Goal: Information Seeking & Learning: Find specific fact

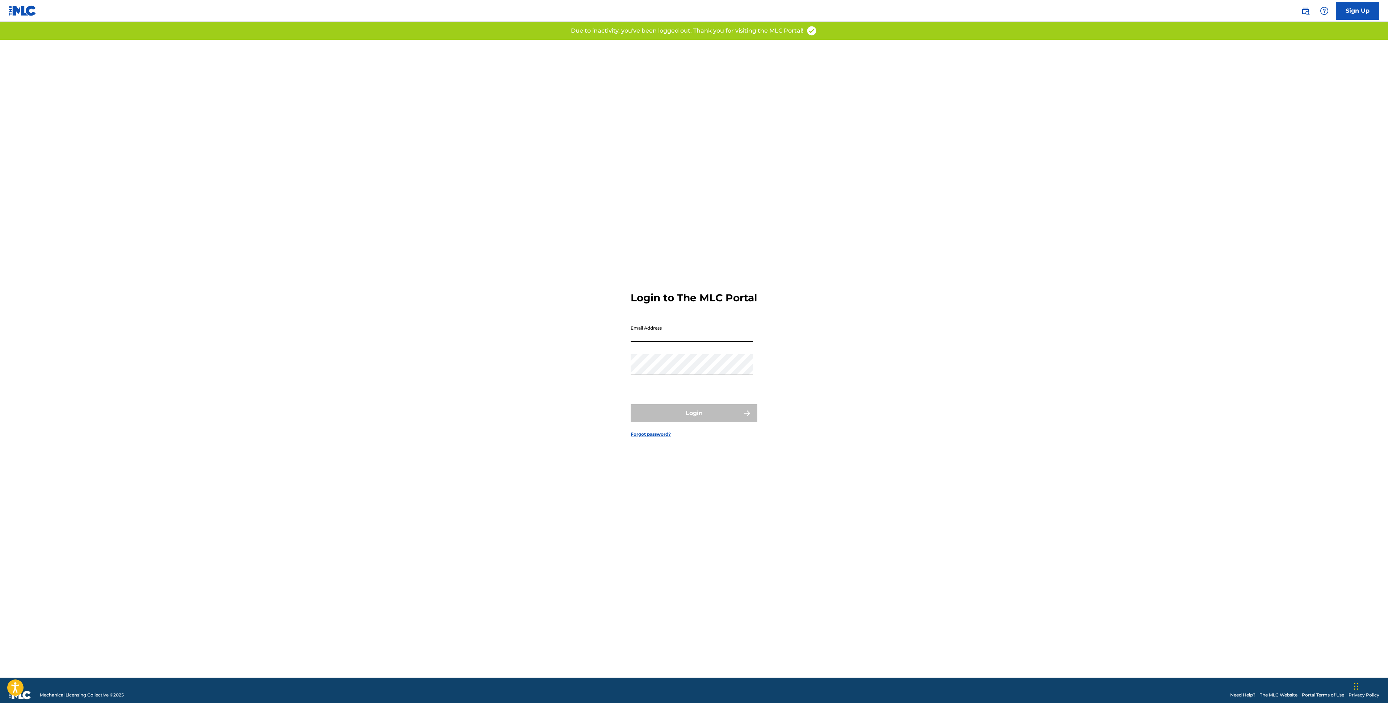
click at [640, 340] on input "Email Address" at bounding box center [692, 332] width 122 height 21
type input "[EMAIL_ADDRESS][DOMAIN_NAME]"
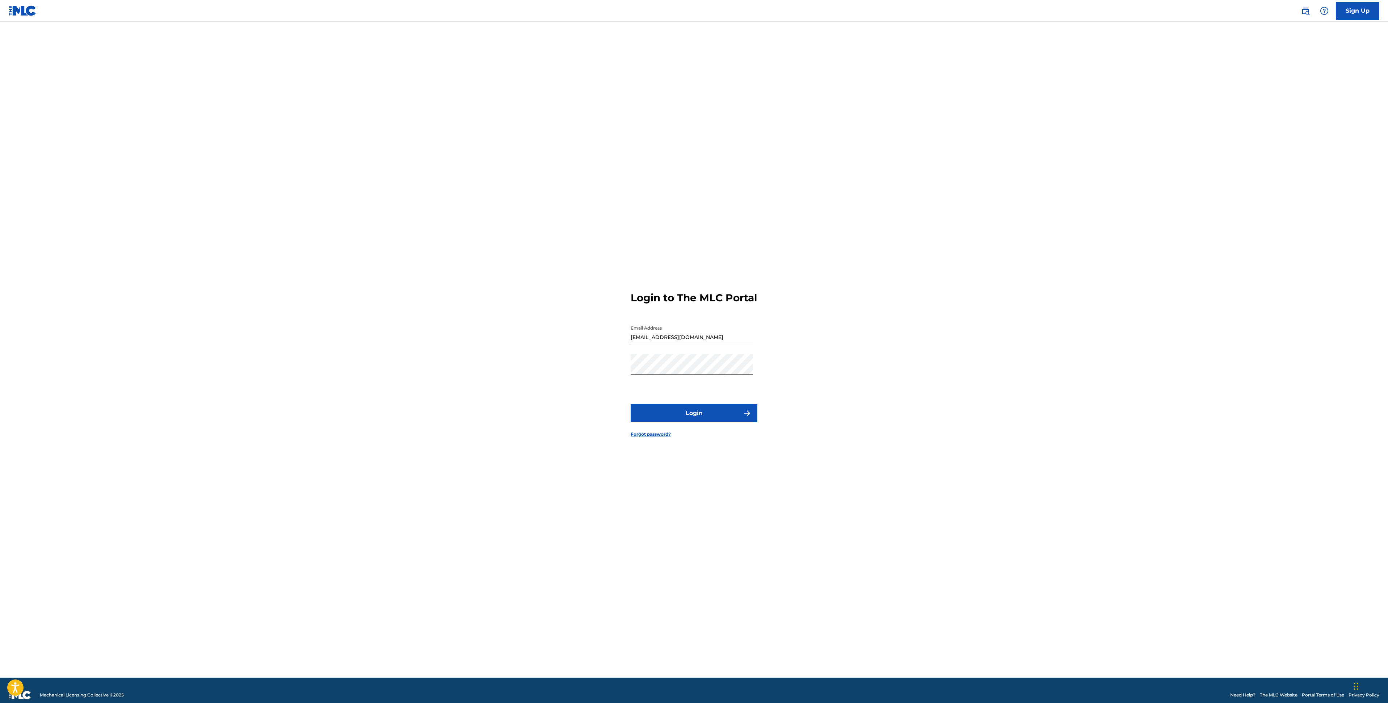
click at [701, 408] on form "Login to The MLC Portal Email Address brianwilliamreyes@me.com Password Login F…" at bounding box center [694, 359] width 127 height 638
click at [701, 422] on button "Login" at bounding box center [694, 413] width 127 height 18
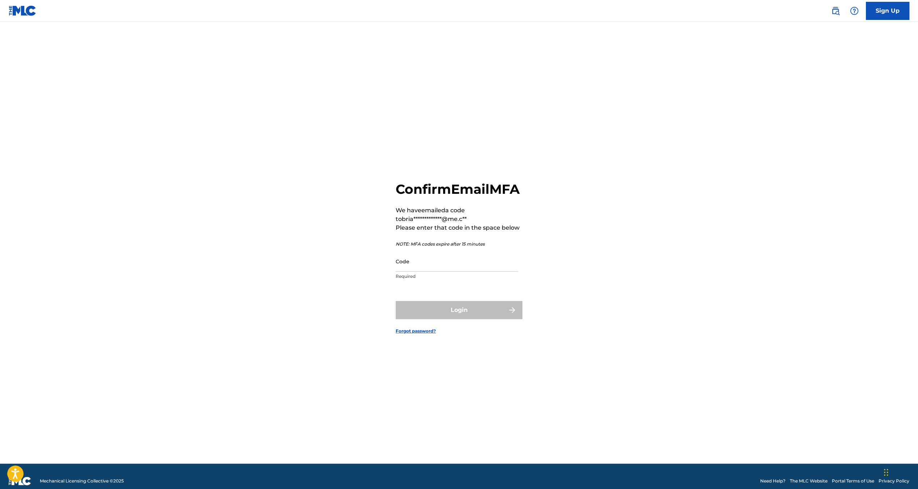
click at [426, 272] on input "Code" at bounding box center [457, 261] width 122 height 21
paste input "248078"
type input "248078"
click at [454, 312] on button "Login" at bounding box center [459, 310] width 127 height 18
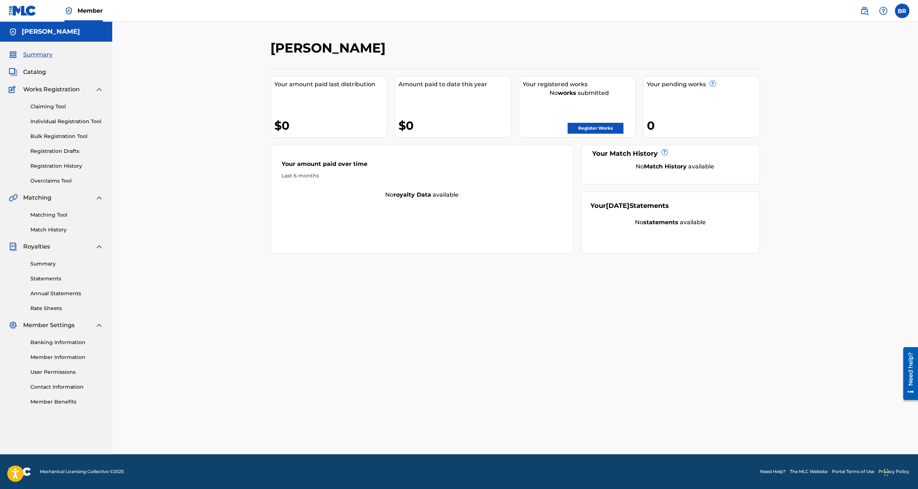
click at [867, 17] on link at bounding box center [865, 11] width 14 height 14
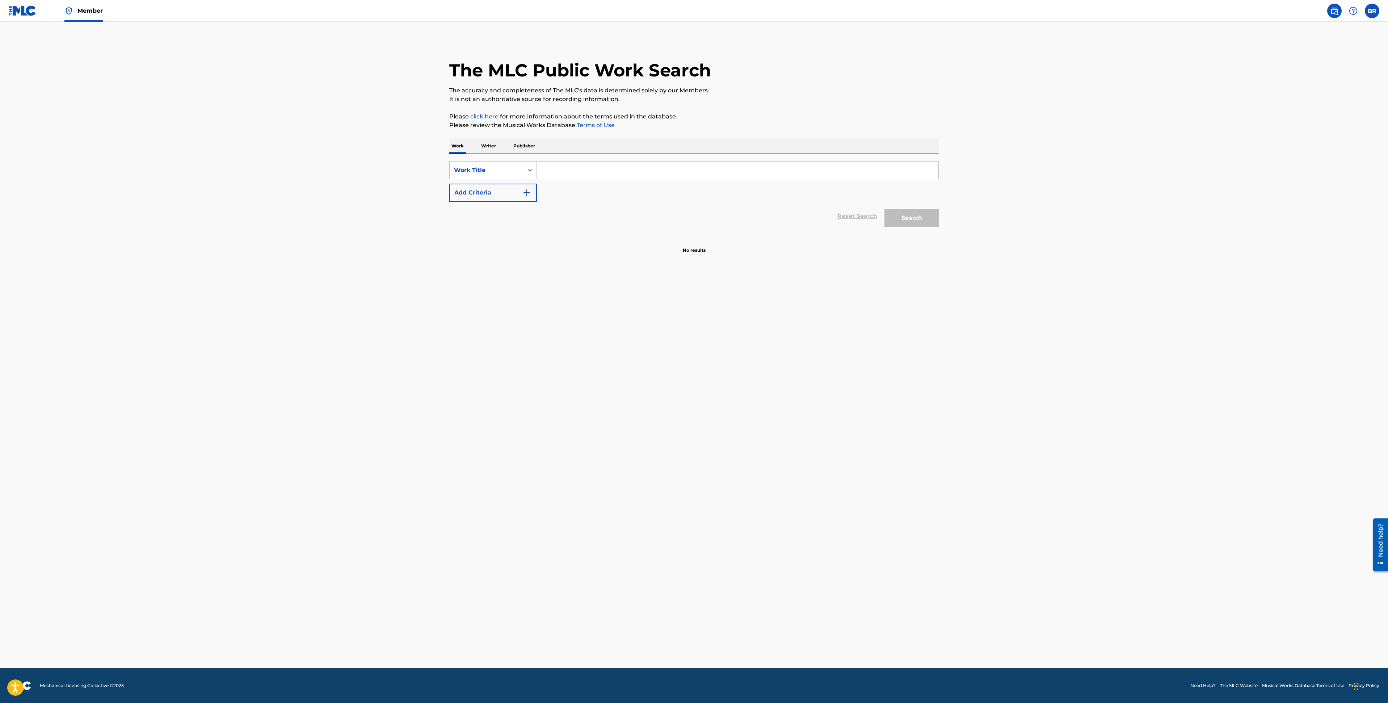
click at [749, 312] on main "The MLC Public Work Search The accuracy and completeness of The MLC's data is d…" at bounding box center [694, 345] width 1388 height 646
click at [590, 169] on input "Search Form" at bounding box center [738, 170] width 402 height 17
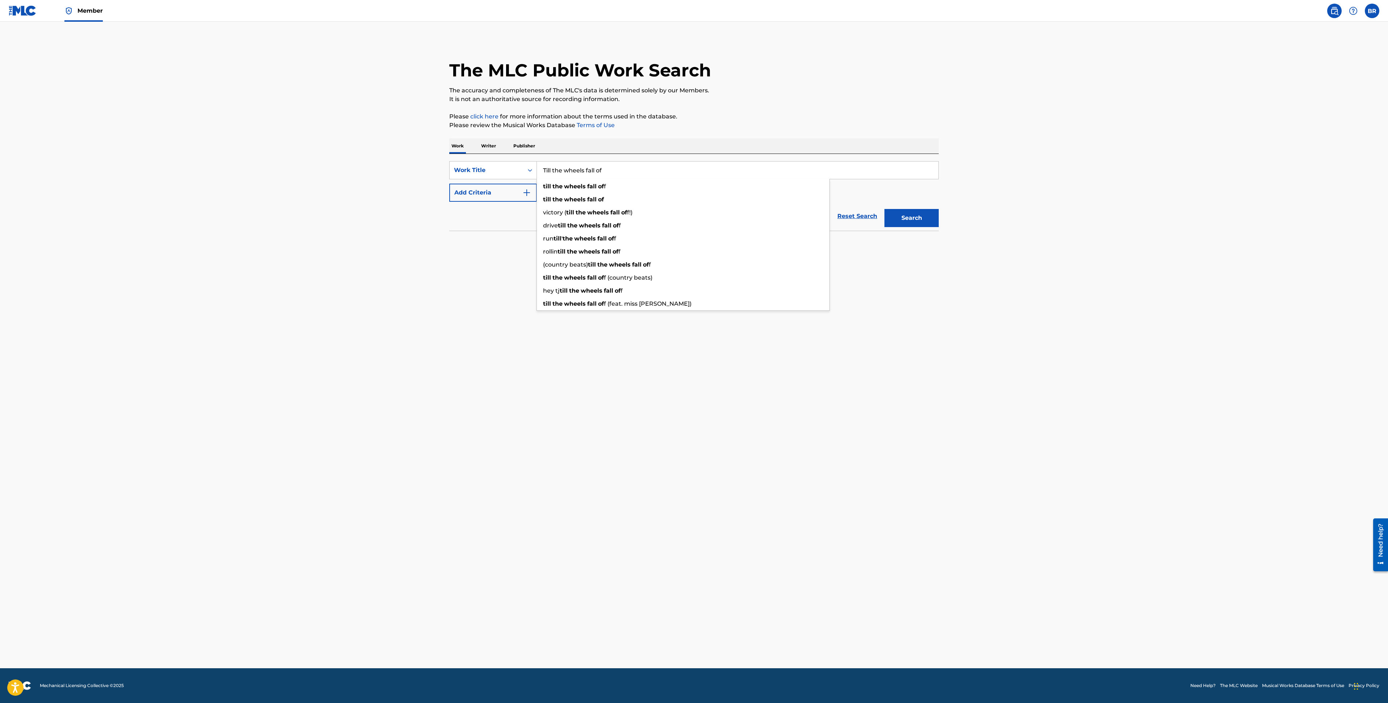
type input "Till the wheels fall of"
click at [430, 267] on main "The MLC Public Work Search The accuracy and completeness of The MLC's data is d…" at bounding box center [694, 345] width 1388 height 646
click at [524, 201] on button "Add Criteria" at bounding box center [493, 193] width 88 height 18
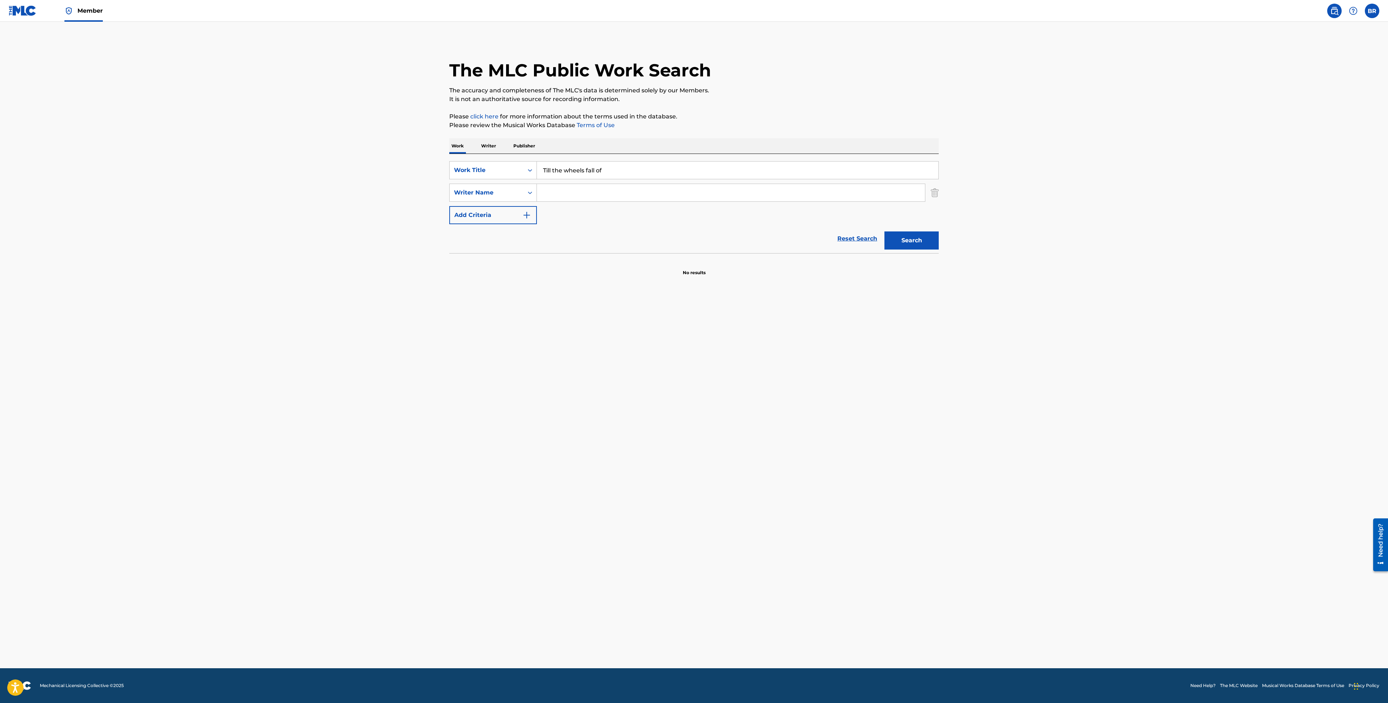
click at [564, 193] on input "Search Form" at bounding box center [731, 192] width 388 height 17
type input "[PERSON_NAME]"
click at [885, 231] on button "Search" at bounding box center [912, 240] width 54 height 18
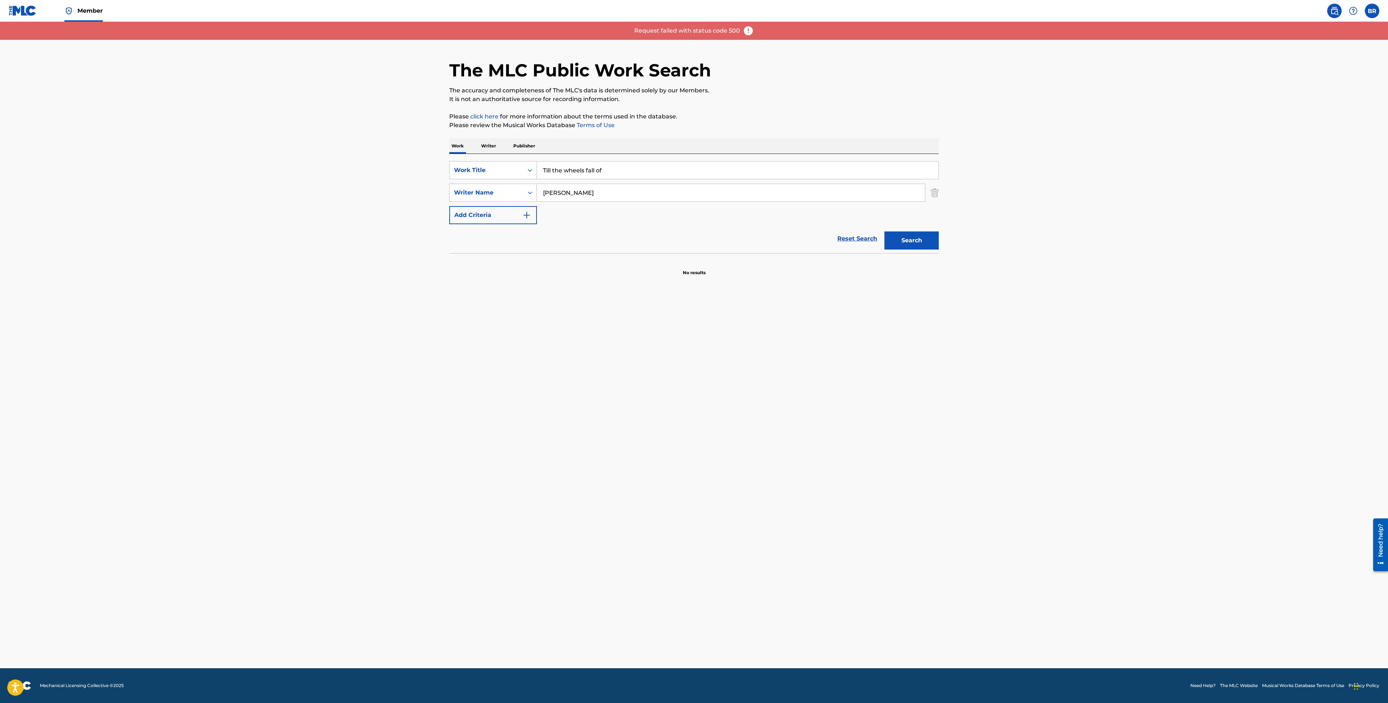
click at [883, 448] on main "The MLC Public Work Search The accuracy and completeness of The MLC's data is d…" at bounding box center [694, 345] width 1388 height 646
click at [927, 256] on section at bounding box center [694, 255] width 490 height 4
click at [926, 242] on button "Search" at bounding box center [912, 240] width 54 height 18
click at [621, 196] on input "[PERSON_NAME]" at bounding box center [731, 192] width 388 height 17
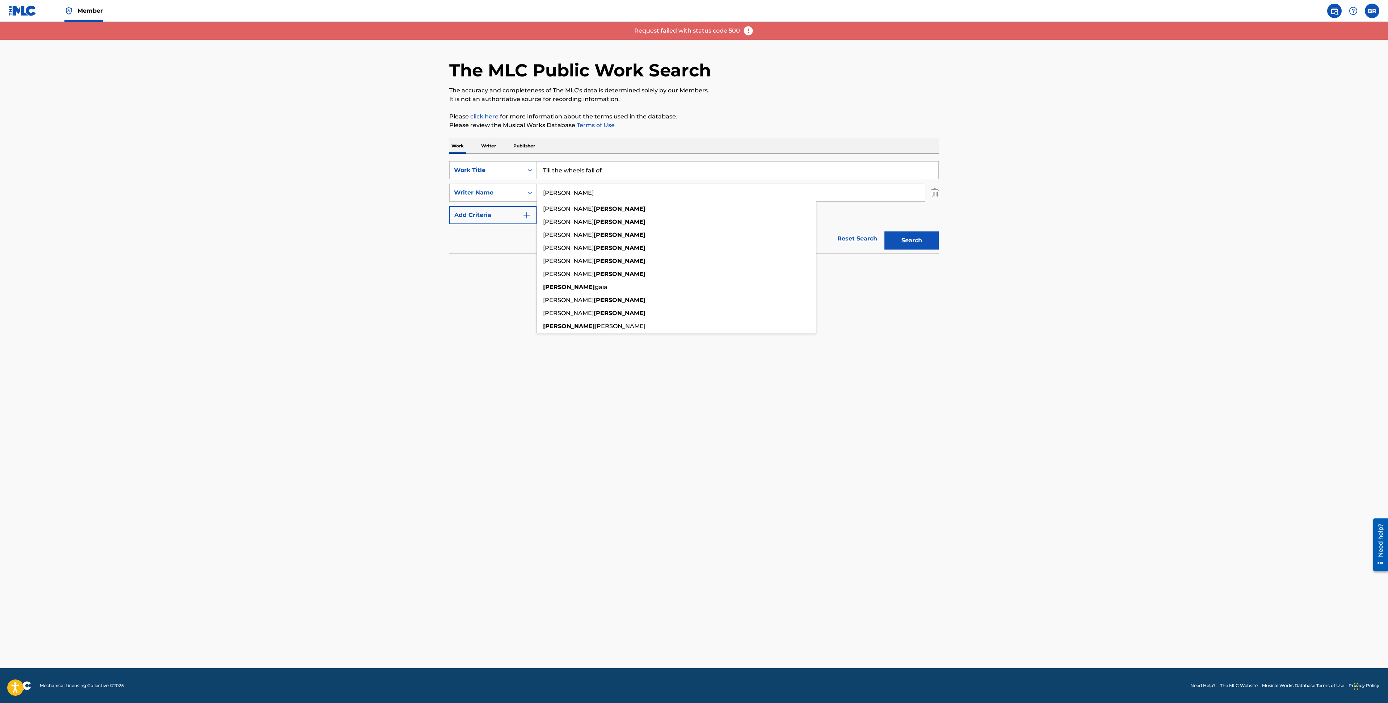
click at [621, 196] on input "[PERSON_NAME]" at bounding box center [731, 192] width 388 height 17
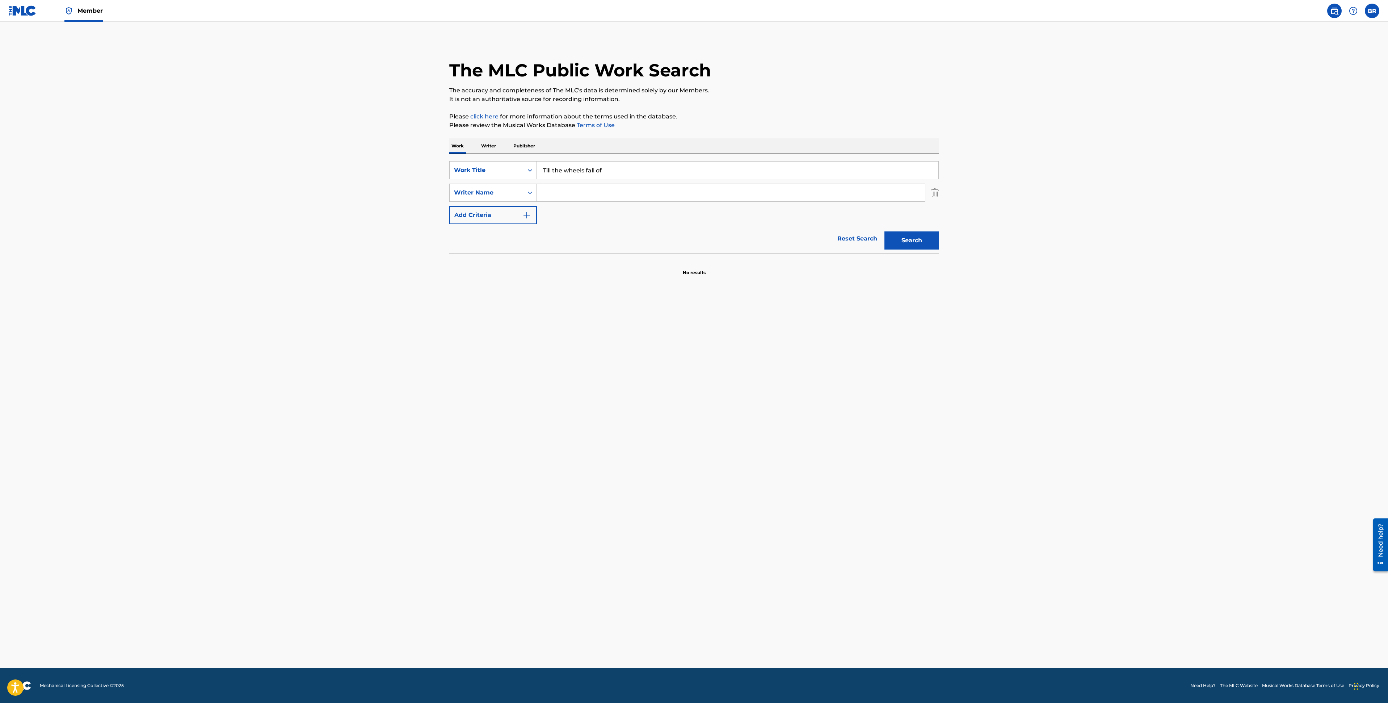
click at [907, 238] on button "Search" at bounding box center [912, 240] width 54 height 18
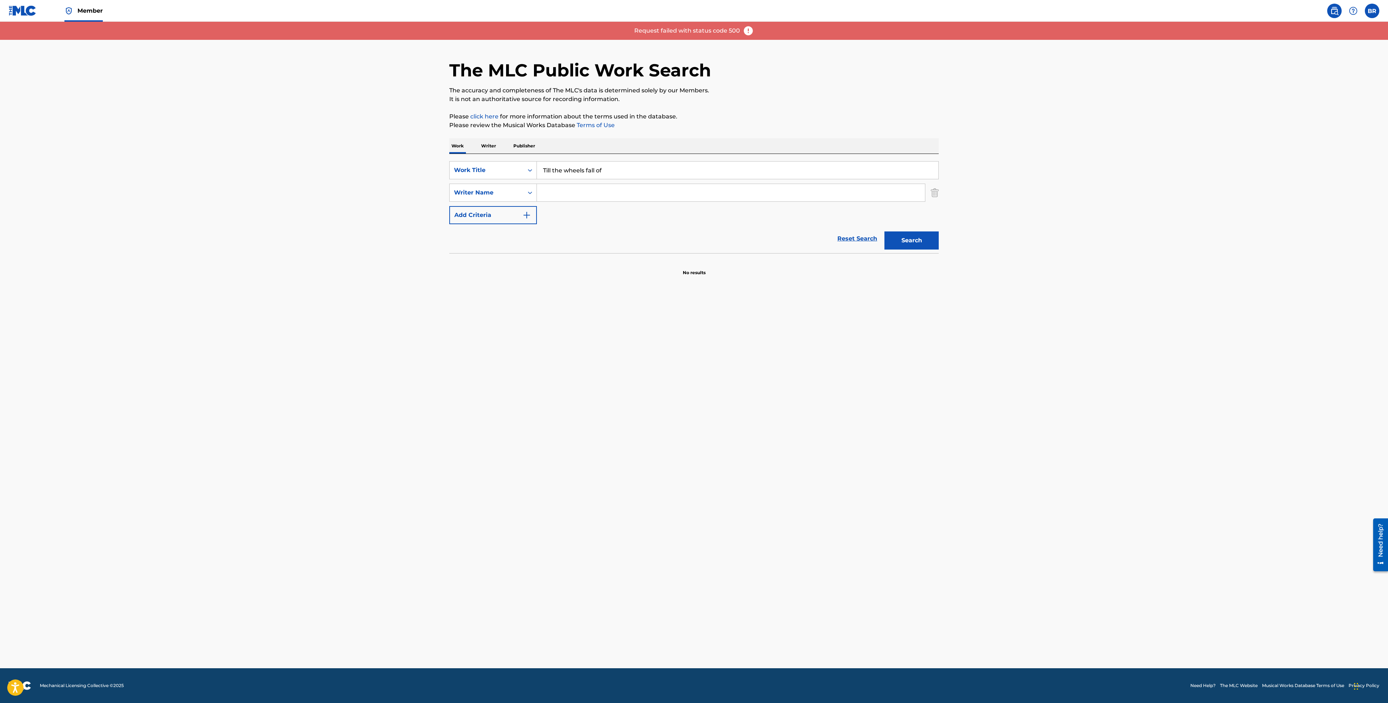
click at [751, 33] on img at bounding box center [748, 30] width 11 height 11
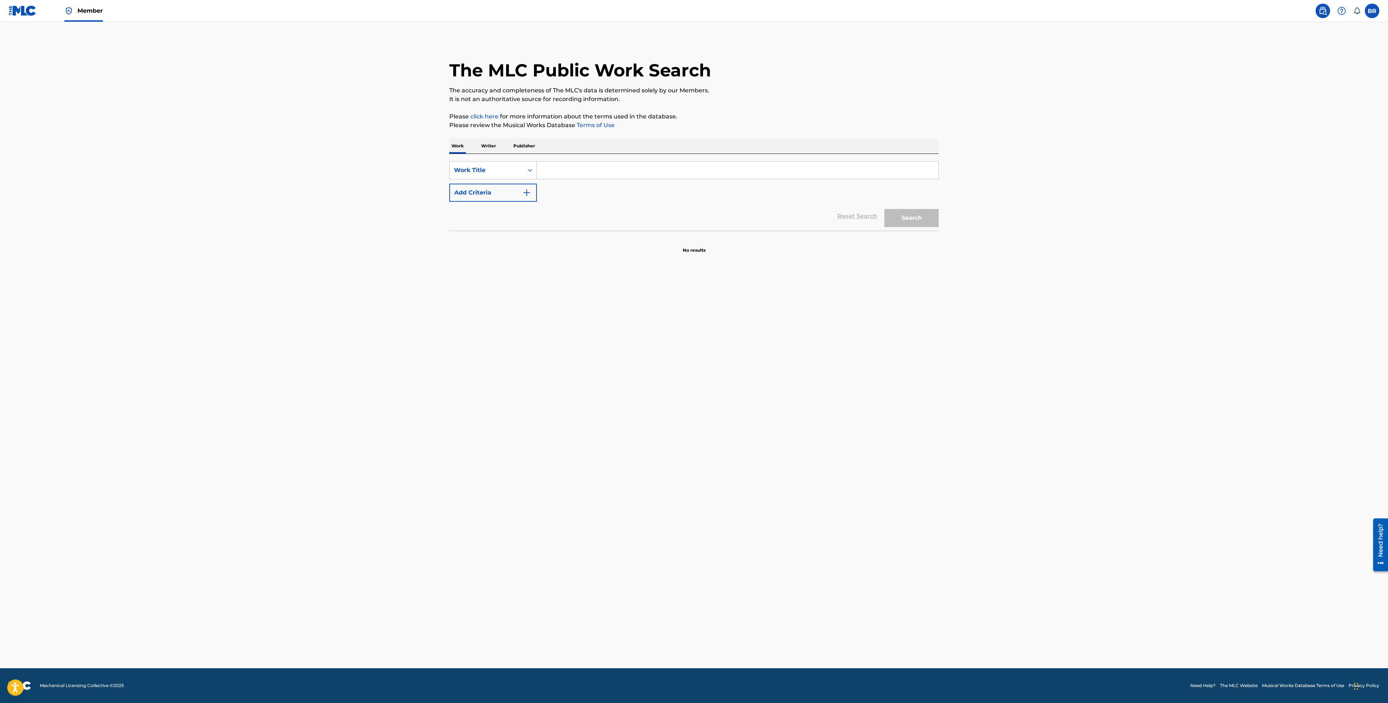
click at [591, 176] on input "Search Form" at bounding box center [738, 170] width 402 height 17
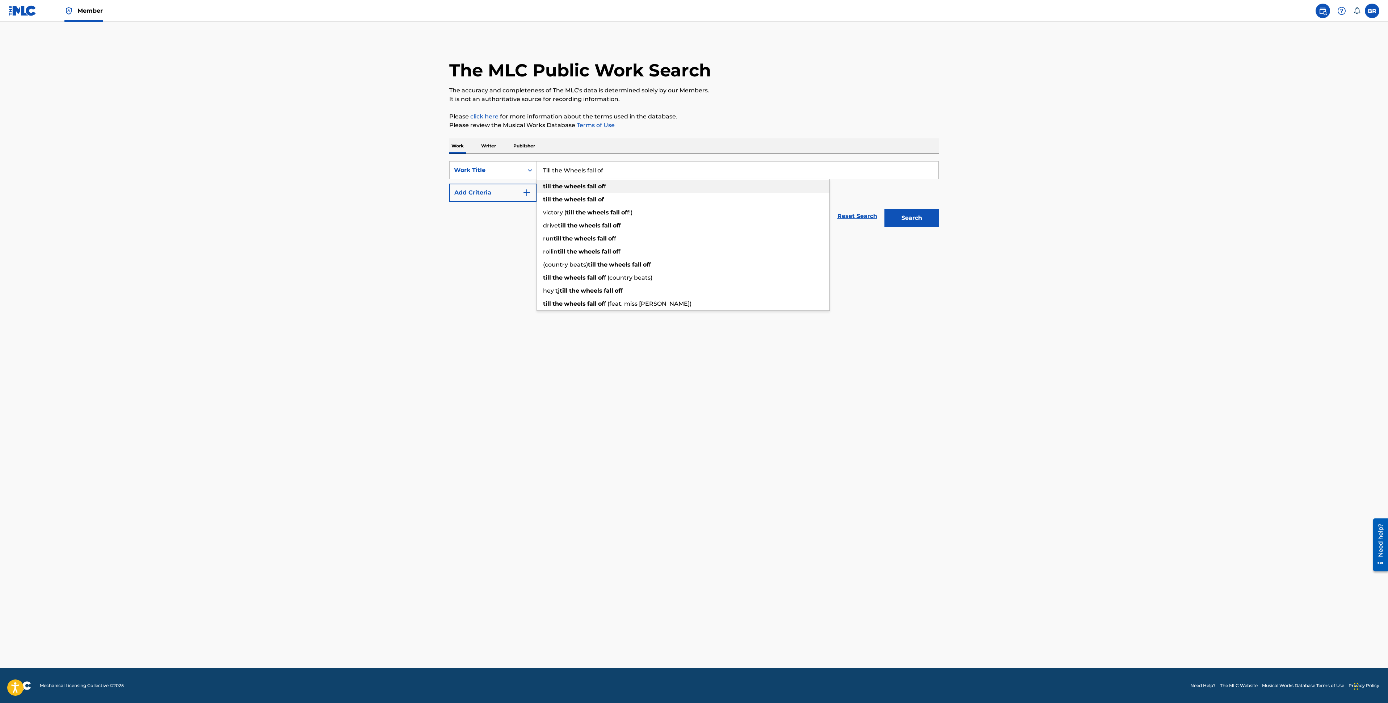
click at [556, 188] on strong "the" at bounding box center [558, 186] width 10 height 7
type input "till the wheels fall off"
click at [528, 198] on button "Add Criteria" at bounding box center [493, 193] width 88 height 18
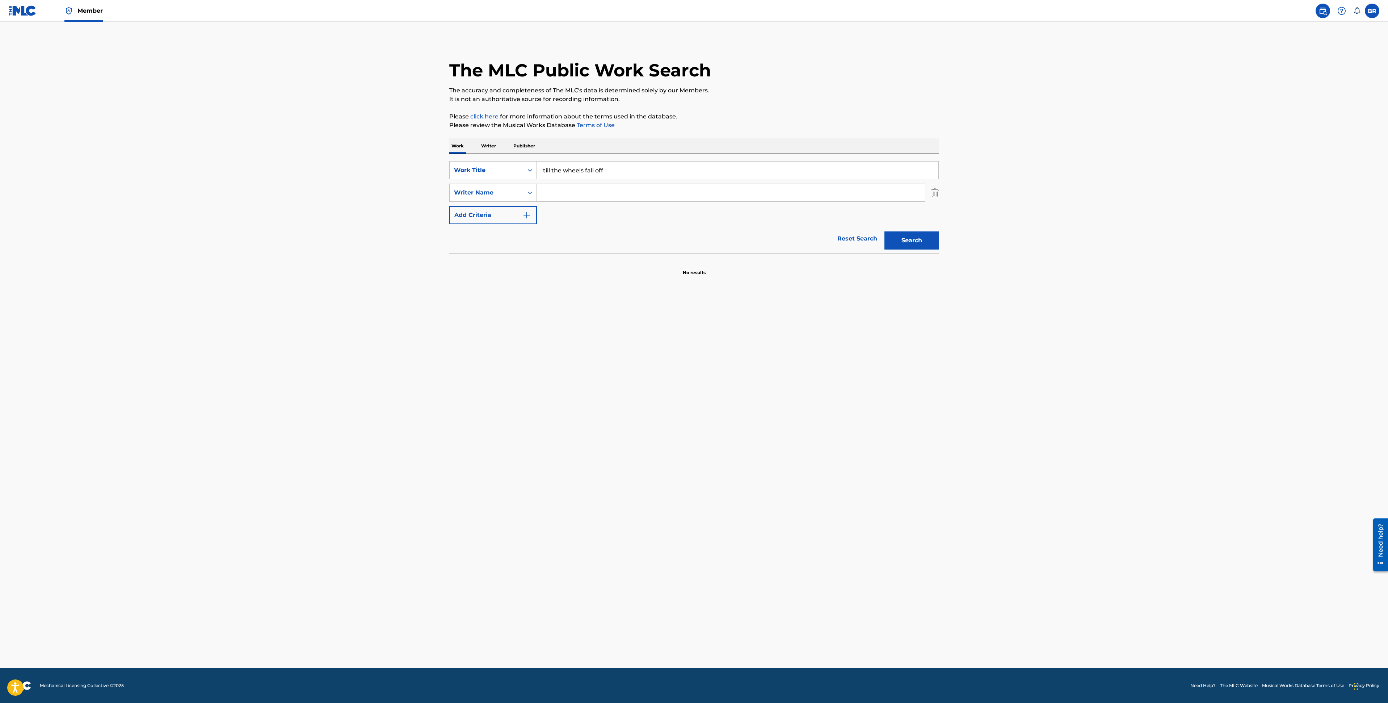
click at [555, 195] on input "Search Form" at bounding box center [731, 192] width 388 height 17
click at [885, 231] on button "Search" at bounding box center [912, 240] width 54 height 18
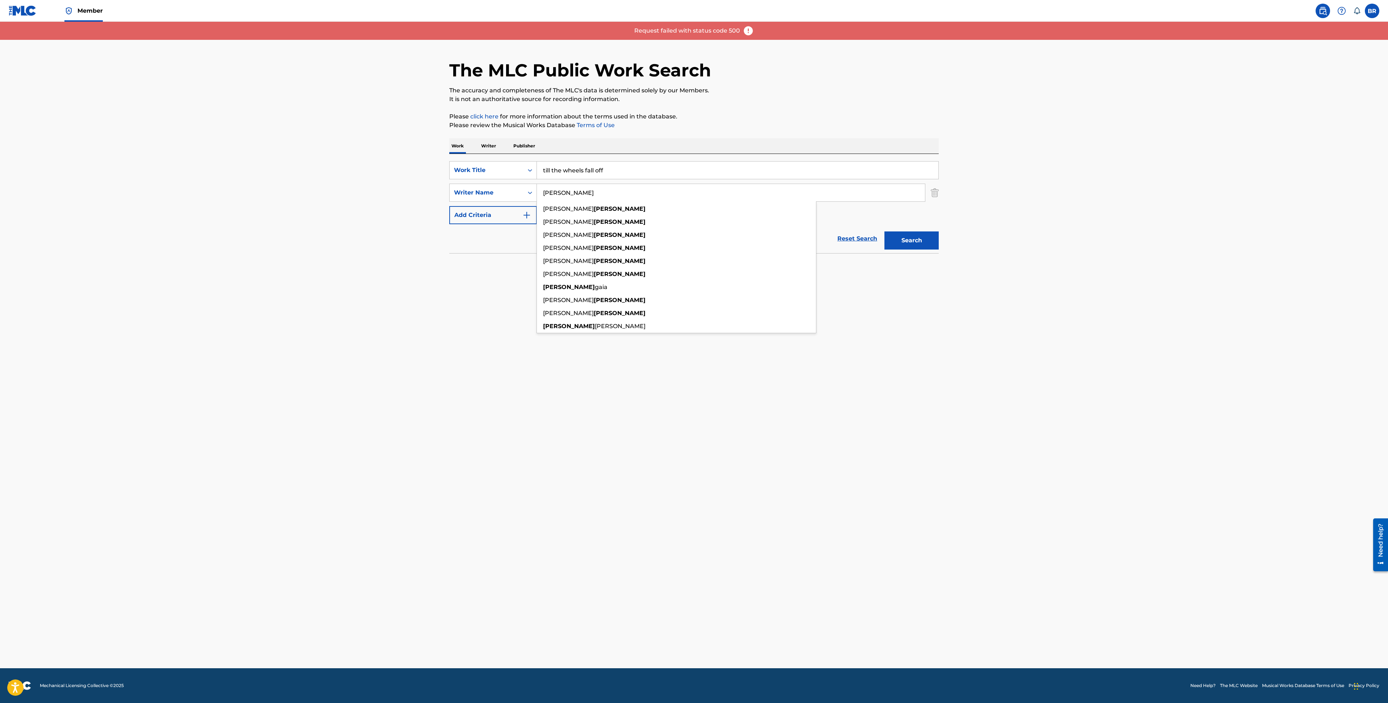
click at [636, 200] on input "[PERSON_NAME]" at bounding box center [731, 192] width 388 height 17
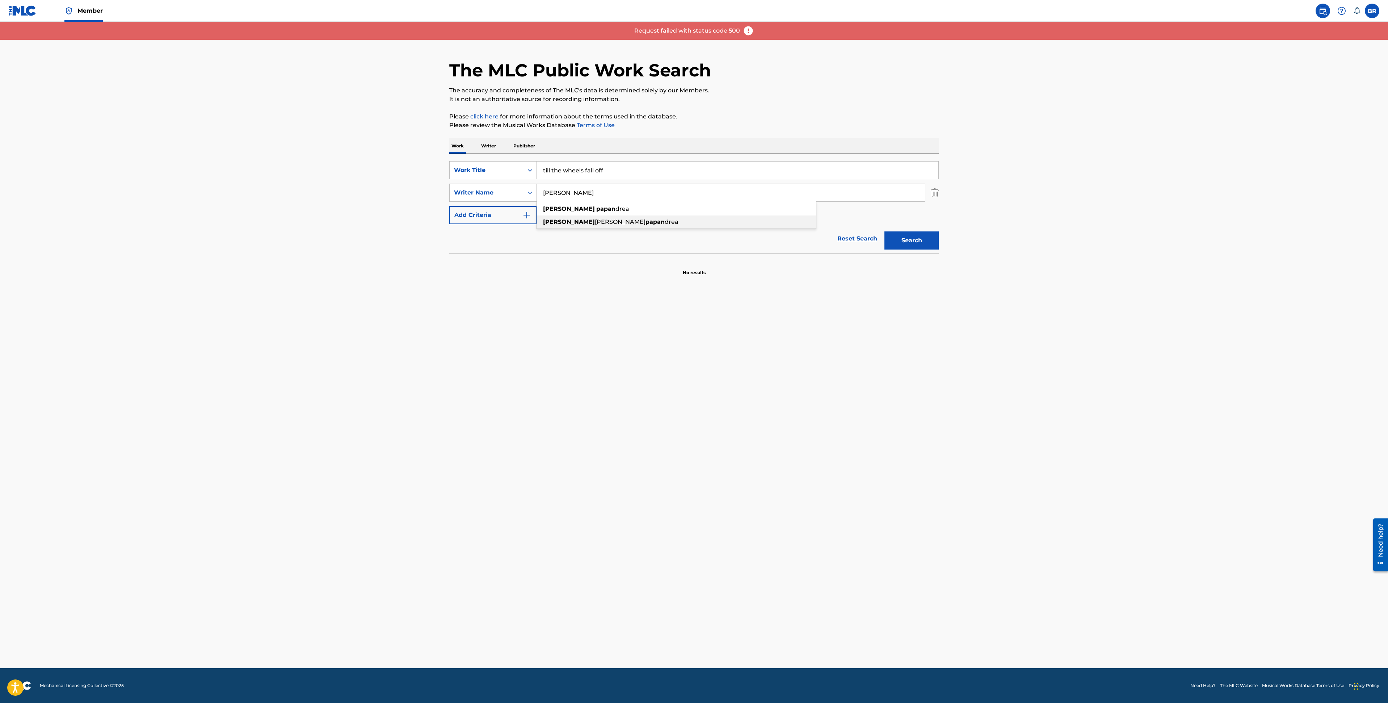
click at [623, 222] on div "[PERSON_NAME] drea" at bounding box center [676, 221] width 279 height 13
type input "[PERSON_NAME]"
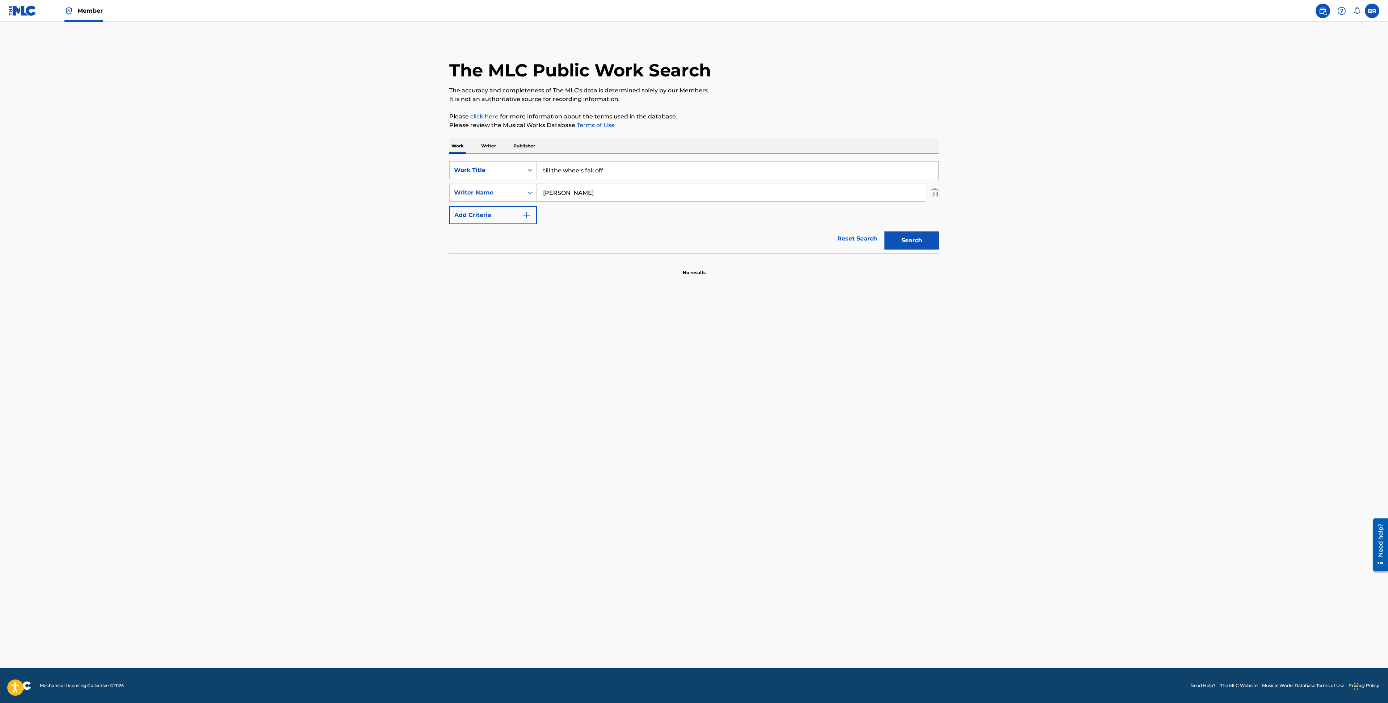
click at [902, 237] on button "Search" at bounding box center [912, 240] width 54 height 18
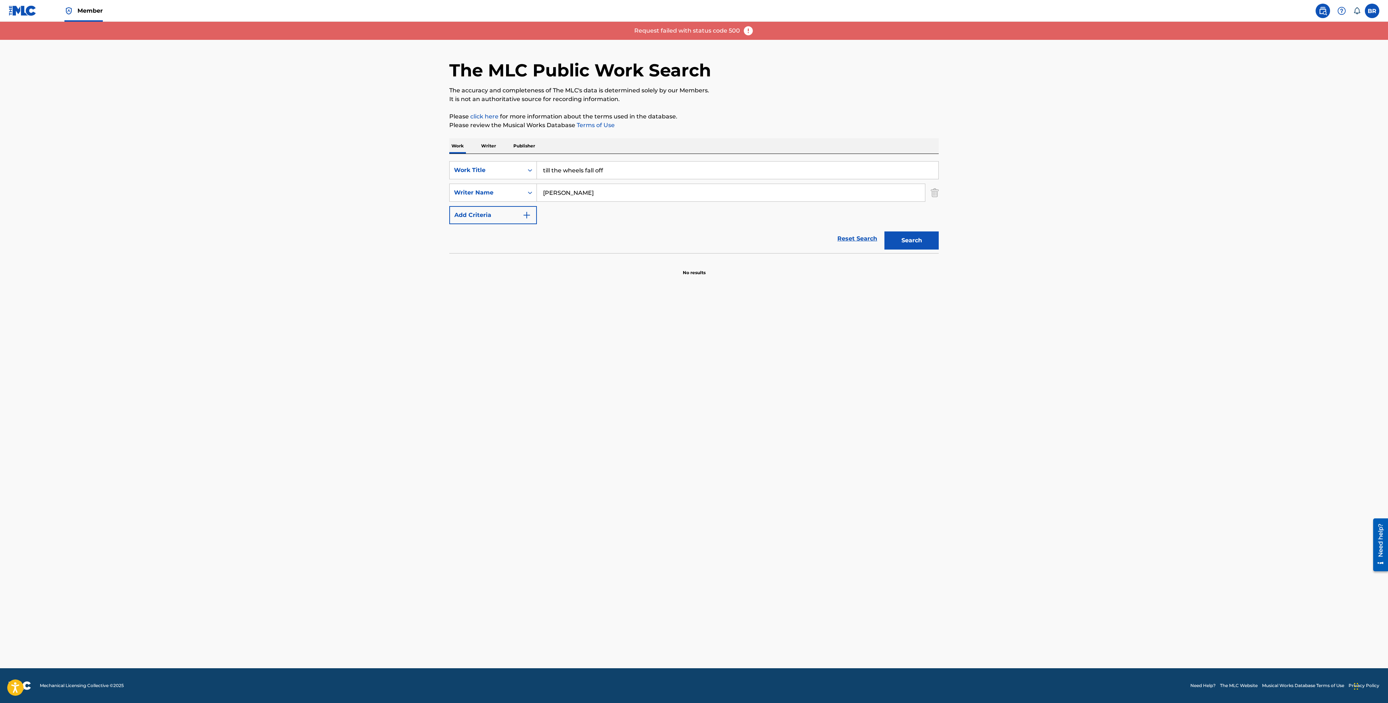
click at [619, 209] on div "SearchWithCriteria5d40ad91-940e-478a-a979-f3535b6c17e0 Work Title till the whee…" at bounding box center [694, 192] width 490 height 63
click at [491, 148] on p "Writer" at bounding box center [488, 145] width 19 height 15
click at [550, 164] on input "Search Form" at bounding box center [738, 170] width 402 height 17
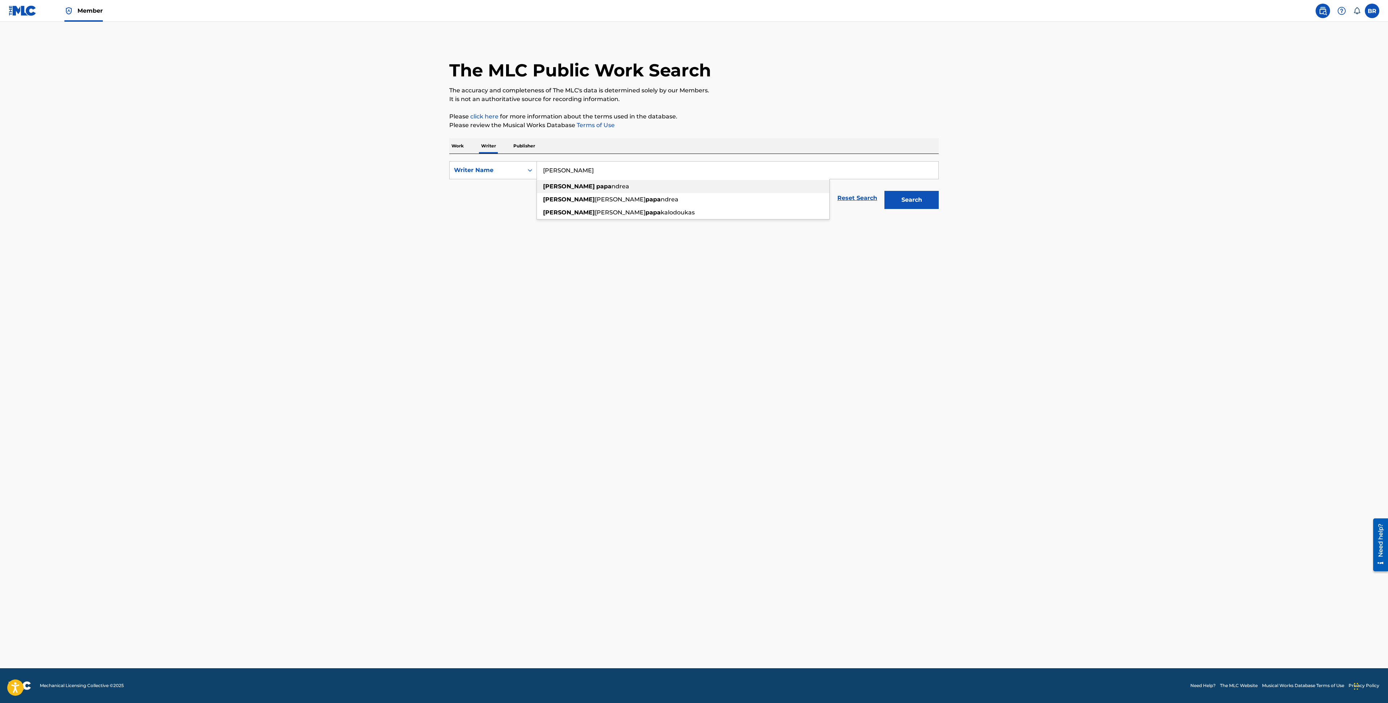
click at [612, 184] on span "ndrea" at bounding box center [621, 186] width 18 height 7
type input "[PERSON_NAME]"
click at [896, 193] on button "Search" at bounding box center [912, 200] width 54 height 18
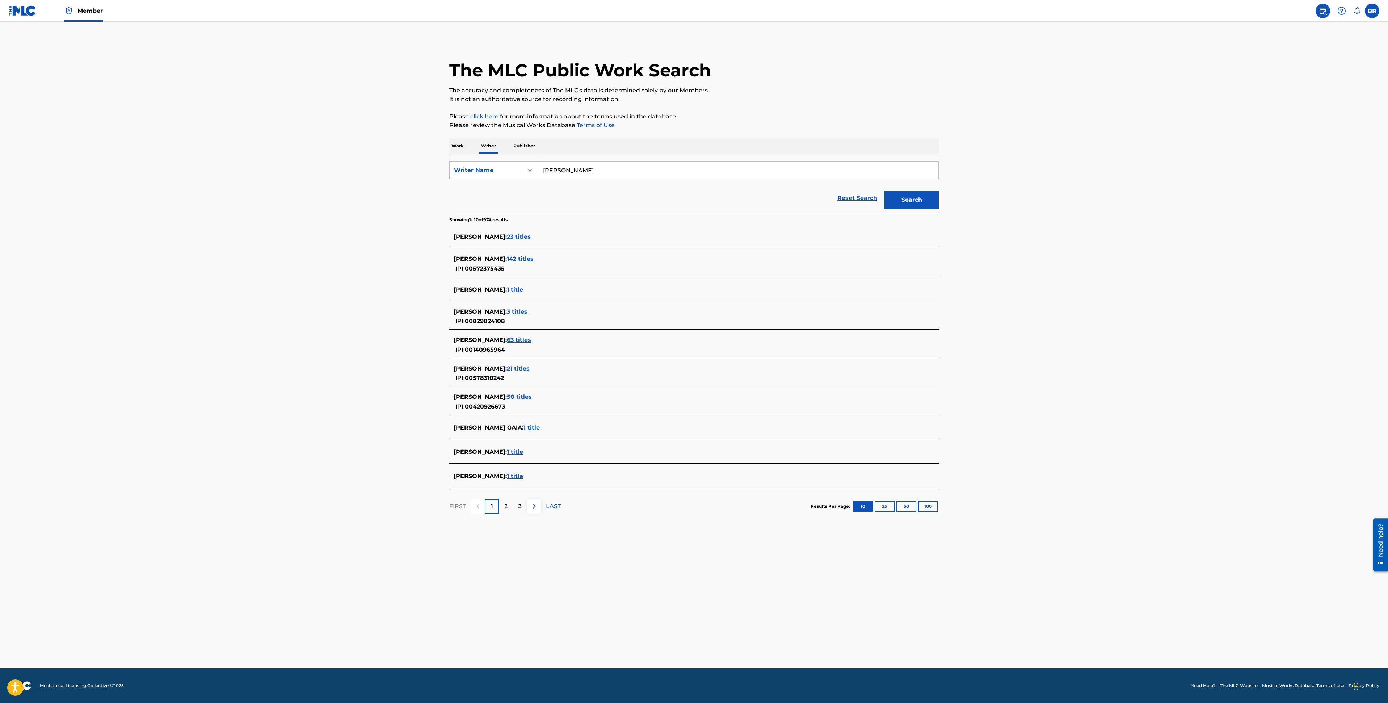
click at [534, 257] on span "142 titles" at bounding box center [520, 258] width 27 height 7
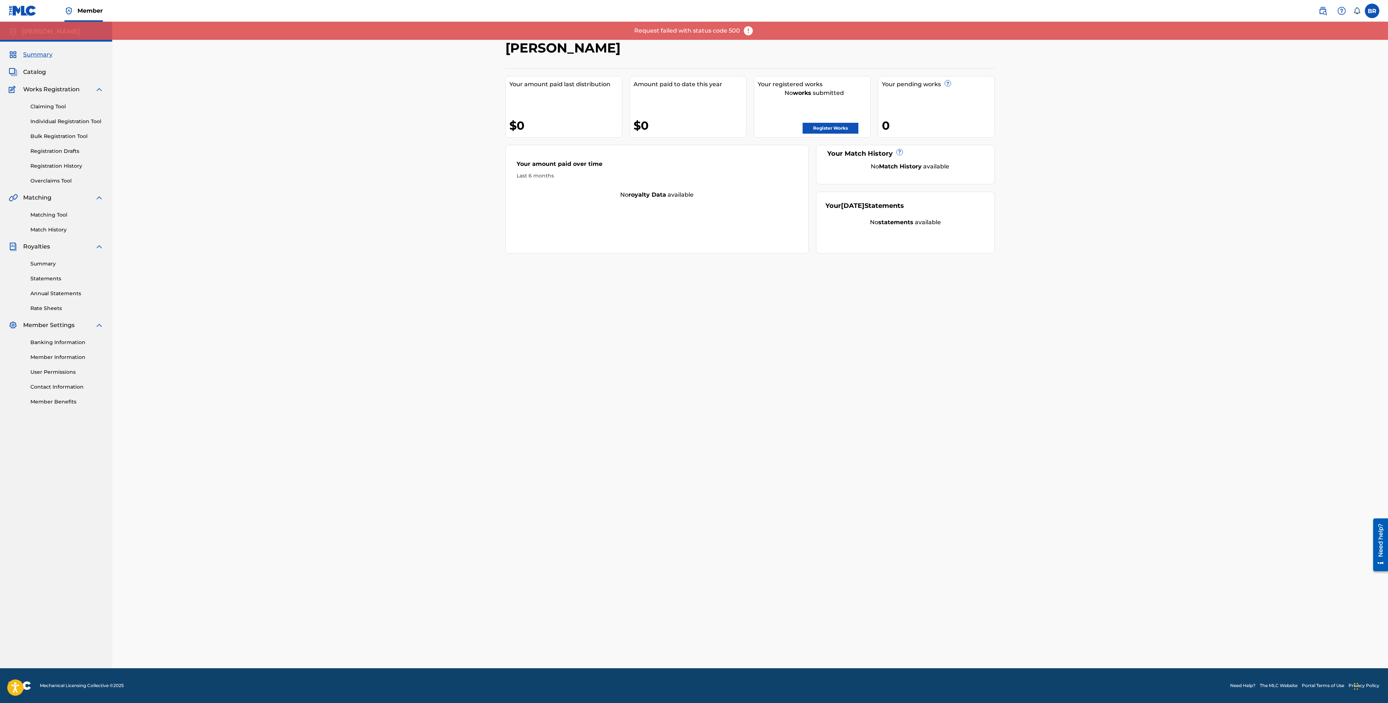
click at [465, 419] on div "[PERSON_NAME] Your amount paid last distribution $0 Amount paid to date this ye…" at bounding box center [750, 345] width 1276 height 646
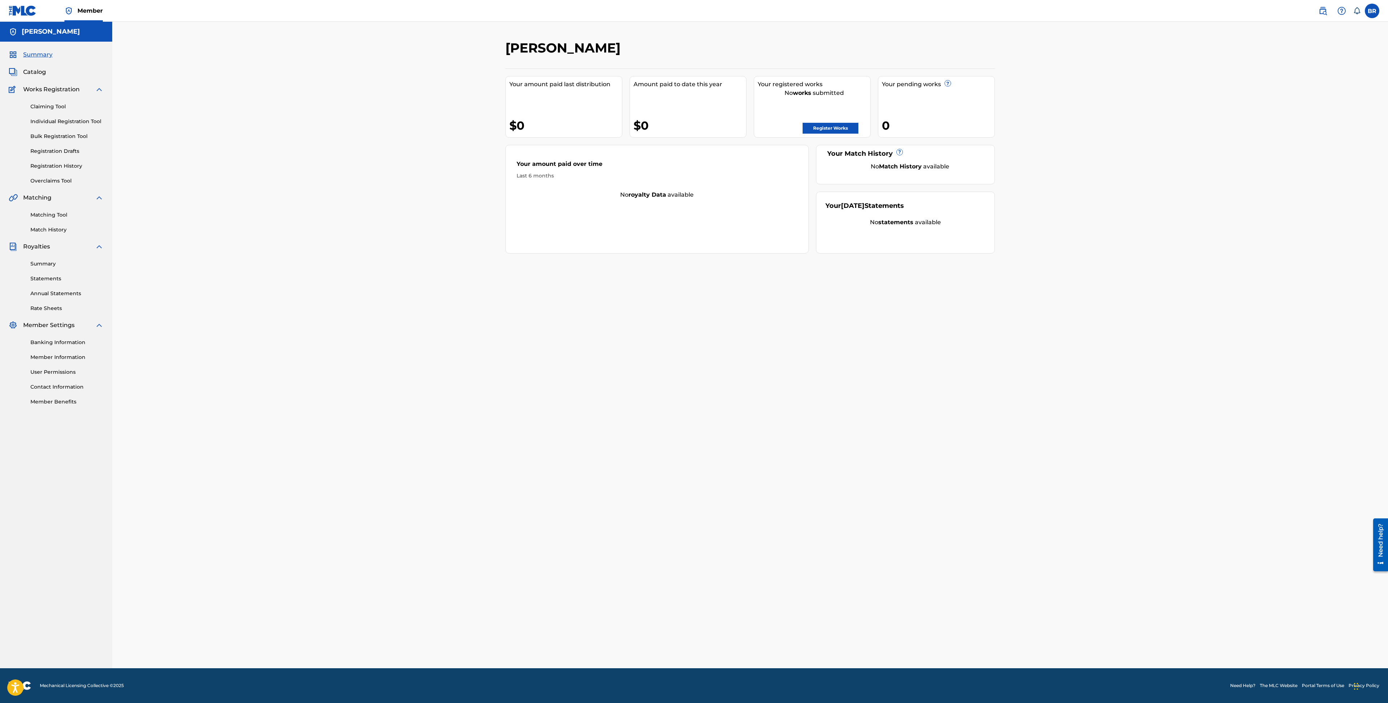
click at [1309, 5] on nav "Member BR BR [PERSON_NAME] [EMAIL_ADDRESS][DOMAIN_NAME] Notification Preference…" at bounding box center [694, 11] width 1388 height 22
click at [1319, 9] on img at bounding box center [1323, 11] width 9 height 9
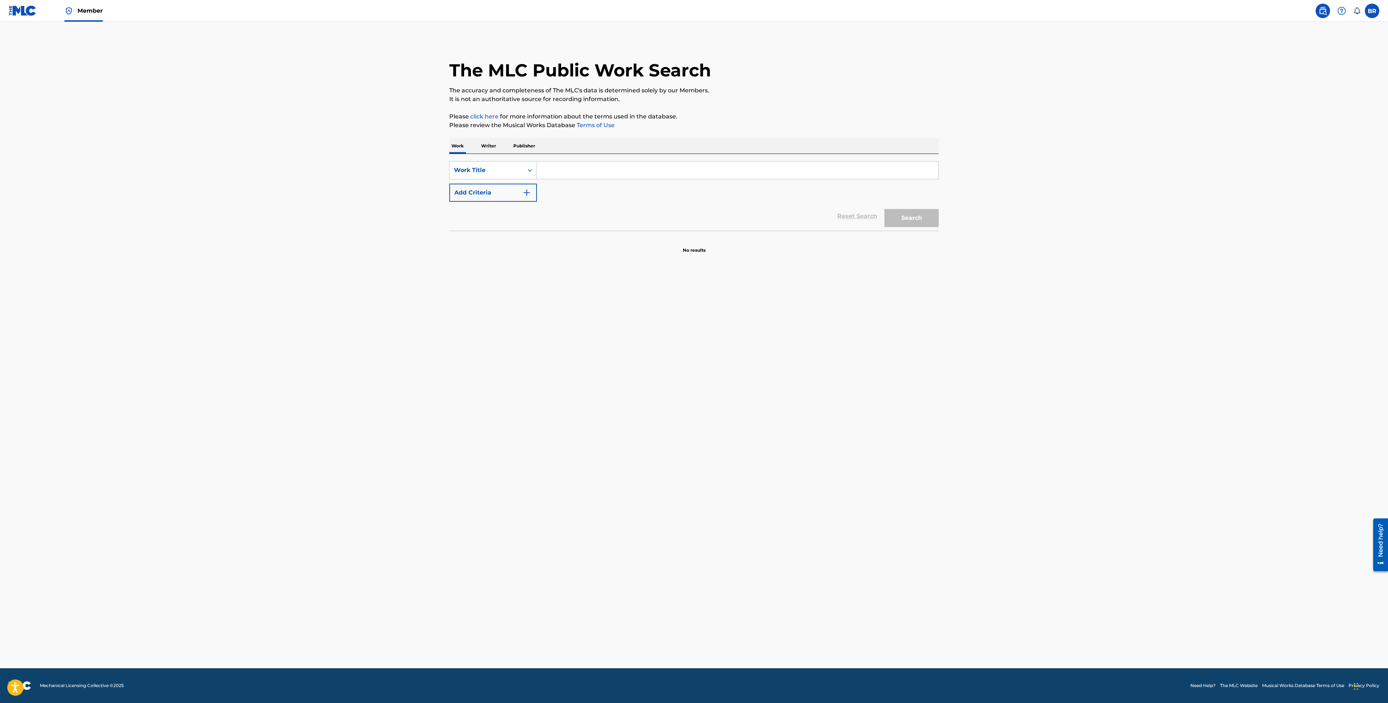
click at [592, 174] on input "Search Form" at bounding box center [738, 170] width 402 height 17
type input "half of me"
click at [578, 186] on div "half of me" at bounding box center [683, 186] width 293 height 13
click at [888, 226] on button "Search" at bounding box center [912, 218] width 54 height 18
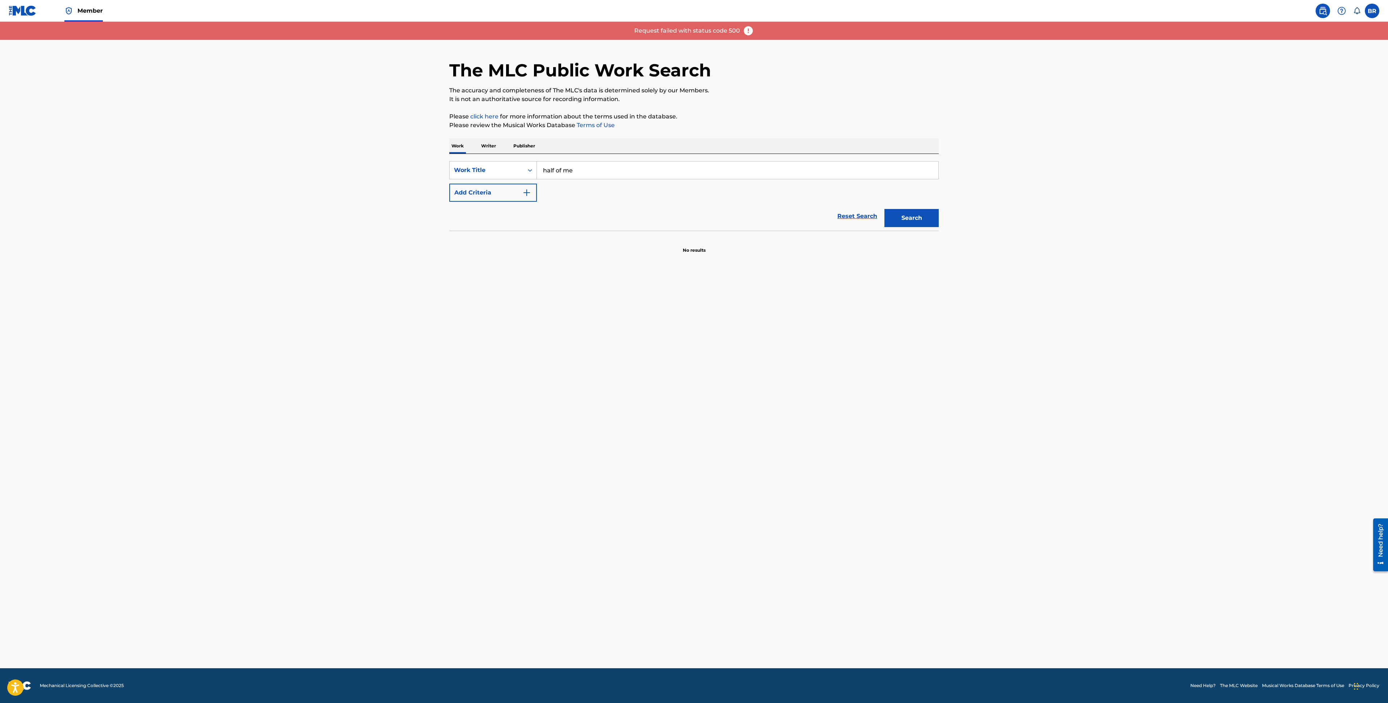
click at [1375, 9] on label at bounding box center [1372, 11] width 14 height 14
click at [1373, 11] on input "BR [PERSON_NAME] [EMAIL_ADDRESS][DOMAIN_NAME] Notification Preferences Profile …" at bounding box center [1373, 11] width 0 height 0
click at [1301, 103] on p "Log out" at bounding box center [1302, 102] width 17 height 7
click at [1373, 11] on input "BR [PERSON_NAME] [EMAIL_ADDRESS][DOMAIN_NAME] Notification Preferences Profile …" at bounding box center [1373, 11] width 0 height 0
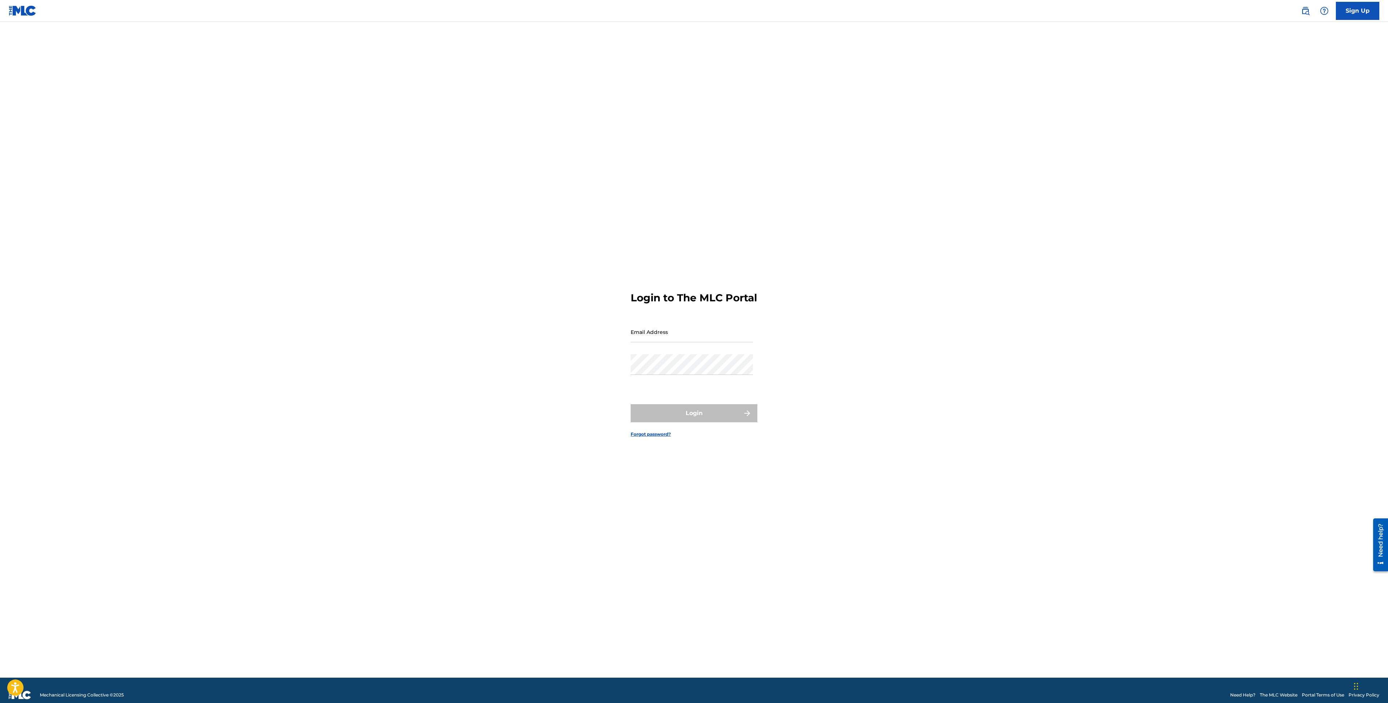
click at [650, 336] on input "Email Address" at bounding box center [692, 332] width 122 height 21
type input "[EMAIL_ADDRESS][DOMAIN_NAME]"
click at [694, 419] on button "Login" at bounding box center [694, 413] width 127 height 18
click at [665, 378] on input "Code" at bounding box center [692, 368] width 122 height 21
paste input "121890"
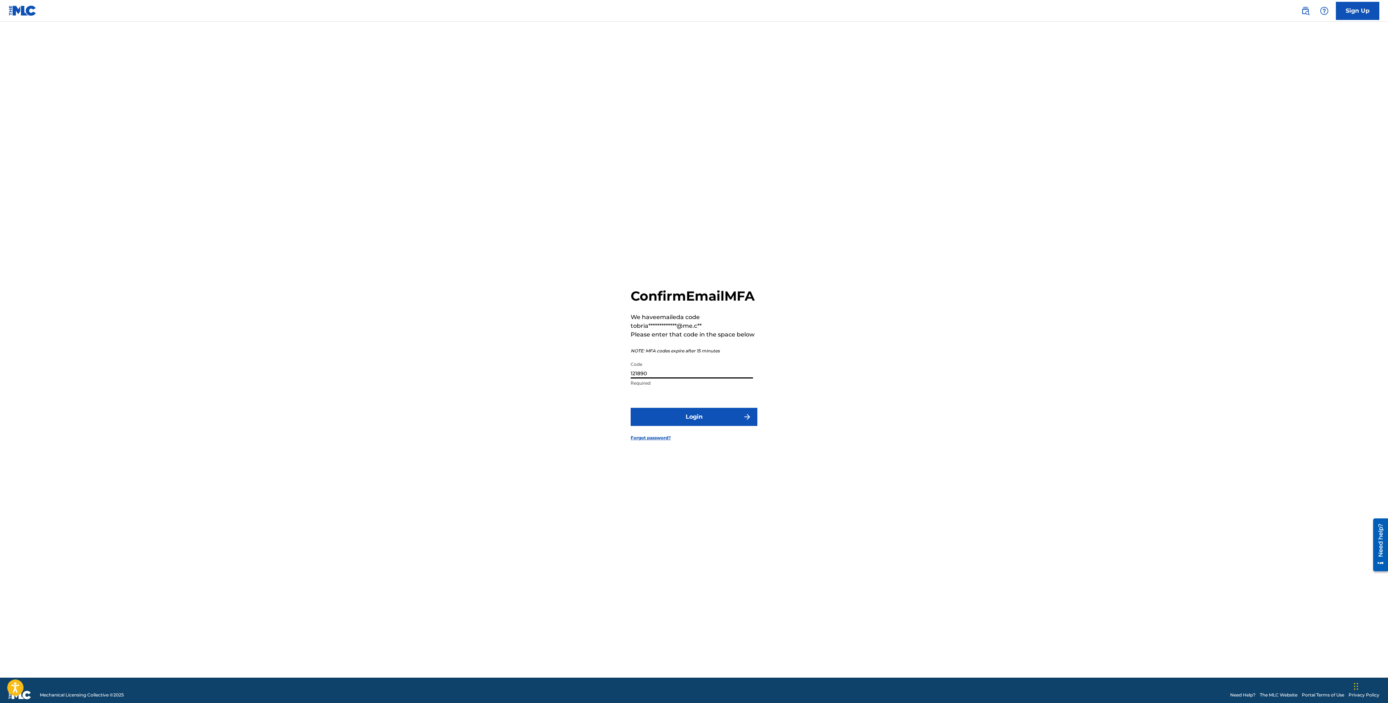
type input "121890"
click at [685, 419] on button "Login" at bounding box center [694, 417] width 127 height 18
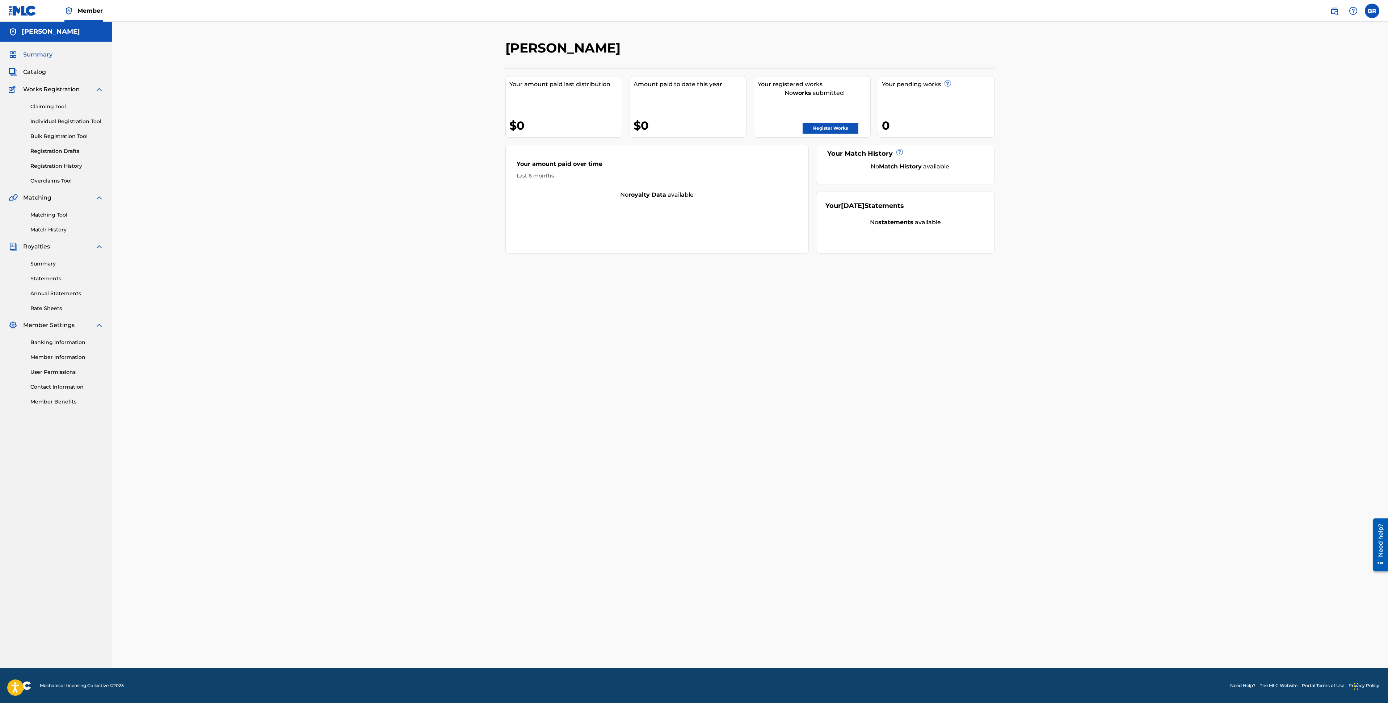
click at [1339, 7] on link at bounding box center [1335, 11] width 14 height 14
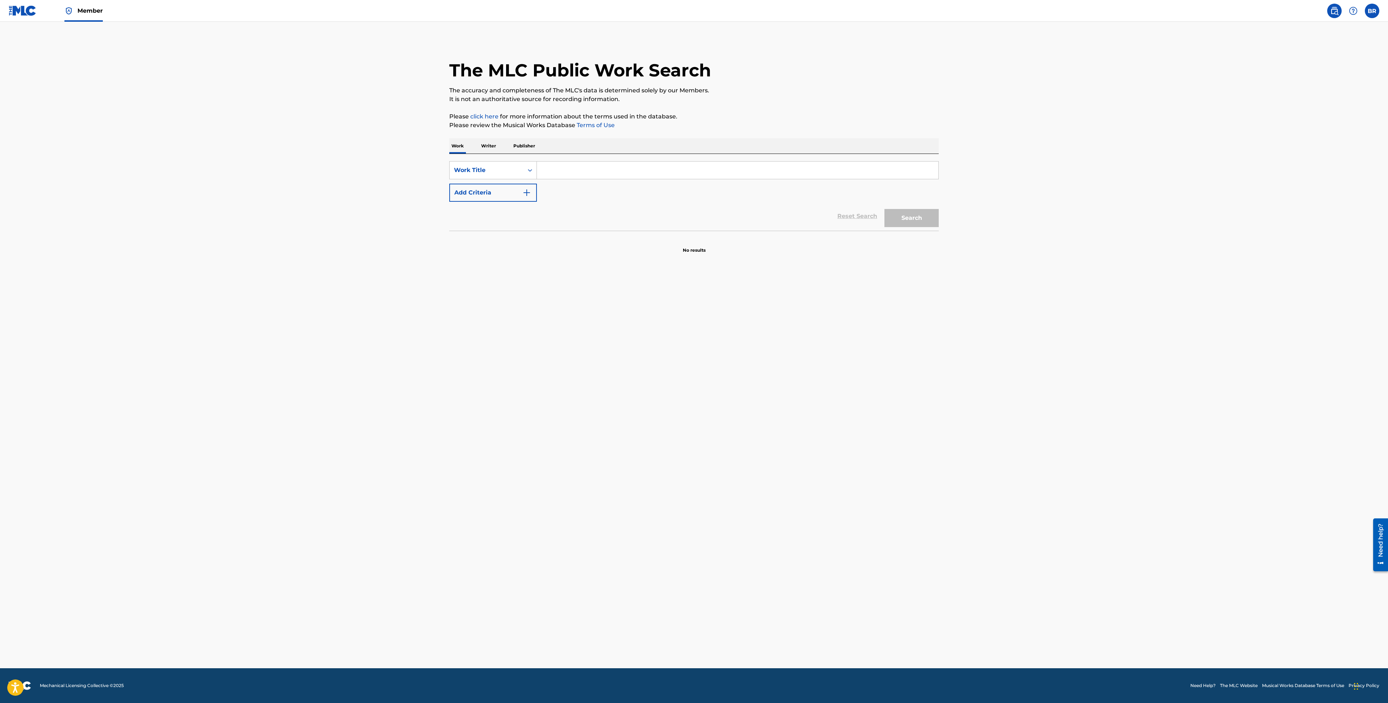
click at [603, 171] on input "Search Form" at bounding box center [738, 170] width 402 height 17
type input "half of me"
click at [885, 209] on button "Search" at bounding box center [912, 218] width 54 height 18
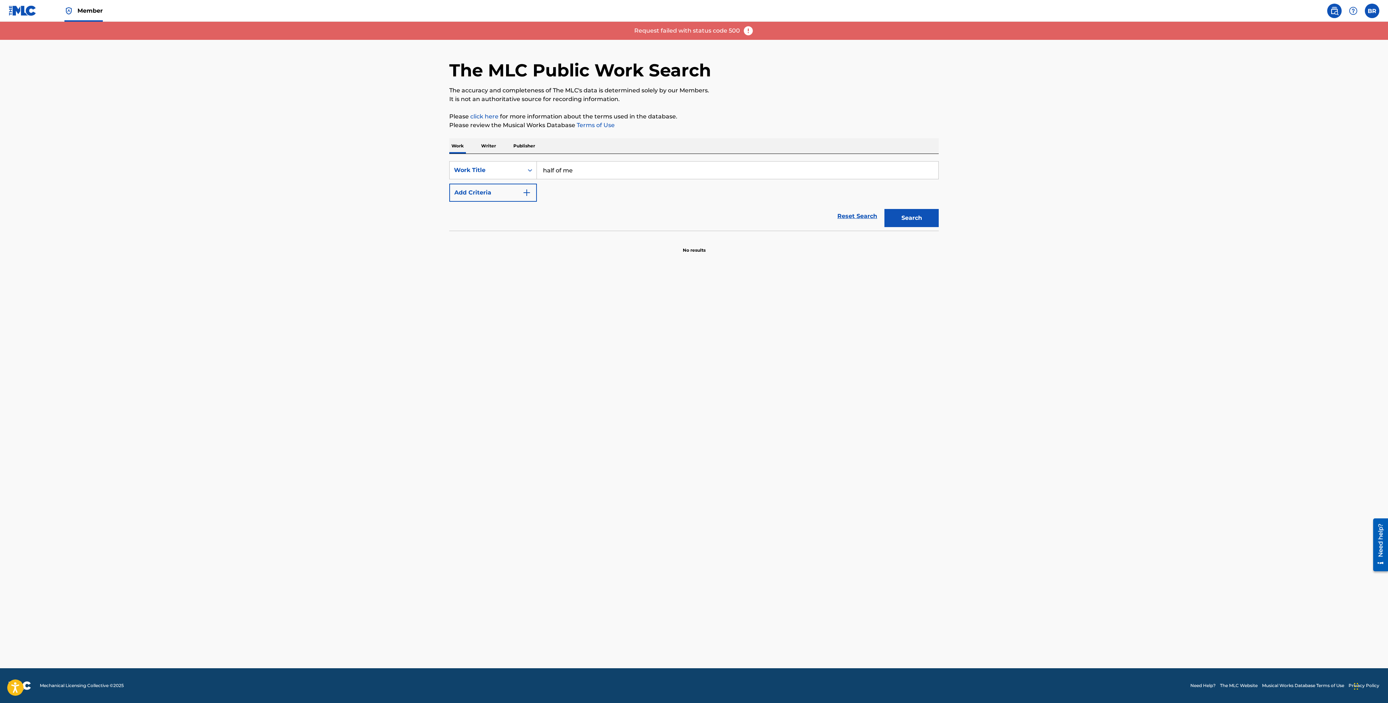
click at [745, 23] on div "Request failed with status code 500" at bounding box center [694, 31] width 1388 height 18
click at [747, 29] on img at bounding box center [748, 30] width 11 height 11
click at [734, 29] on p "Request failed with status code 500" at bounding box center [687, 30] width 106 height 9
click at [752, 32] on img at bounding box center [748, 30] width 11 height 11
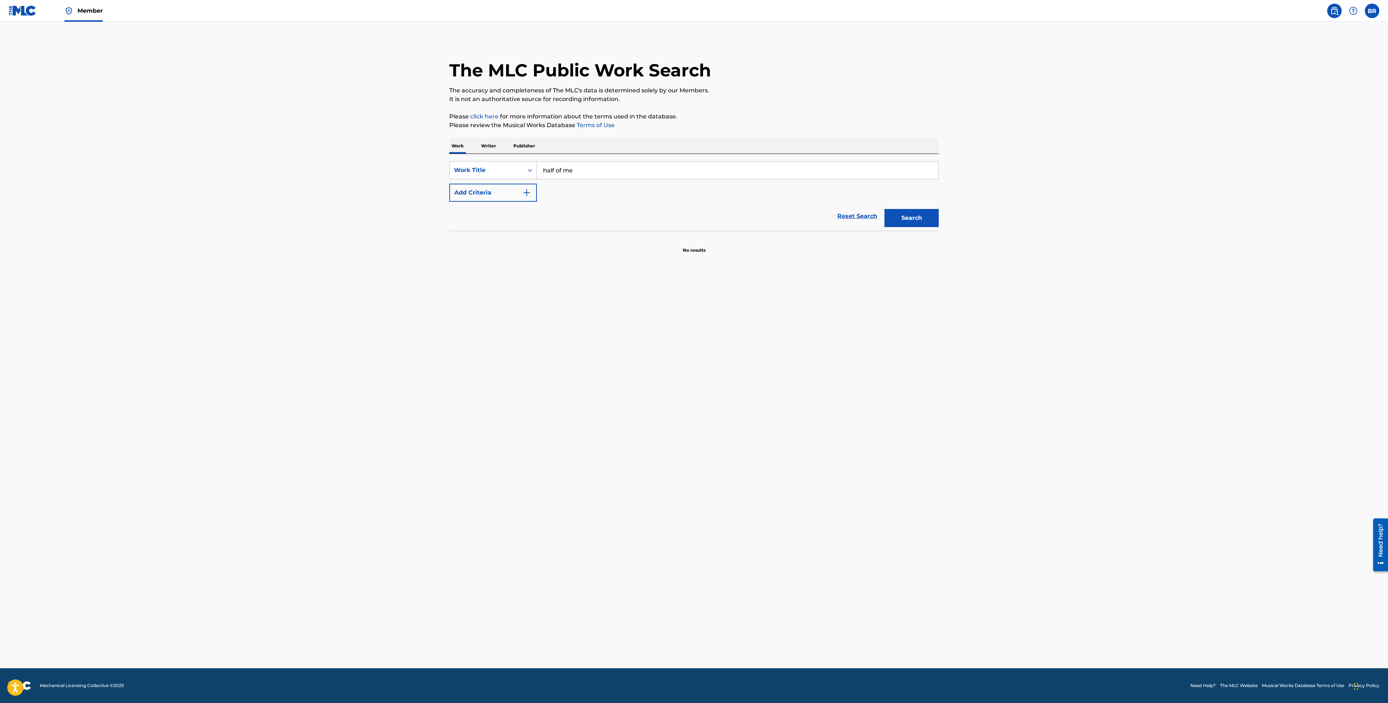
click at [1225, 67] on main "The MLC Public Work Search The accuracy and completeness of The MLC's data is d…" at bounding box center [694, 345] width 1388 height 646
click at [647, 173] on input "Search Form" at bounding box center [738, 170] width 402 height 17
type input "p"
type input "half of me"
click at [606, 184] on div "half of me" at bounding box center [683, 186] width 293 height 13
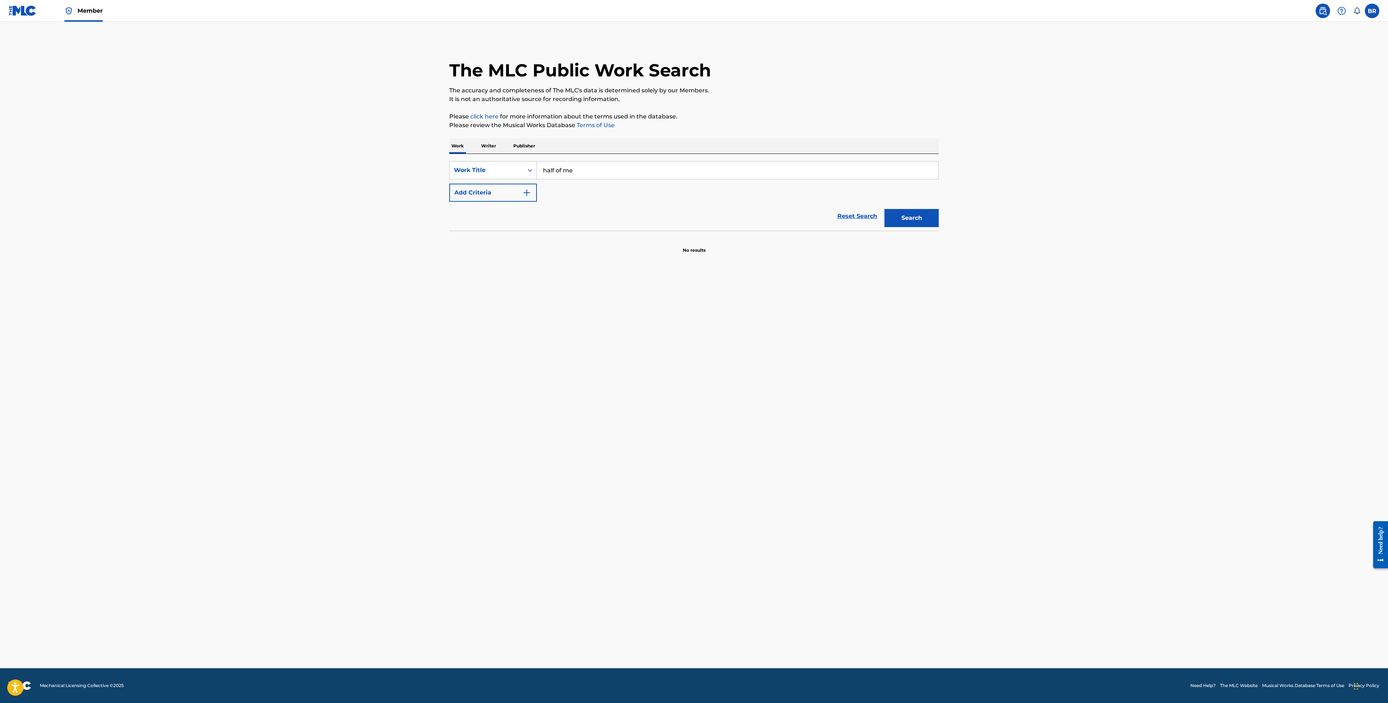
click at [925, 228] on div "Search" at bounding box center [910, 216] width 58 height 29
click at [923, 221] on button "Search" at bounding box center [912, 218] width 54 height 18
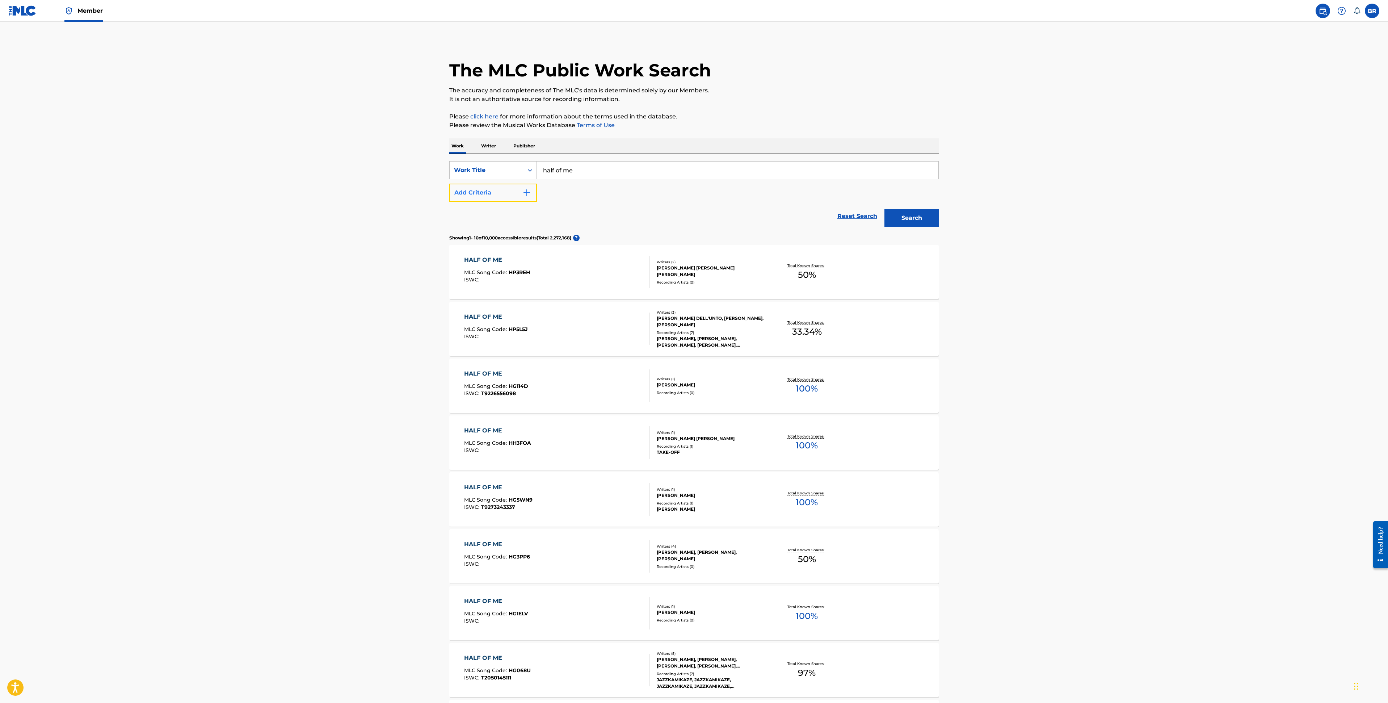
click at [528, 190] on img "Search Form" at bounding box center [527, 192] width 9 height 9
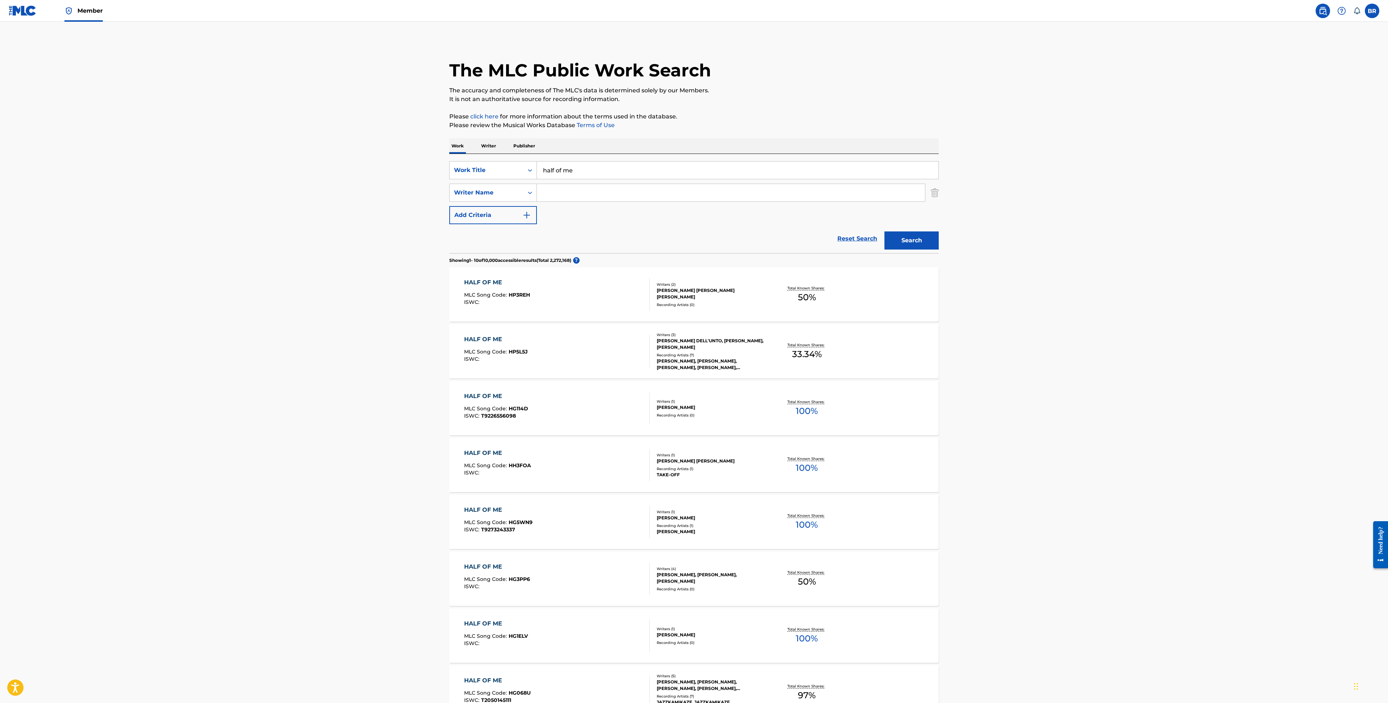
click at [590, 196] on input "Search Form" at bounding box center [731, 192] width 388 height 17
click at [766, 211] on div "chloe papa ndrea" at bounding box center [676, 208] width 279 height 13
type input "[PERSON_NAME]"
click at [909, 242] on button "Search" at bounding box center [912, 240] width 54 height 18
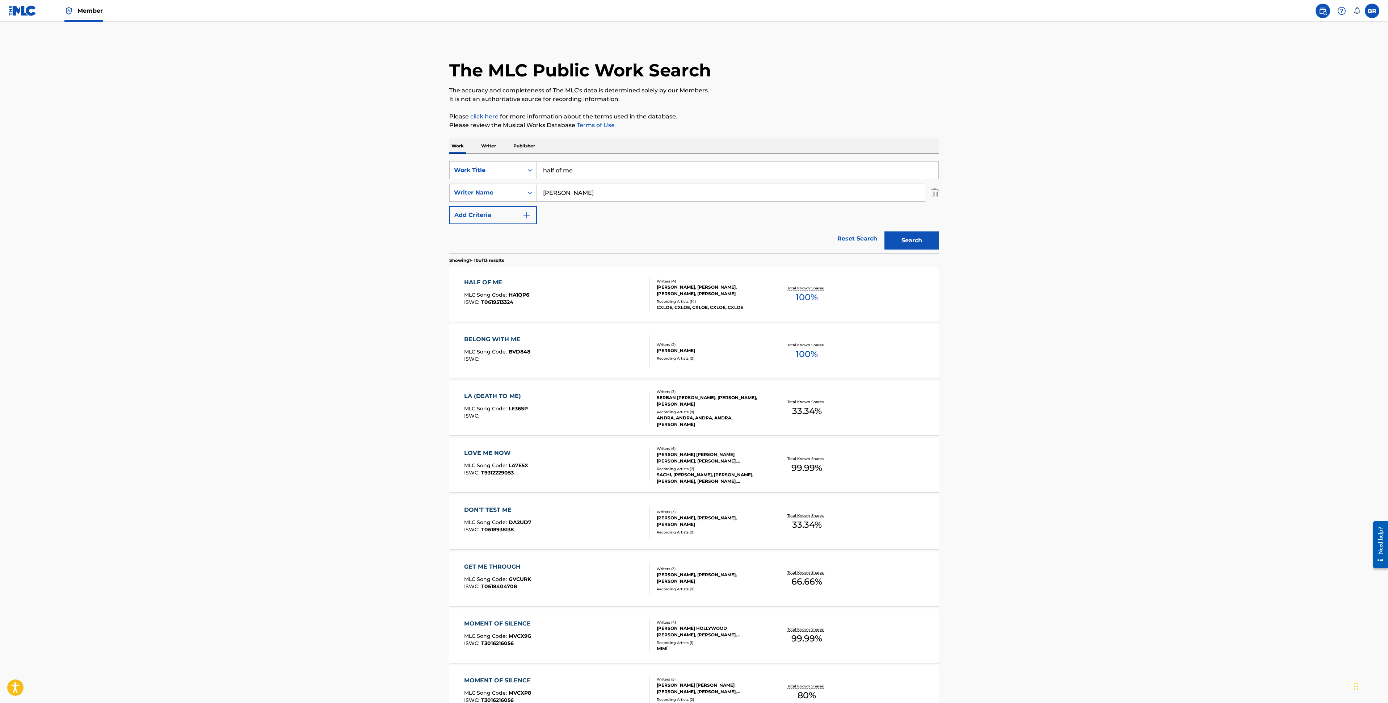
click at [489, 291] on div "HALF OF ME MLC Song Code : HA1QP6 ISWC : T0619513324" at bounding box center [496, 294] width 65 height 33
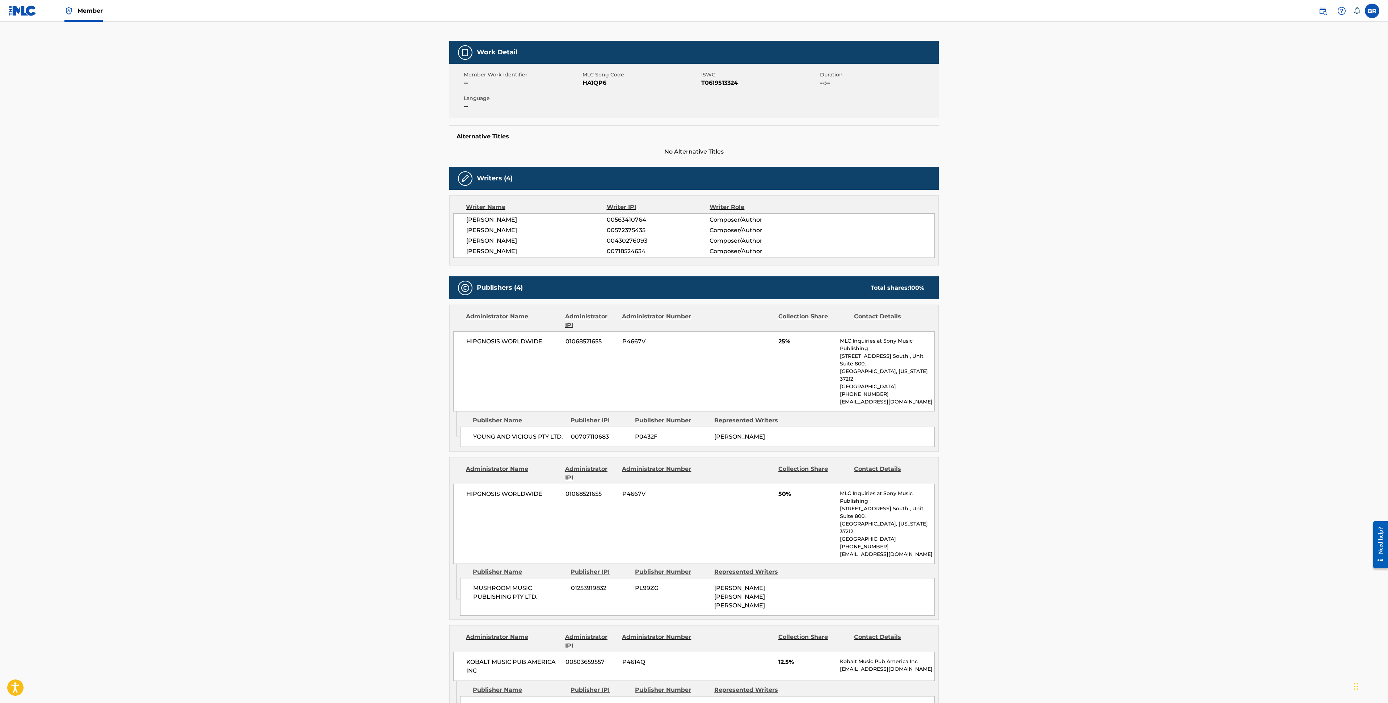
scroll to position [64, 0]
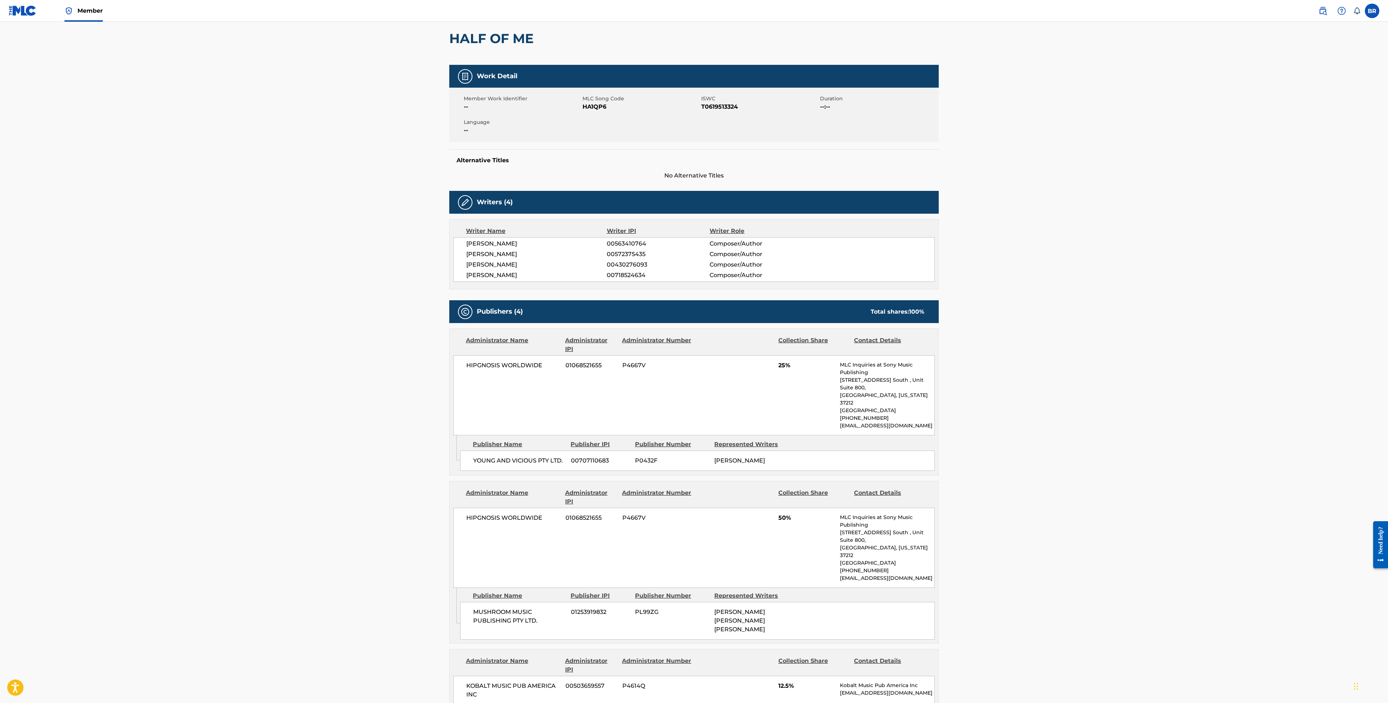
click at [541, 255] on span "[PERSON_NAME]" at bounding box center [536, 254] width 141 height 9
click at [351, 401] on main "< Back to public search results Copy work link HALF OF ME Work Detail Member Wo…" at bounding box center [694, 543] width 1388 height 1170
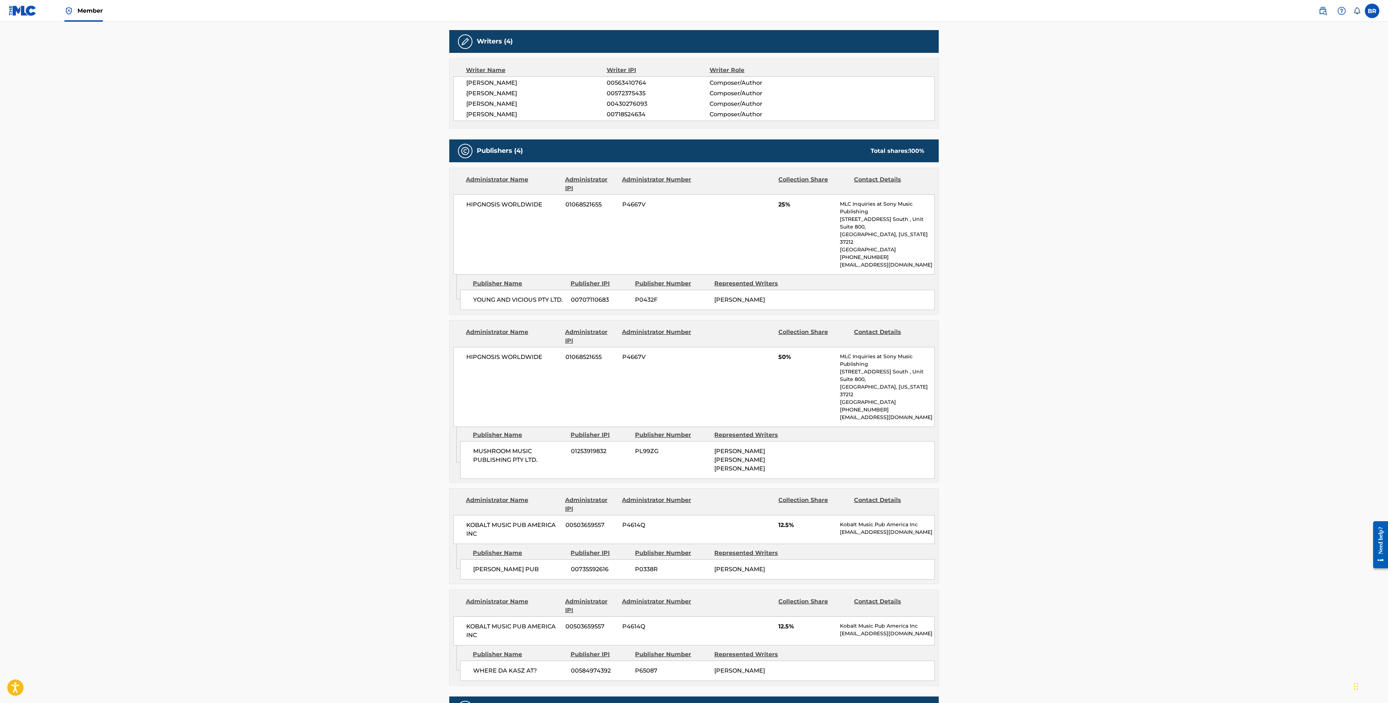
scroll to position [0, 0]
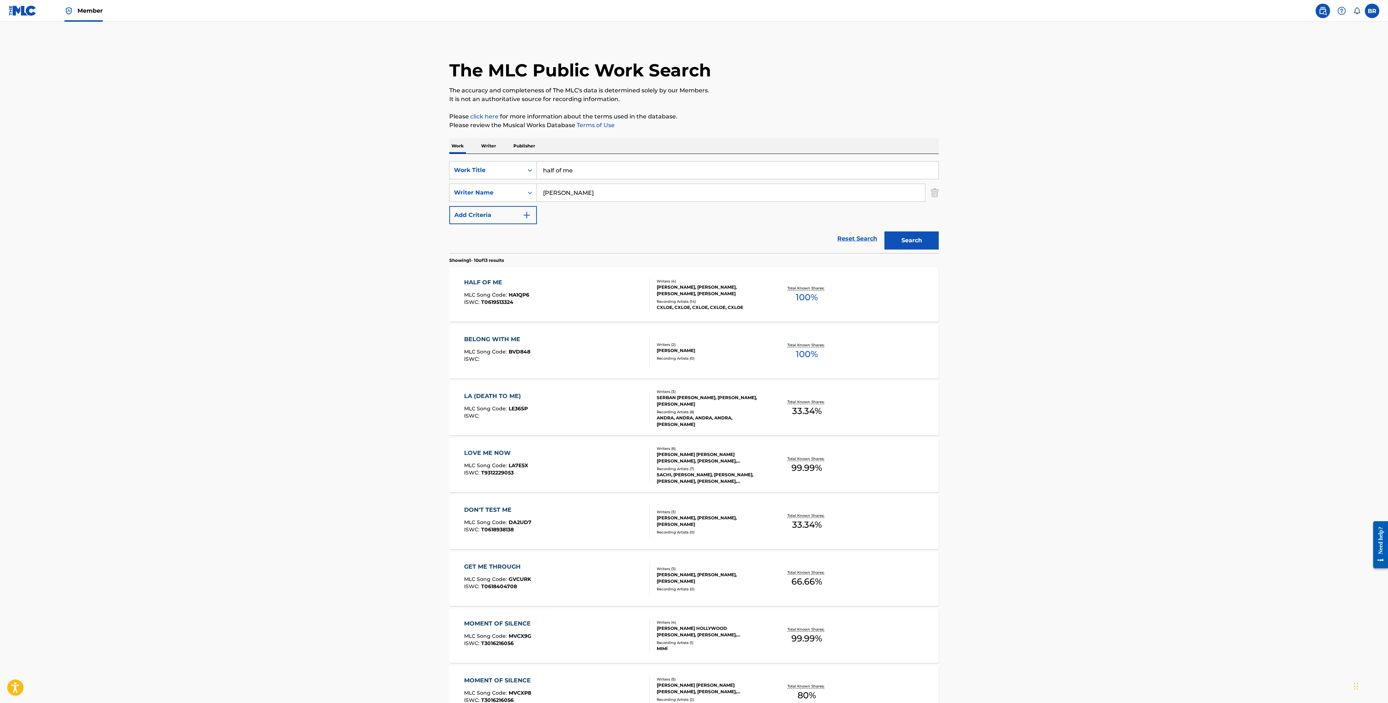
click at [558, 169] on input "half of me" at bounding box center [738, 170] width 402 height 17
type input "shiny new thing"
click at [600, 187] on div "shiny new thing" at bounding box center [683, 186] width 293 height 13
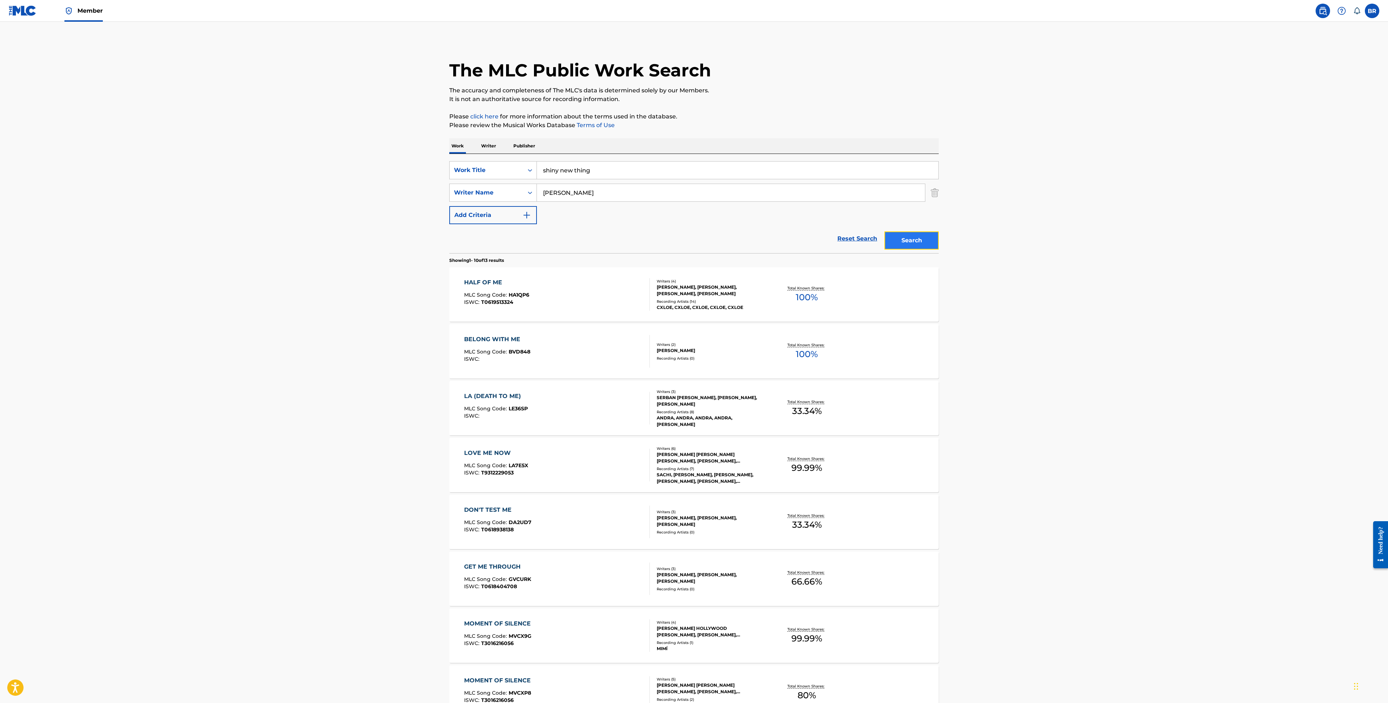
click at [918, 236] on button "Search" at bounding box center [912, 240] width 54 height 18
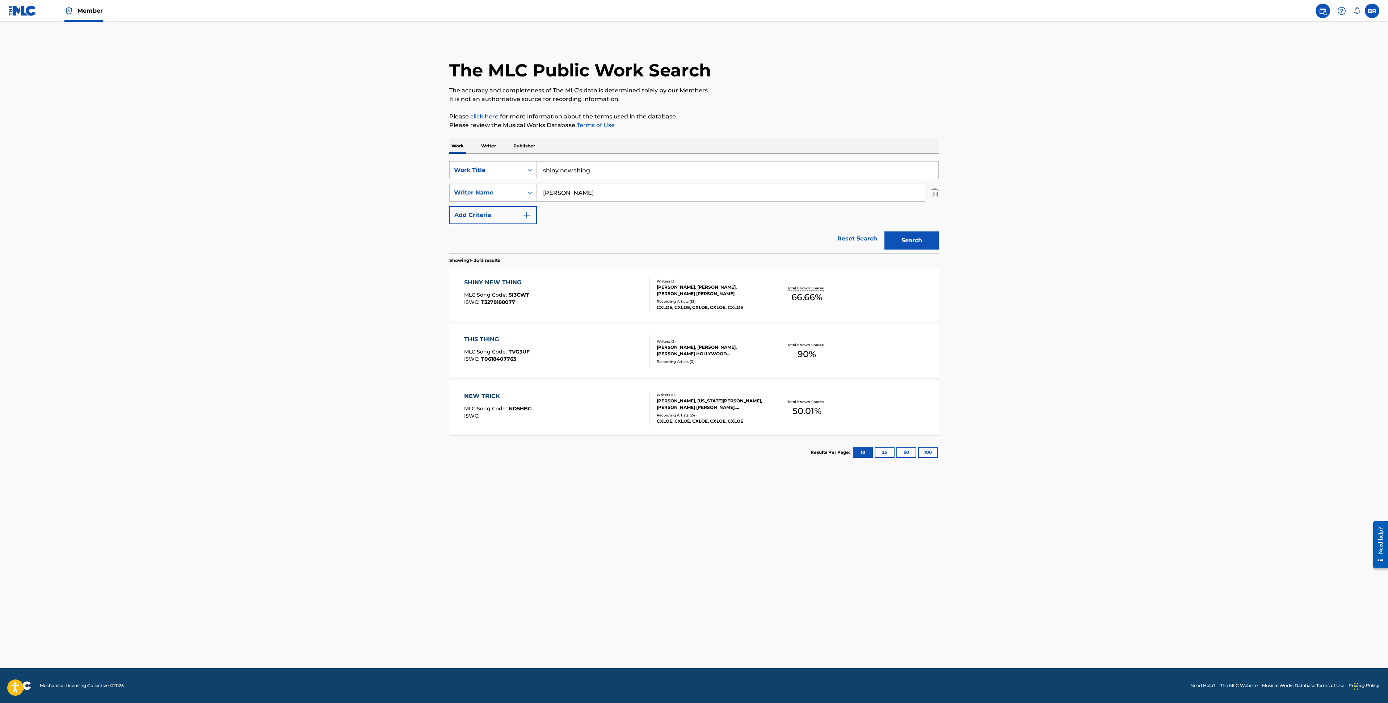
click at [494, 277] on div "SHINY NEW THING MLC Song Code : SI3CWT ISWC : T3278188077 Writers ( 3 ) CHLOE I…" at bounding box center [694, 294] width 490 height 54
click at [620, 166] on input "shiny new thing" at bounding box center [738, 170] width 402 height 17
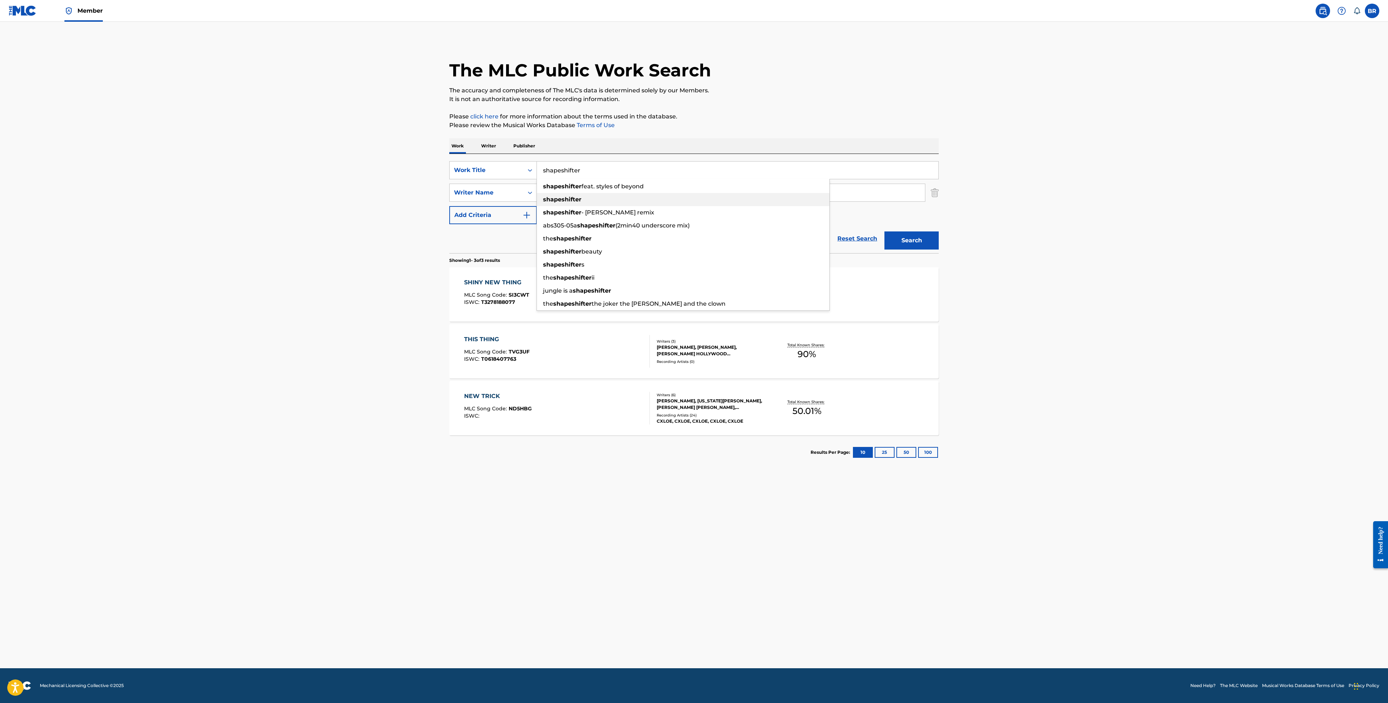
type input "shapeshifter"
click at [607, 198] on div "shapeshifter" at bounding box center [683, 199] width 293 height 13
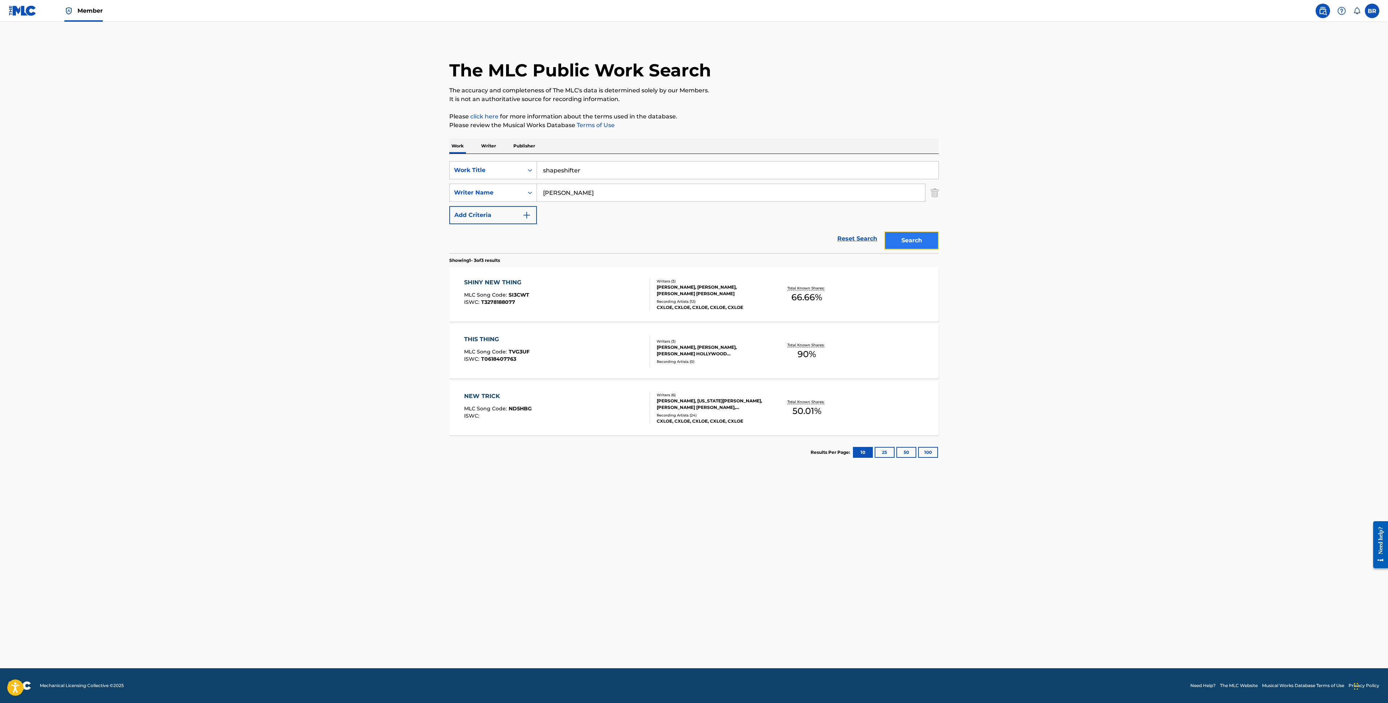
click at [920, 242] on button "Search" at bounding box center [912, 240] width 54 height 18
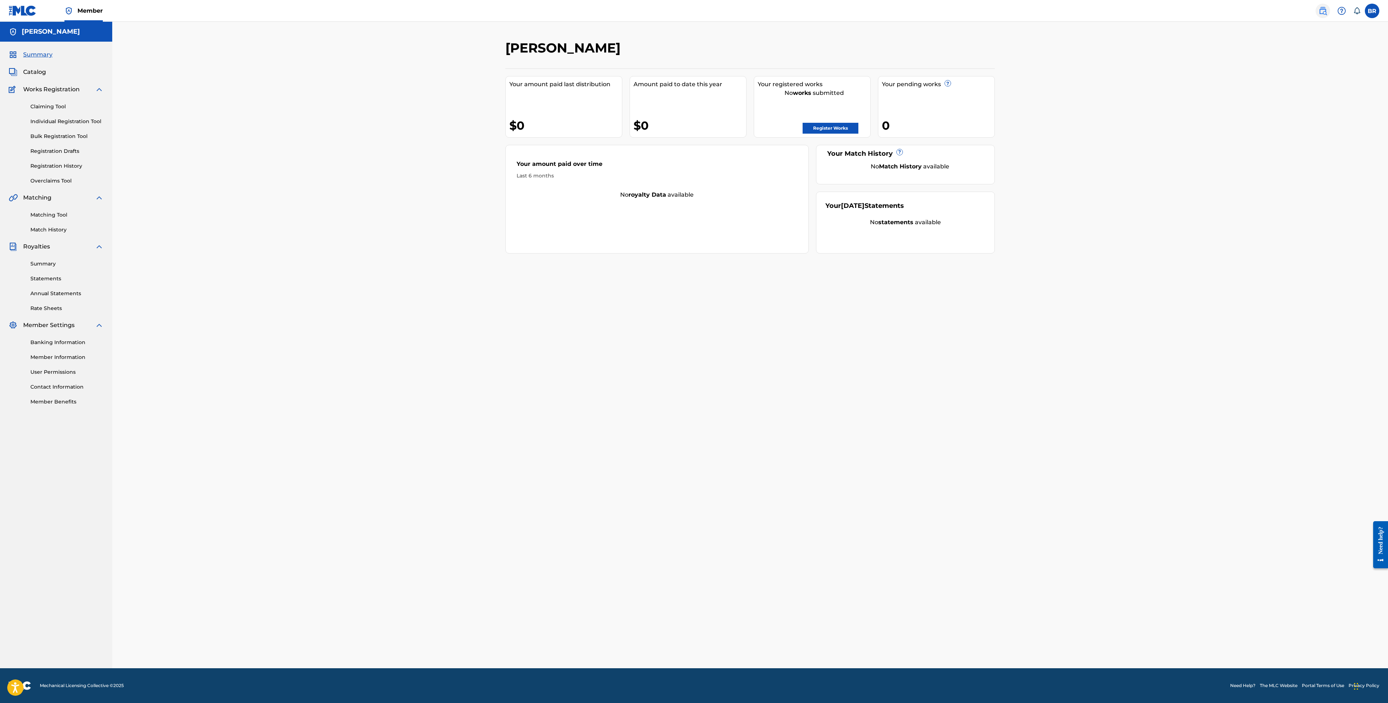
click at [1321, 15] on link at bounding box center [1323, 11] width 14 height 14
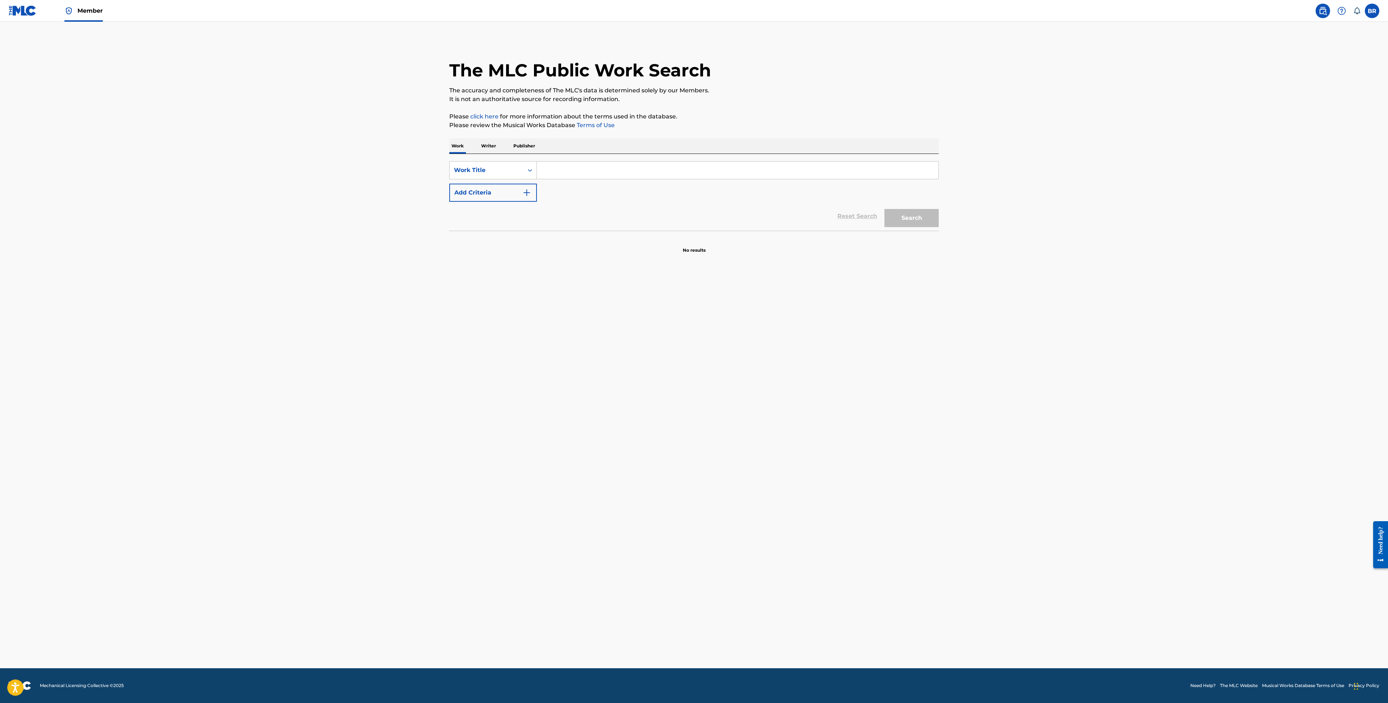
click at [565, 172] on input "Search Form" at bounding box center [738, 170] width 402 height 17
type input "shiny new thing"
click at [558, 184] on strong "shiny" at bounding box center [551, 186] width 17 height 7
click at [507, 185] on button "Add Criteria" at bounding box center [493, 193] width 88 height 18
click at [605, 197] on input "Search Form" at bounding box center [731, 192] width 388 height 17
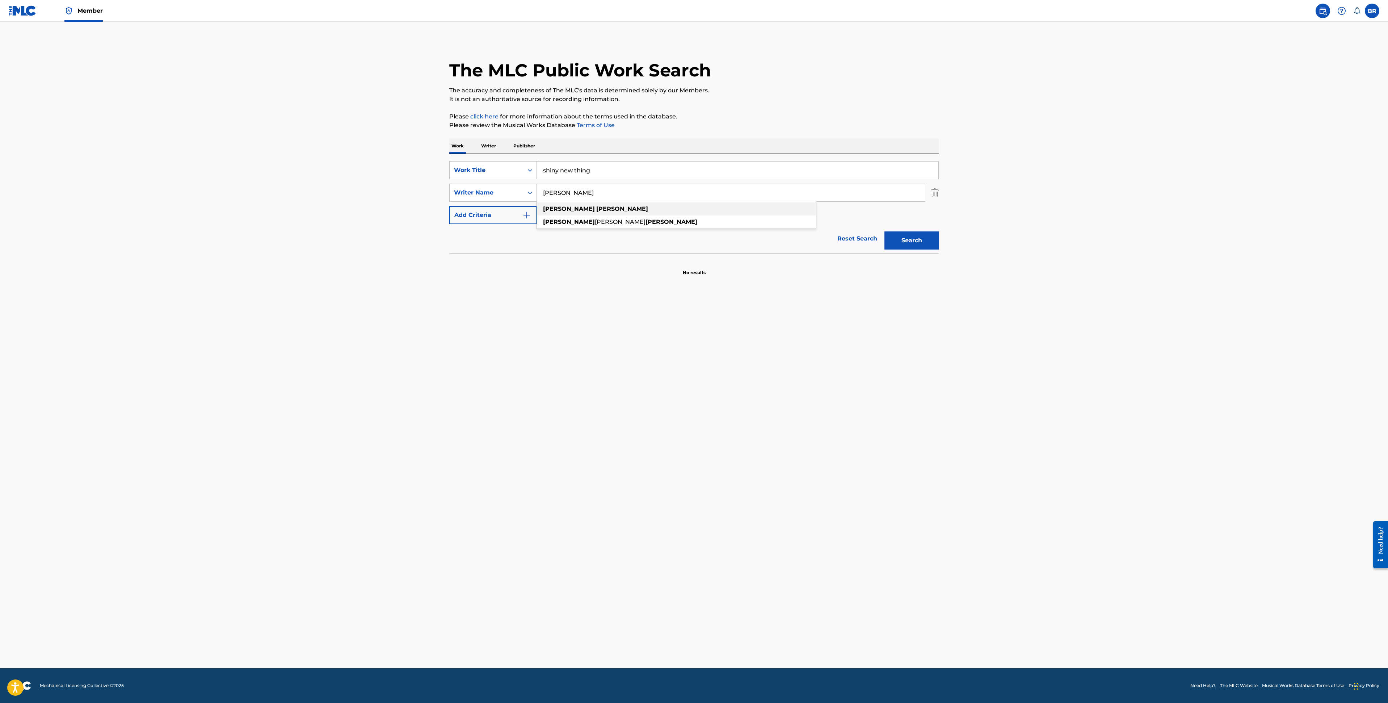
type input "[PERSON_NAME]"
click at [638, 209] on div "chloe papandrea" at bounding box center [676, 208] width 279 height 13
click at [919, 248] on button "Search" at bounding box center [912, 240] width 54 height 18
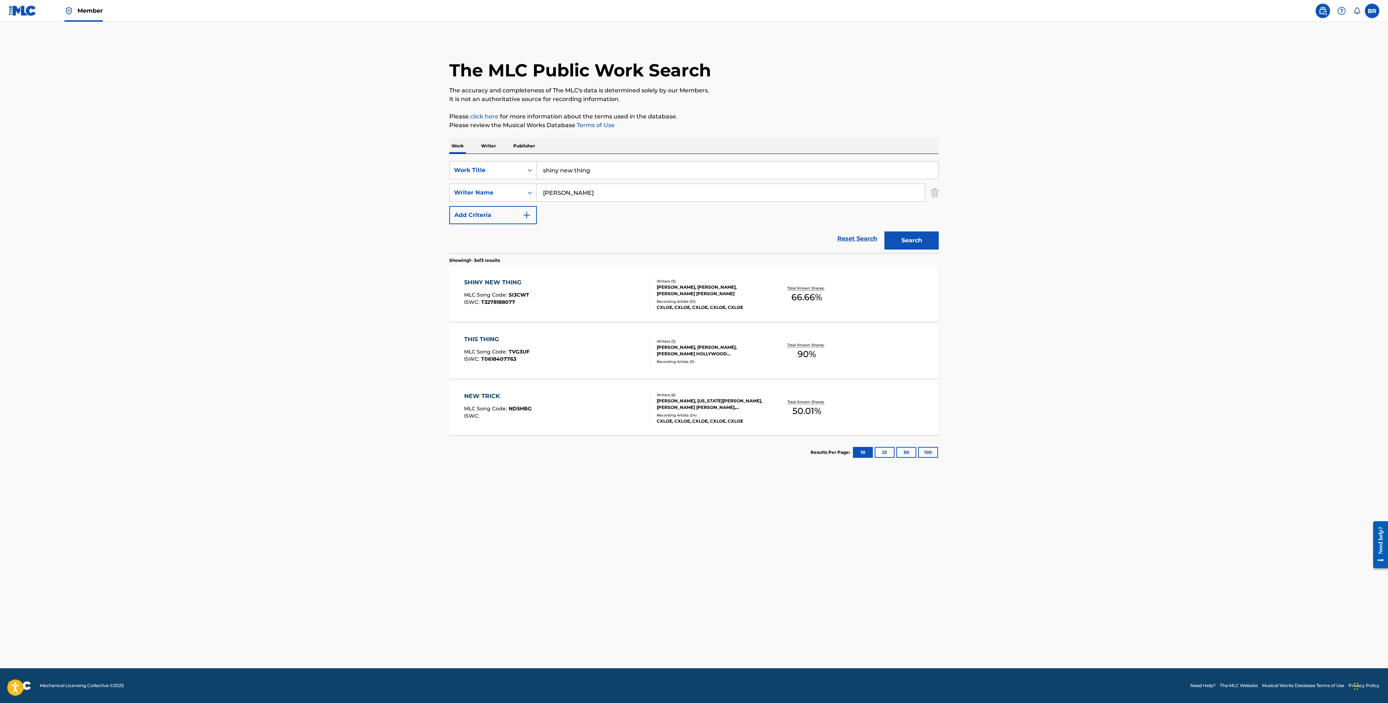
click at [571, 171] on input "shiny new thing" at bounding box center [738, 170] width 402 height 17
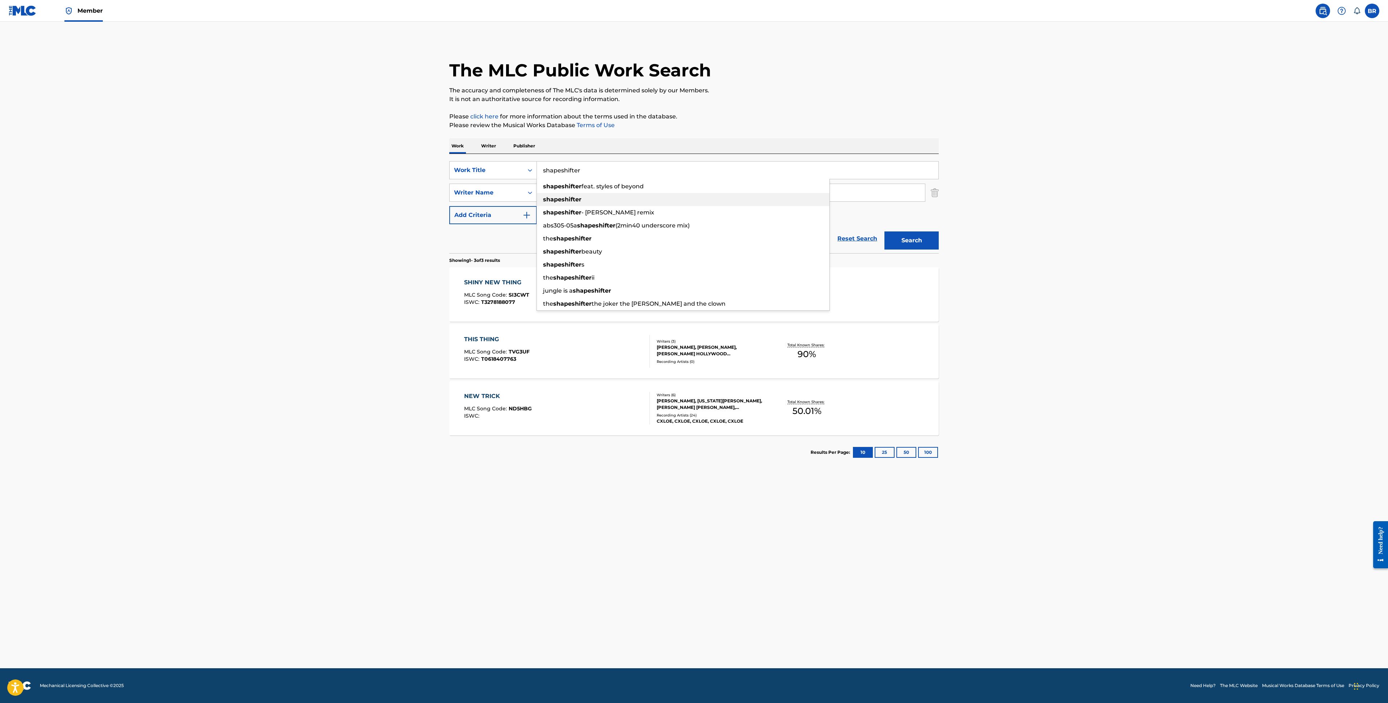
type input "shapeshifter"
click at [578, 201] on strong "shapeshifter" at bounding box center [562, 199] width 38 height 7
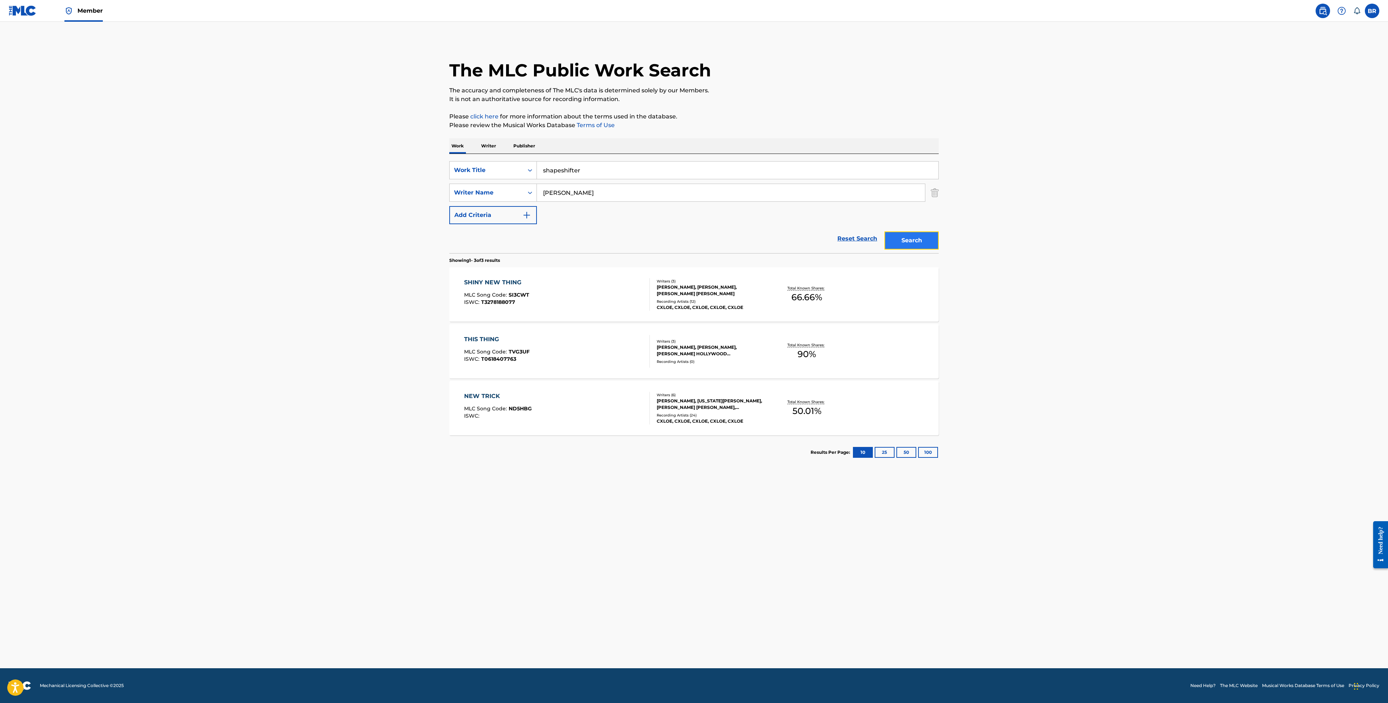
click at [925, 243] on button "Search" at bounding box center [912, 240] width 54 height 18
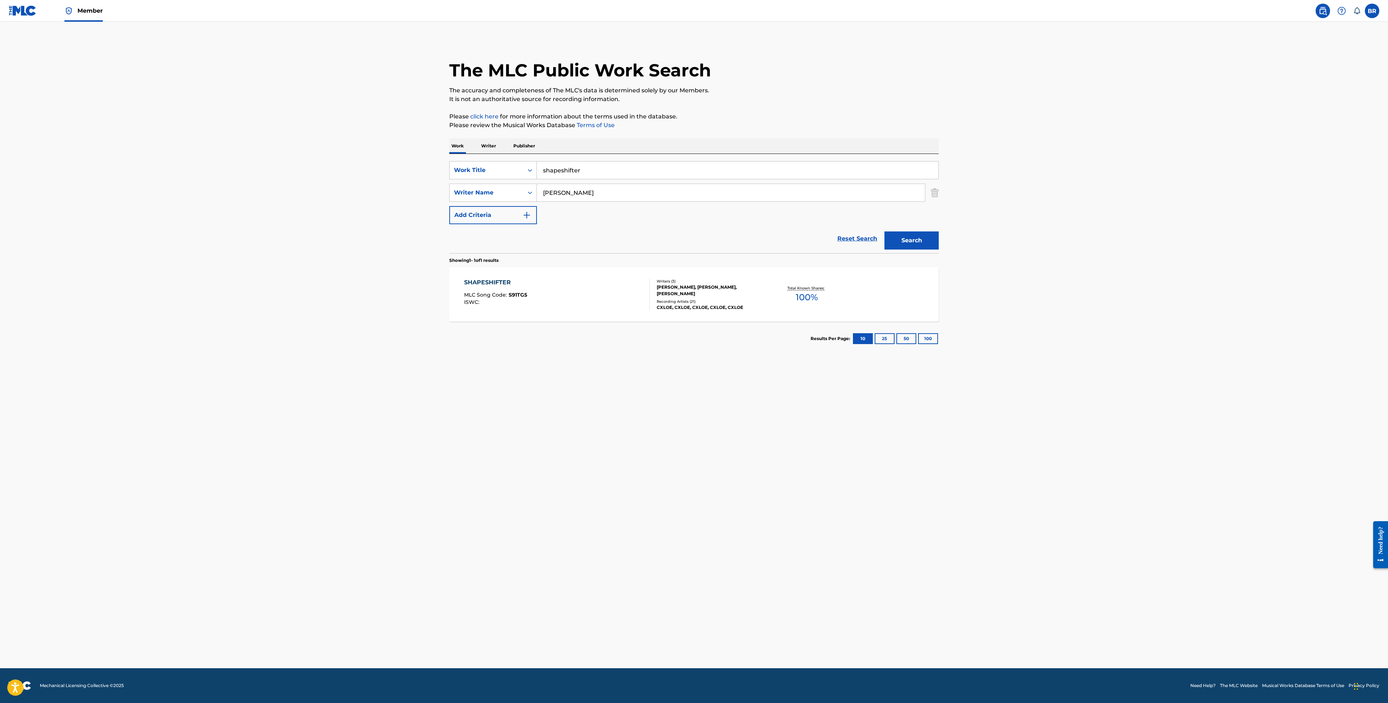
click at [539, 272] on div "SHAPESHIFTER MLC Song Code : S91TG5 ISWC : Writers ( 3 ) EMMA ROSEN, BRYAN FRYZ…" at bounding box center [694, 294] width 490 height 54
click at [584, 172] on input "shapeshifter" at bounding box center [738, 170] width 402 height 17
type input "bad taste"
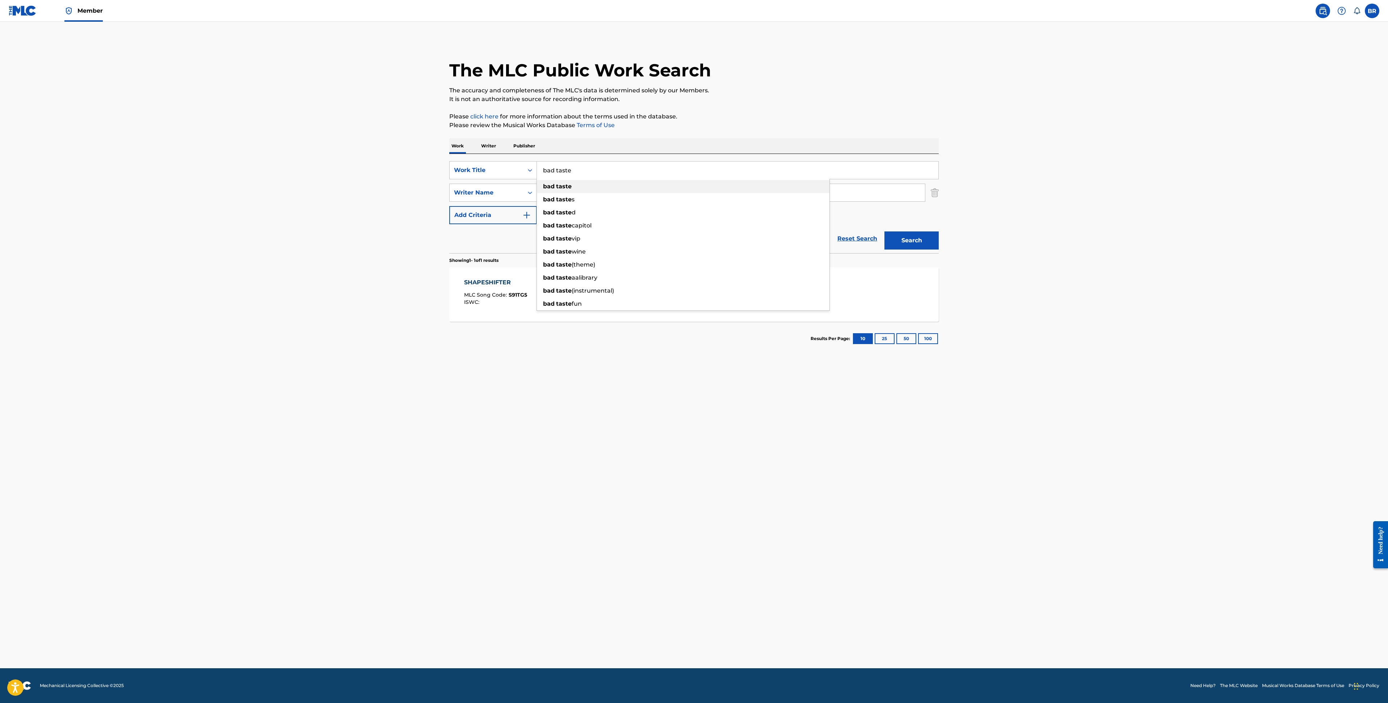
click at [609, 188] on div "bad taste" at bounding box center [683, 186] width 293 height 13
click at [925, 247] on button "Search" at bounding box center [912, 240] width 54 height 18
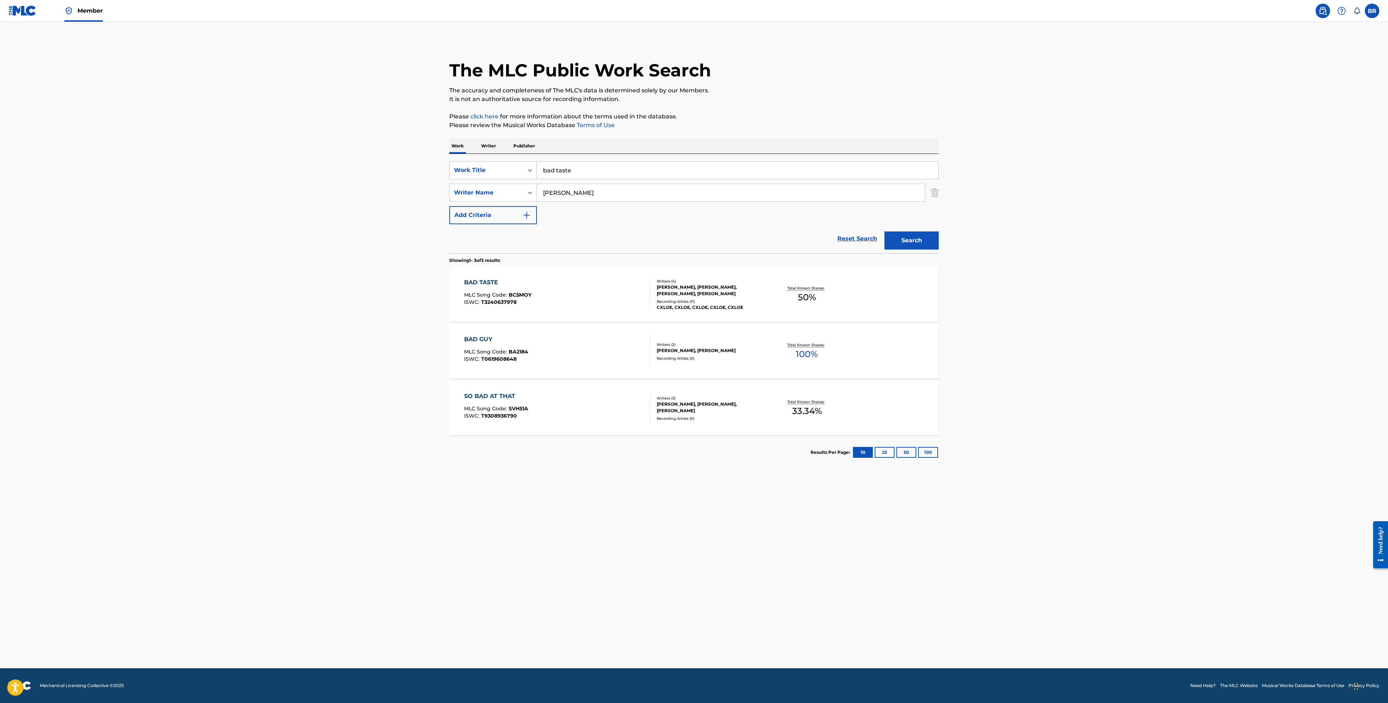
click at [503, 292] on span "MLC Song Code :" at bounding box center [486, 295] width 45 height 7
click at [605, 172] on input "bad taste" at bounding box center [738, 170] width 402 height 17
click at [600, 196] on div "gas light" at bounding box center [683, 199] width 293 height 13
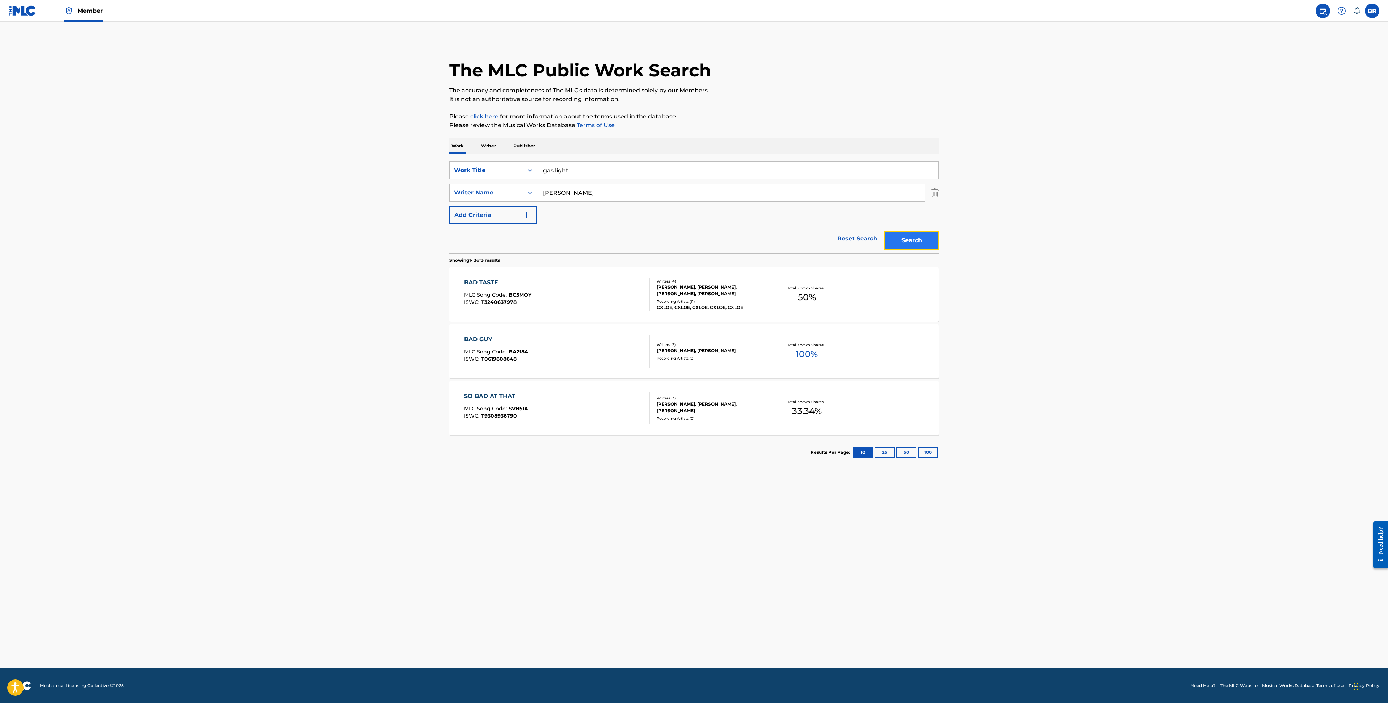
click at [892, 243] on button "Search" at bounding box center [912, 240] width 54 height 18
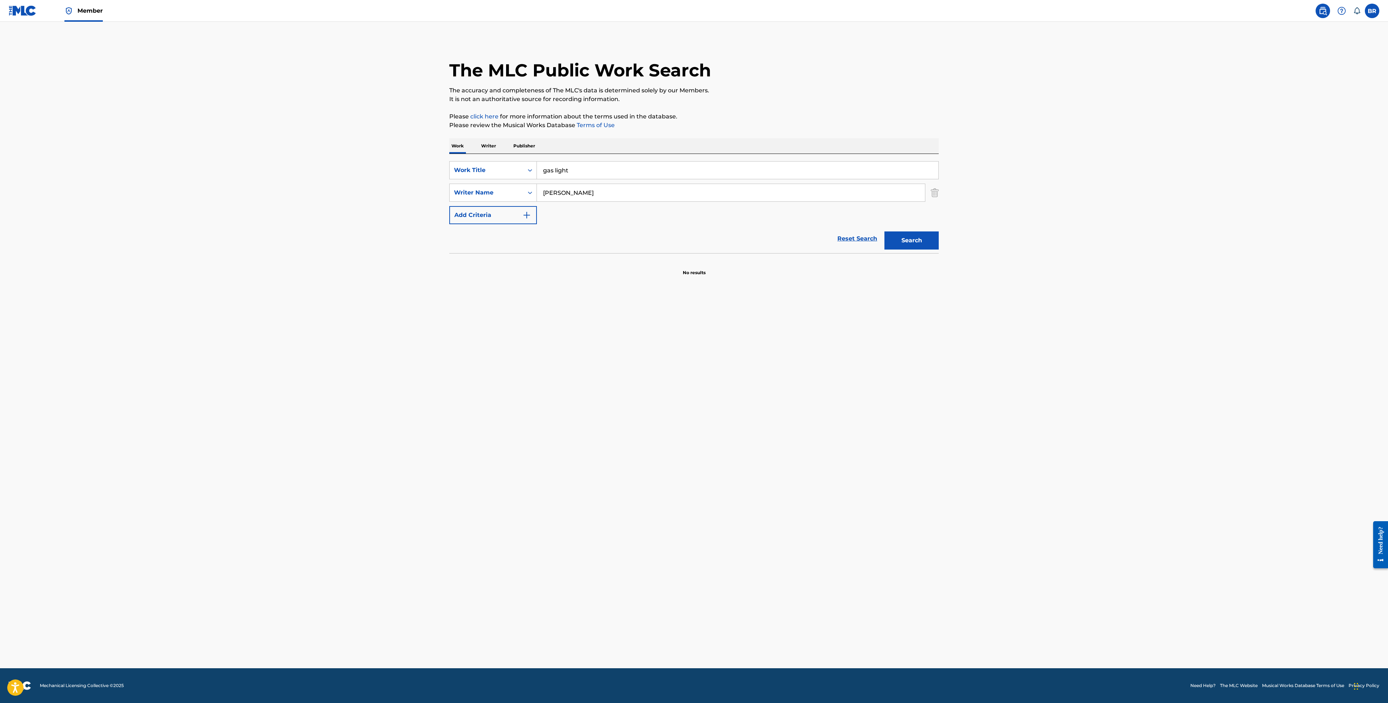
click at [608, 173] on input "gas light" at bounding box center [738, 170] width 402 height 17
click at [912, 237] on button "Search" at bounding box center [912, 240] width 54 height 18
click at [611, 170] on input "gaslight" at bounding box center [738, 170] width 402 height 17
click at [612, 170] on input "gaslight" at bounding box center [738, 170] width 402 height 17
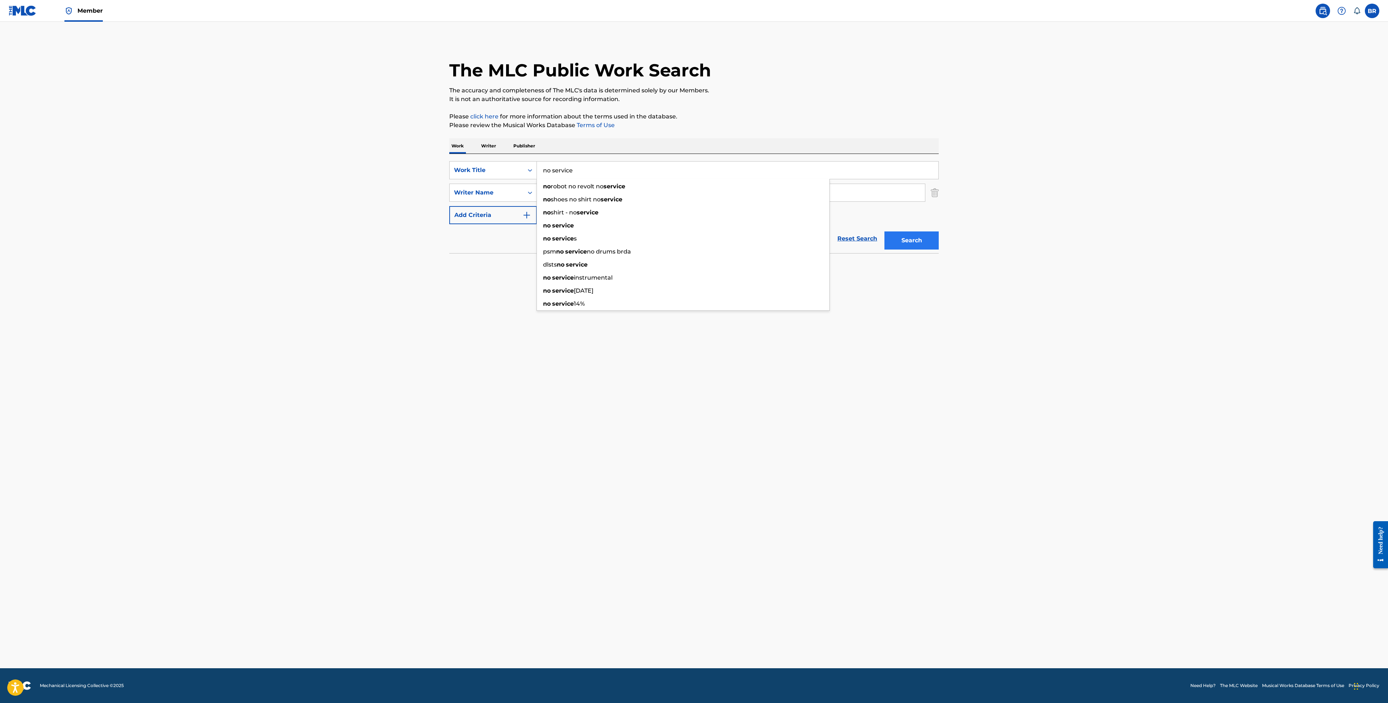
type input "no service"
click at [921, 246] on button "Search" at bounding box center [912, 240] width 54 height 18
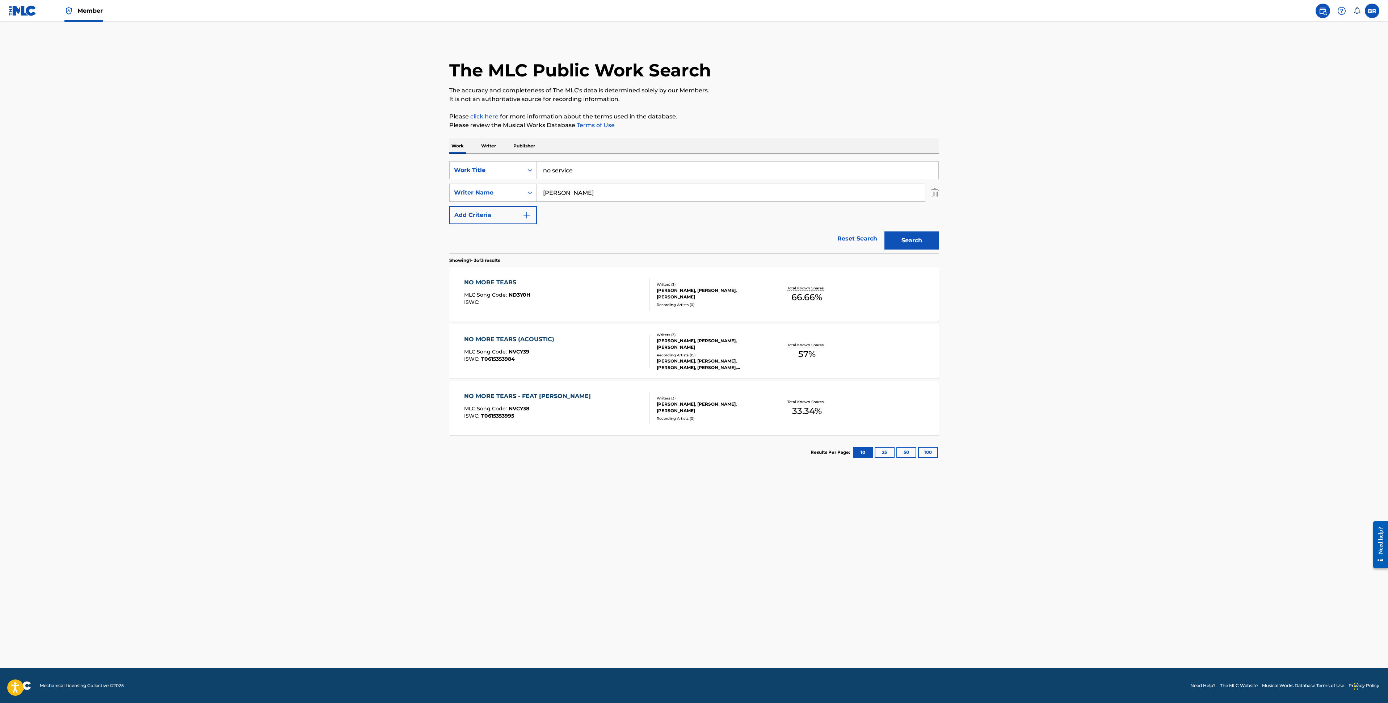
click at [650, 169] on input "no service" at bounding box center [738, 170] width 402 height 17
click at [417, 267] on main "The MLC Public Work Search The accuracy and completeness of The MLC's data is d…" at bounding box center [694, 345] width 1388 height 646
click at [627, 196] on input "[PERSON_NAME]" at bounding box center [731, 192] width 388 height 17
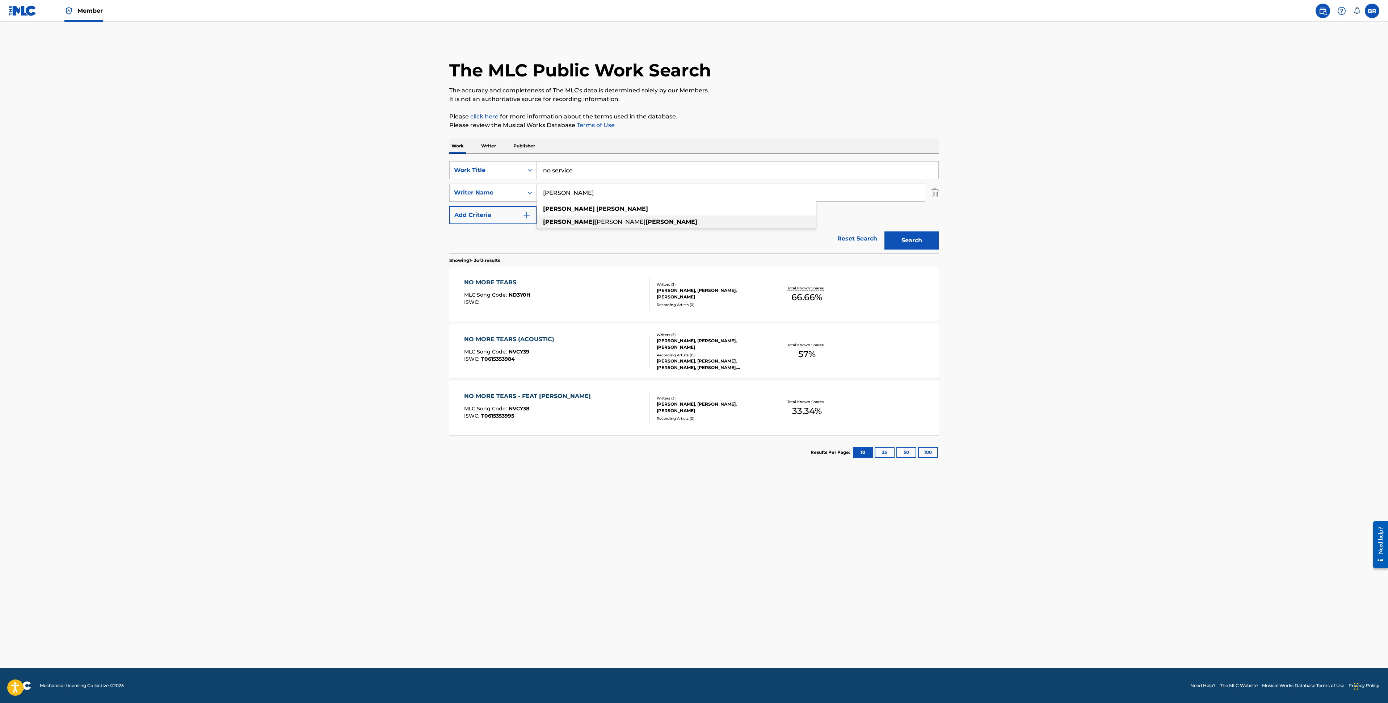
click at [621, 219] on div "chloe isabella papandrea" at bounding box center [676, 221] width 279 height 13
type input "[PERSON_NAME]"
click at [905, 235] on button "Search" at bounding box center [912, 240] width 54 height 18
click at [597, 165] on input "no service" at bounding box center [738, 170] width 402 height 17
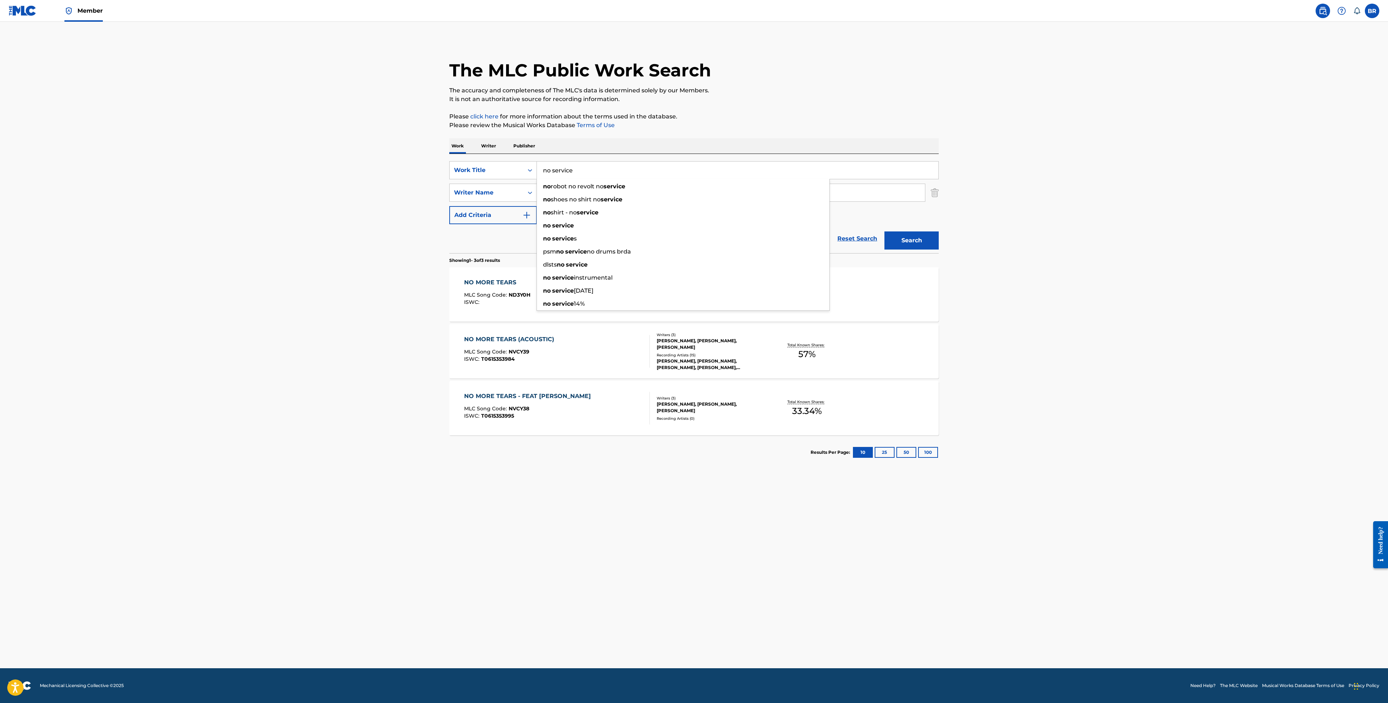
click at [597, 166] on input "no service" at bounding box center [738, 170] width 402 height 17
type input "wrong about you"
click at [885, 231] on button "Search" at bounding box center [912, 240] width 54 height 18
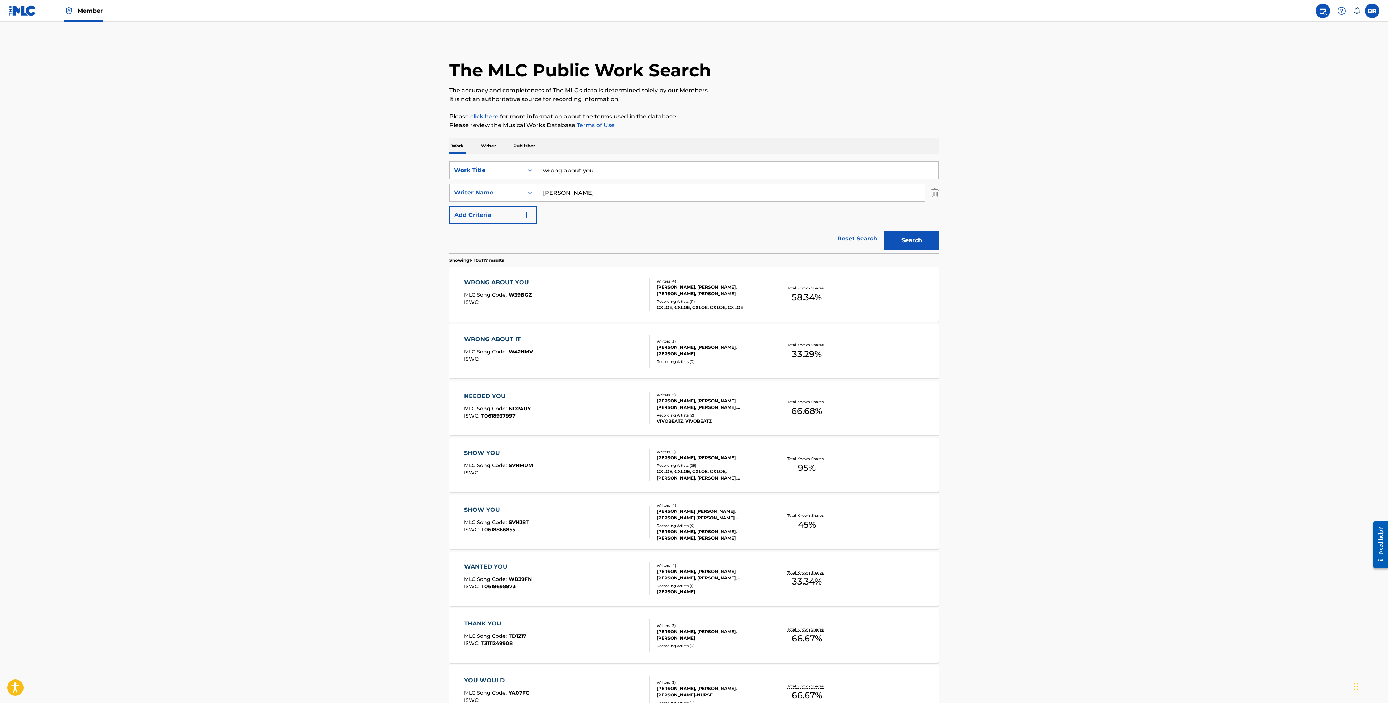
click at [509, 291] on div "WRONG ABOUT YOU MLC Song Code : W39BGZ ISWC :" at bounding box center [498, 294] width 68 height 33
click at [620, 164] on input "wrong about you" at bounding box center [738, 170] width 402 height 17
click at [785, 188] on div "flight risk" at bounding box center [683, 186] width 293 height 13
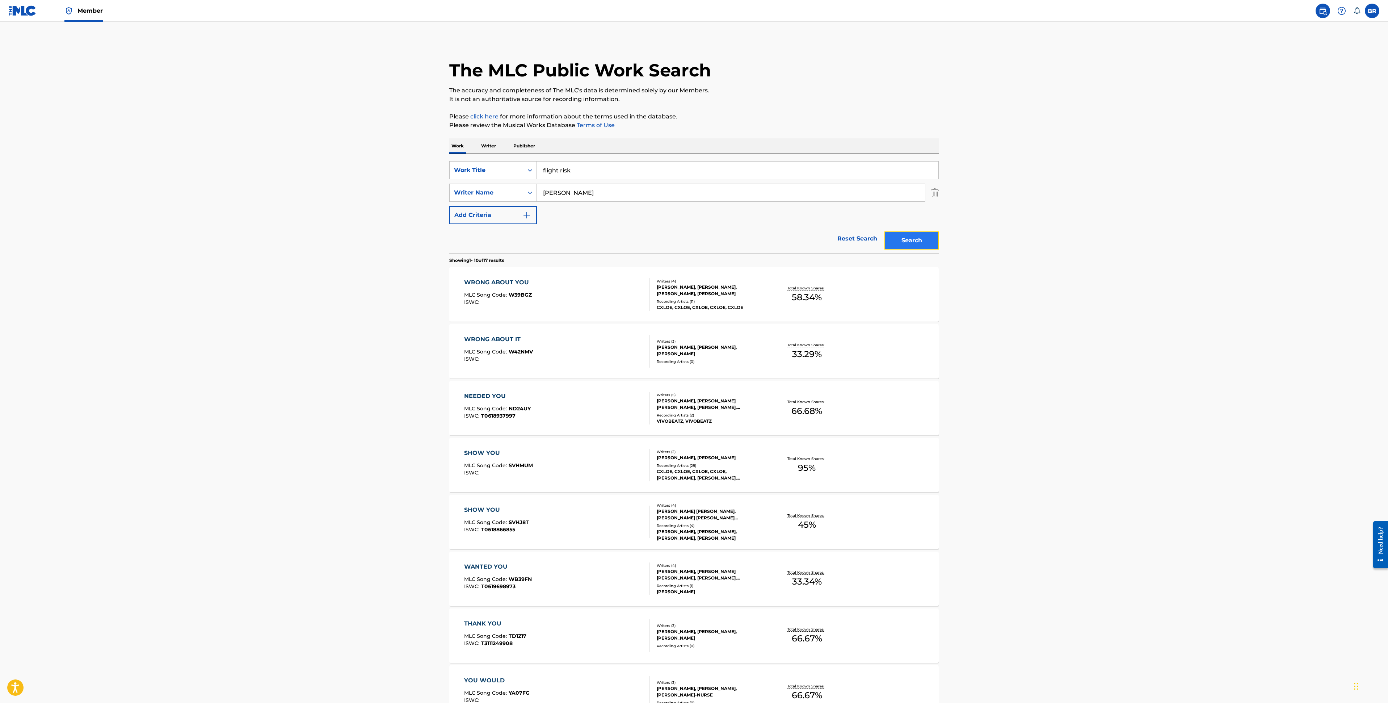
click at [909, 244] on button "Search" at bounding box center [912, 240] width 54 height 18
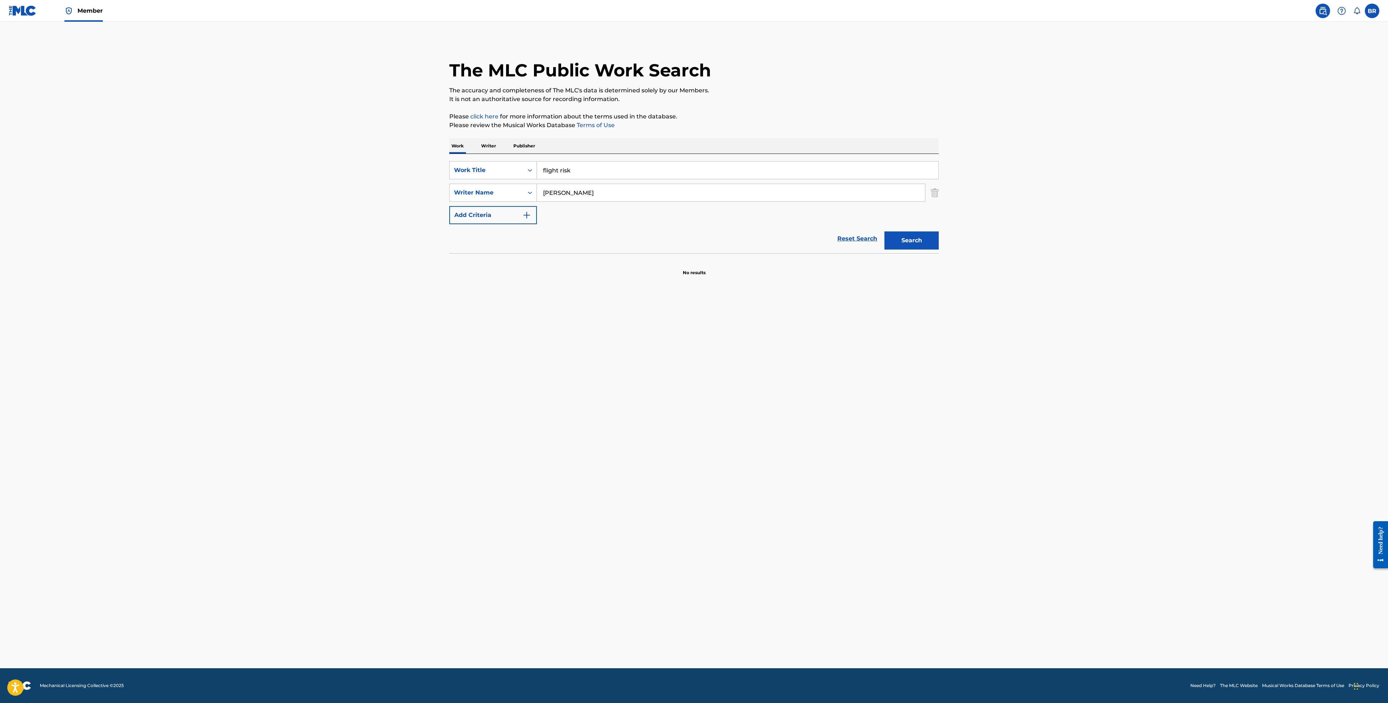
click at [589, 168] on input "flight risk" at bounding box center [738, 170] width 402 height 17
type input "Till the wheels fall off"
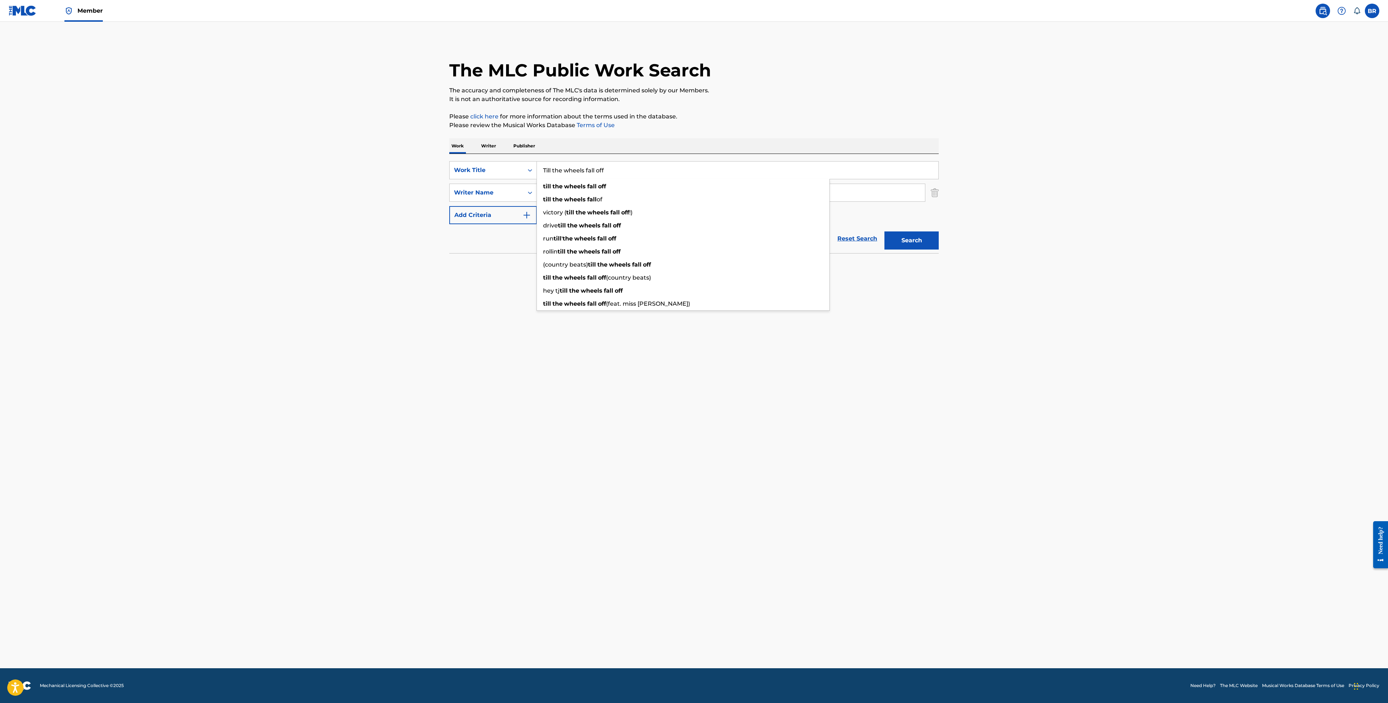
click at [885, 231] on button "Search" at bounding box center [912, 240] width 54 height 18
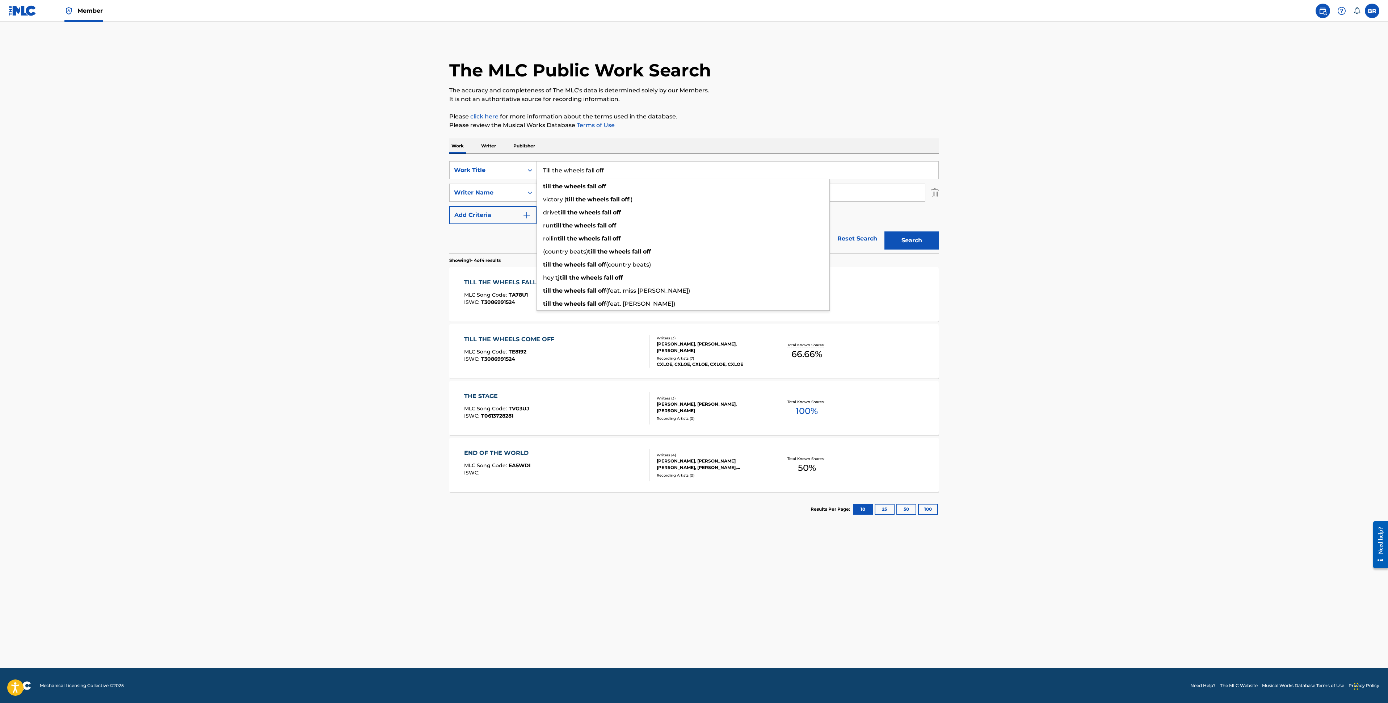
click at [329, 460] on main "The MLC Public Work Search The accuracy and completeness of The MLC's data is d…" at bounding box center [694, 345] width 1388 height 646
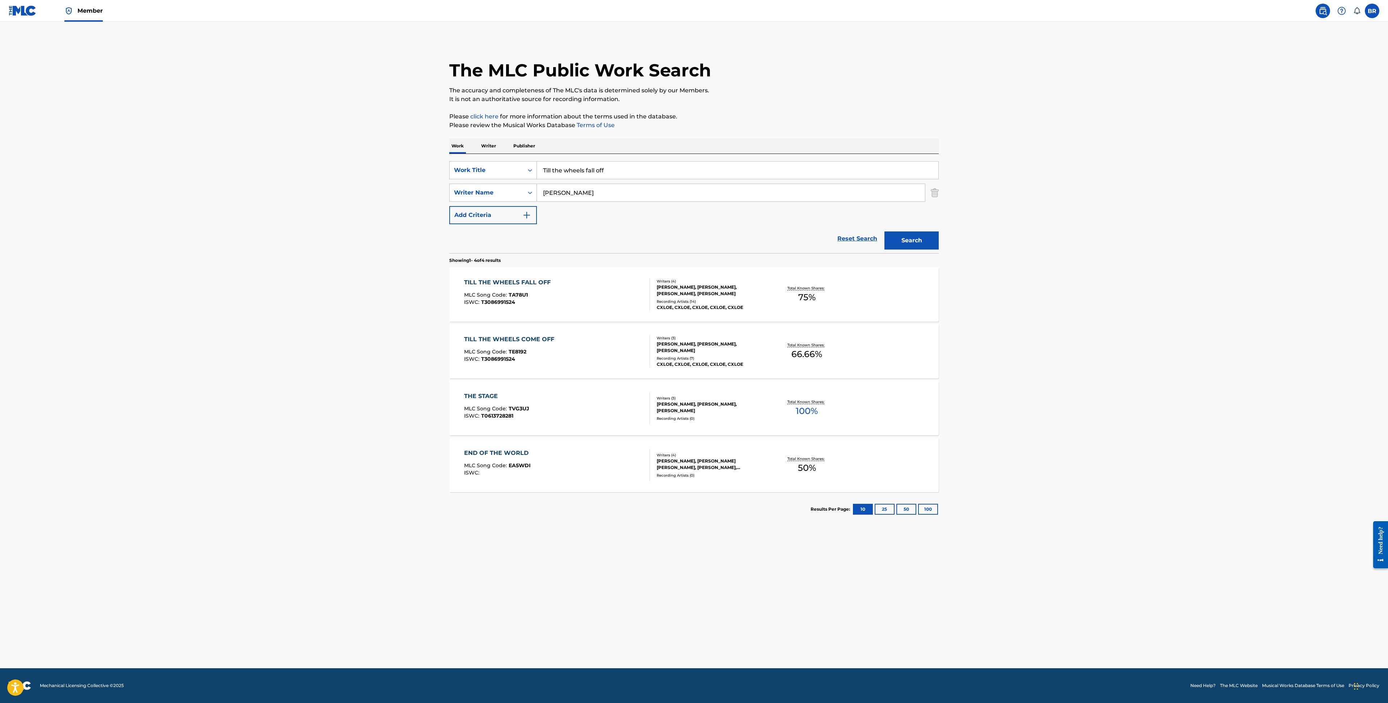
click at [512, 291] on div "TILL THE WHEELS FALL OFF MLC Song Code : TA78U1 ISWC : T3086991524" at bounding box center [509, 294] width 90 height 33
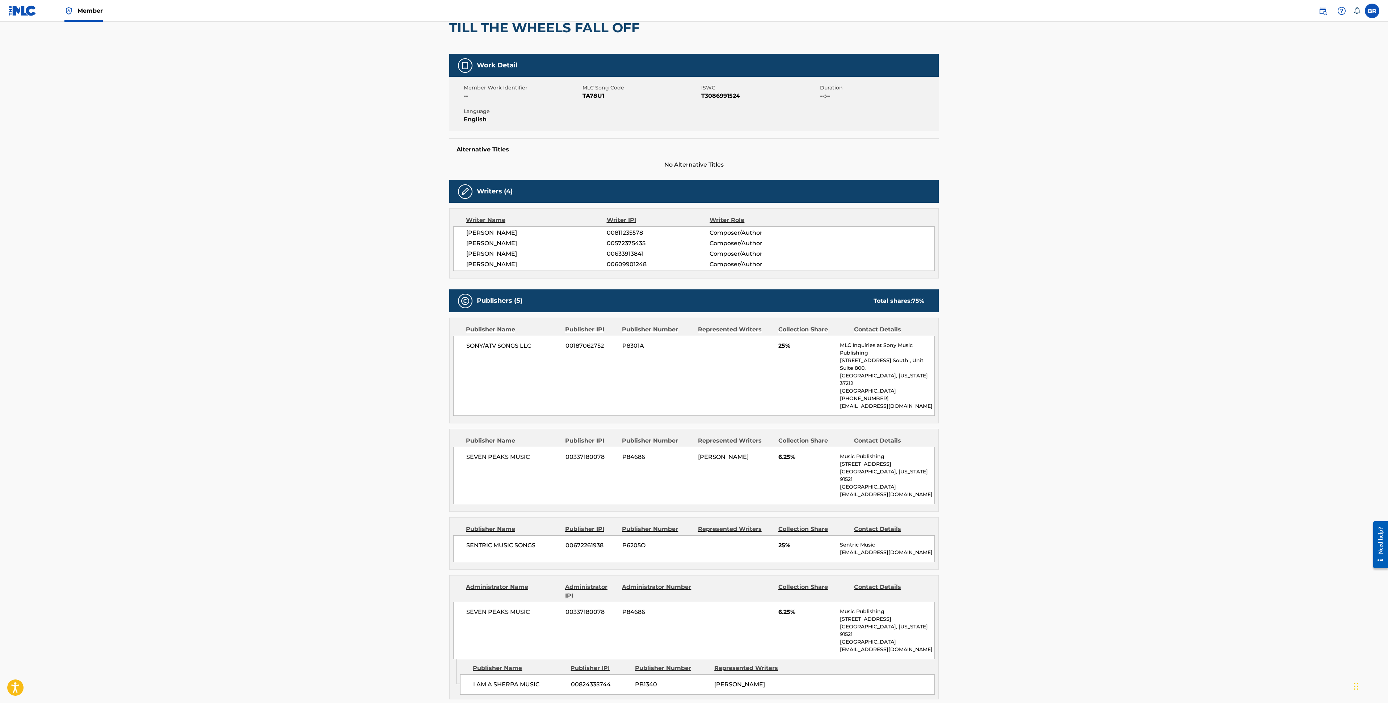
scroll to position [74, 0]
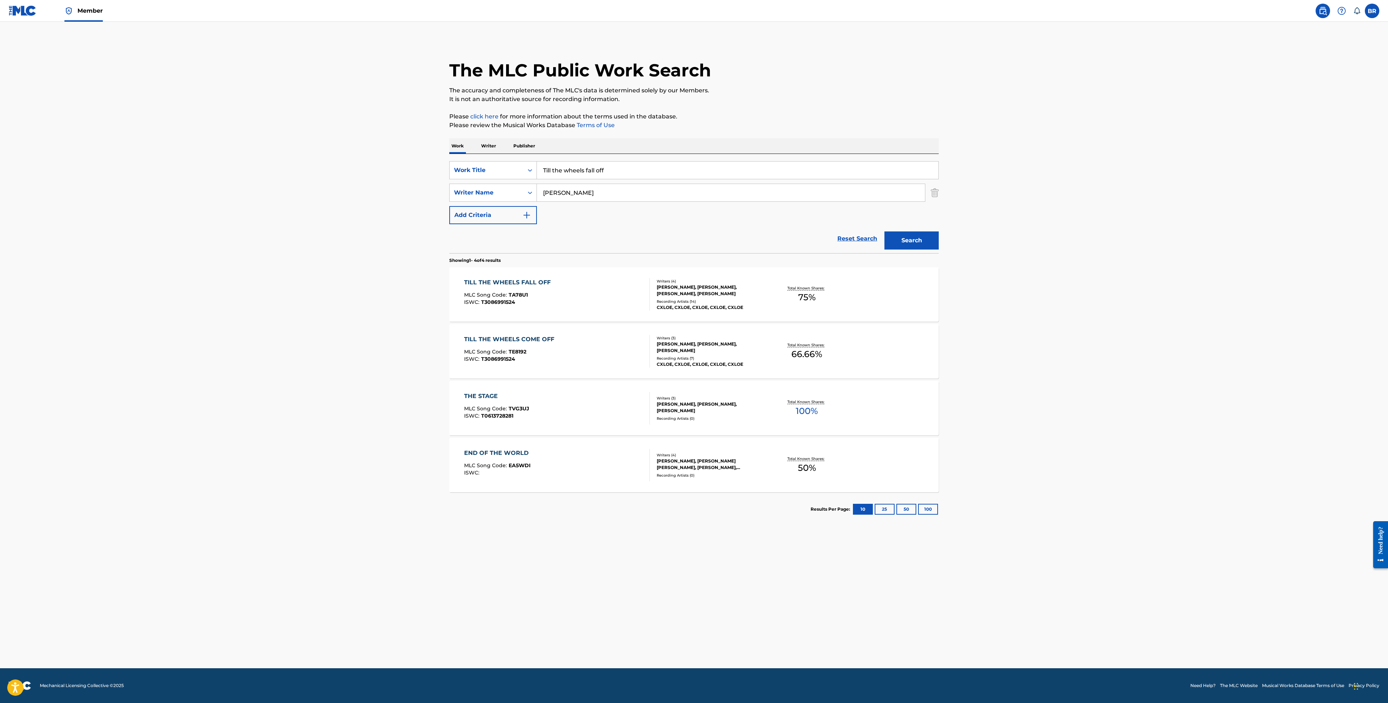
click at [624, 172] on input "Till the wheels fall off" at bounding box center [738, 170] width 402 height 17
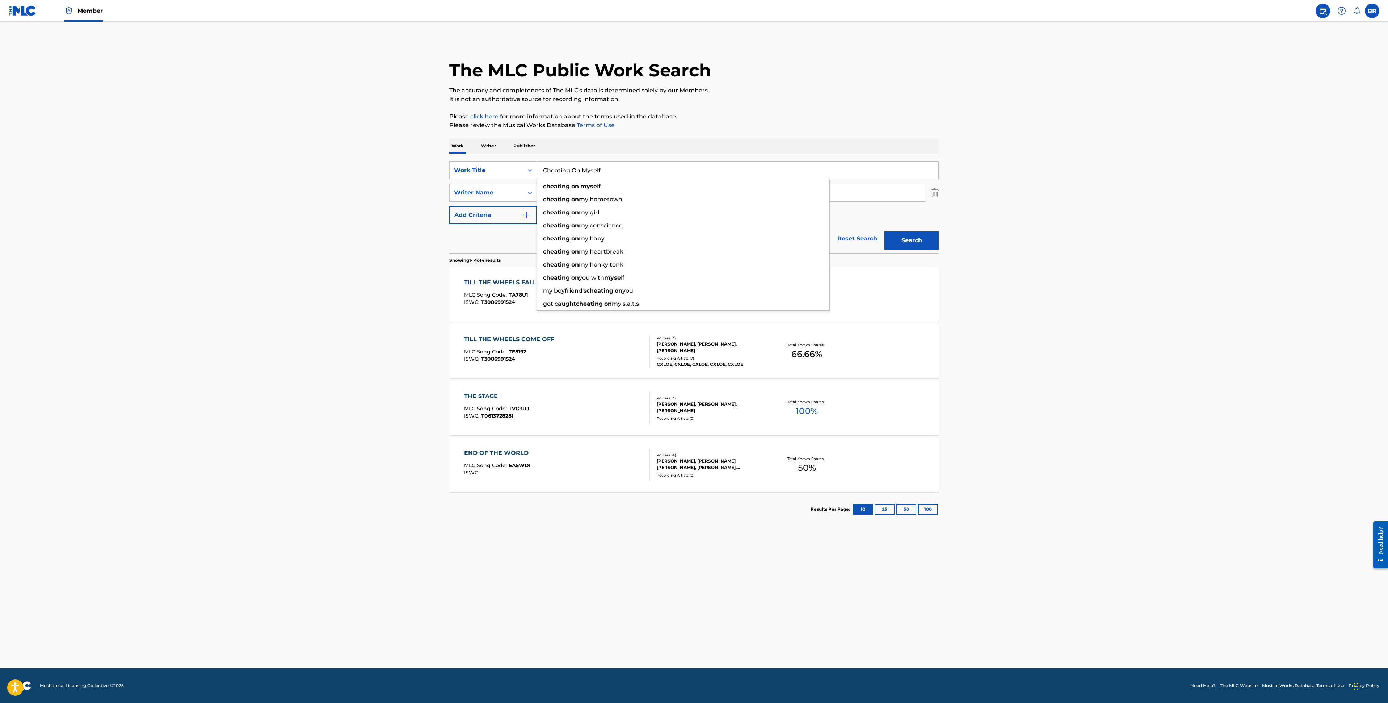
type input "Cheating On Myself"
click at [885, 231] on button "Search" at bounding box center [912, 240] width 54 height 18
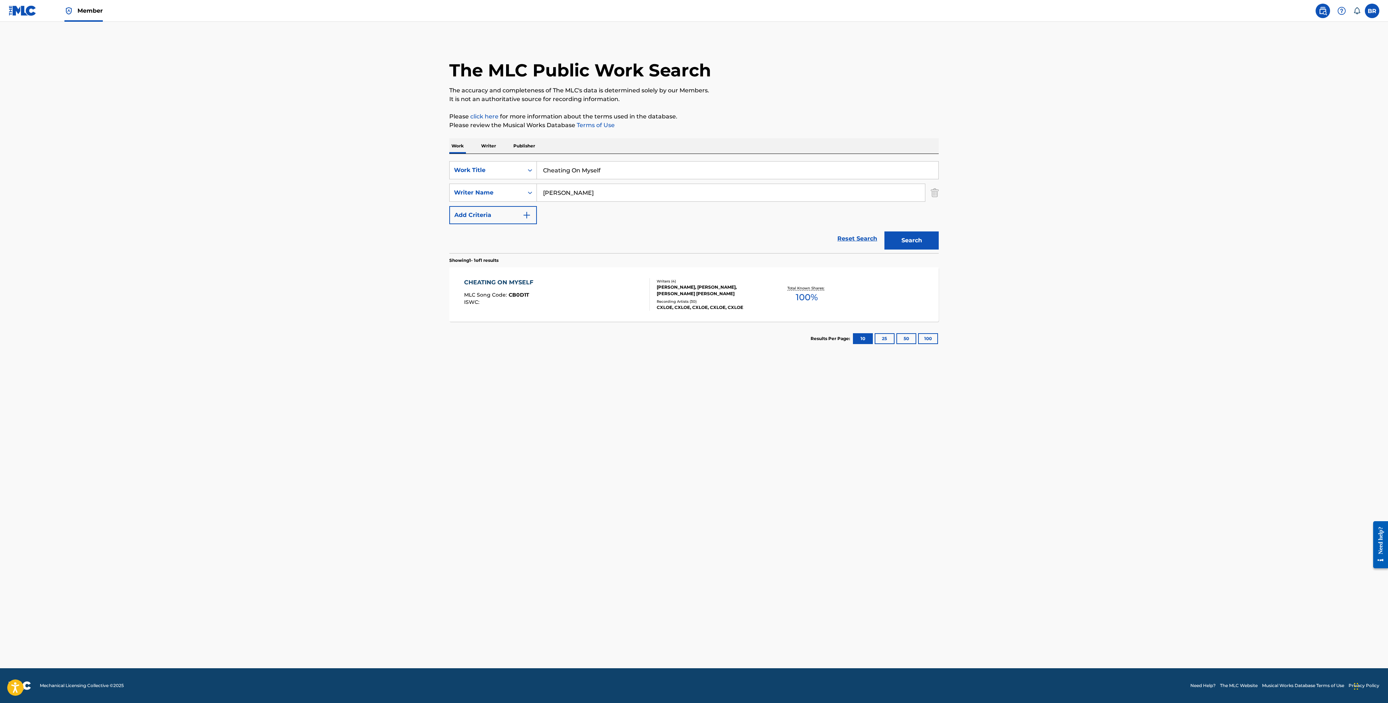
click at [500, 289] on div "CHEATING ON MYSELF MLC Song Code : CB0D1T ISWC :" at bounding box center [500, 294] width 73 height 33
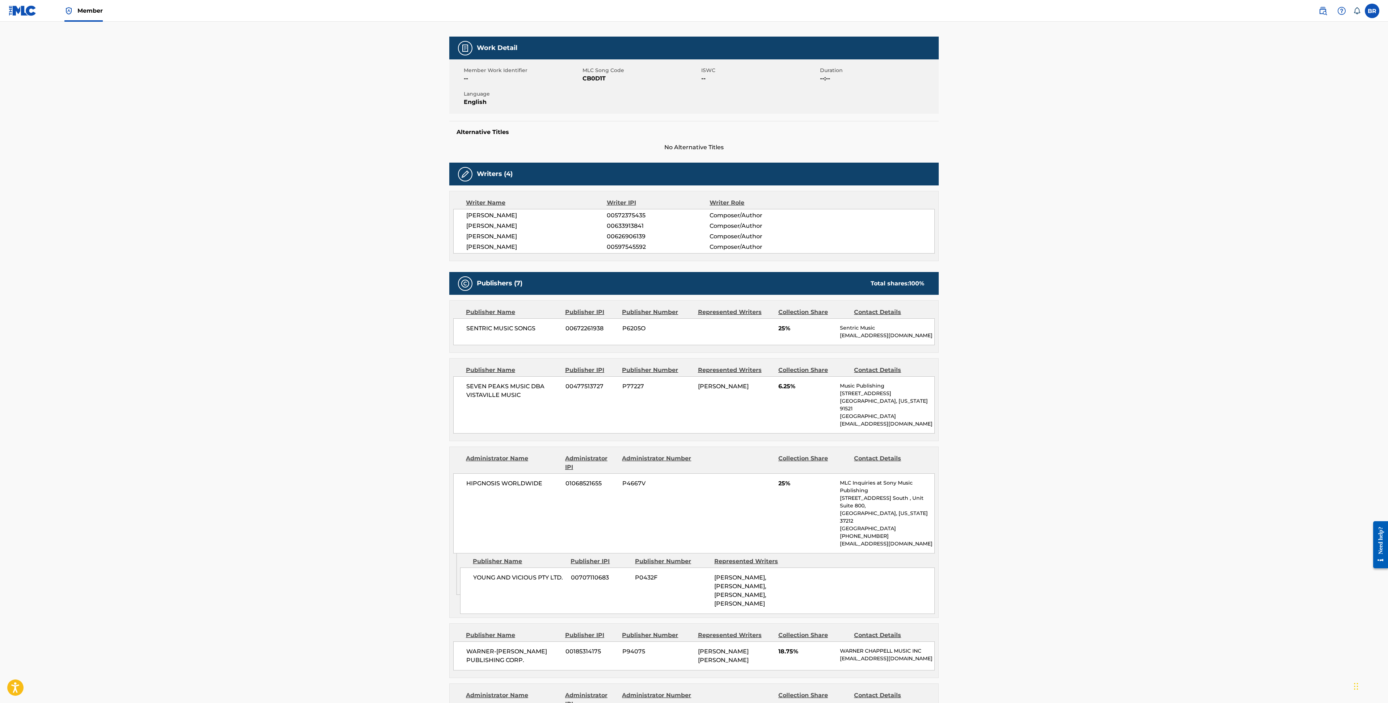
scroll to position [95, 0]
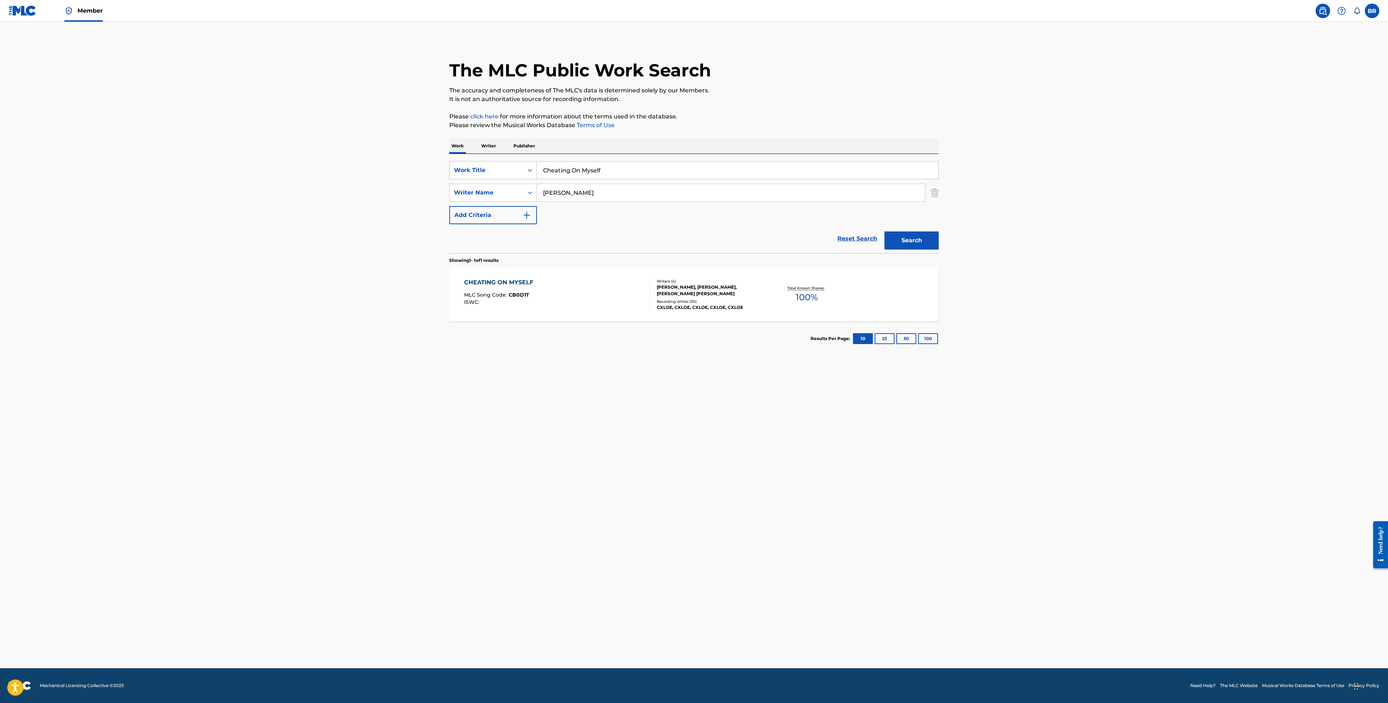
click at [637, 167] on input "Cheating On Myself" at bounding box center [738, 170] width 402 height 17
click at [614, 184] on div "you must be crazy too" at bounding box center [683, 186] width 293 height 13
type input "you must be crazy too"
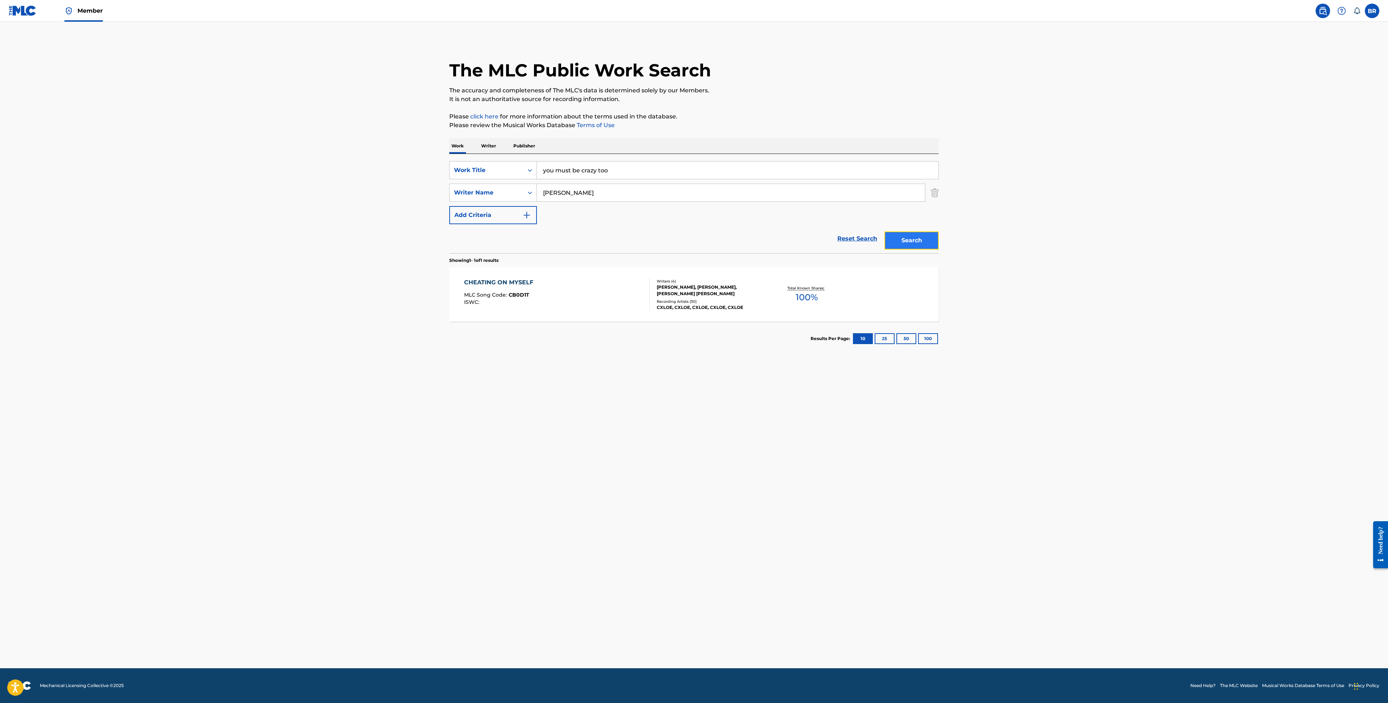
click at [900, 240] on button "Search" at bounding box center [912, 240] width 54 height 18
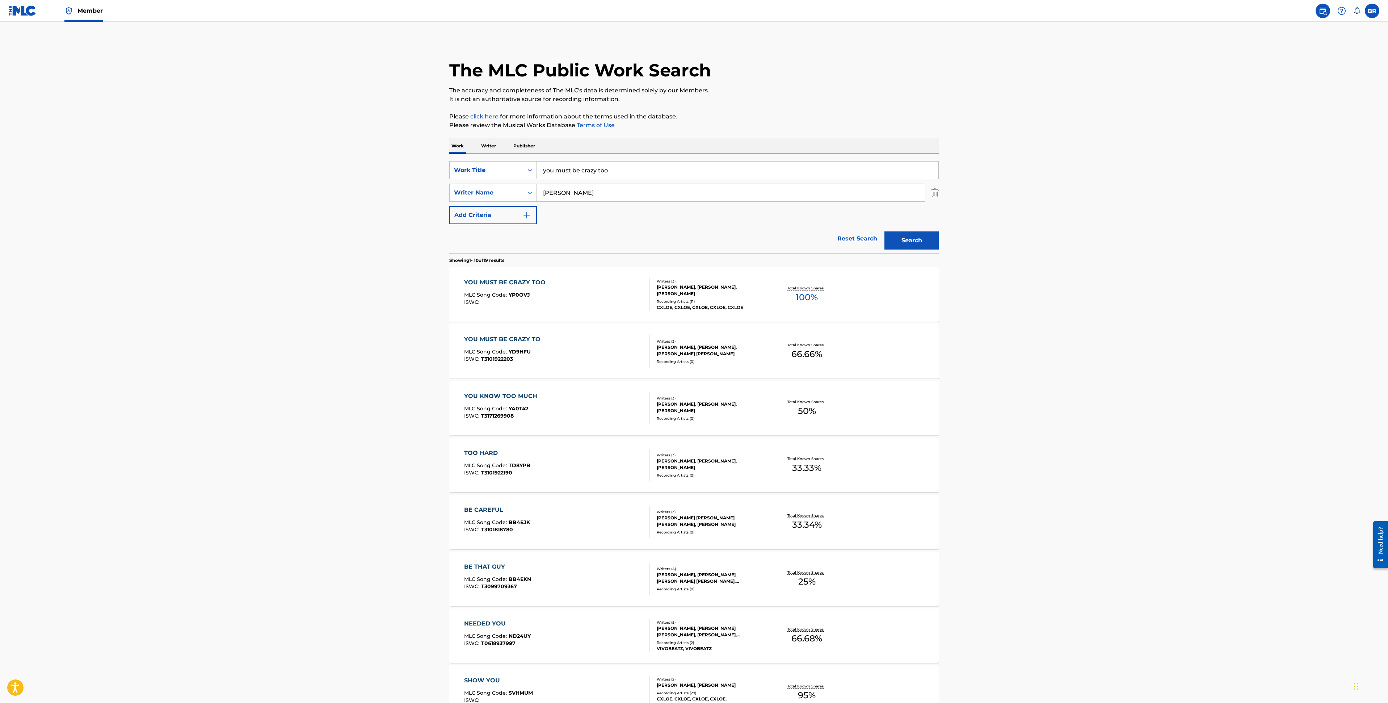
click at [526, 289] on div "YOU MUST BE CRAZY TOO MLC Song Code : YP0OVJ ISWC :" at bounding box center [506, 294] width 85 height 33
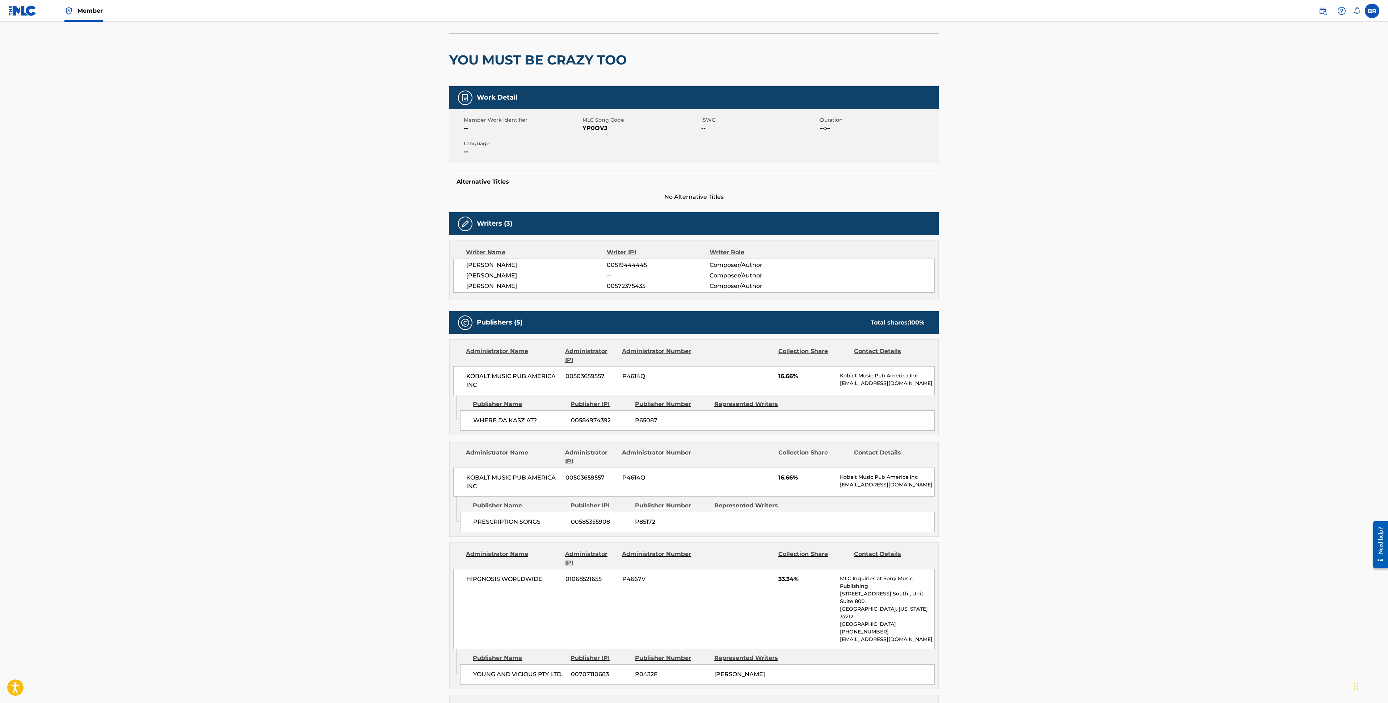
scroll to position [38, 0]
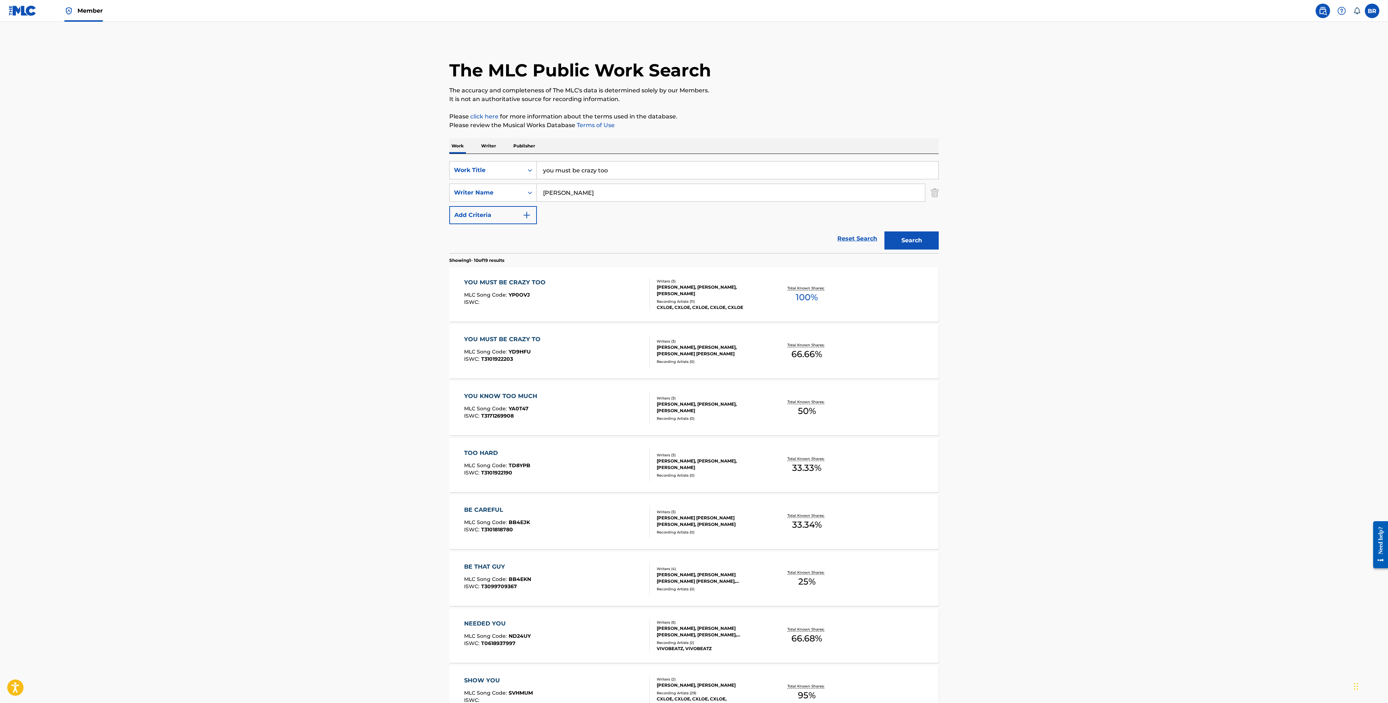
click at [618, 190] on input "[PERSON_NAME]" at bounding box center [731, 192] width 388 height 17
type input "S"
click at [619, 199] on input "S" at bounding box center [731, 192] width 388 height 17
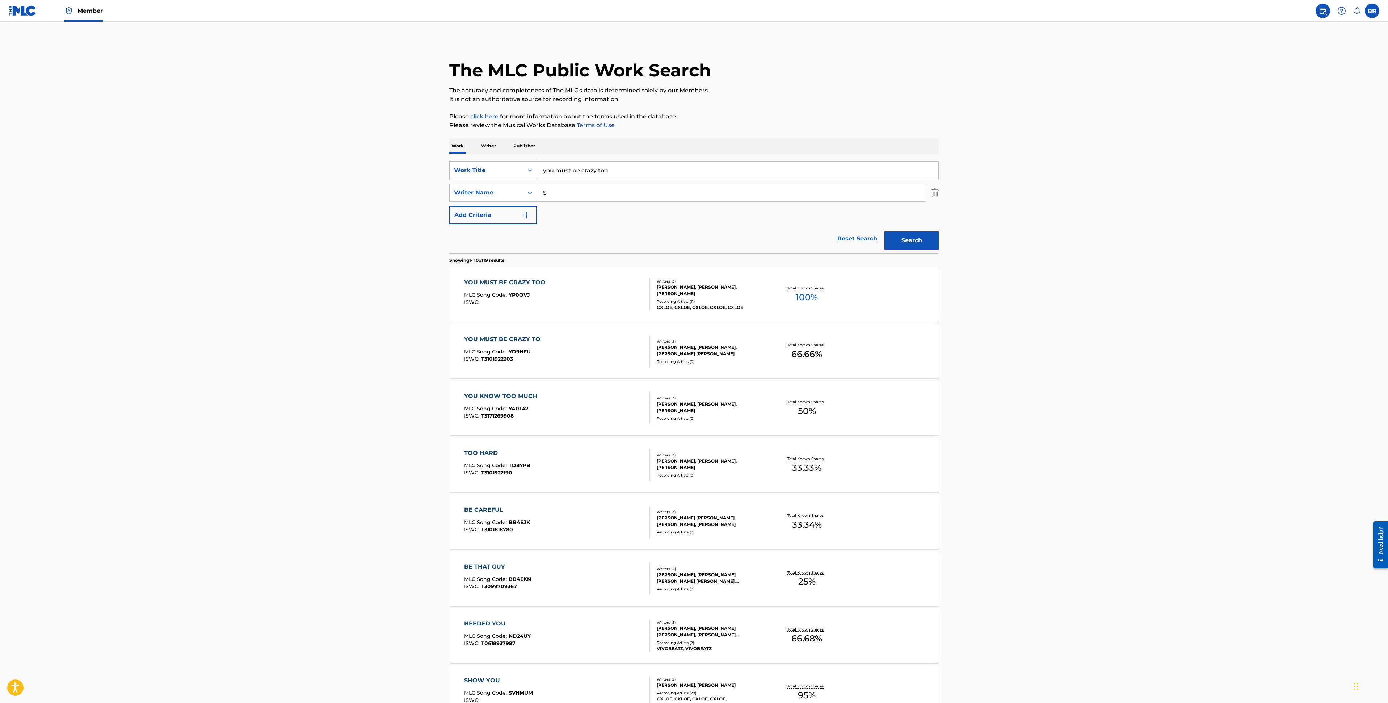
click at [619, 208] on div "SearchWithCriteriaf35230ae-a434-4b99-9771-6a9dd8507114 Work Title you must be c…" at bounding box center [694, 192] width 490 height 63
type input "[PERSON_NAME]"
click at [631, 172] on input "you must be crazy too" at bounding box center [738, 170] width 402 height 17
click at [631, 171] on input "you must be crazy too" at bounding box center [738, 170] width 402 height 17
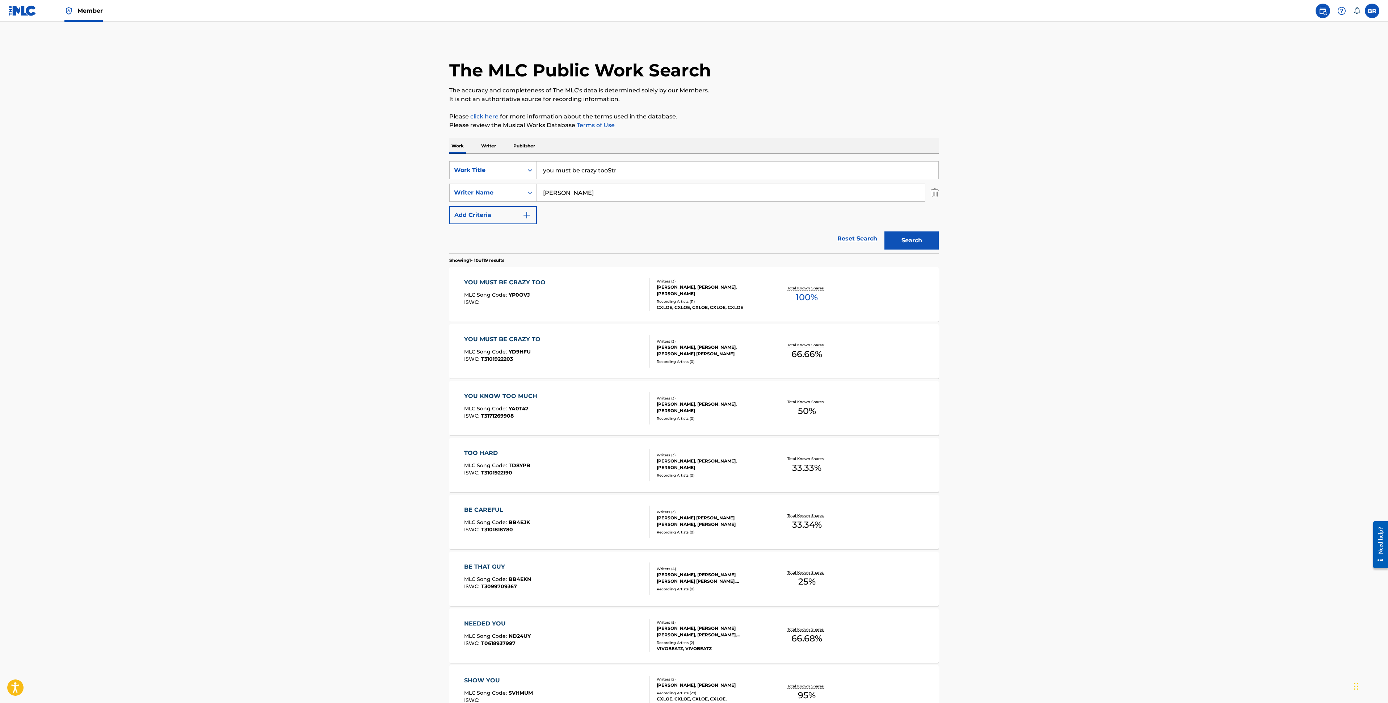
click at [631, 171] on input "you must be crazy tooStr" at bounding box center [738, 170] width 402 height 17
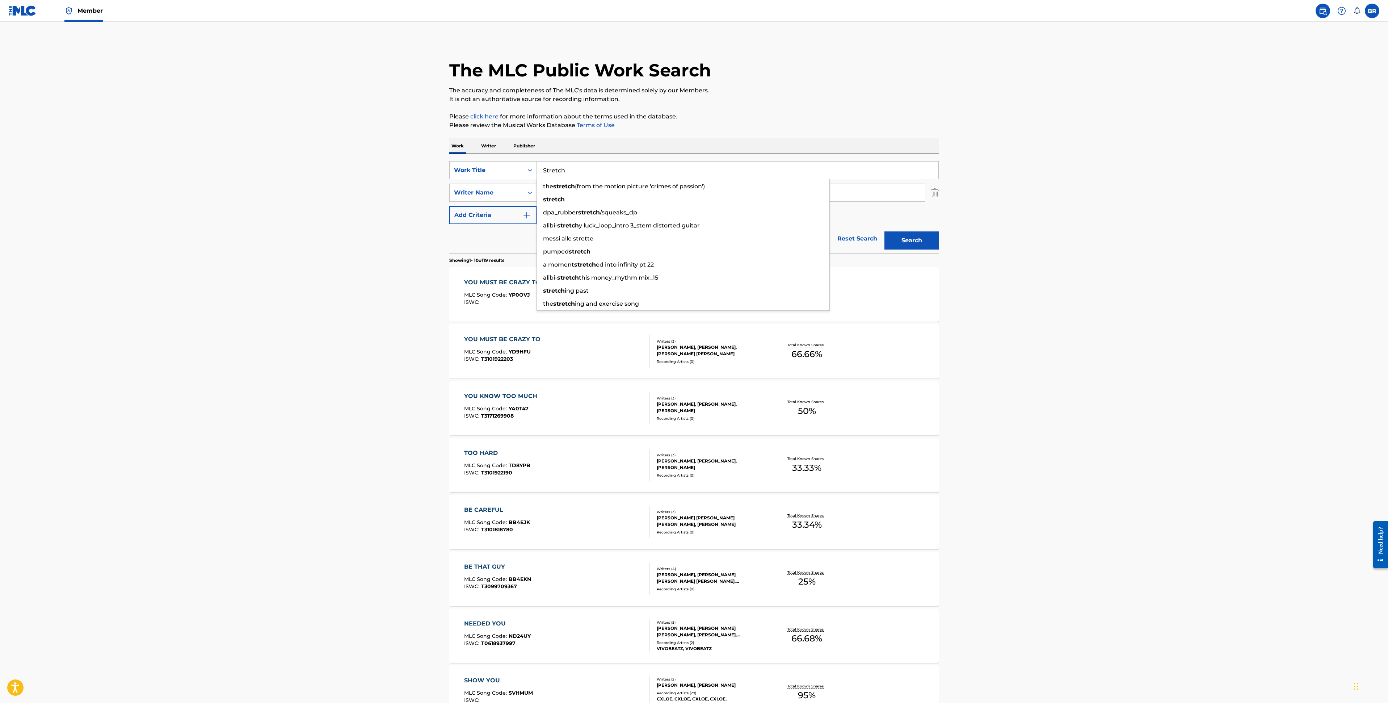
type input "Stretch"
click at [885, 231] on button "Search" at bounding box center [912, 240] width 54 height 18
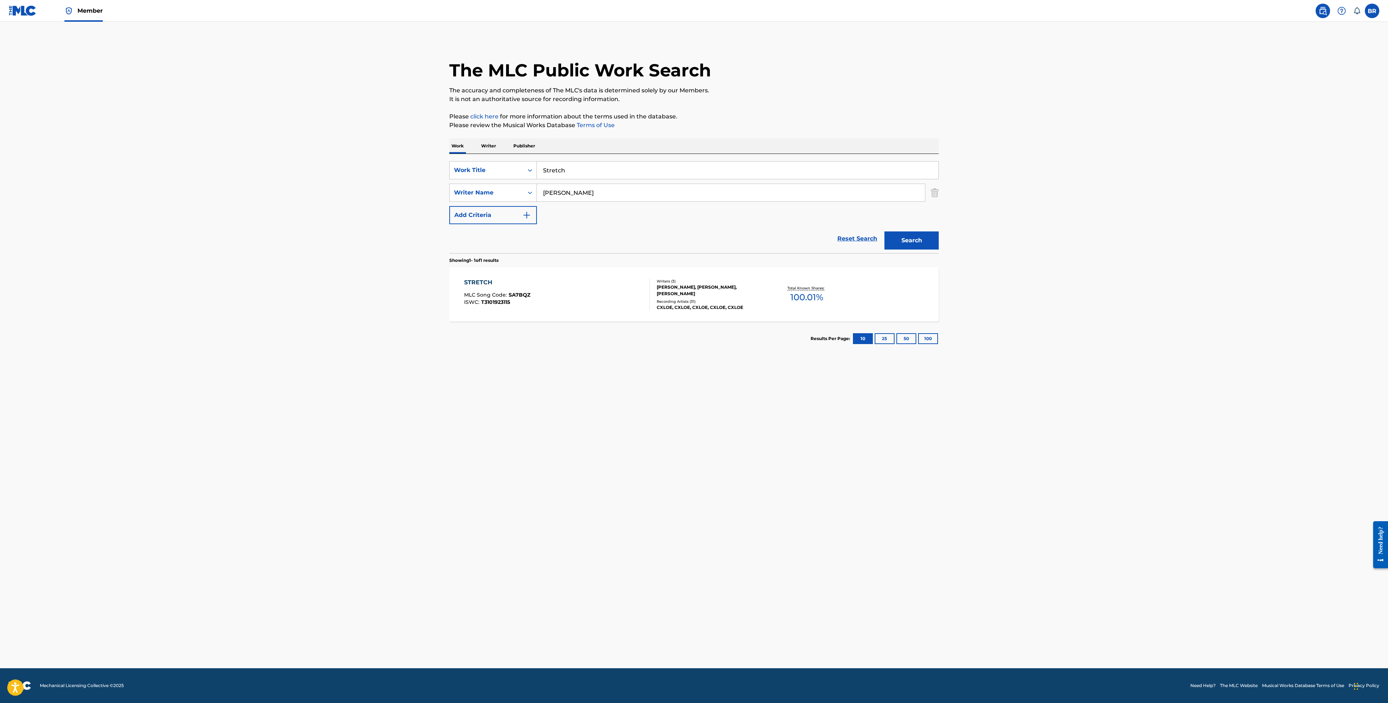
click at [532, 305] on div "STRETCH MLC Song Code : SA7BQZ ISWC : T3101923115" at bounding box center [557, 294] width 186 height 33
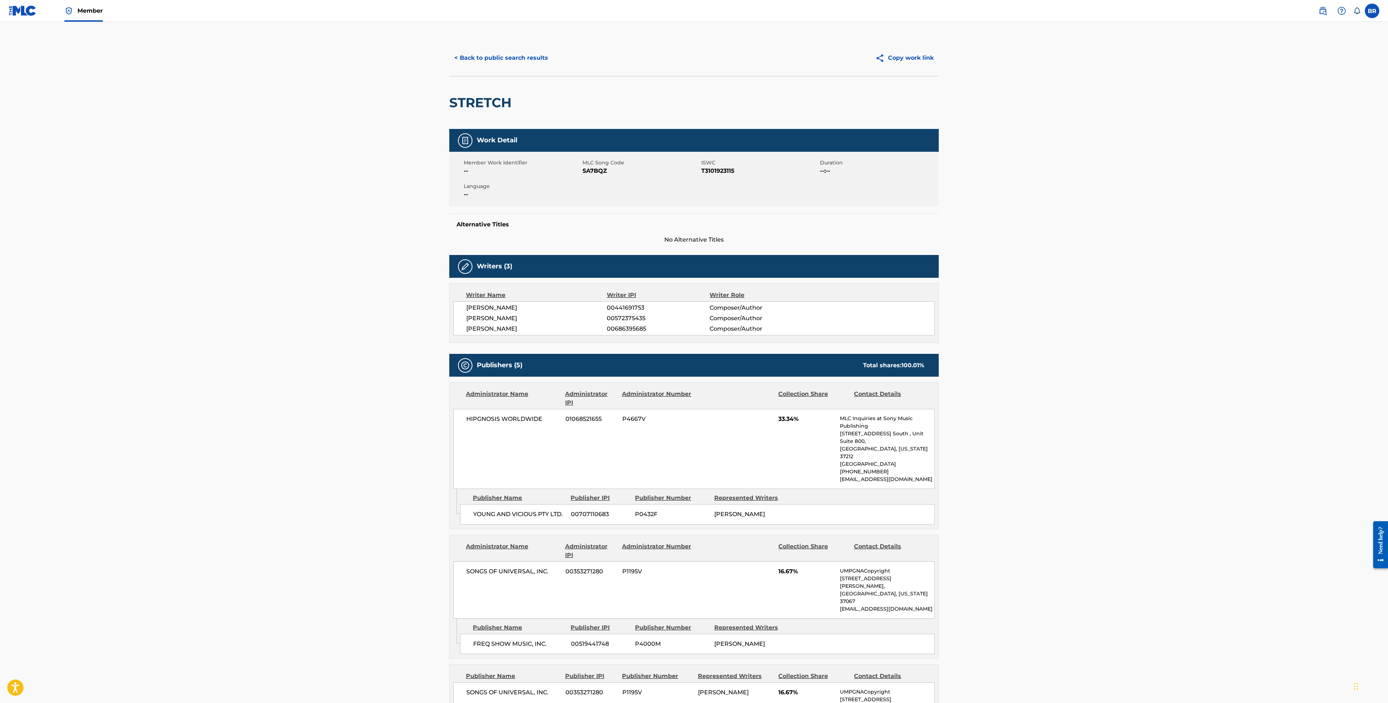
scroll to position [3, 0]
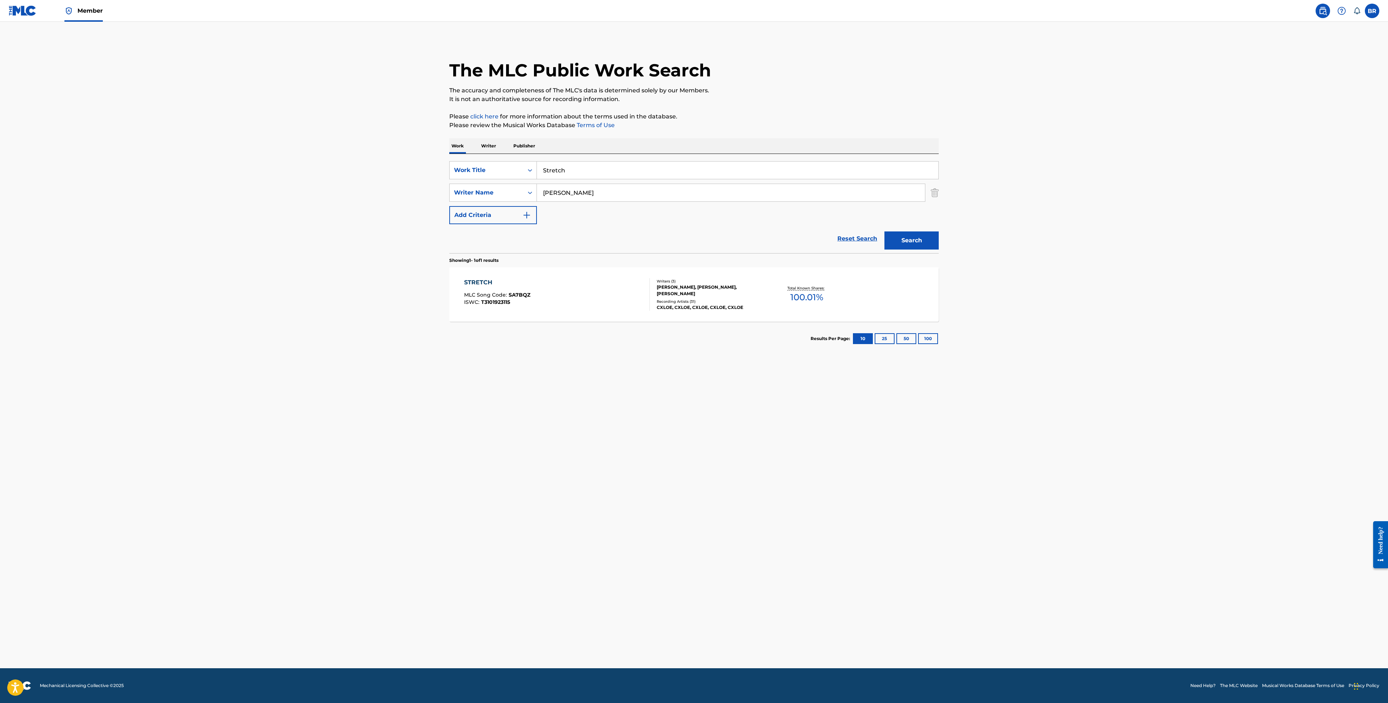
click at [582, 177] on input "Stretch" at bounding box center [738, 170] width 402 height 17
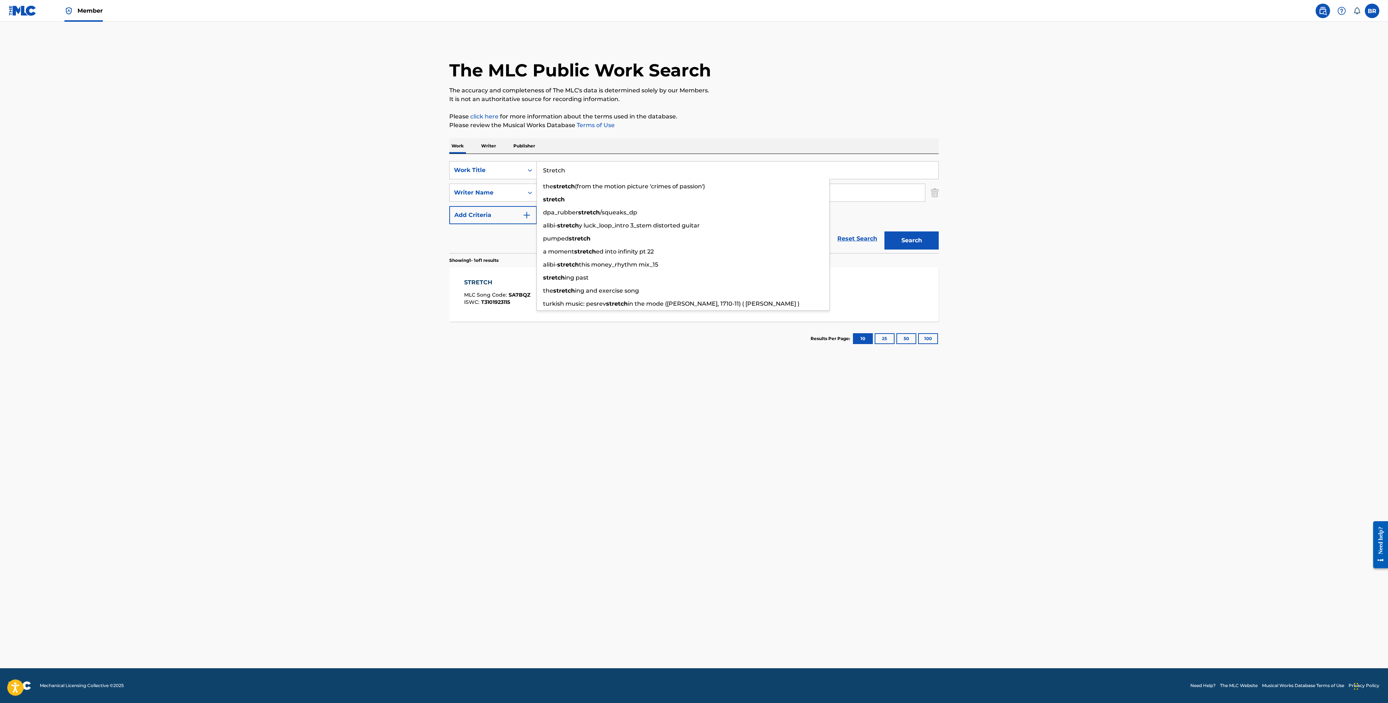
click at [582, 177] on input "Stretch" at bounding box center [738, 170] width 402 height 17
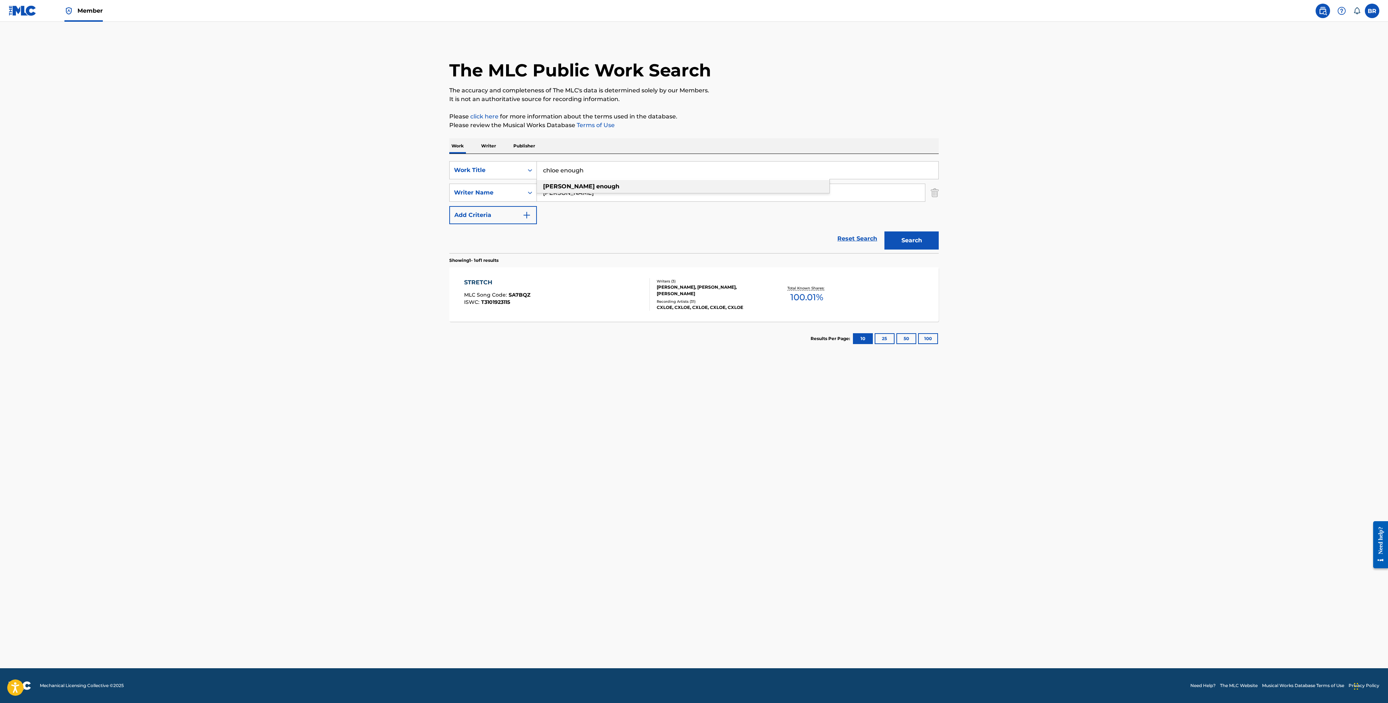
type input "chloe enough"
click at [596, 187] on div "chloe enough" at bounding box center [683, 186] width 293 height 13
click at [910, 240] on button "Search" at bounding box center [912, 240] width 54 height 18
click at [508, 291] on div "CHLOE ENOUGH MLC Song Code : CB0LMG ISWC : T3101922952" at bounding box center [497, 294] width 67 height 33
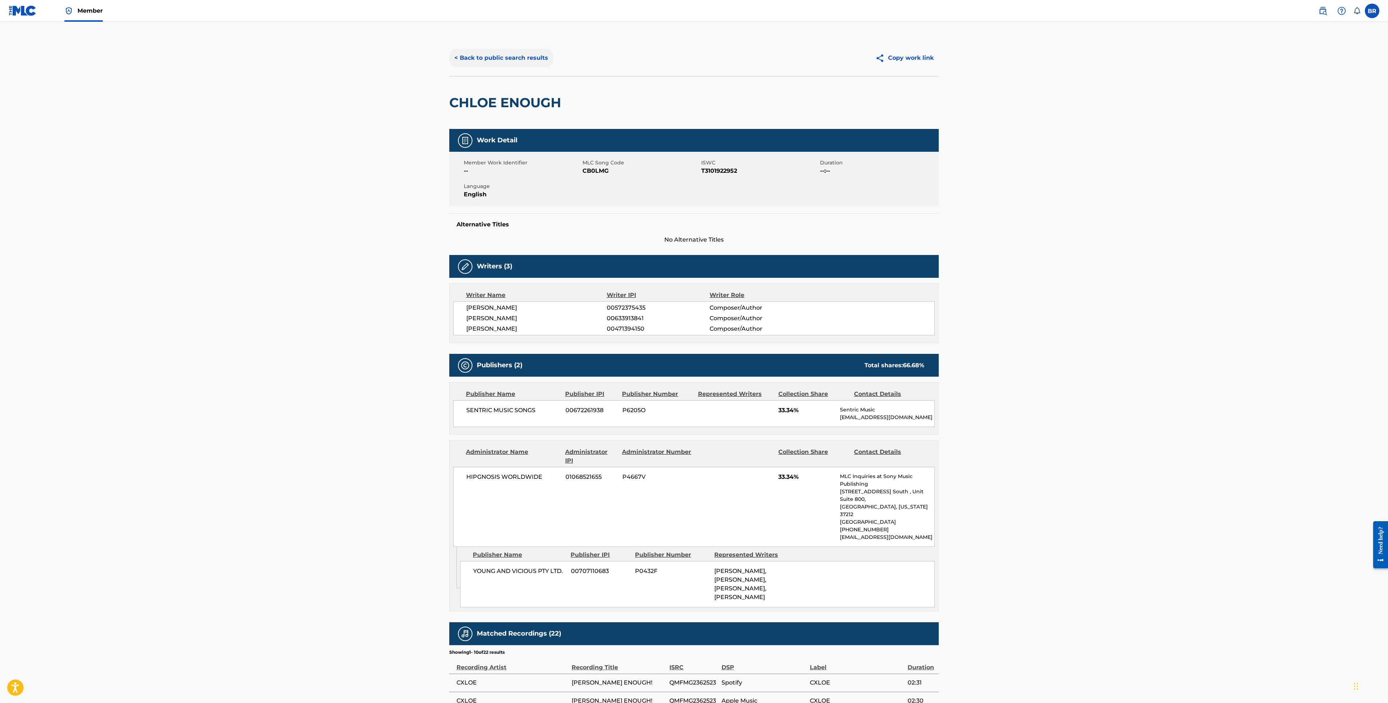
click at [537, 58] on button "< Back to public search results" at bounding box center [501, 58] width 104 height 18
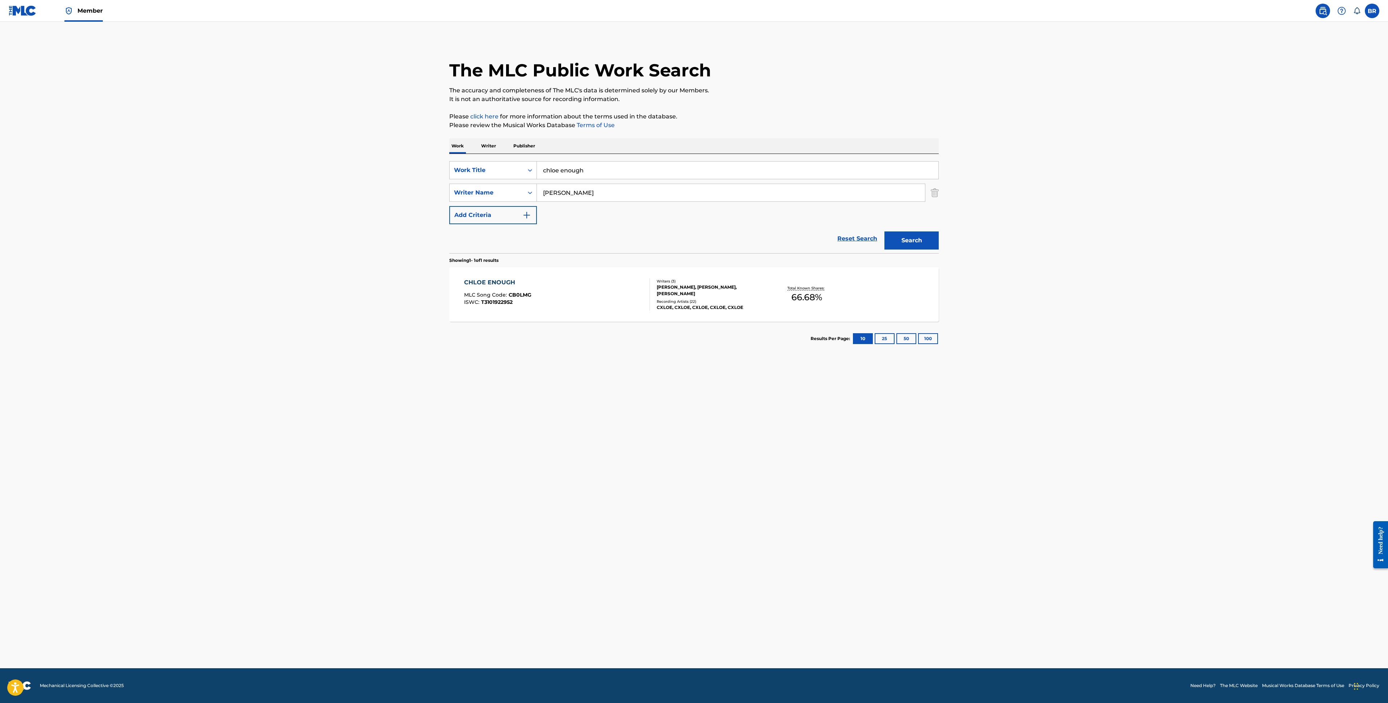
click at [495, 150] on p "Writer" at bounding box center [488, 145] width 19 height 15
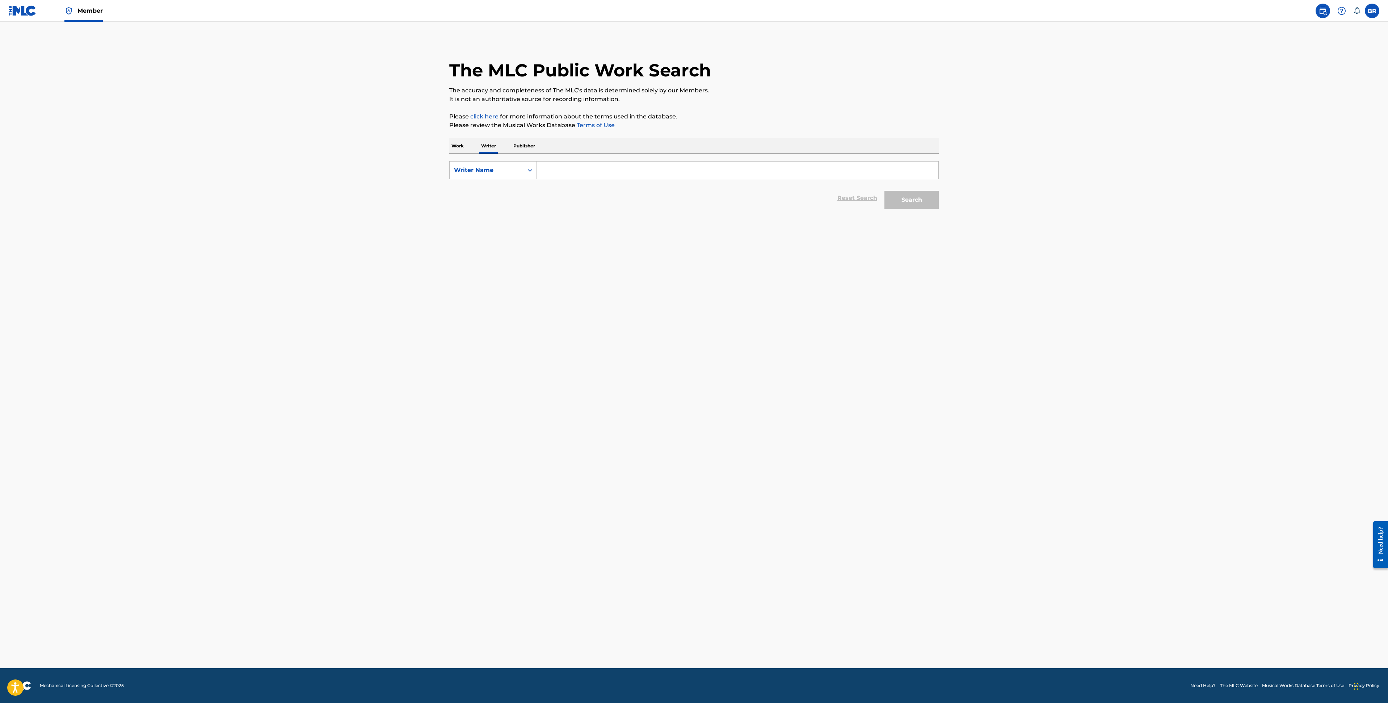
click at [546, 167] on input "Search Form" at bounding box center [738, 170] width 402 height 17
type input "dillan witherow"
click at [561, 190] on div "dillan witherow" at bounding box center [683, 186] width 293 height 13
click at [901, 196] on button "Search" at bounding box center [912, 200] width 54 height 18
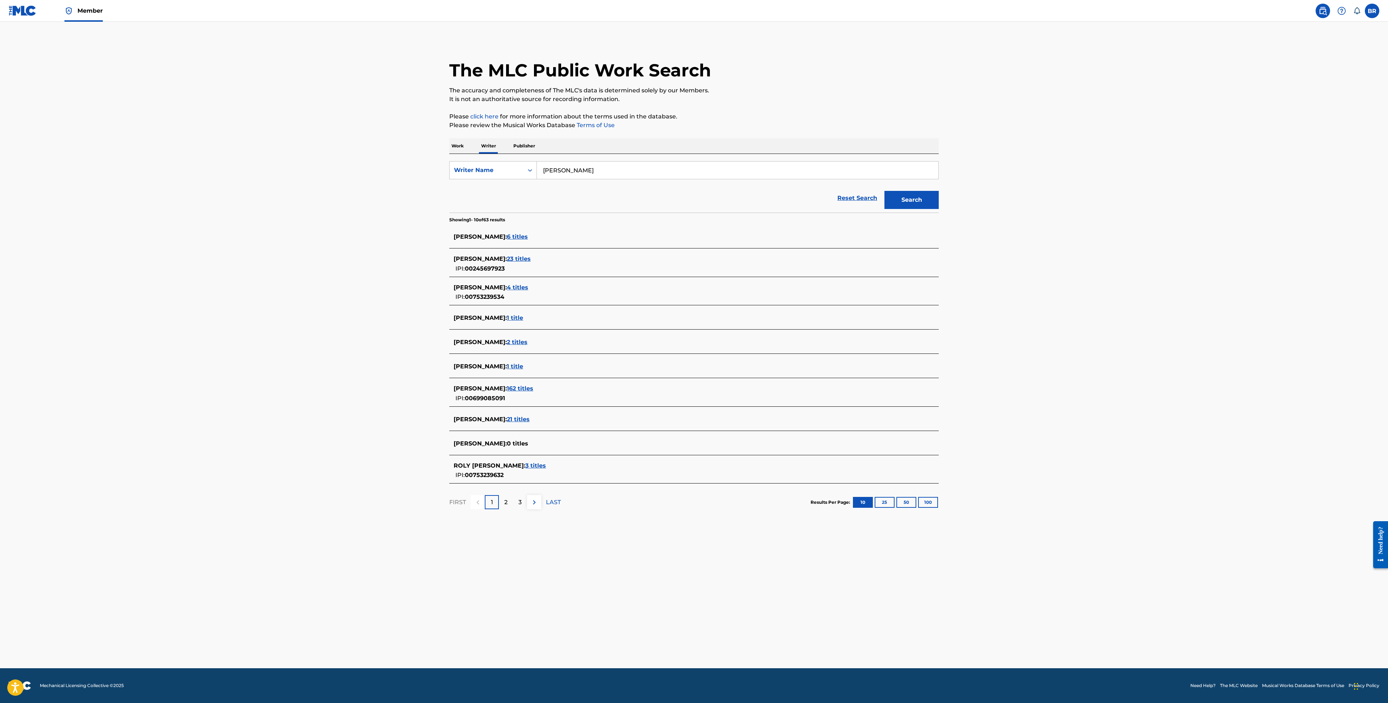
click at [533, 389] on span "162 titles" at bounding box center [520, 388] width 26 height 7
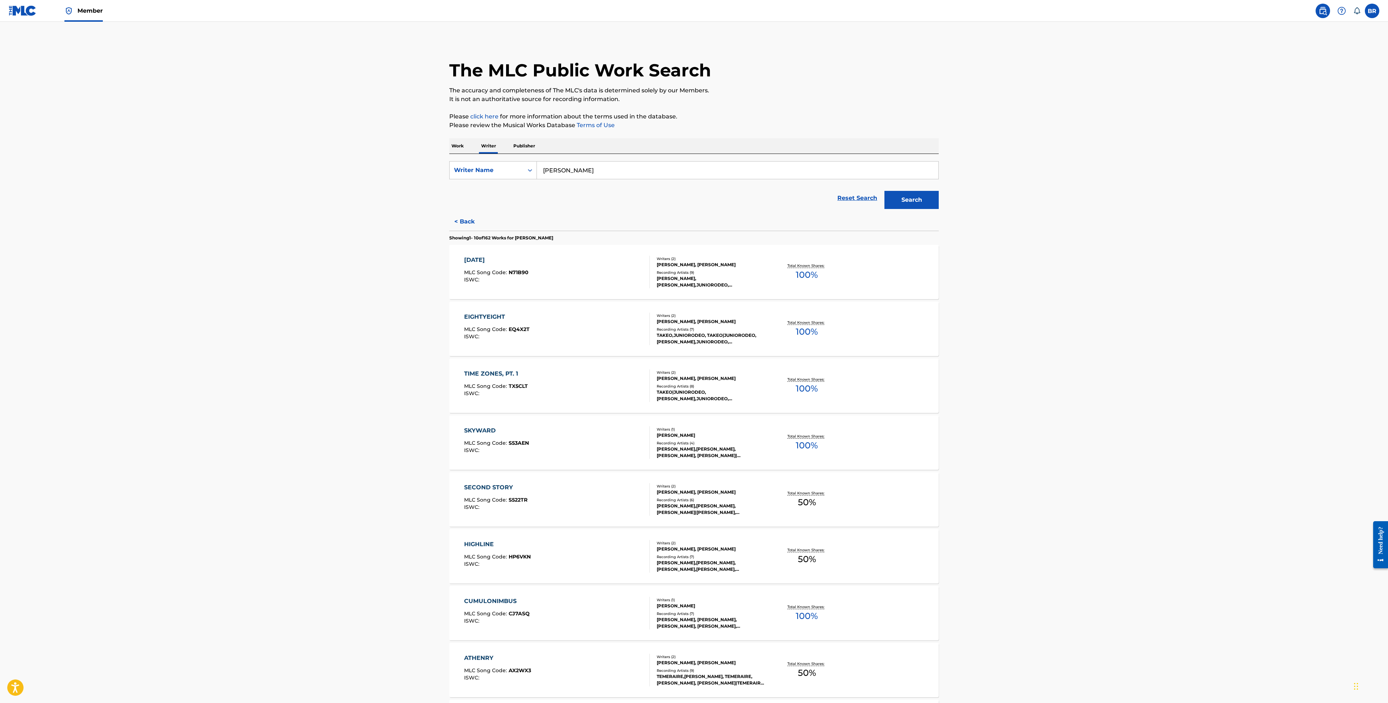
click at [504, 274] on span "MLC Song Code :" at bounding box center [486, 272] width 45 height 7
click at [511, 338] on div "ISWC :" at bounding box center [497, 336] width 66 height 5
click at [458, 143] on p "Work" at bounding box center [457, 145] width 17 height 15
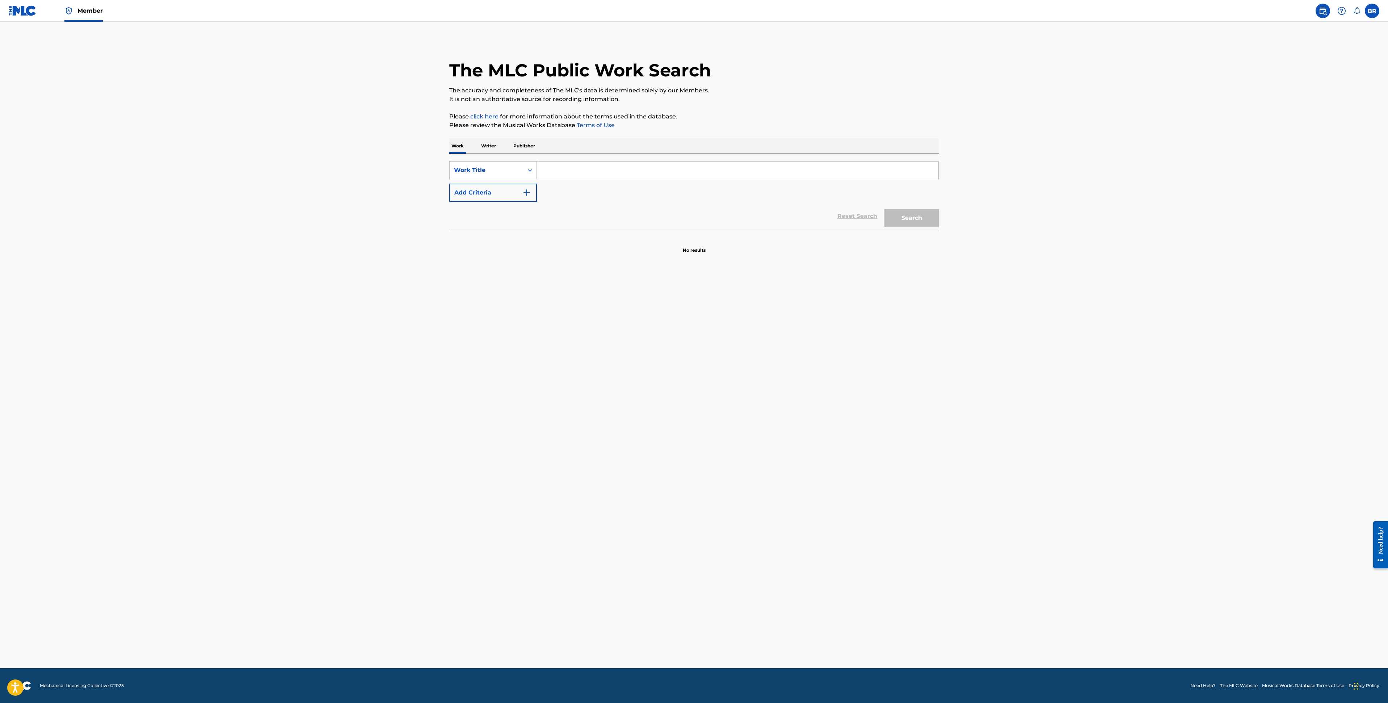
click at [582, 166] on input "Search Form" at bounding box center [738, 170] width 402 height 17
click at [567, 187] on strong "on" at bounding box center [568, 186] width 8 height 7
type input "a wish on a star"
click at [504, 193] on button "Add Criteria" at bounding box center [493, 193] width 88 height 18
click at [558, 187] on input "Search Form" at bounding box center [731, 192] width 388 height 17
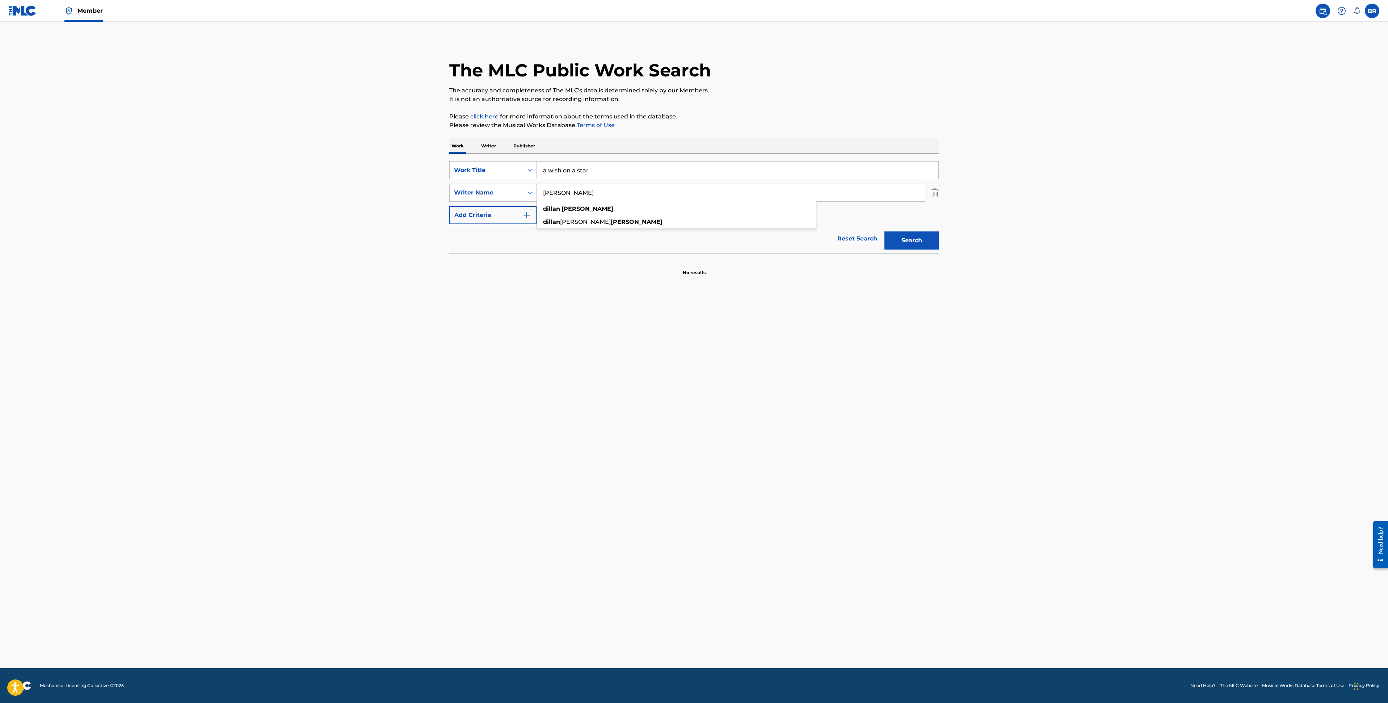
type input "Dillan Witherow"
click at [885, 231] on button "Search" at bounding box center [912, 240] width 54 height 18
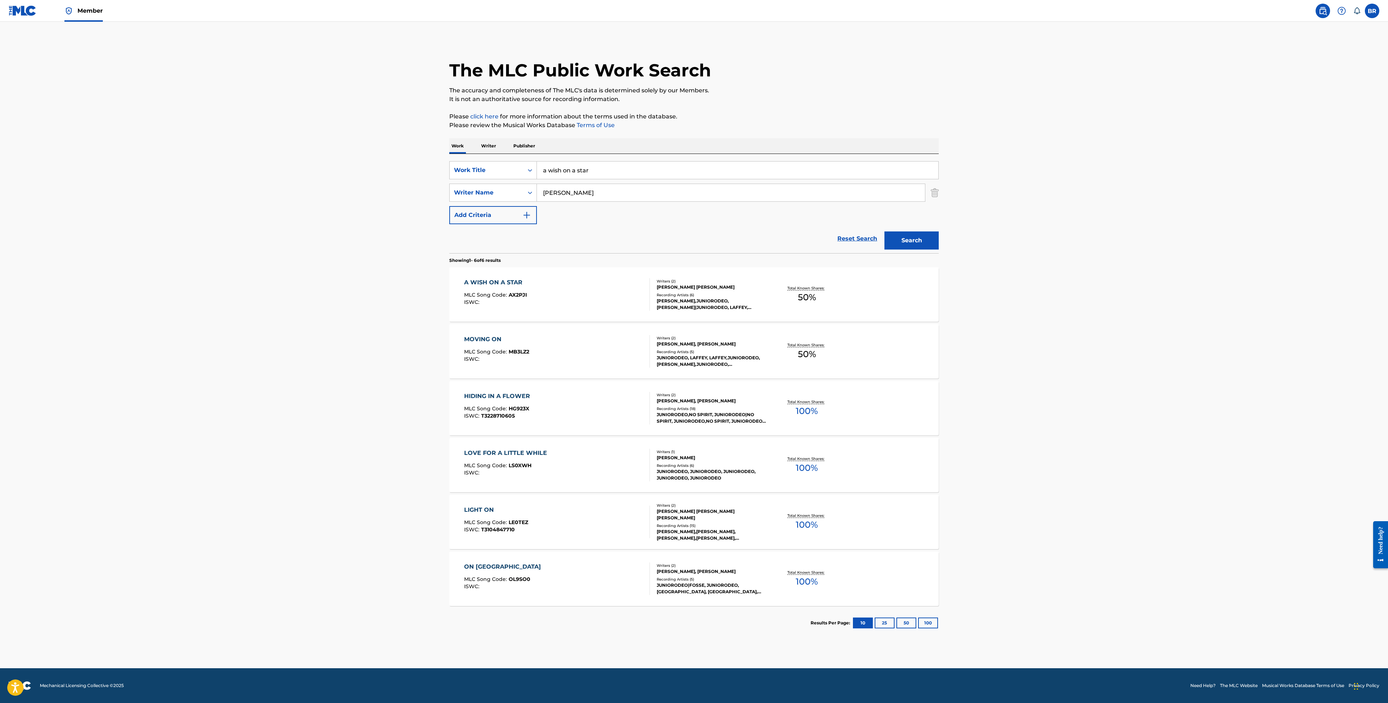
click at [525, 287] on div "A WISH ON A STAR" at bounding box center [495, 282] width 63 height 9
click at [392, 393] on main "The MLC Public Work Search The accuracy and completeness of The MLC's data is d…" at bounding box center [694, 345] width 1388 height 646
click at [496, 166] on div "Work Title" at bounding box center [486, 170] width 65 height 9
click at [495, 153] on p "Writer" at bounding box center [488, 145] width 19 height 15
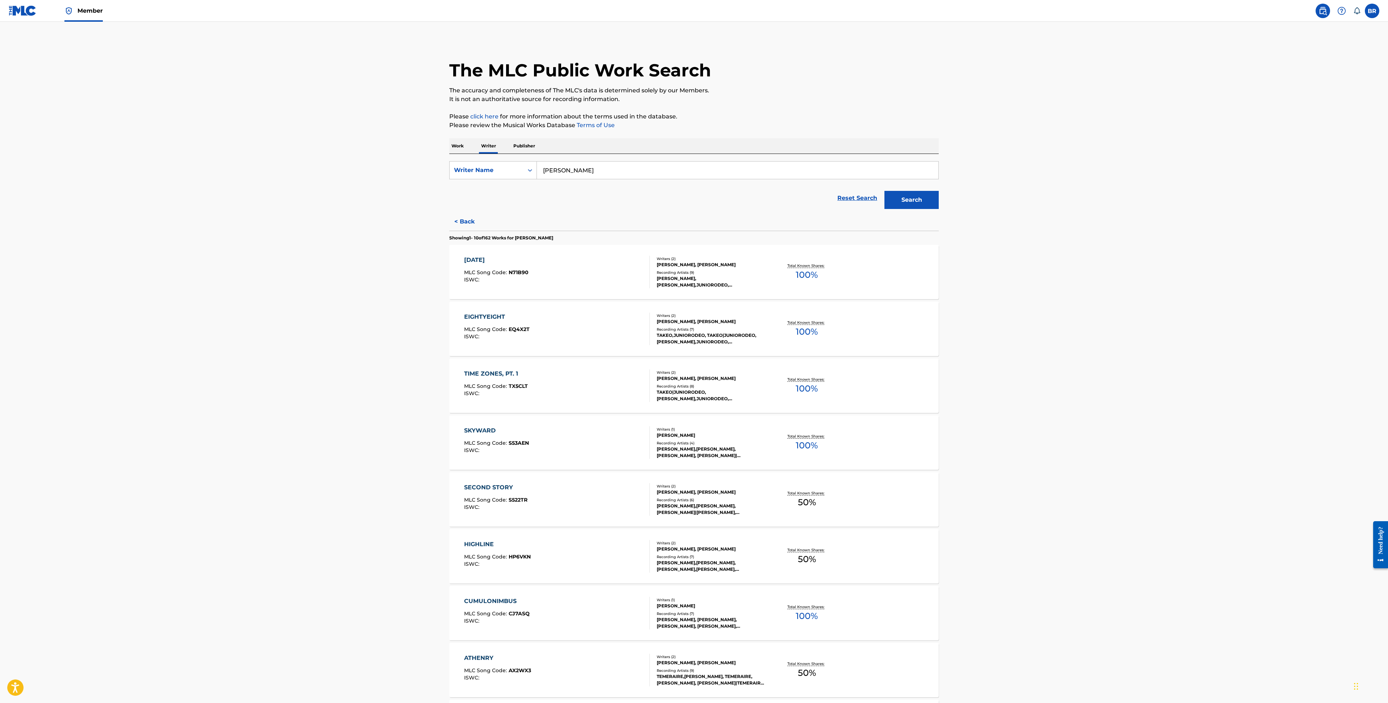
click at [495, 152] on div at bounding box center [488, 152] width 19 height 1
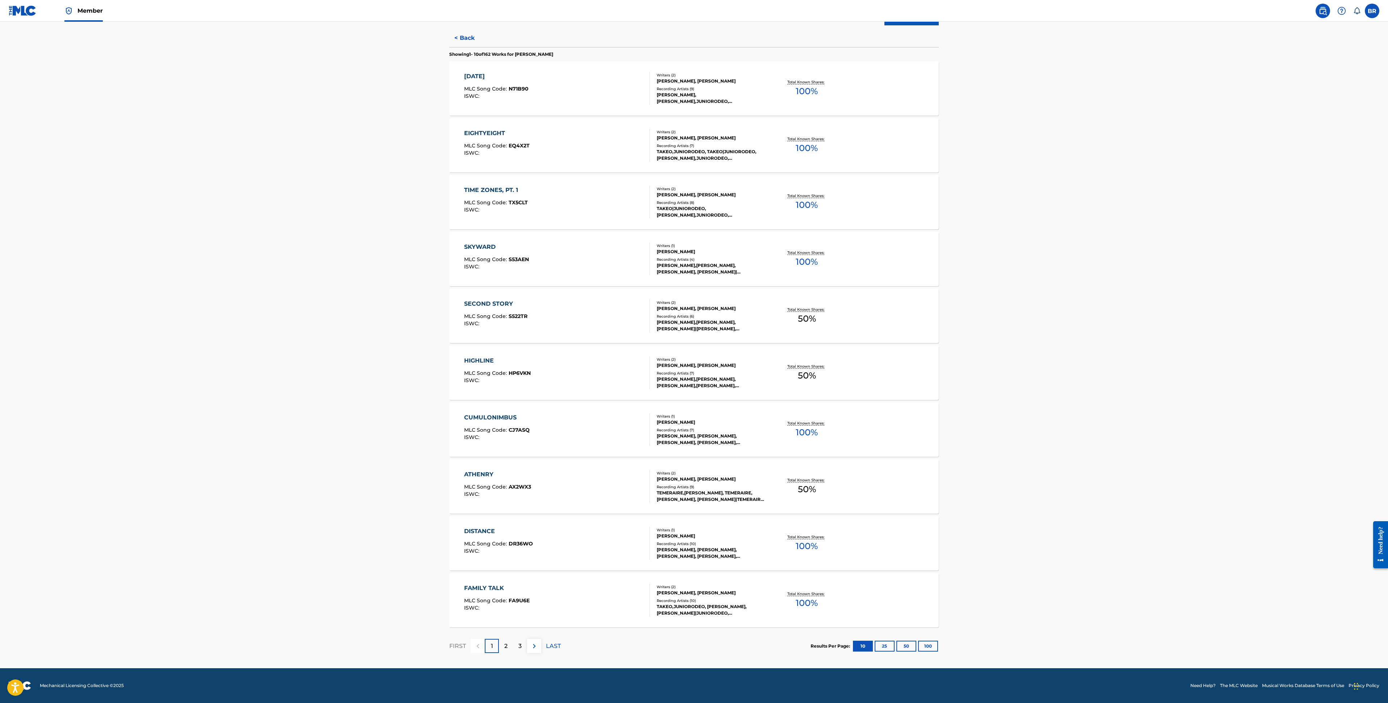
click at [486, 475] on div "ATHENRY" at bounding box center [497, 474] width 67 height 9
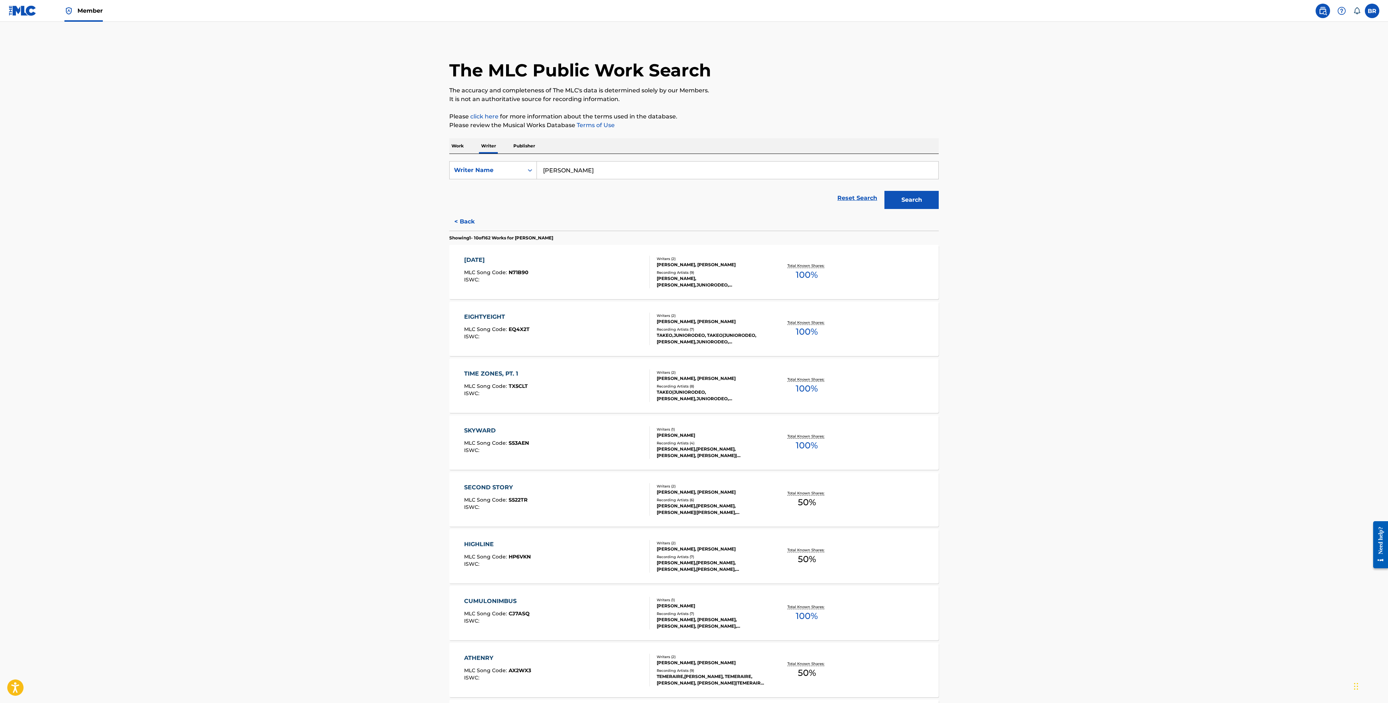
click at [465, 145] on p "Work" at bounding box center [457, 145] width 17 height 15
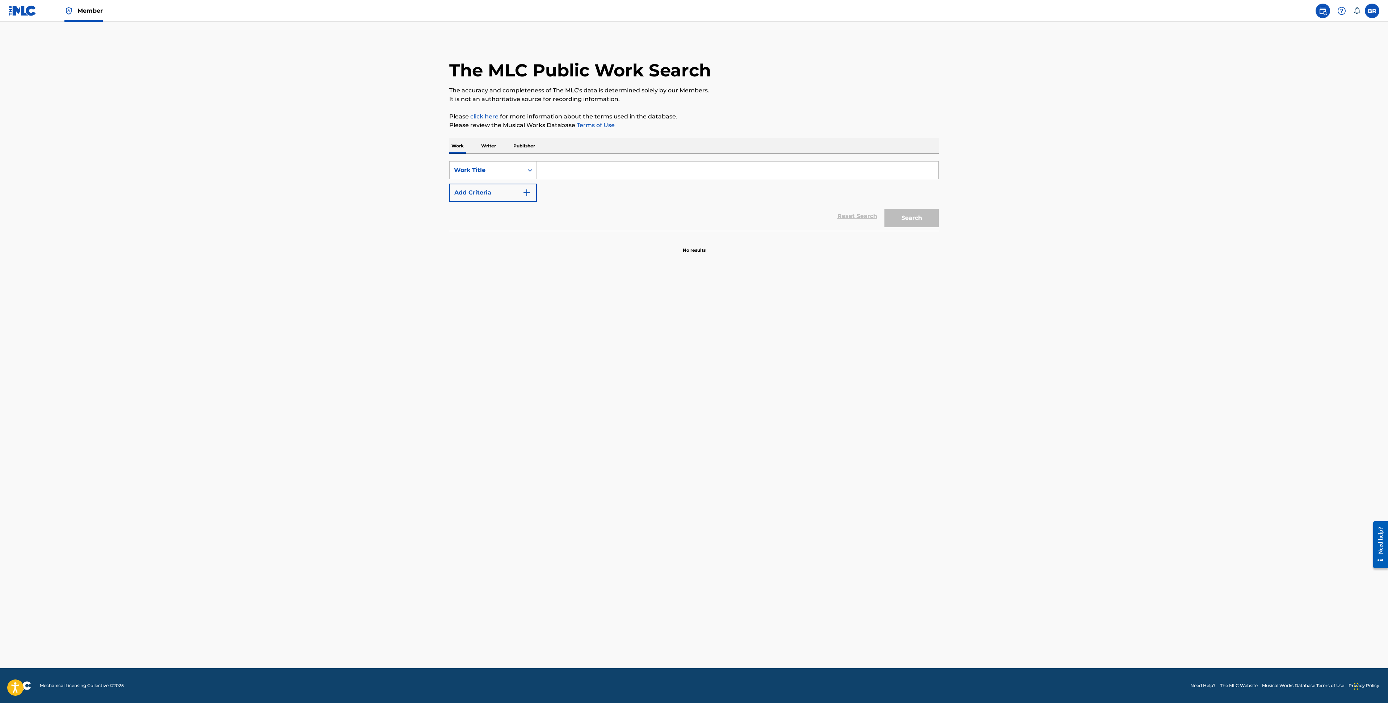
click at [483, 146] on p "Writer" at bounding box center [488, 145] width 19 height 15
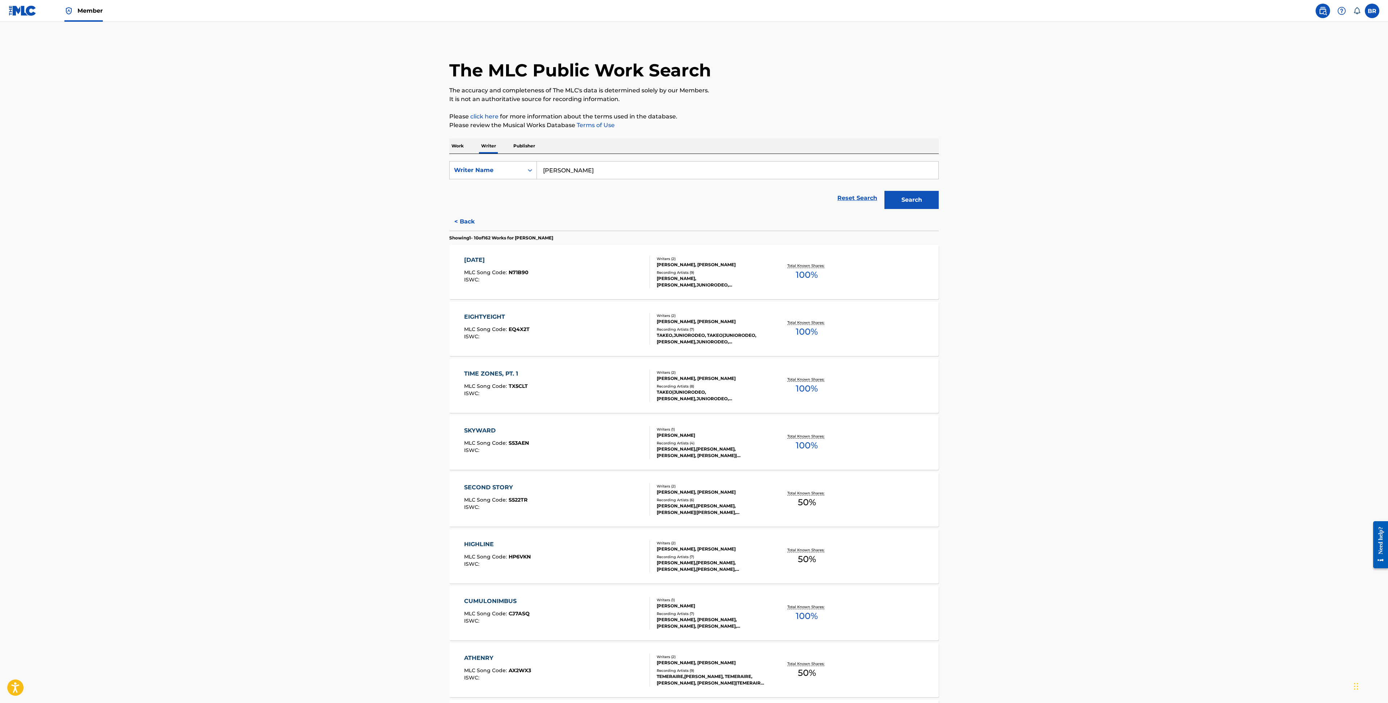
click at [571, 169] on input "dillan witherow" at bounding box center [738, 170] width 402 height 17
click at [524, 175] on div "Search Form" at bounding box center [530, 170] width 13 height 13
click at [463, 148] on p "Work" at bounding box center [457, 145] width 17 height 15
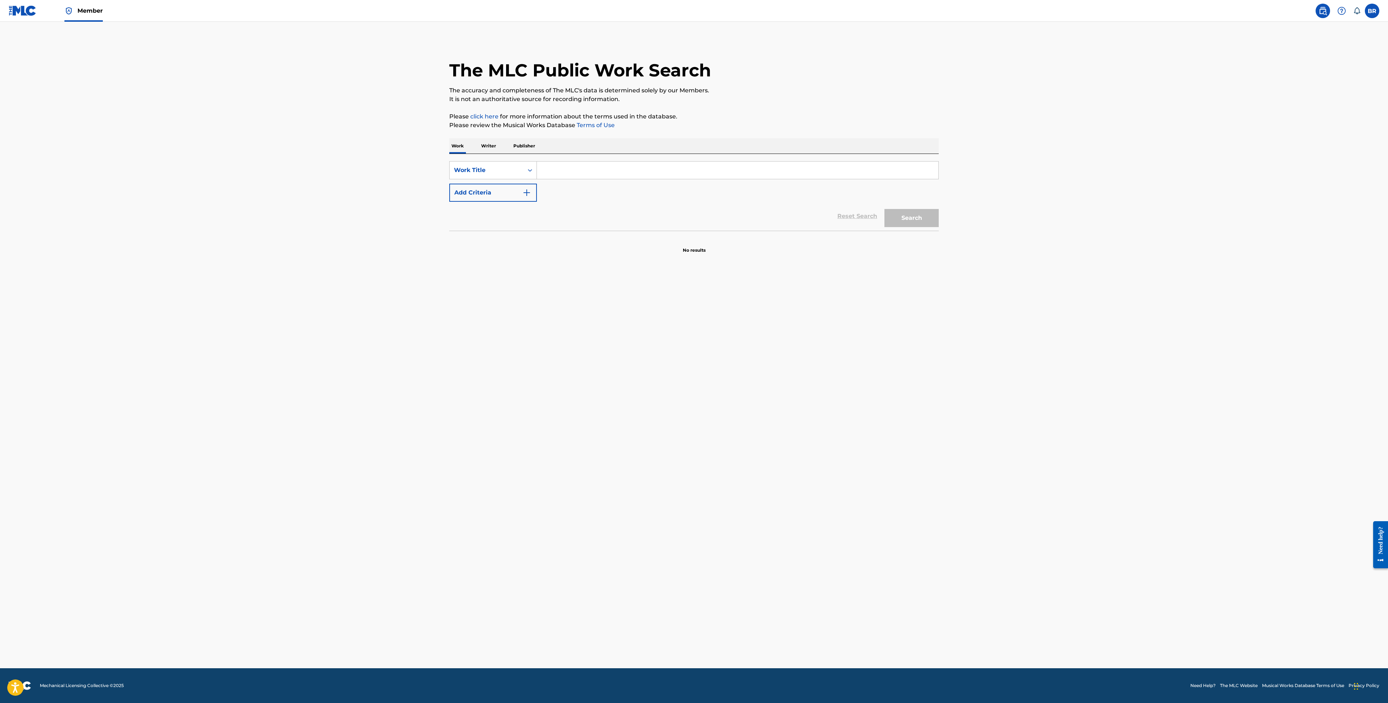
click at [584, 332] on main "The MLC Public Work Search The accuracy and completeness of The MLC's data is d…" at bounding box center [694, 345] width 1388 height 646
click at [487, 143] on p "Writer" at bounding box center [488, 145] width 19 height 15
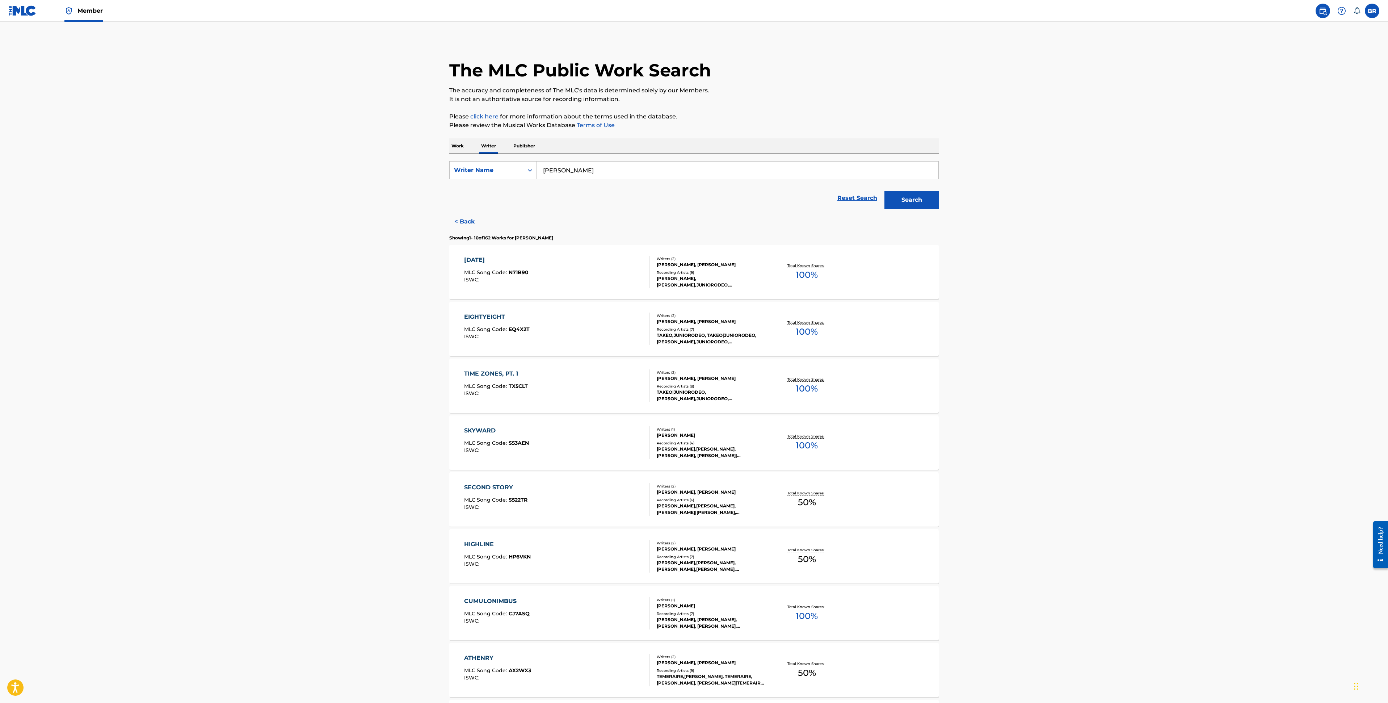
click at [597, 176] on input "dillan witherow" at bounding box center [738, 170] width 402 height 17
type input "ruby mckinnon"
click at [618, 189] on div "ruby mckinnon" at bounding box center [683, 186] width 293 height 13
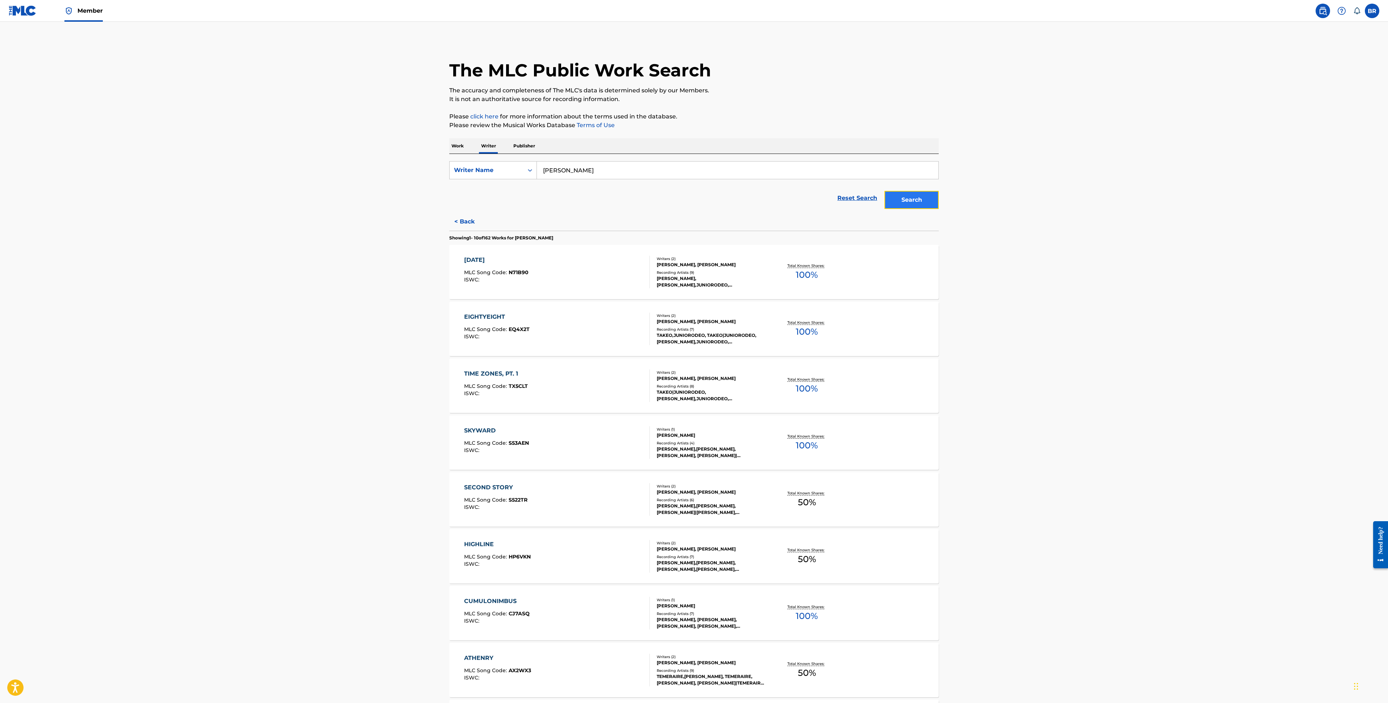
click at [924, 206] on button "Search" at bounding box center [912, 200] width 54 height 18
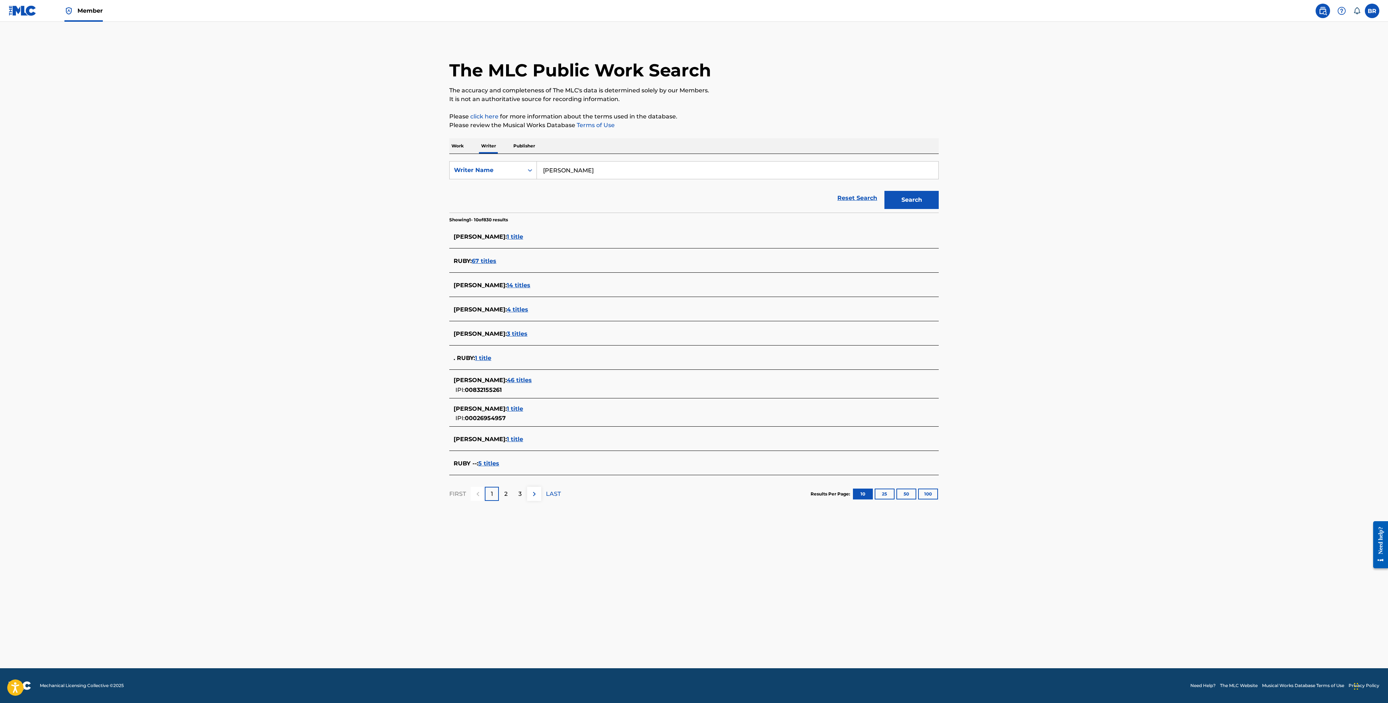
click at [525, 381] on span "46 titles" at bounding box center [519, 380] width 25 height 7
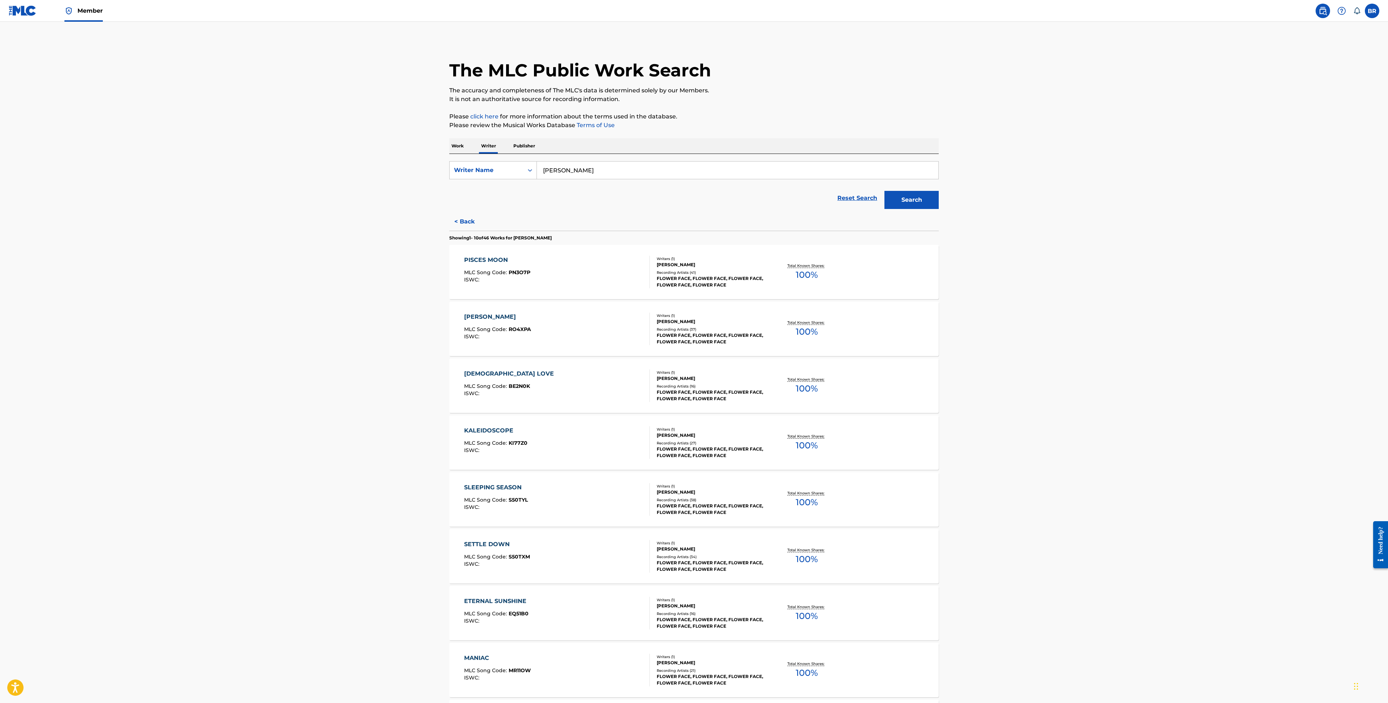
click at [509, 273] on span "PN3O7P" at bounding box center [520, 272] width 22 height 7
click at [521, 610] on div "ETERNAL SUNSHINE MLC Song Code : EQ51B0 ISWC :" at bounding box center [497, 613] width 66 height 33
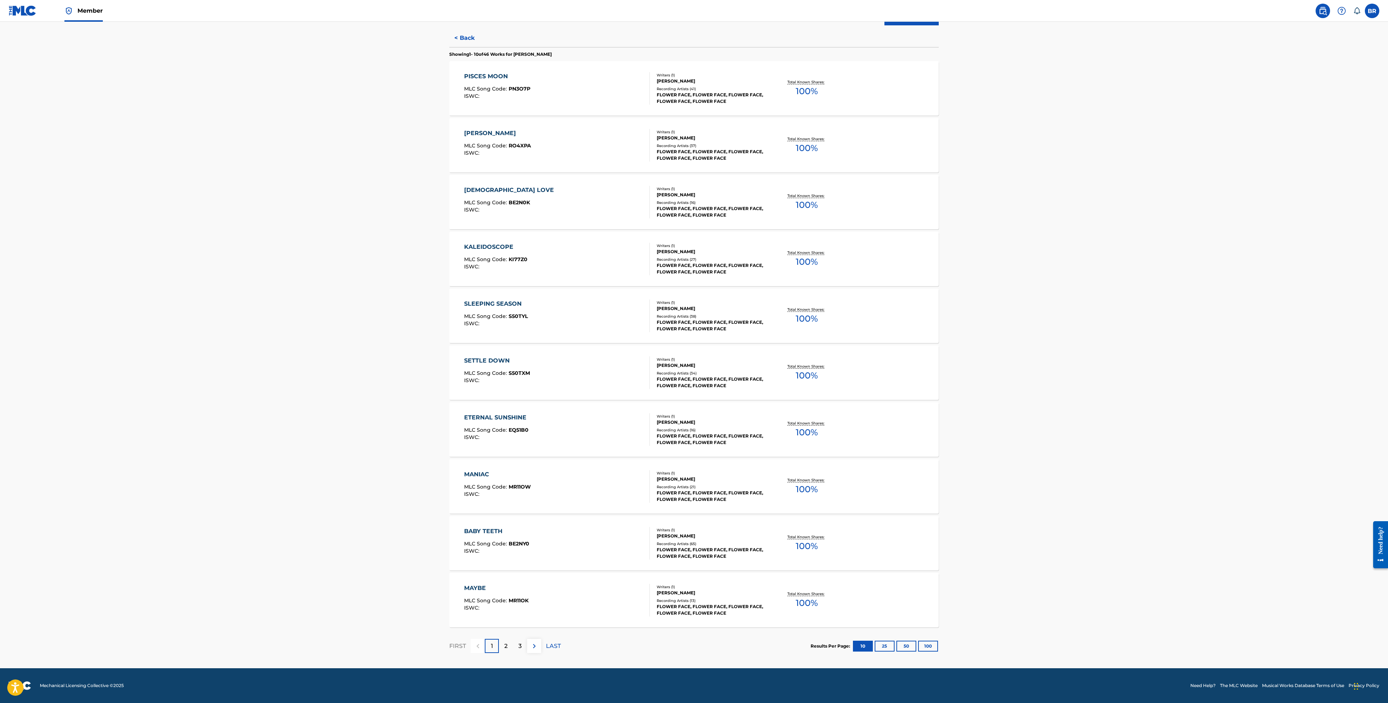
click at [498, 597] on span "MLC Song Code :" at bounding box center [486, 600] width 45 height 7
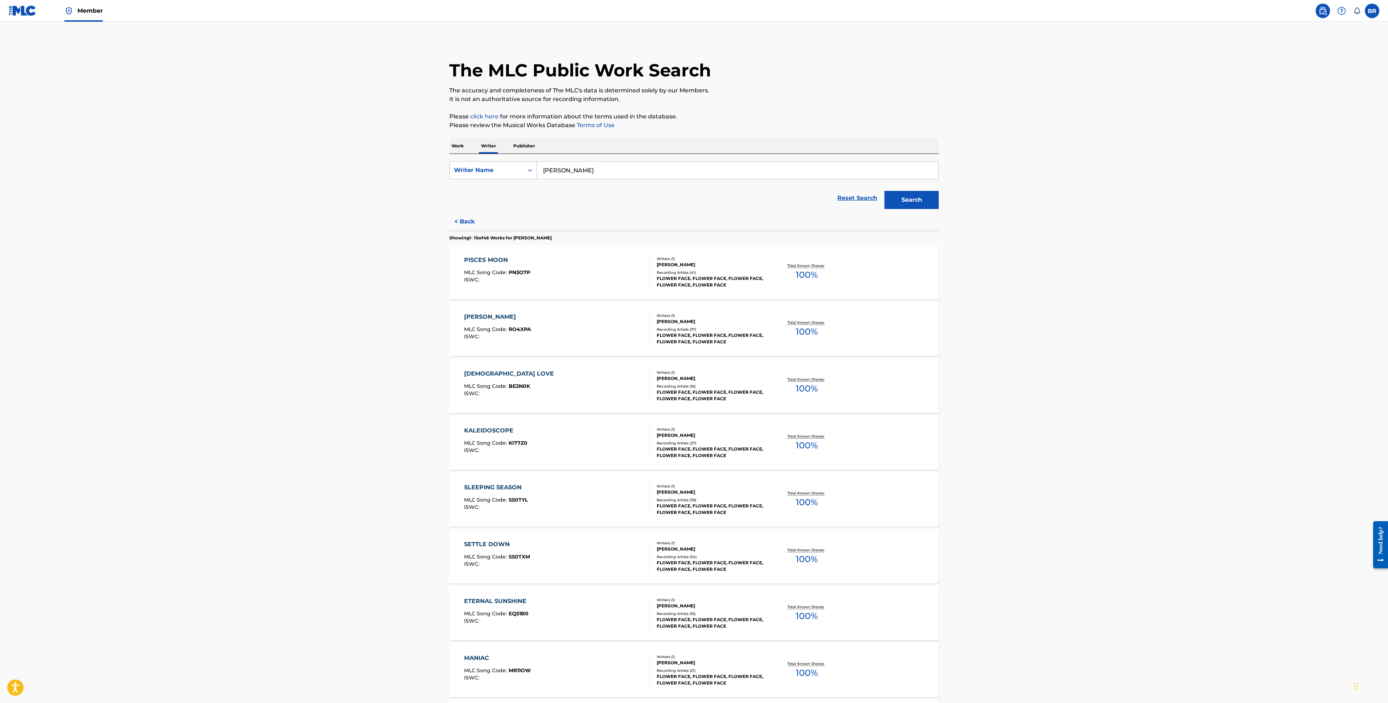
scroll to position [184, 0]
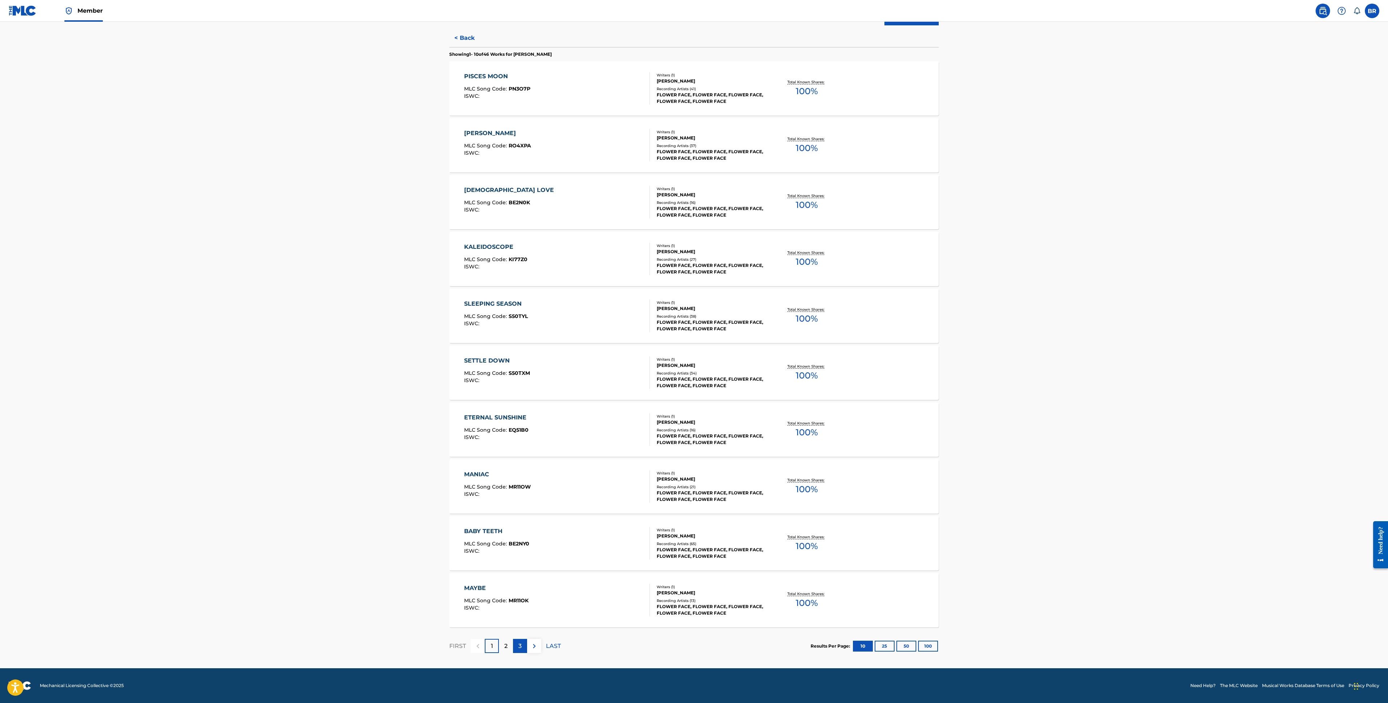
click at [523, 646] on div "3" at bounding box center [520, 646] width 14 height 14
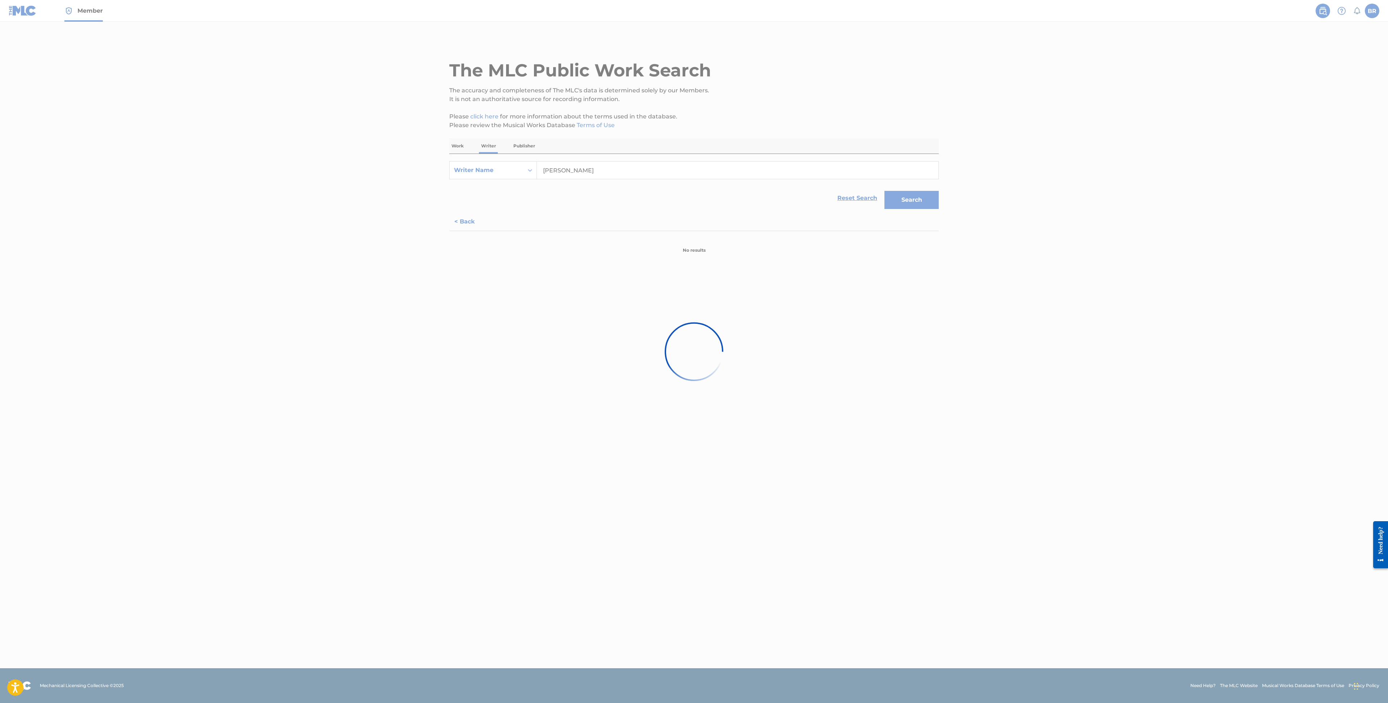
scroll to position [0, 0]
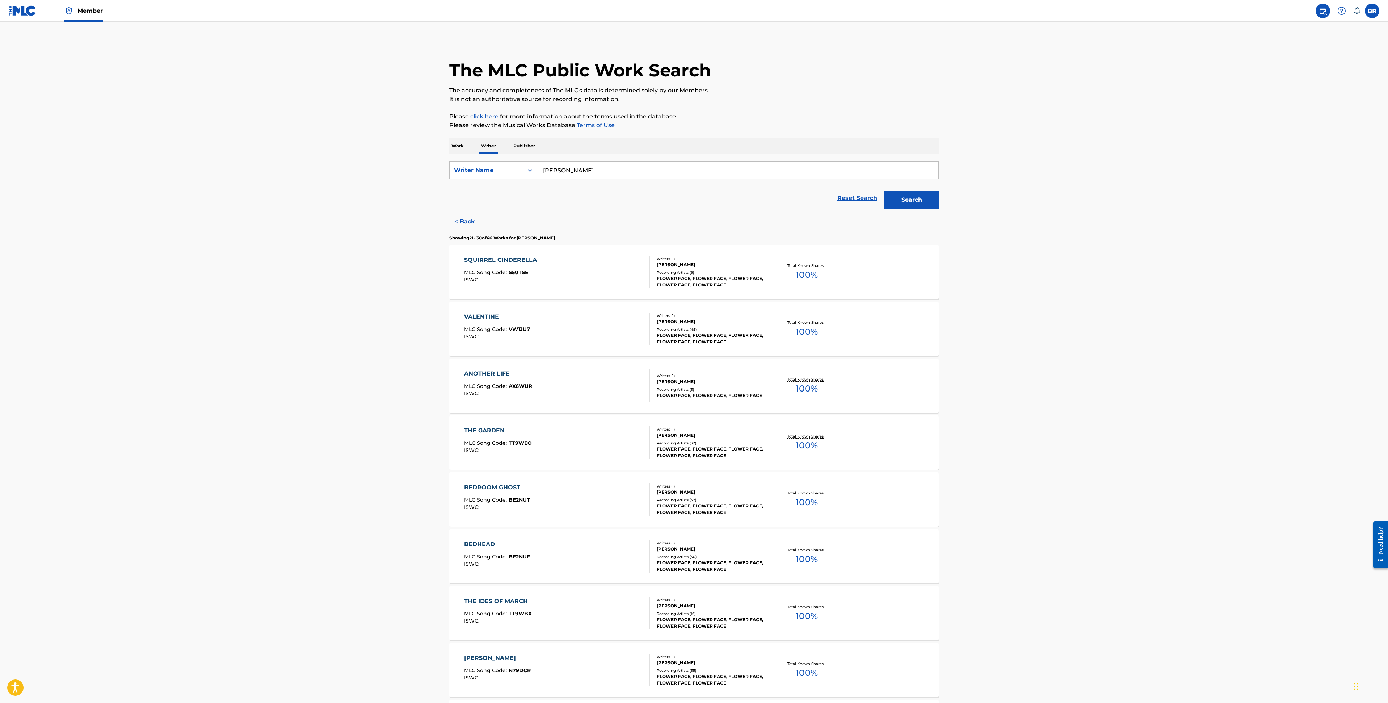
click at [506, 327] on span "MLC Song Code :" at bounding box center [486, 329] width 45 height 7
click at [460, 140] on p "Work" at bounding box center [457, 145] width 17 height 15
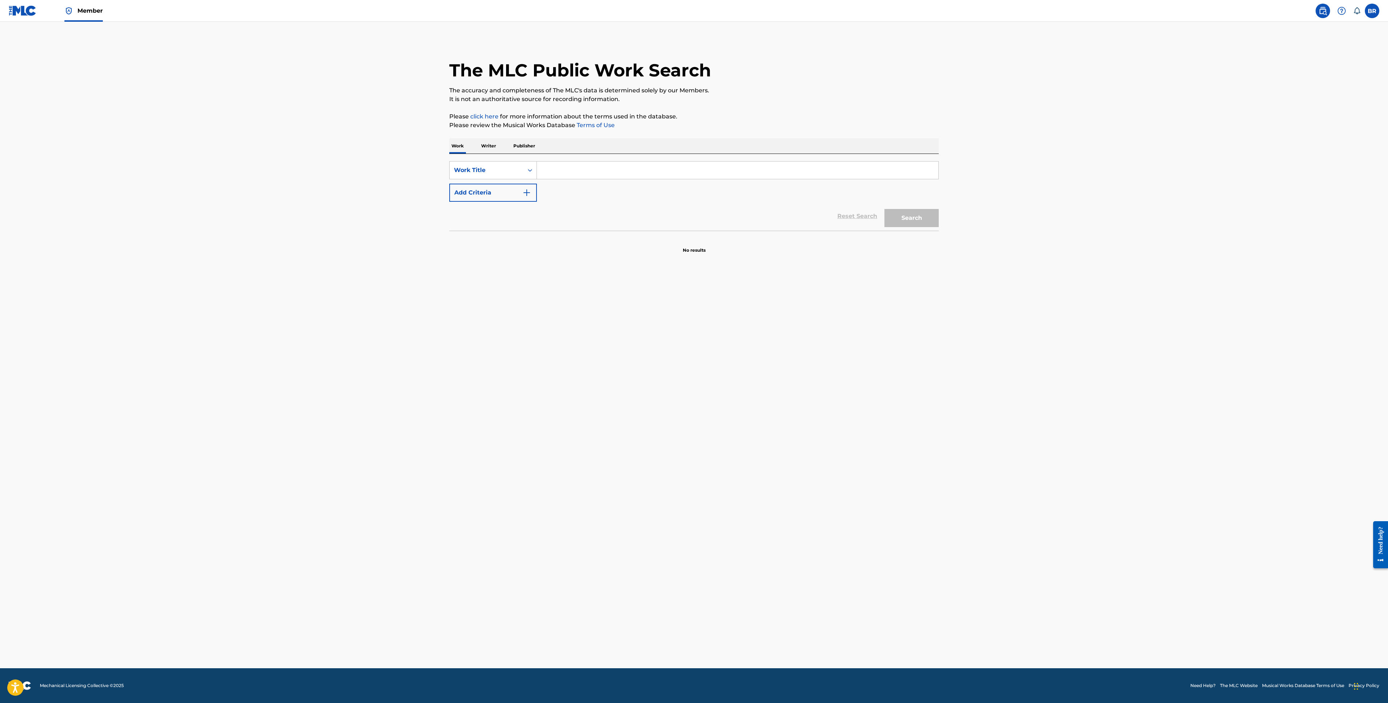
click at [493, 145] on p "Writer" at bounding box center [488, 145] width 19 height 15
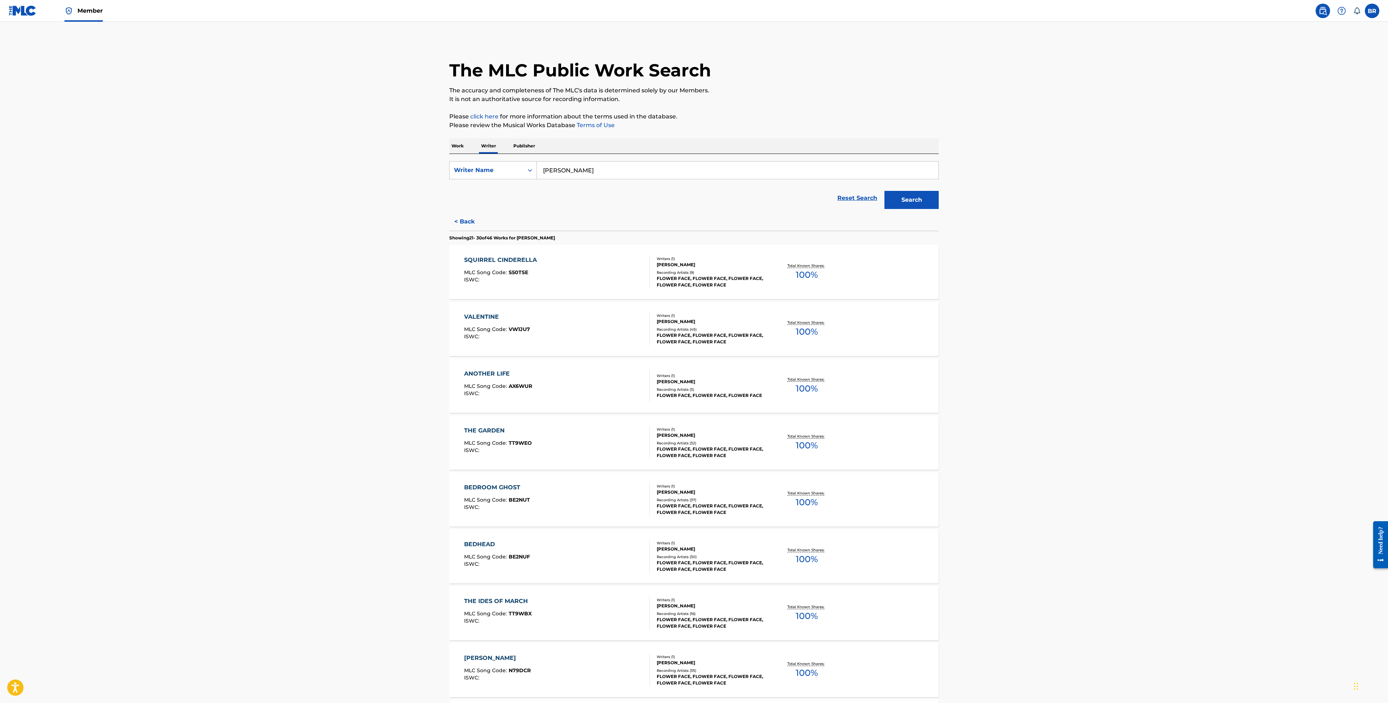
click at [547, 163] on input "ruby mckinnon" at bounding box center [738, 170] width 402 height 17
click at [643, 186] on div "haiden henderson" at bounding box center [683, 186] width 293 height 13
type input "haiden henderson"
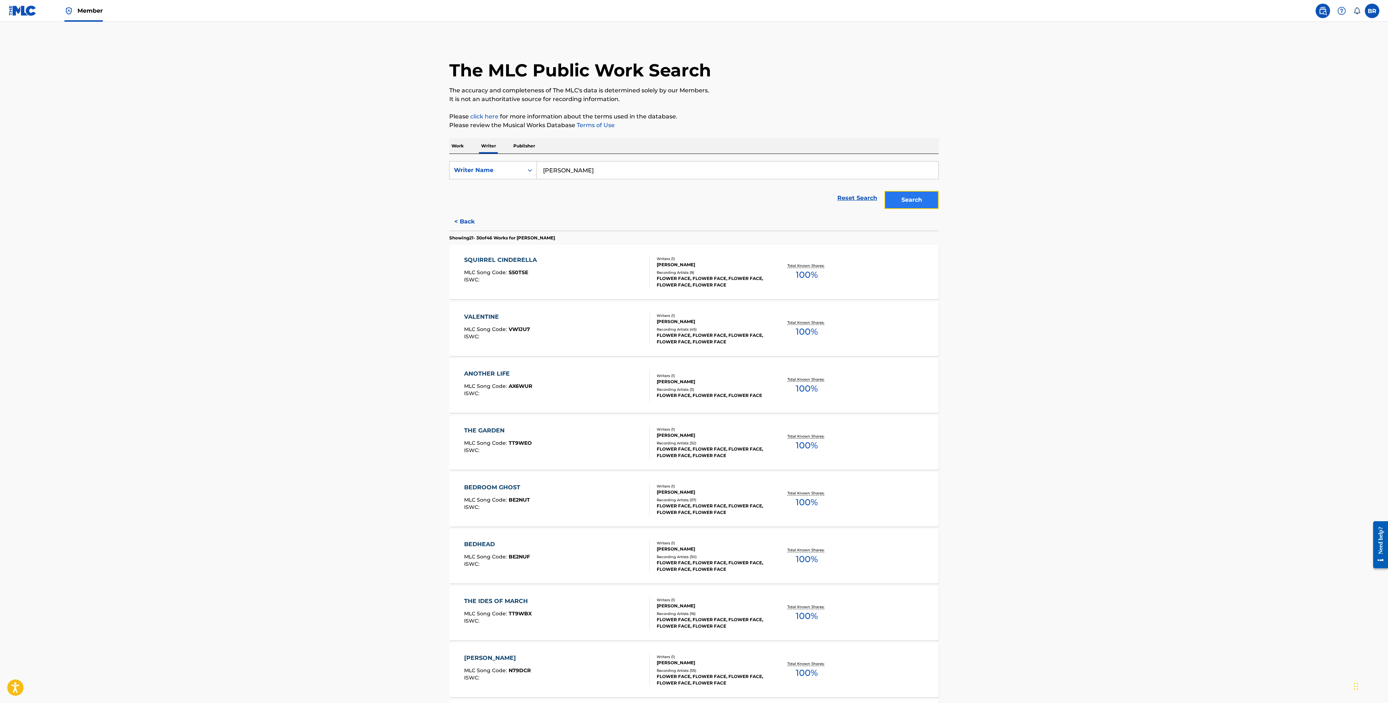
click at [937, 199] on button "Search" at bounding box center [912, 200] width 54 height 18
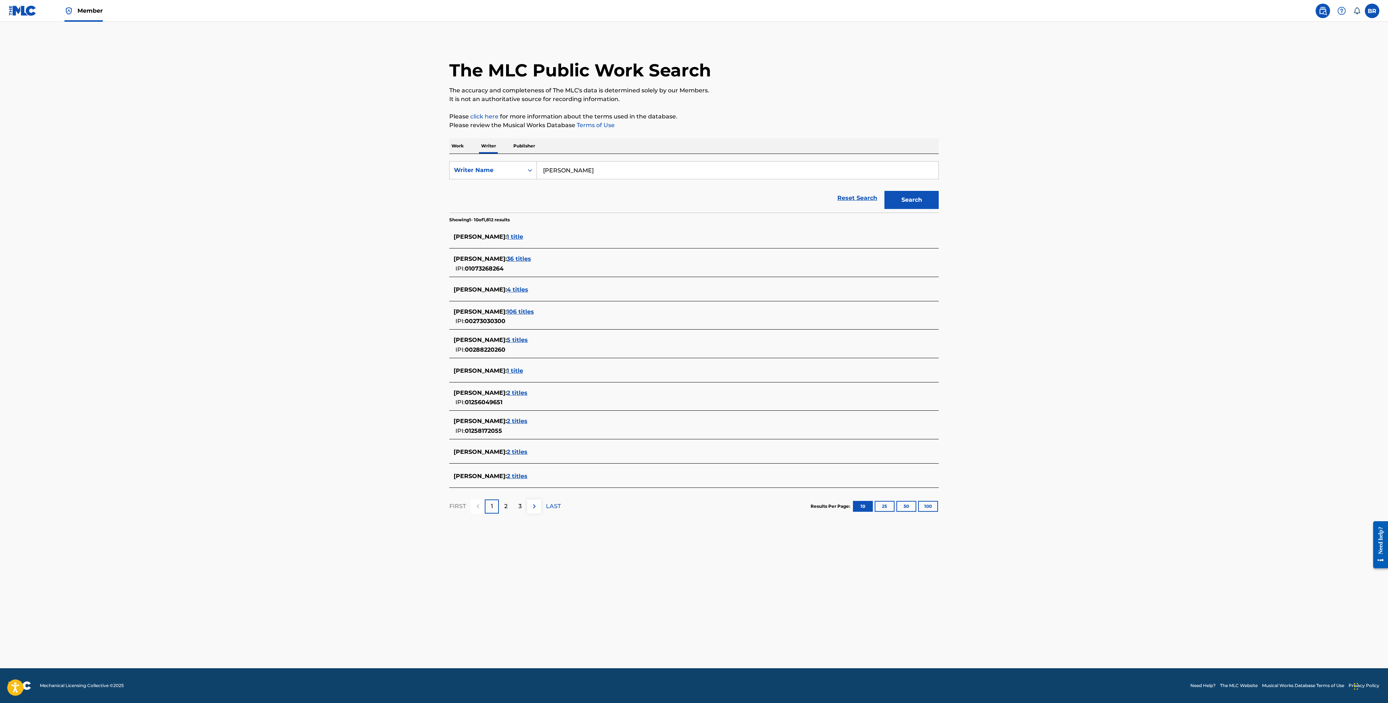
click at [531, 259] on span "36 titles" at bounding box center [519, 258] width 24 height 7
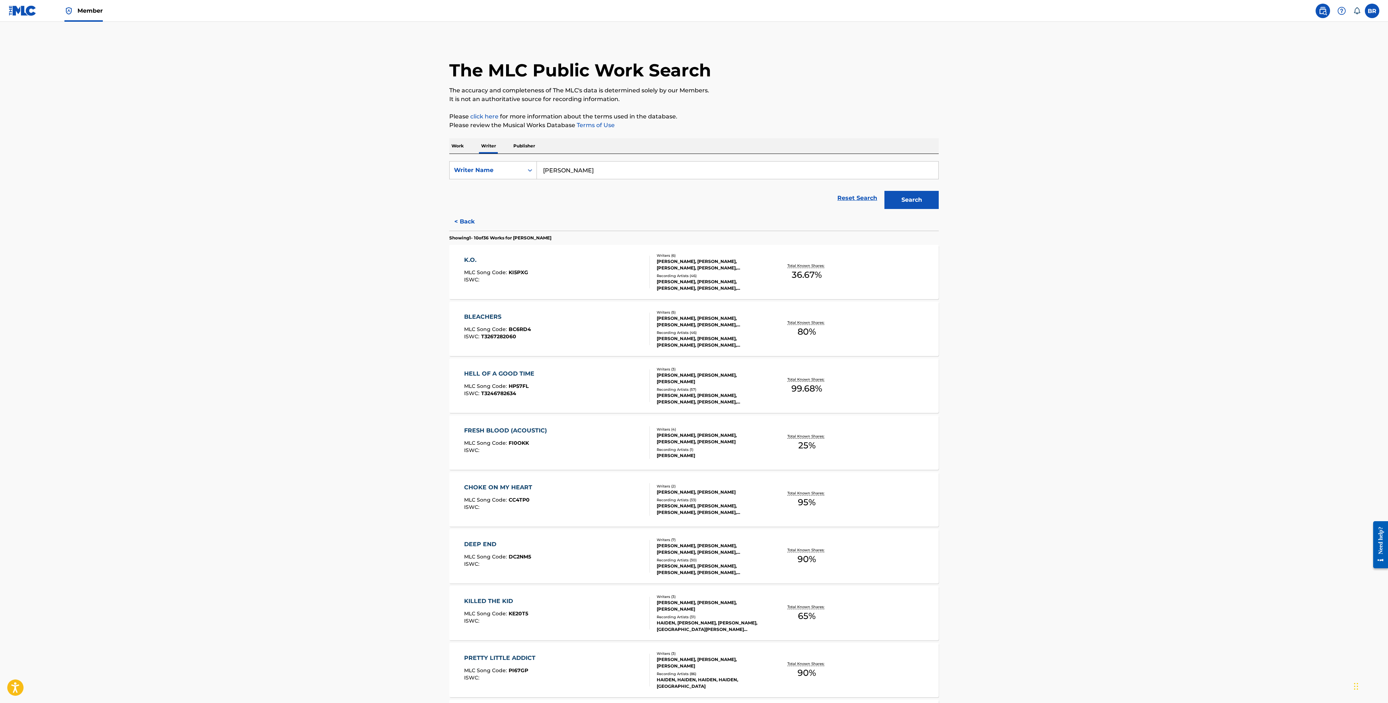
click at [520, 262] on div "K.O." at bounding box center [496, 260] width 64 height 9
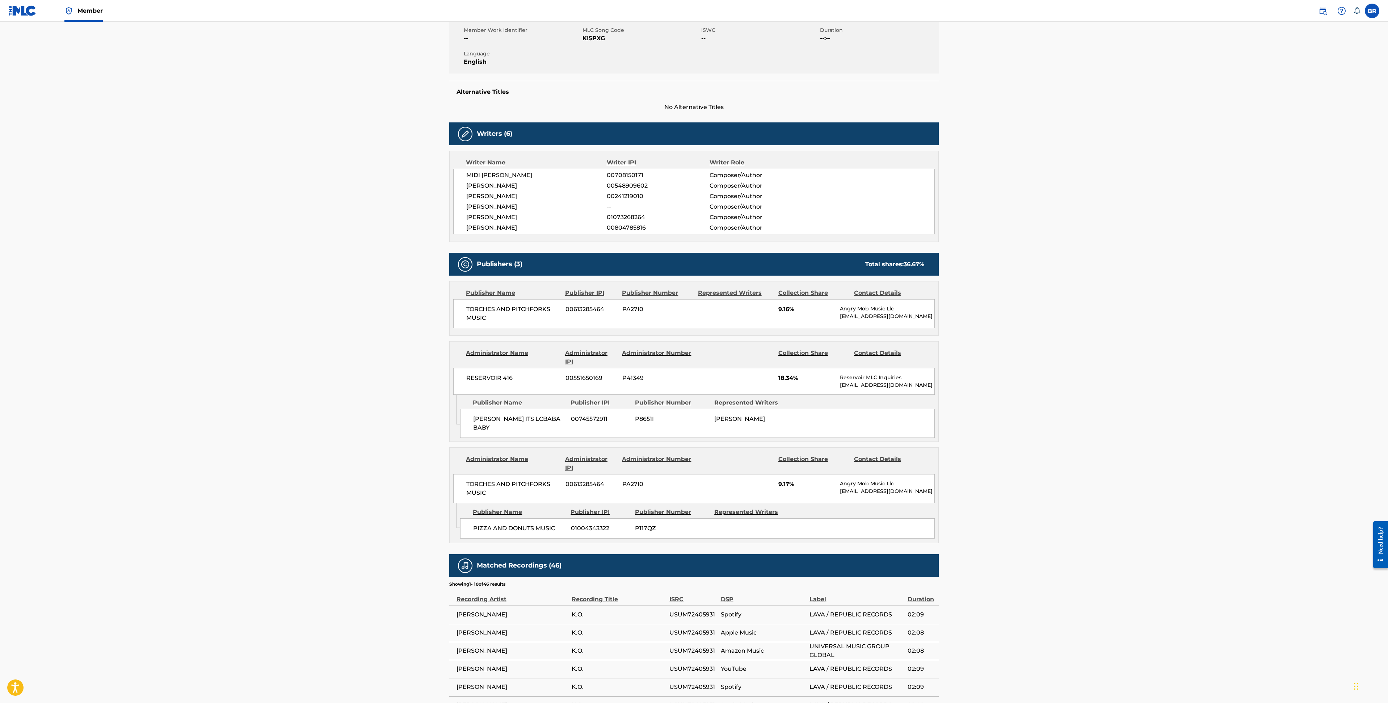
scroll to position [135, 0]
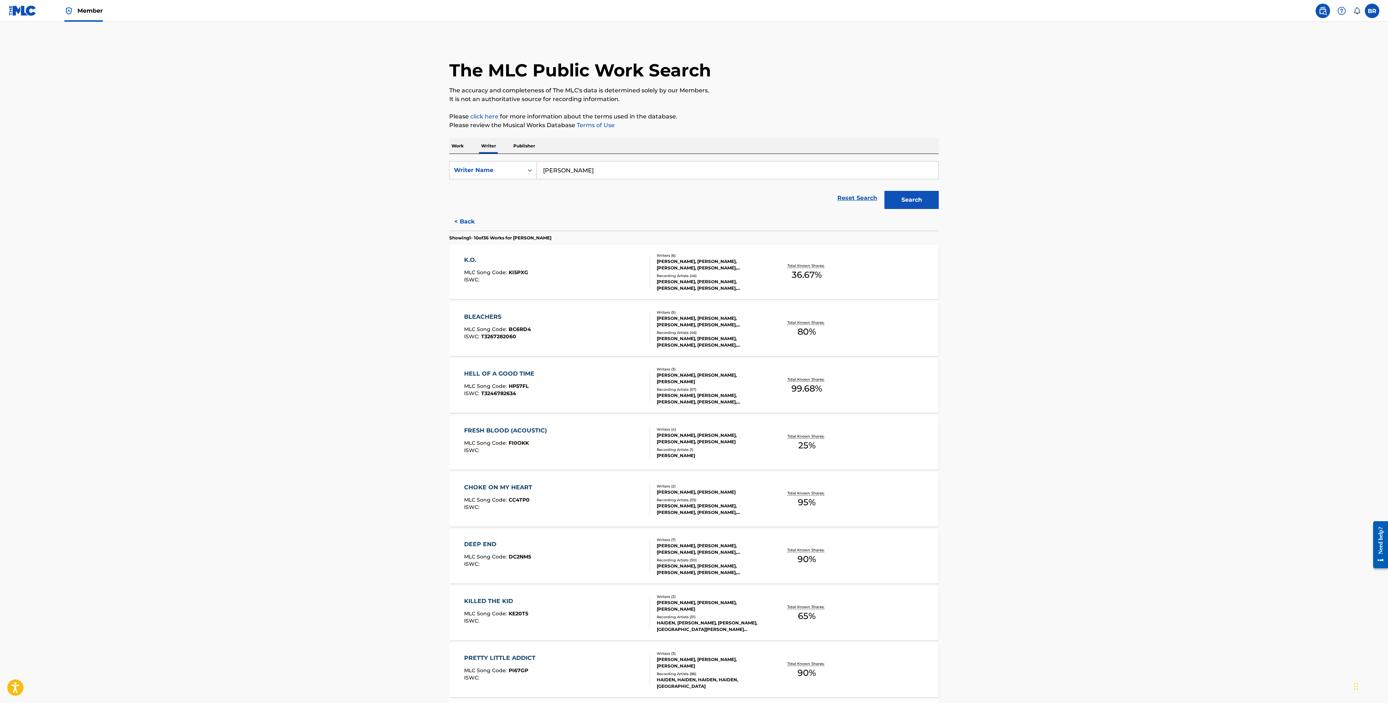
click at [498, 544] on div "DEEP END" at bounding box center [497, 544] width 67 height 9
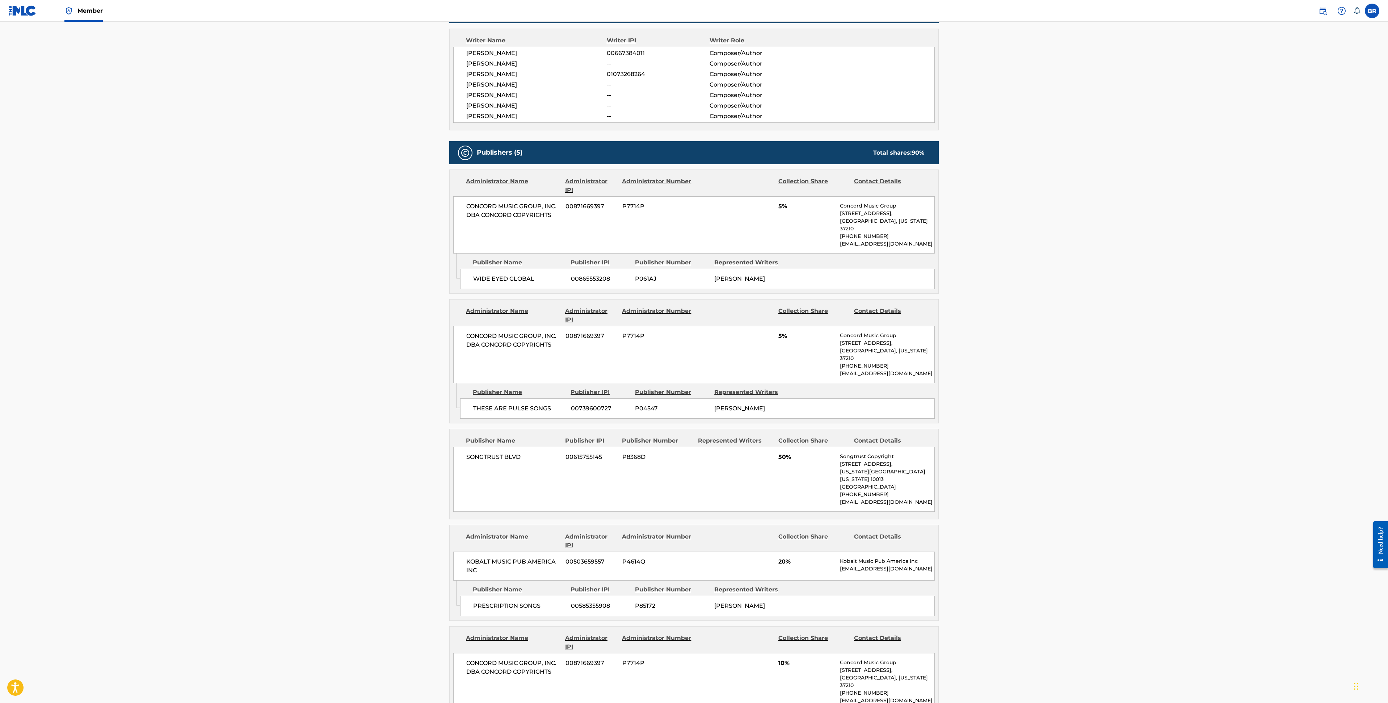
scroll to position [391, 0]
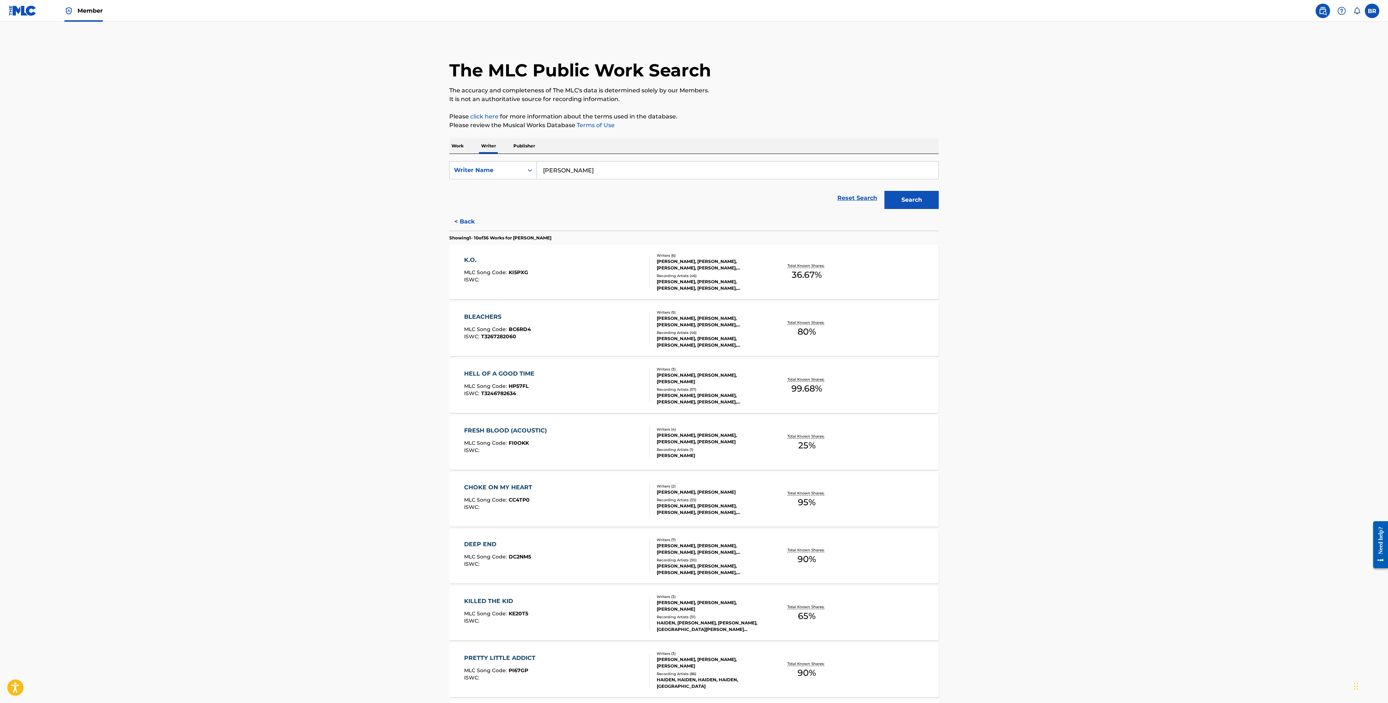
click at [456, 144] on p "Work" at bounding box center [457, 145] width 17 height 15
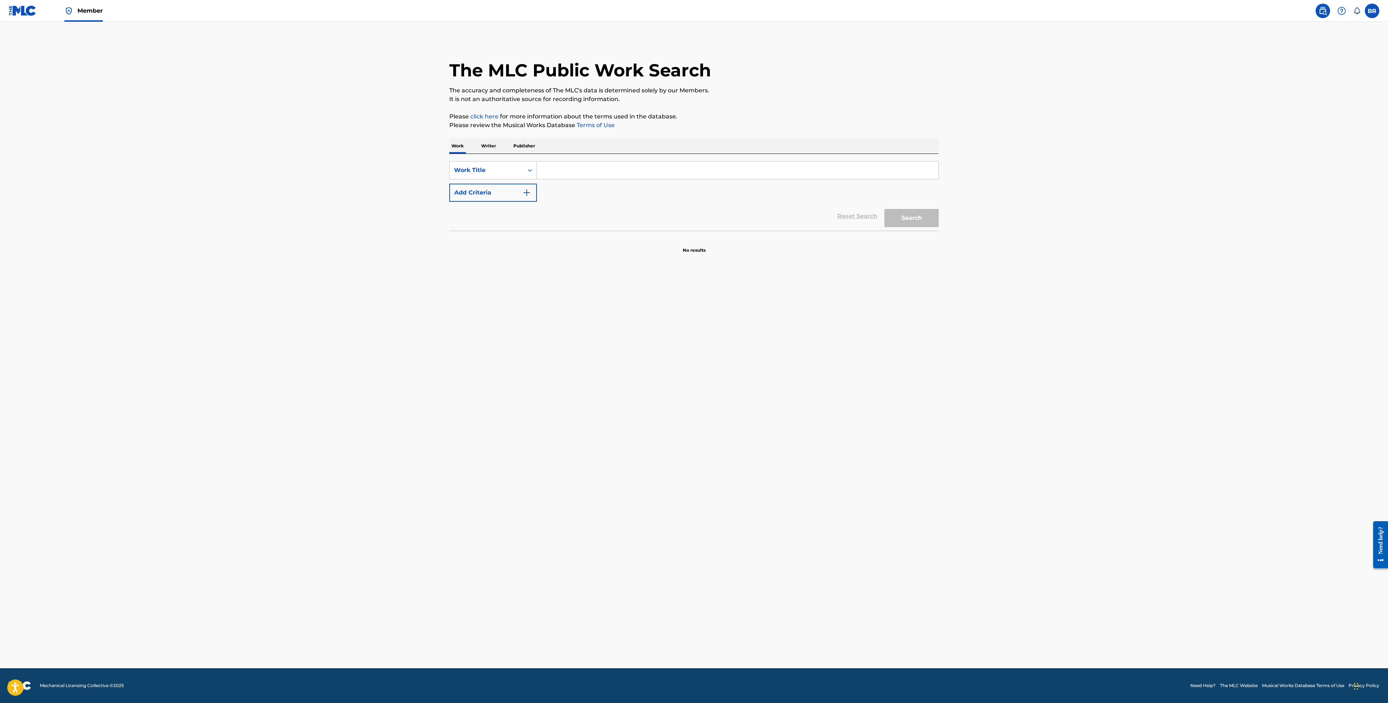
click at [553, 172] on input "Search Form" at bounding box center [738, 170] width 402 height 17
type input "lips"
click at [510, 185] on button "Add Criteria" at bounding box center [493, 193] width 88 height 18
click at [545, 193] on input "Search Form" at bounding box center [731, 192] width 388 height 17
type input "haiden henderson"
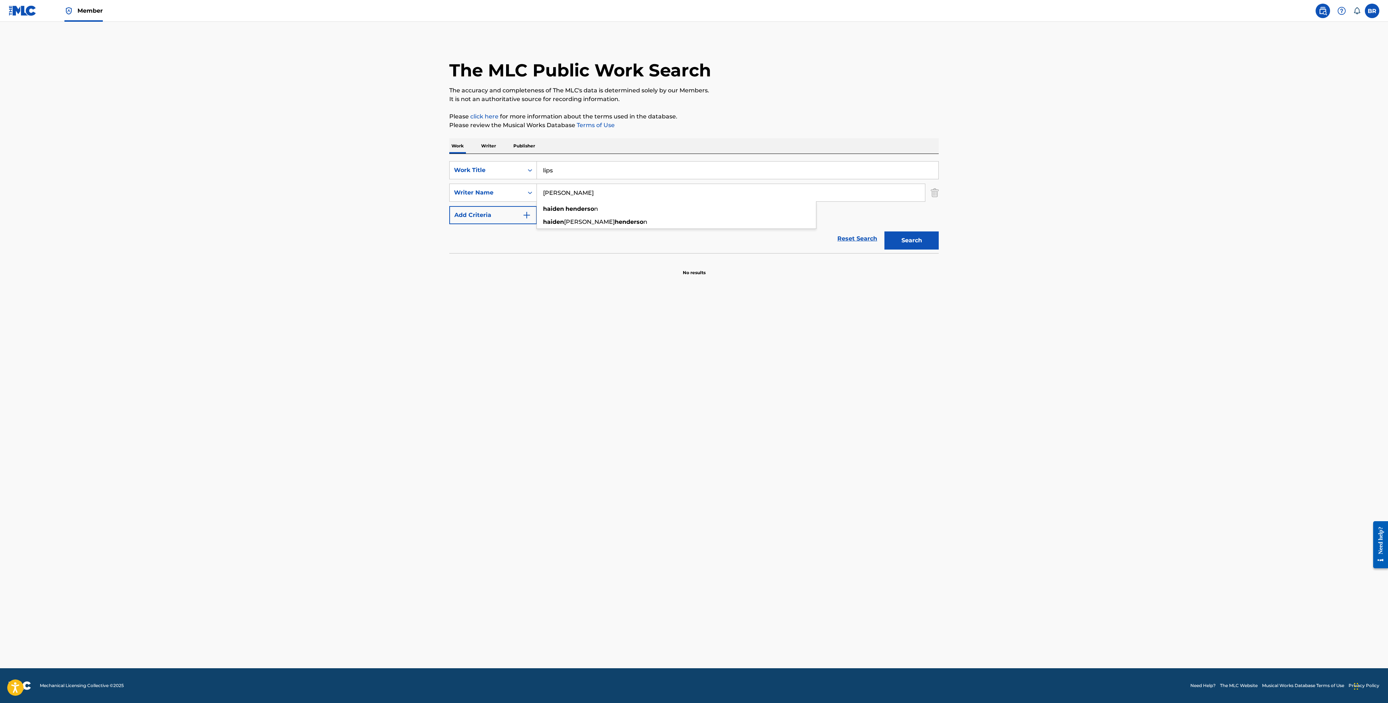
click at [885, 231] on button "Search" at bounding box center [912, 240] width 54 height 18
click at [542, 305] on div "LIPS MLC Song Code : LT6G4G ISWC :" at bounding box center [557, 294] width 186 height 33
click at [569, 176] on input "lips" at bounding box center [738, 170] width 402 height 17
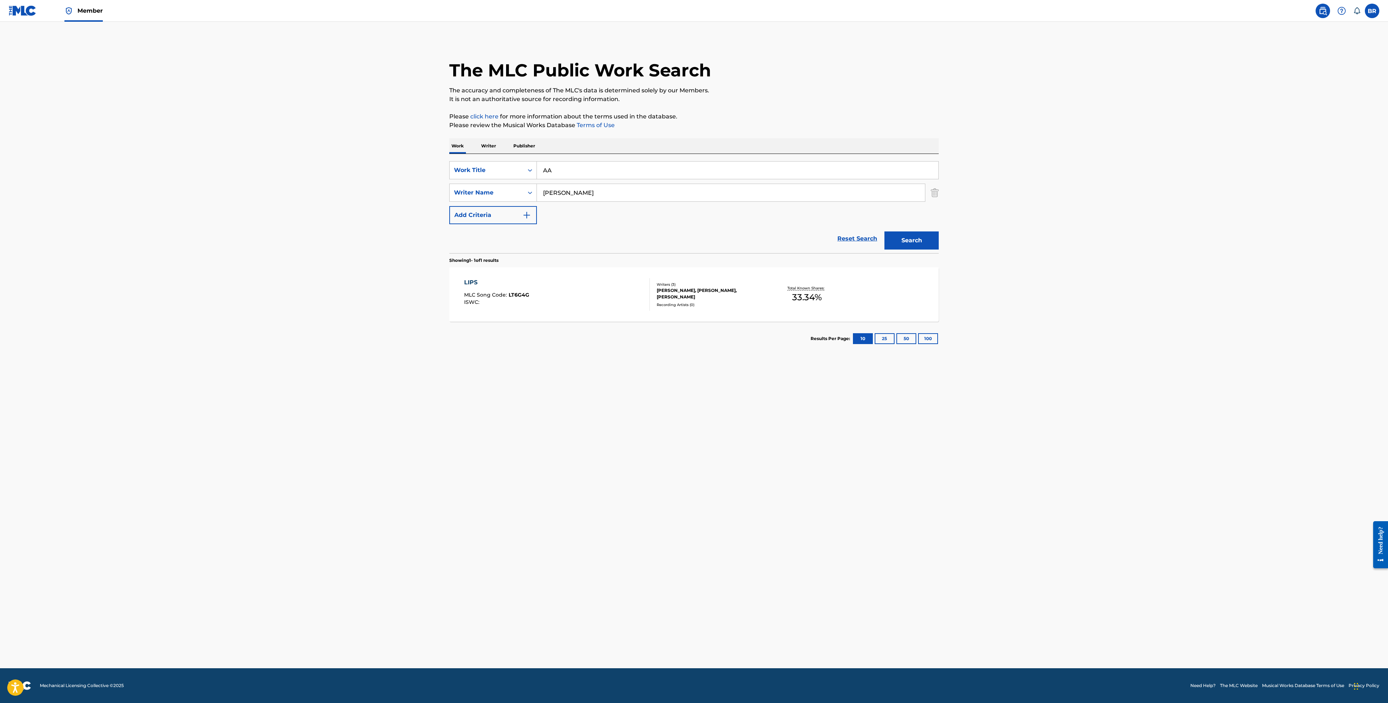
type input "AA"
click at [925, 253] on section "Showing 1 - 1 of 1 results" at bounding box center [694, 258] width 490 height 11
click at [926, 247] on button "Search" at bounding box center [912, 240] width 54 height 18
click at [548, 281] on div "AA MLC Song Code : AY8BNL ISWC :" at bounding box center [557, 294] width 186 height 33
click at [573, 167] on input "AA" at bounding box center [738, 170] width 402 height 17
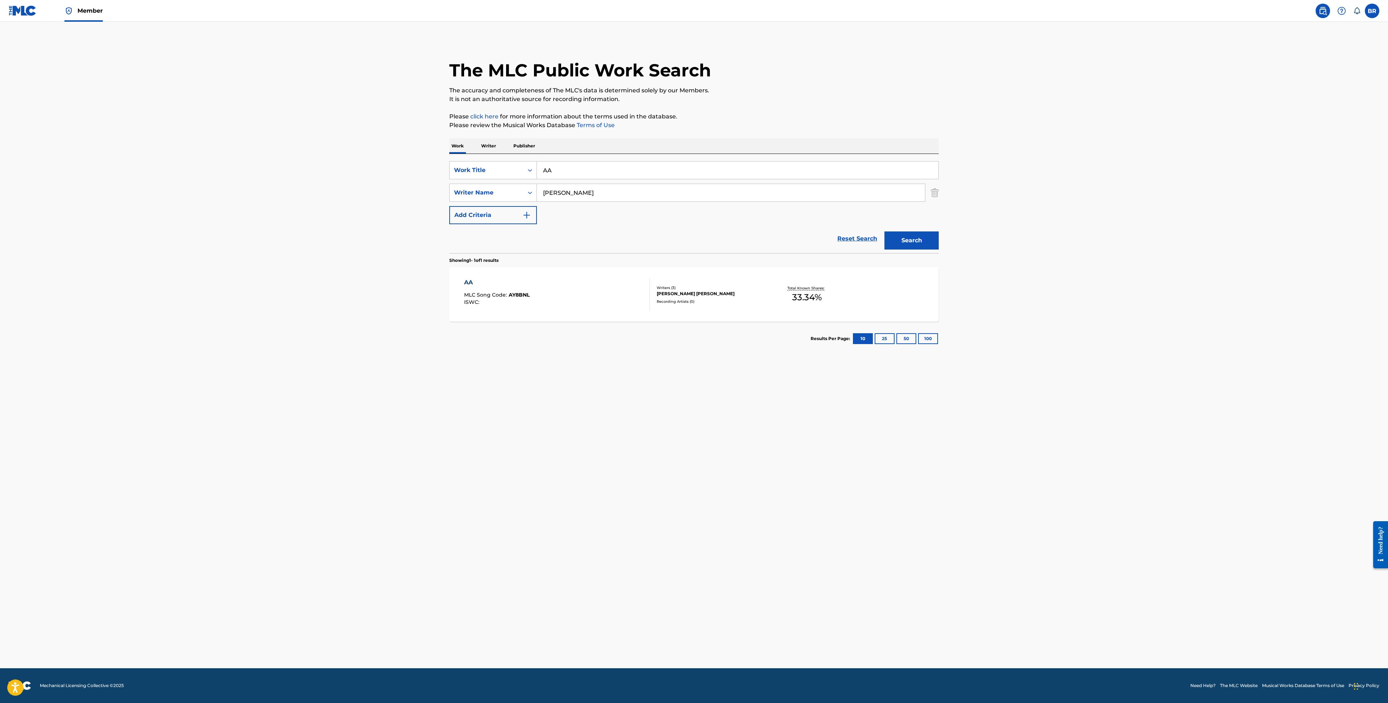
click at [573, 167] on input "AA" at bounding box center [738, 170] width 402 height 17
type input "bleachers"
click at [885, 231] on button "Search" at bounding box center [912, 240] width 54 height 18
click at [479, 299] on span "ISWC :" at bounding box center [472, 302] width 17 height 7
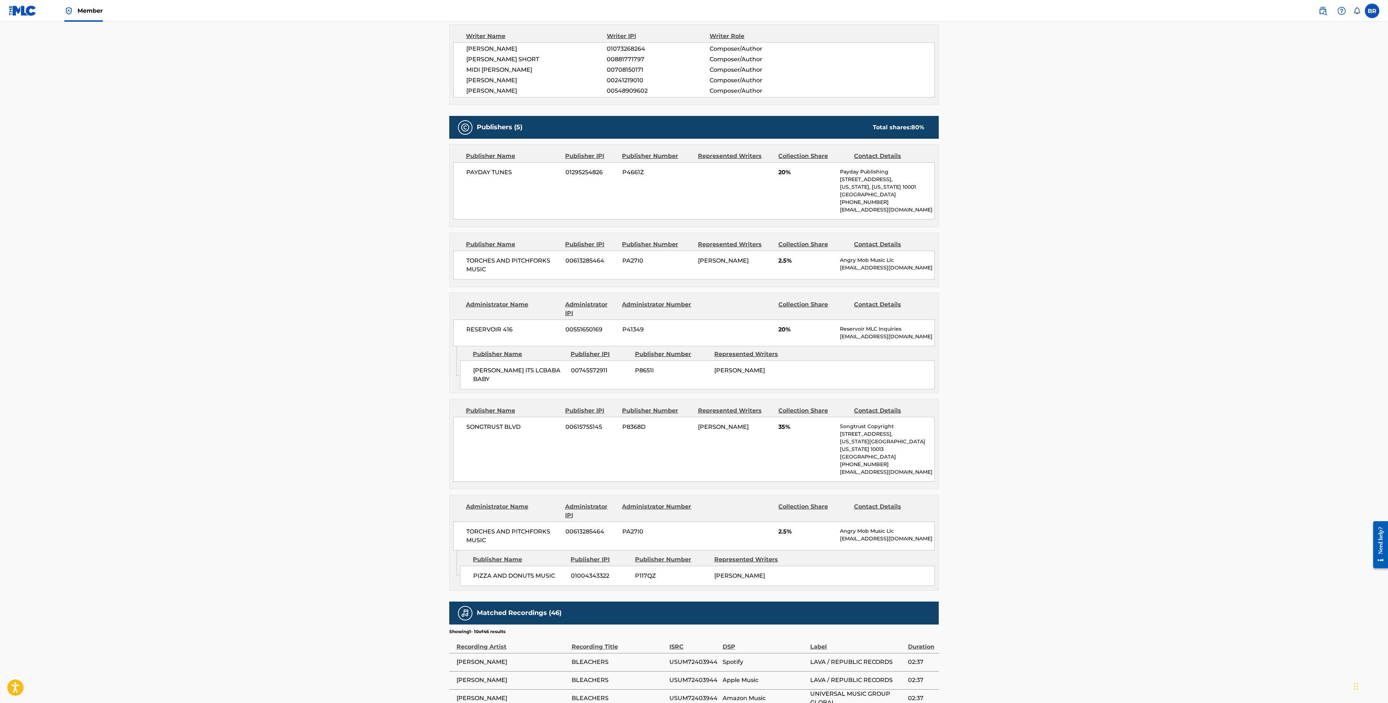
scroll to position [260, 0]
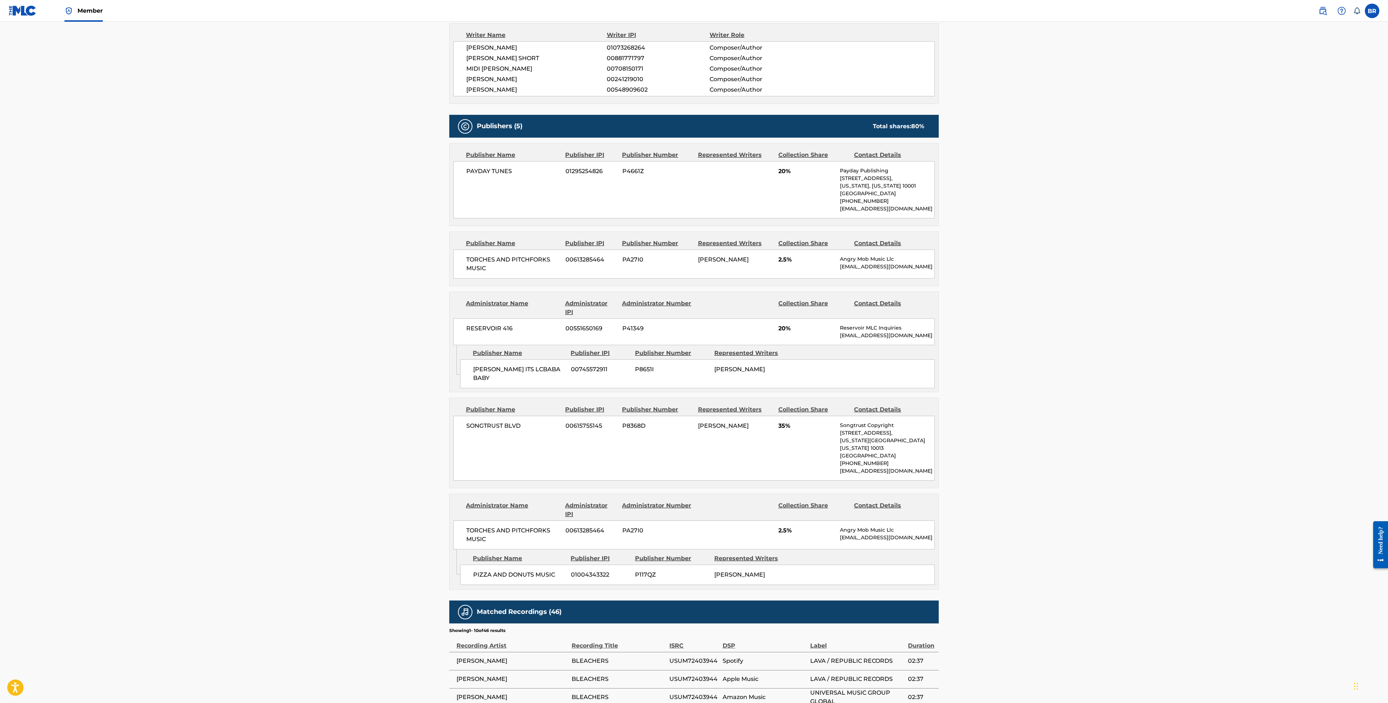
click at [301, 150] on main "< Back to public search results Copy work link BLEACHERS Work Detail Member Wor…" at bounding box center [694, 316] width 1388 height 1109
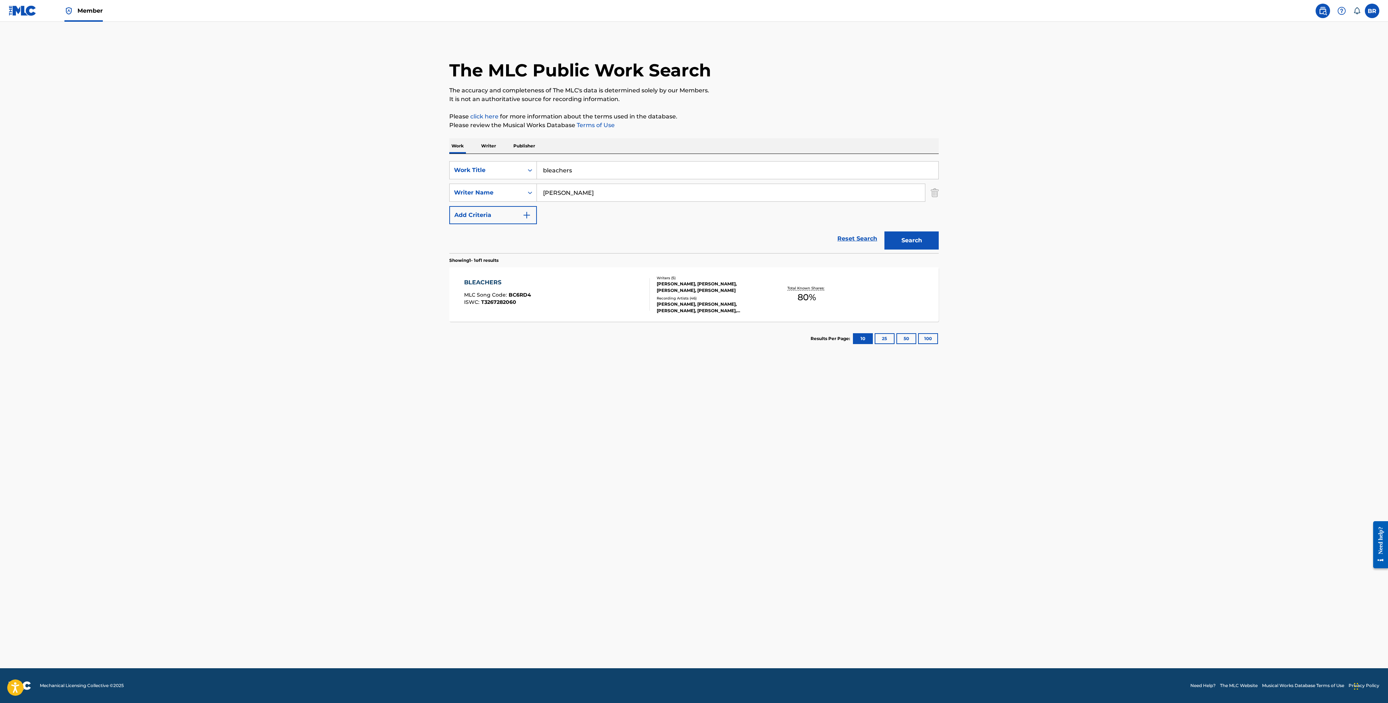
click at [564, 173] on input "bleachers" at bounding box center [738, 170] width 402 height 17
type input "broken in"
click at [885, 231] on button "Search" at bounding box center [912, 240] width 54 height 18
click at [327, 484] on main "The MLC Public Work Search The accuracy and completeness of The MLC's data is d…" at bounding box center [694, 345] width 1388 height 646
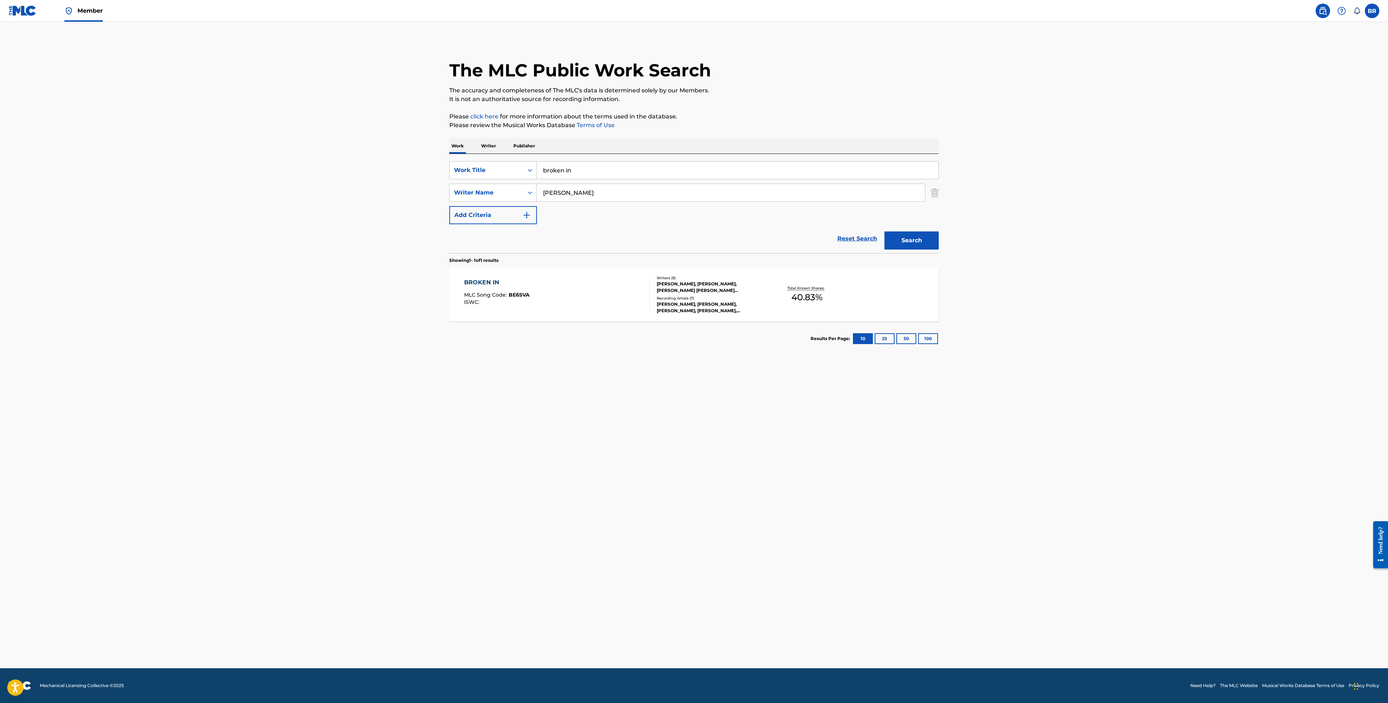
click at [474, 290] on div "BROKEN IN MLC Song Code : BE6SVA ISWC :" at bounding box center [497, 294] width 66 height 33
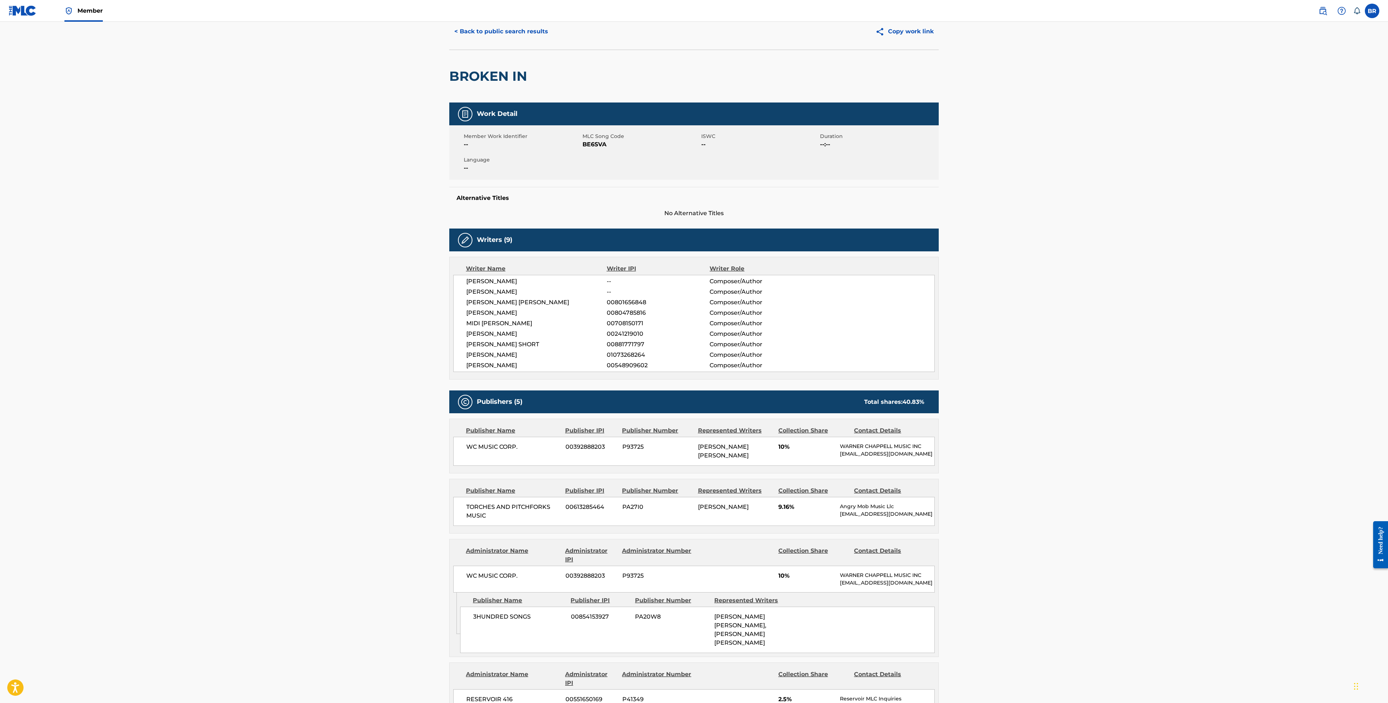
scroll to position [21, 0]
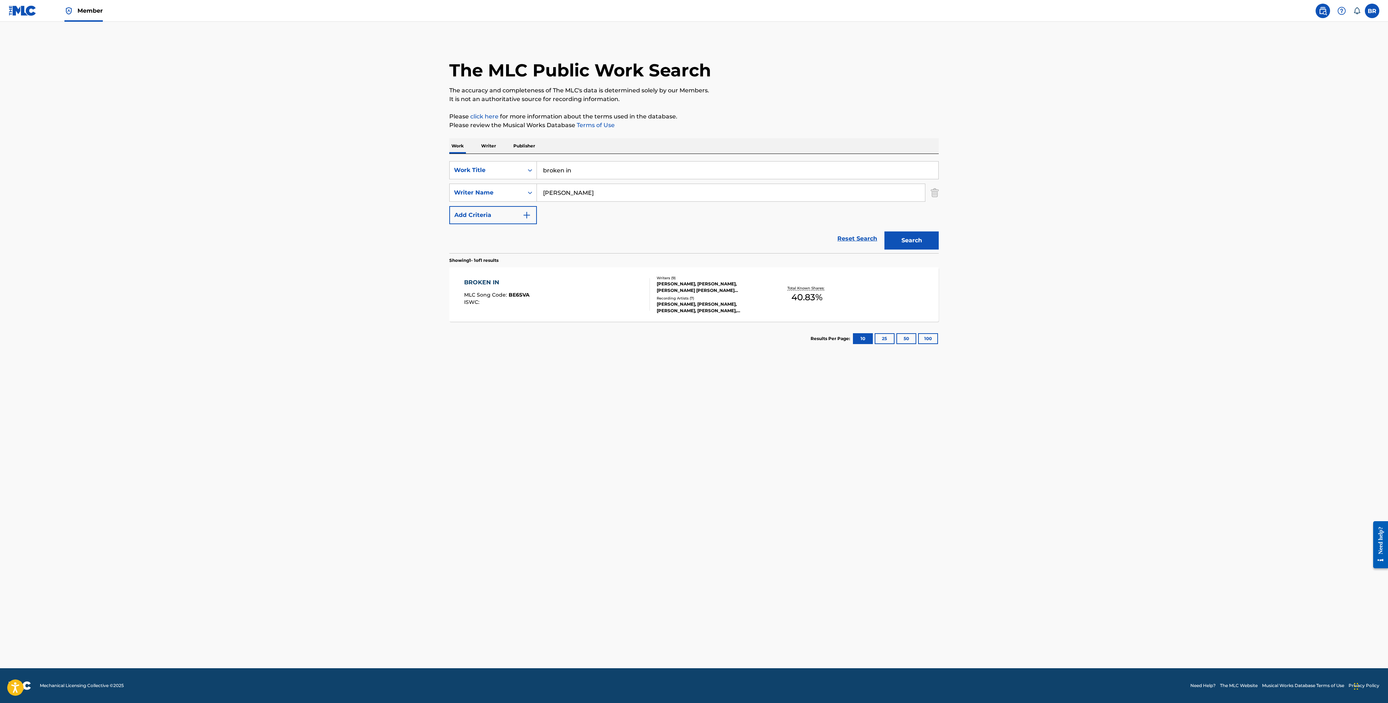
click at [575, 167] on input "broken in" at bounding box center [738, 170] width 402 height 17
type input "choke on my heart"
click at [885, 231] on button "Search" at bounding box center [912, 240] width 54 height 18
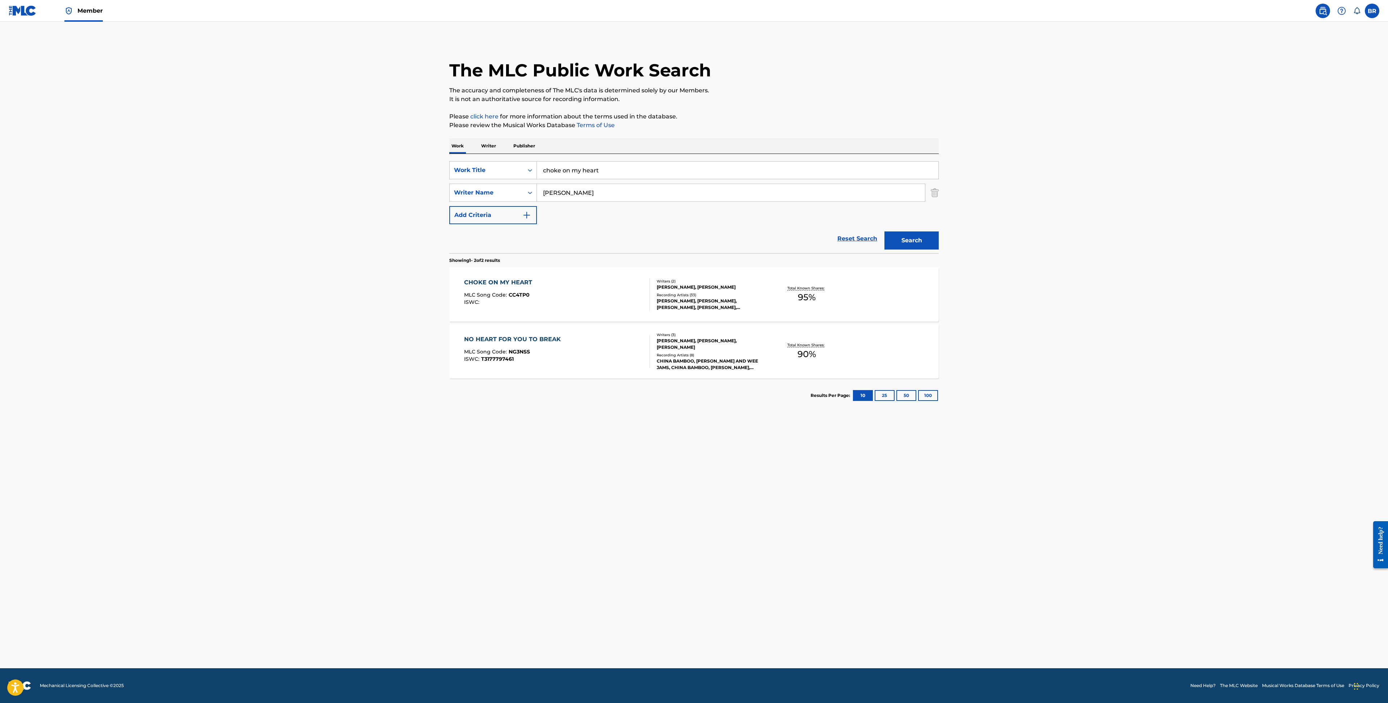
click at [509, 295] on span "CC4TP0" at bounding box center [519, 295] width 21 height 7
click at [601, 166] on input "choke on my heart" at bounding box center [738, 170] width 402 height 17
type input "deep end"
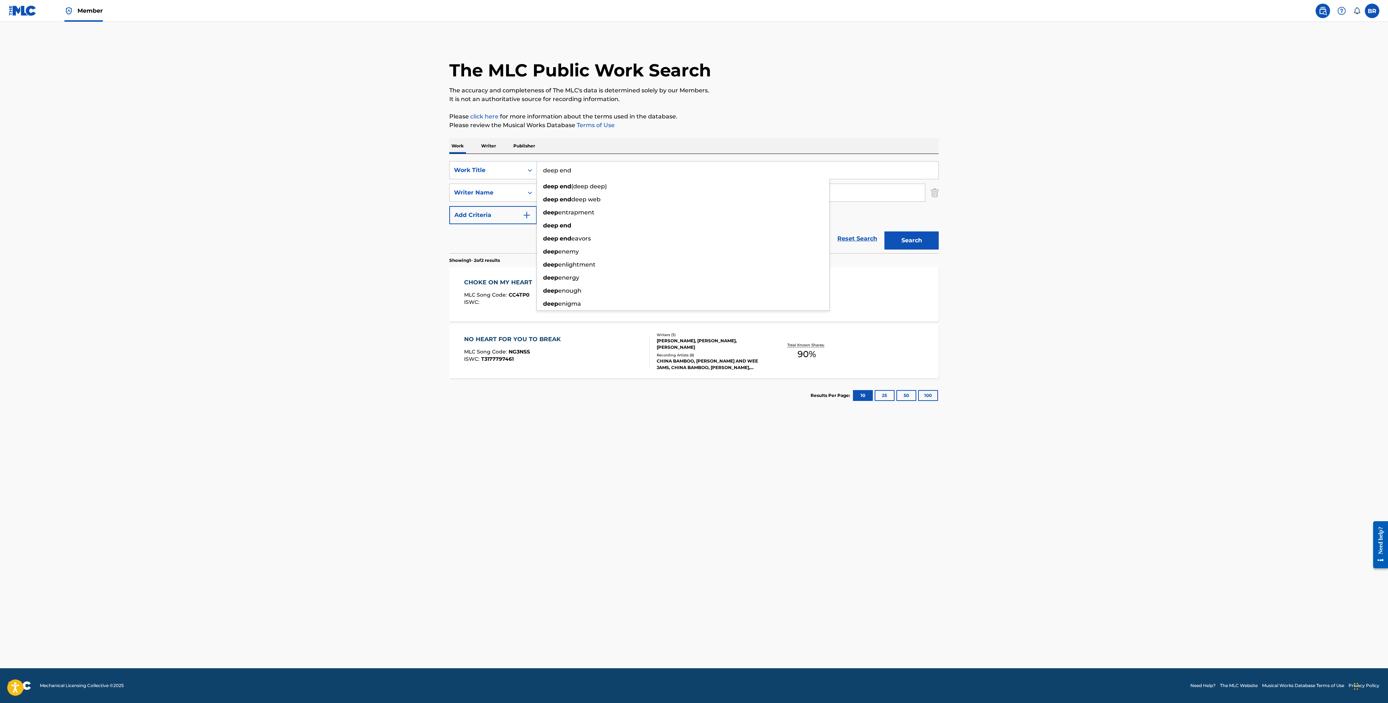
click at [885, 231] on button "Search" at bounding box center [912, 240] width 54 height 18
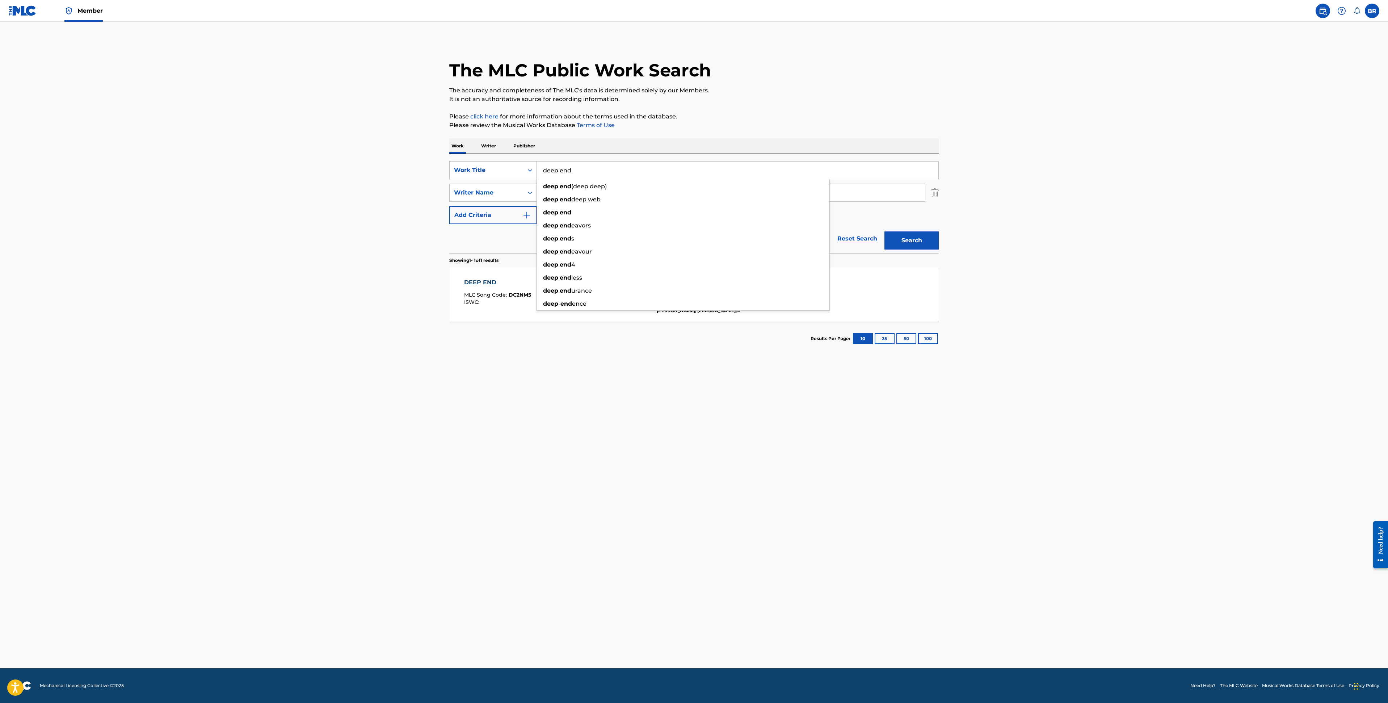
click at [667, 426] on main "The MLC Public Work Search The accuracy and completeness of The MLC's data is d…" at bounding box center [694, 345] width 1388 height 646
click at [510, 296] on span "DC2NM5" at bounding box center [520, 295] width 22 height 7
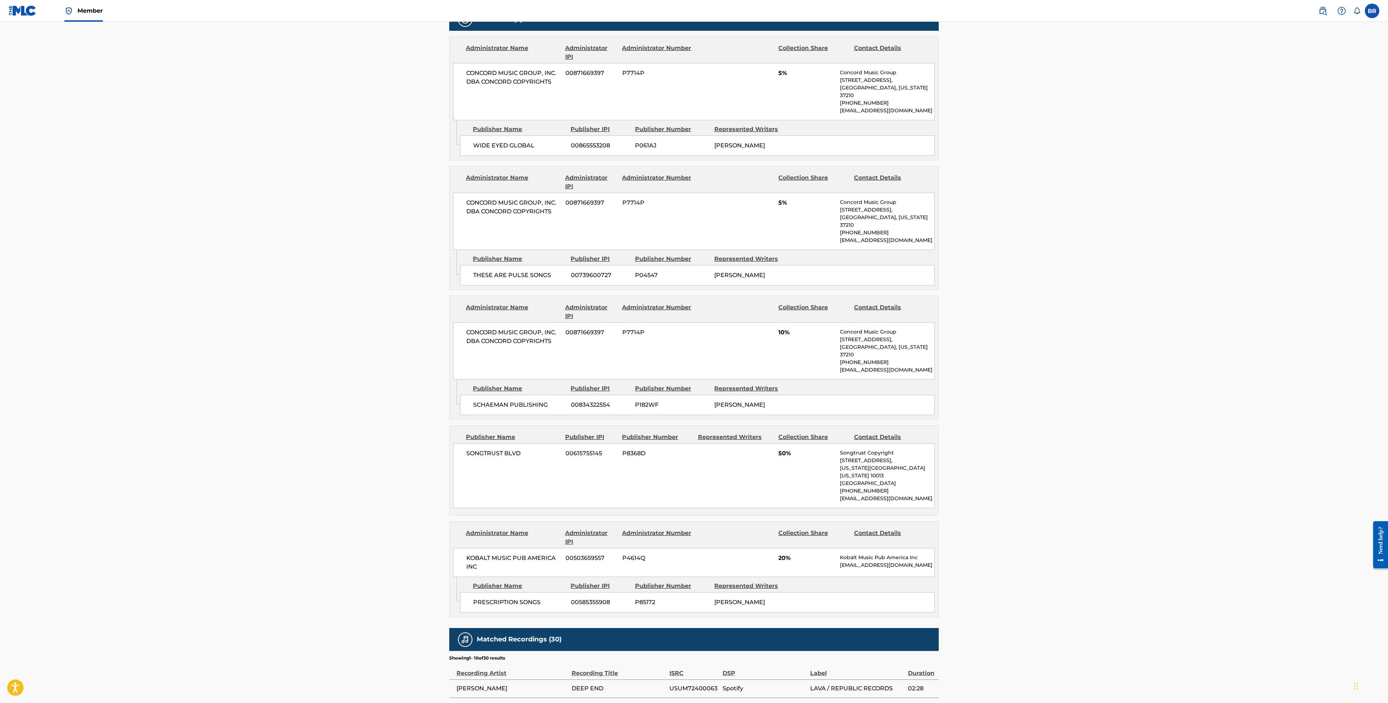
scroll to position [397, 0]
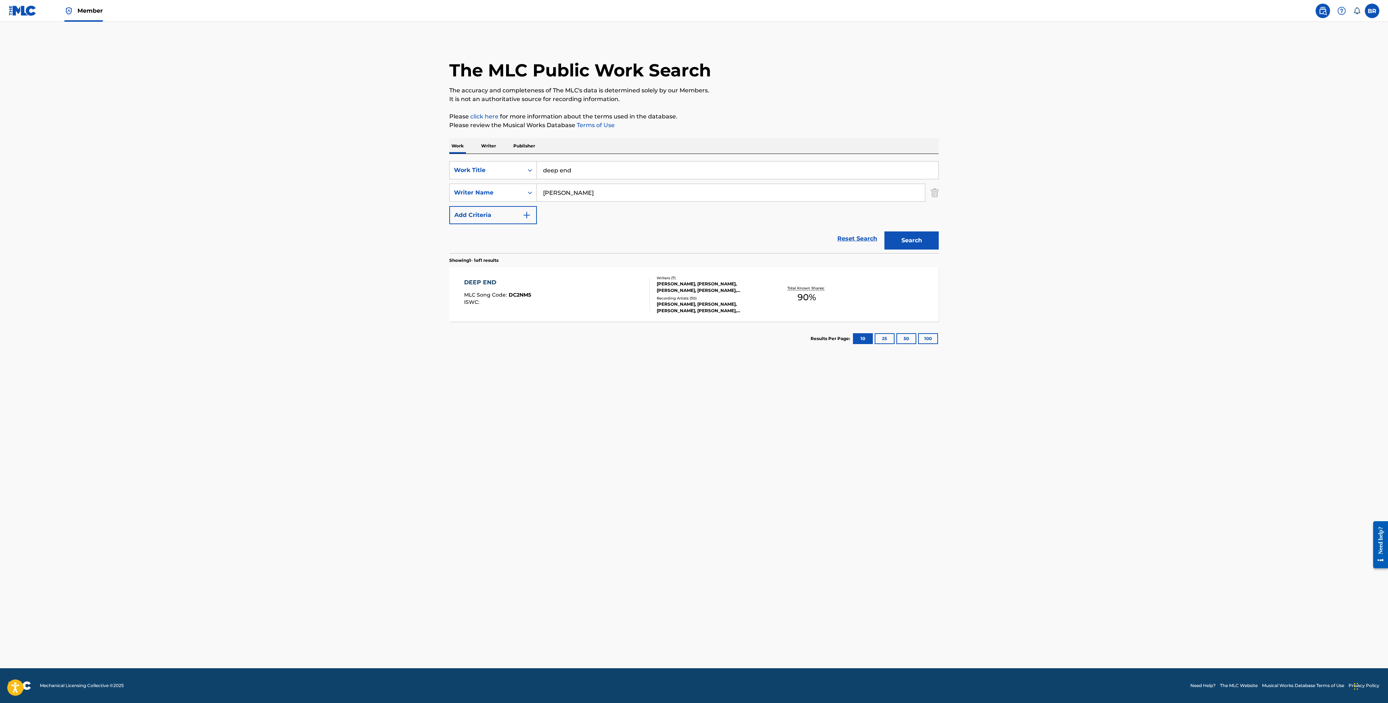
click at [629, 177] on input "deep end" at bounding box center [738, 170] width 402 height 17
type input "fresh blood"
click at [1155, 574] on main "The MLC Public Work Search The accuracy and completeness of The MLC's data is d…" at bounding box center [694, 345] width 1388 height 646
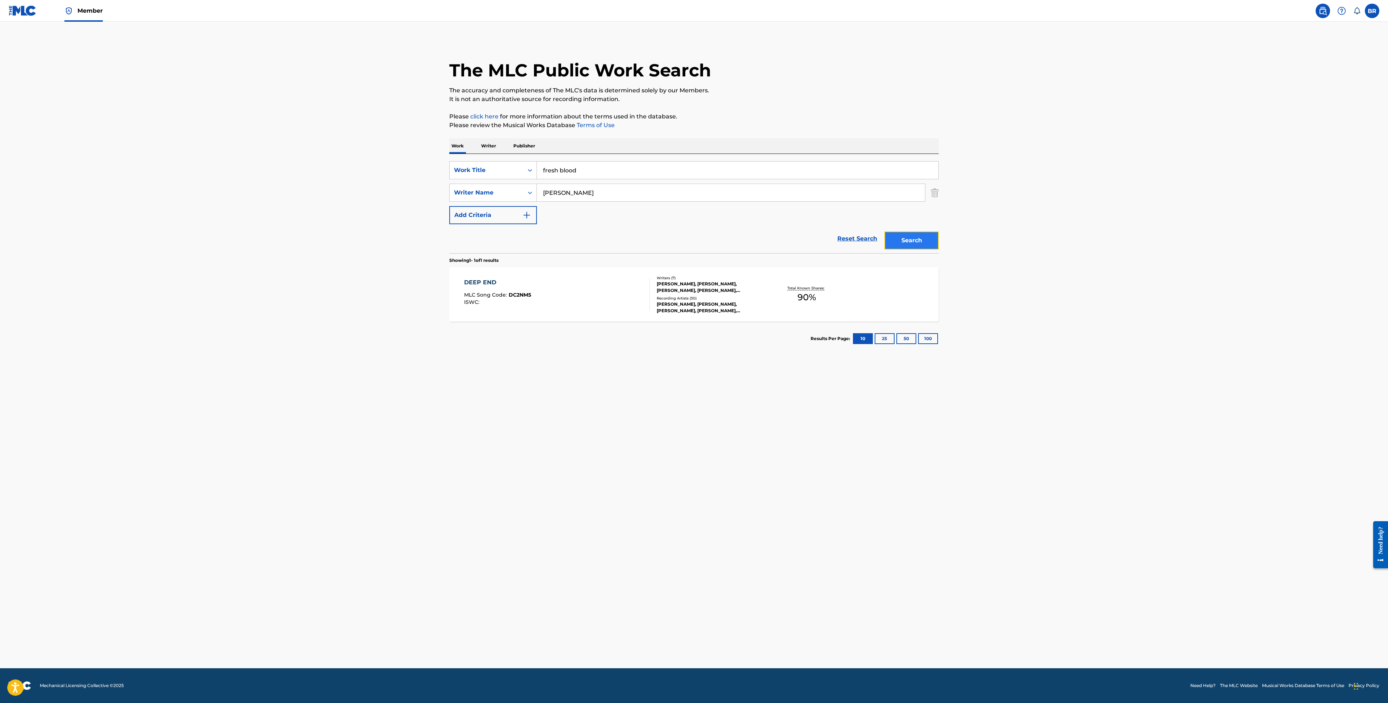
click at [923, 243] on button "Search" at bounding box center [912, 240] width 54 height 18
click at [504, 299] on div "ISWC :" at bounding box center [495, 301] width 62 height 5
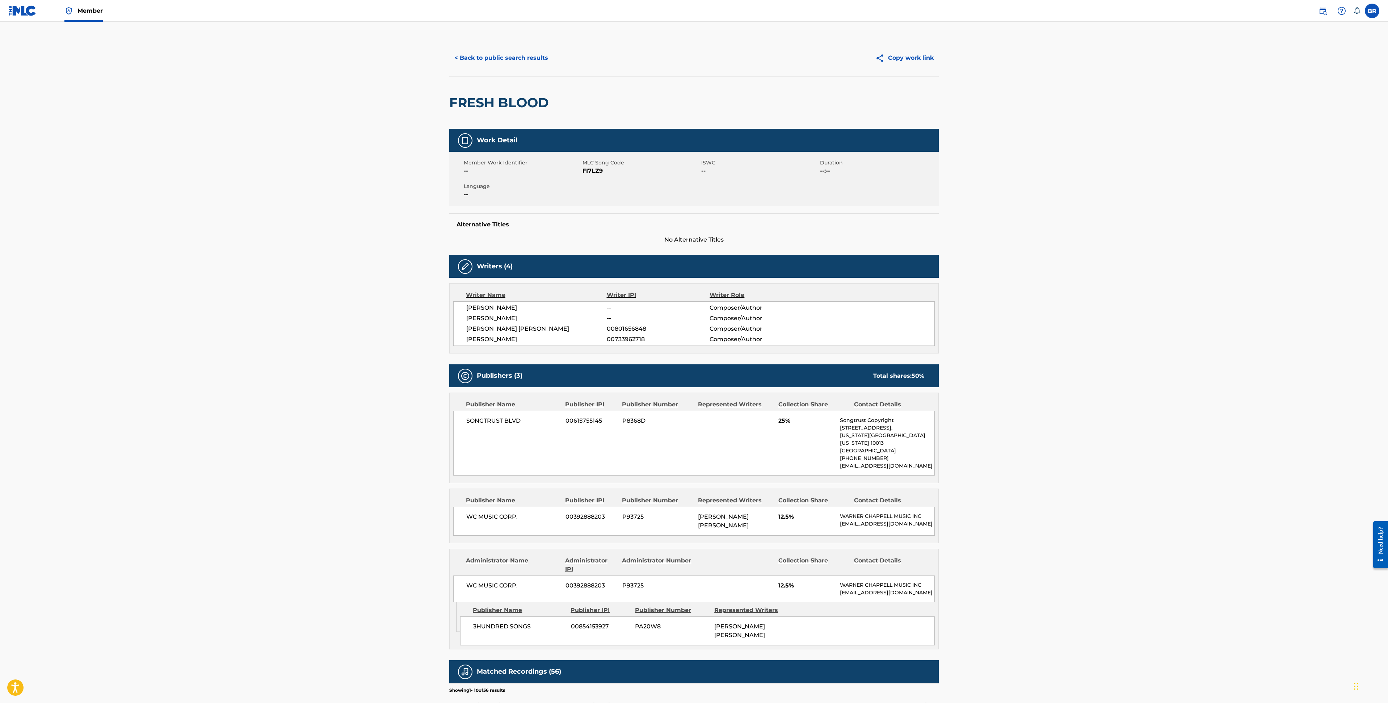
click at [365, 500] on main "< Back to public search results Copy work link FRESH BLOOD Work Detail Member W…" at bounding box center [694, 476] width 1388 height 909
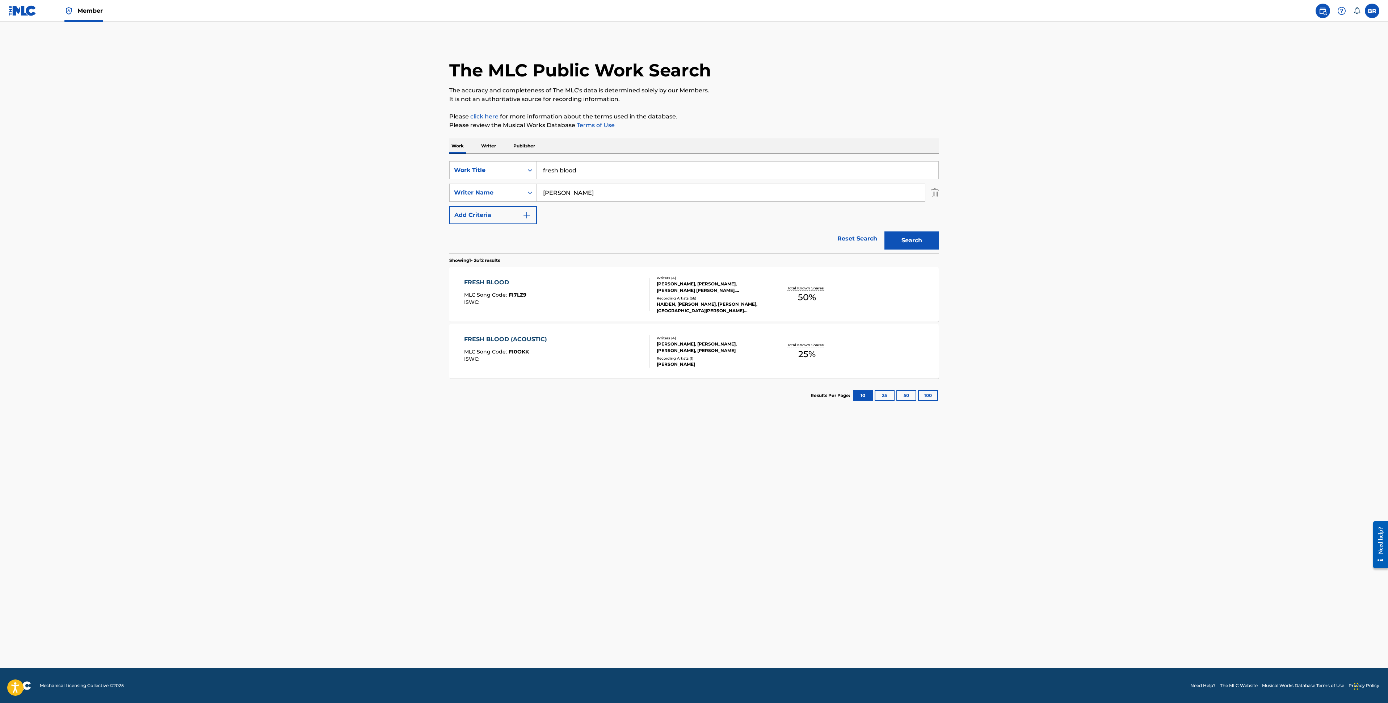
click at [655, 287] on div "Writers ( 4 ) HAIDEN HENDERSON, ARTHUR FOWLER, JOHN SPENCER JORDAN, JONNY SHORR…" at bounding box center [708, 294] width 116 height 39
click at [594, 166] on input "fresh blood" at bounding box center [738, 170] width 402 height 17
type input "good side"
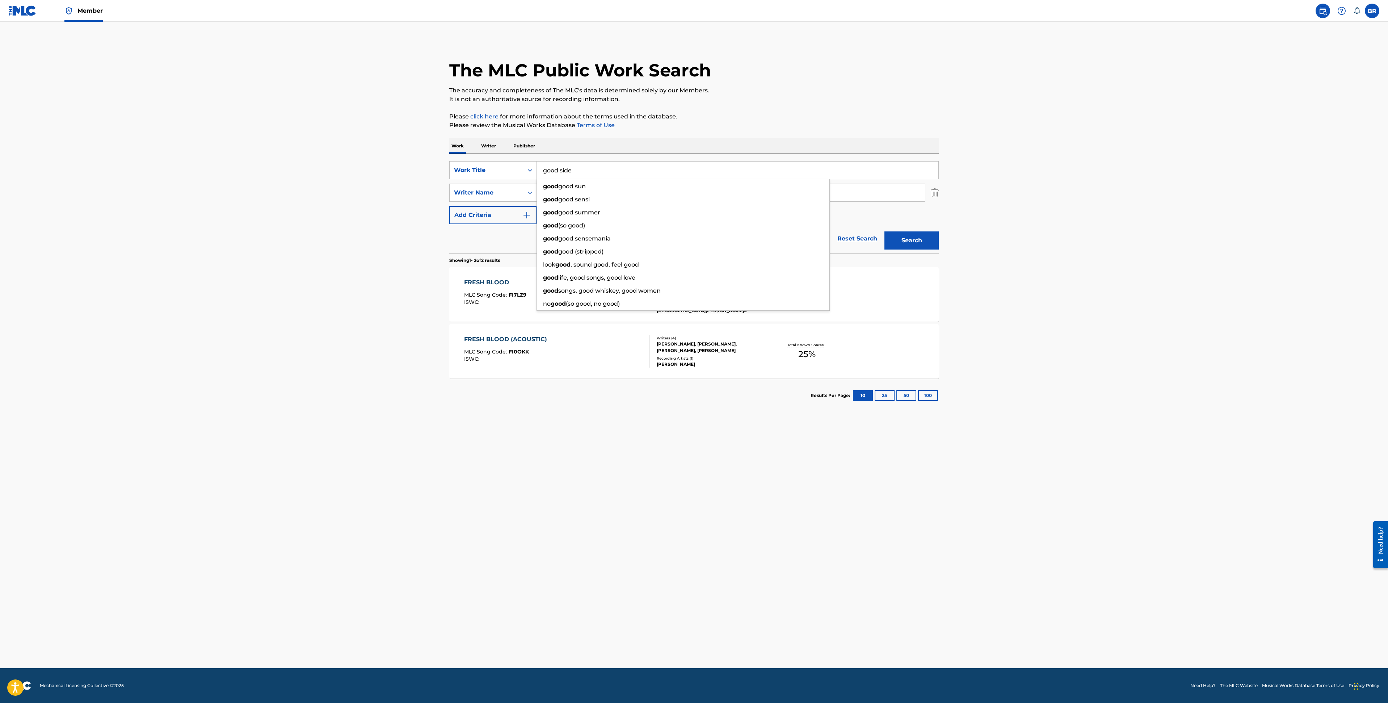
click at [885, 231] on button "Search" at bounding box center [912, 240] width 54 height 18
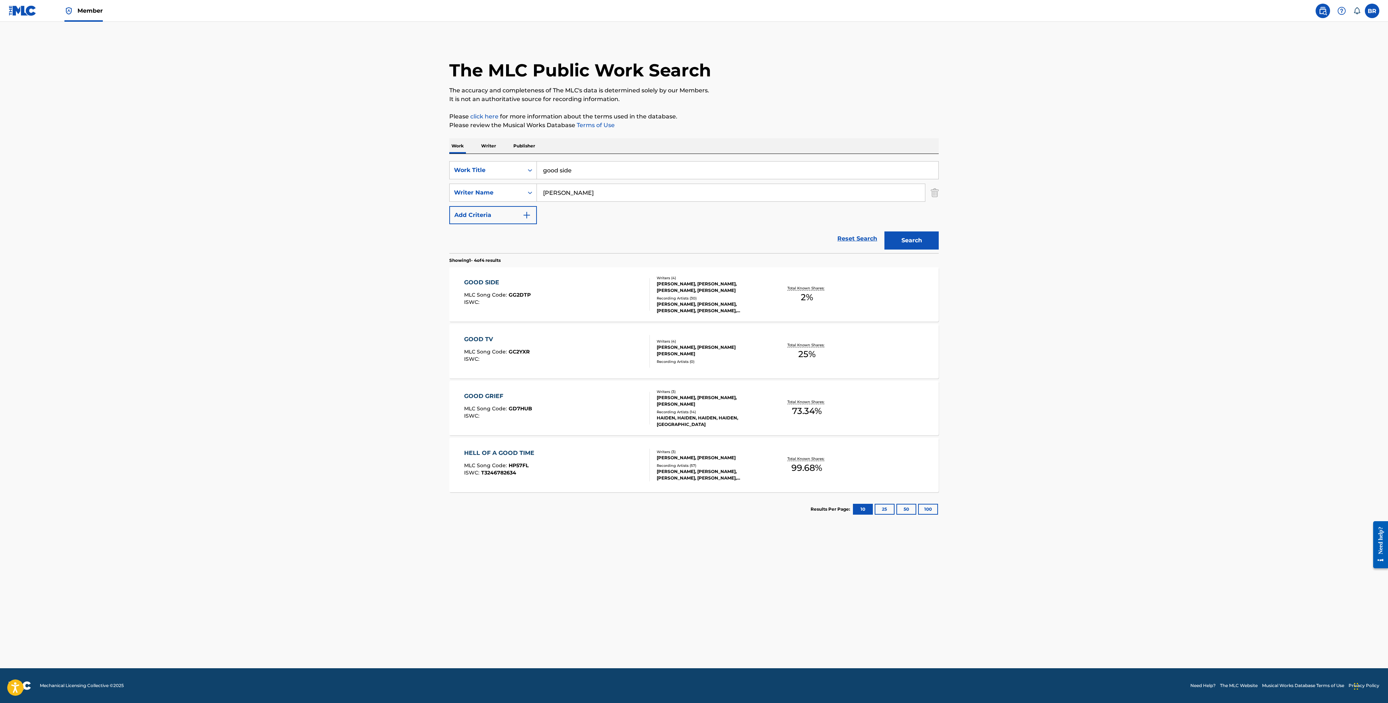
click at [386, 441] on main "The MLC Public Work Search The accuracy and completeness of The MLC's data is d…" at bounding box center [694, 345] width 1388 height 646
click at [492, 299] on div "MLC Song Code : GG2DTP" at bounding box center [497, 295] width 67 height 7
click at [563, 174] on input "good side" at bounding box center [738, 170] width 402 height 17
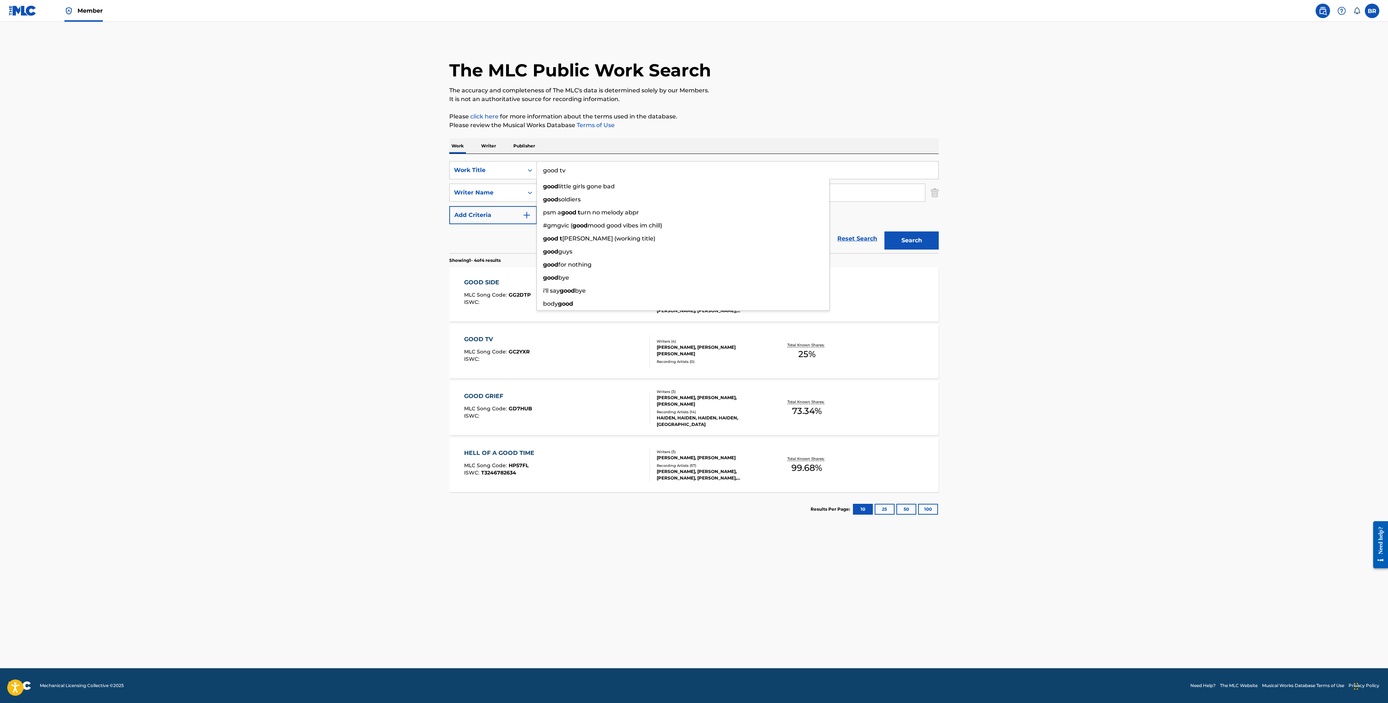
type input "good tv"
click at [885, 231] on button "Search" at bounding box center [912, 240] width 54 height 18
click at [296, 483] on main "The MLC Public Work Search The accuracy and completeness of The MLC's data is d…" at bounding box center [694, 345] width 1388 height 646
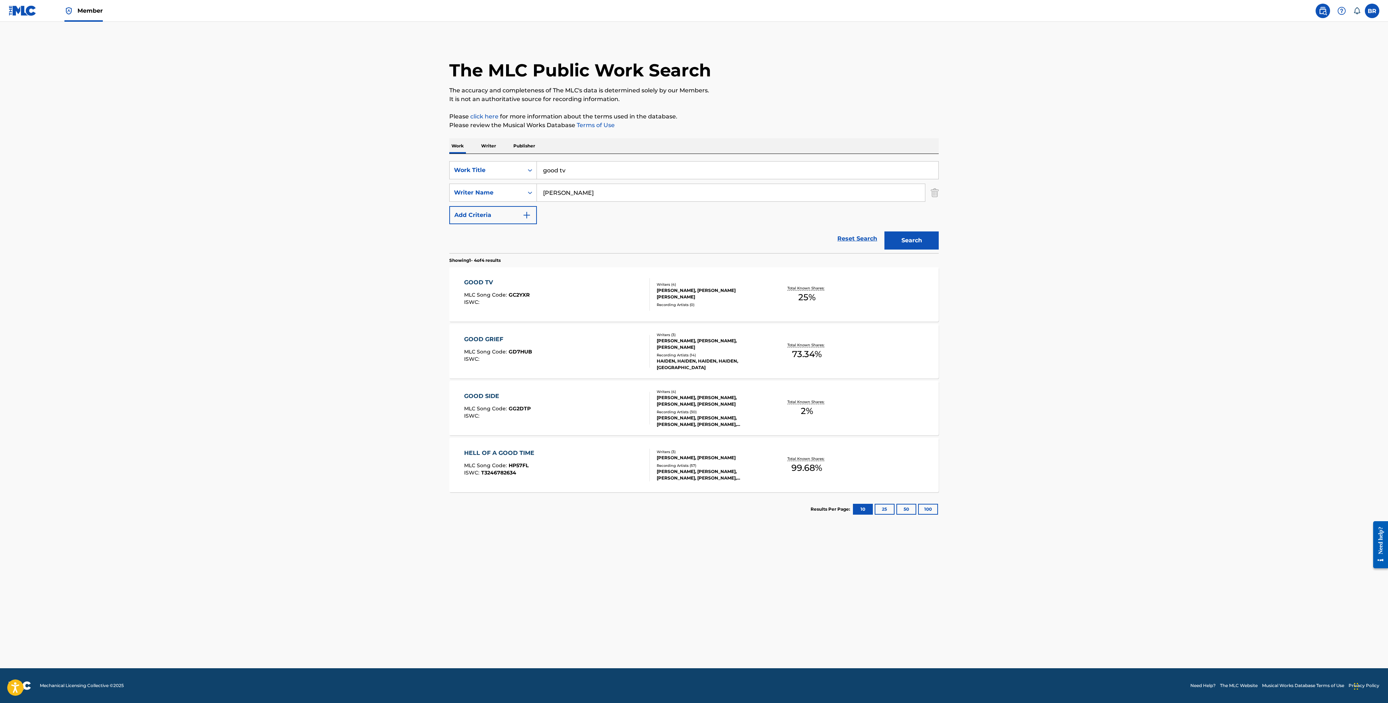
click at [498, 293] on span "MLC Song Code :" at bounding box center [486, 295] width 45 height 7
click at [624, 167] on input "good tv" at bounding box center [738, 170] width 402 height 17
type input "harmony"
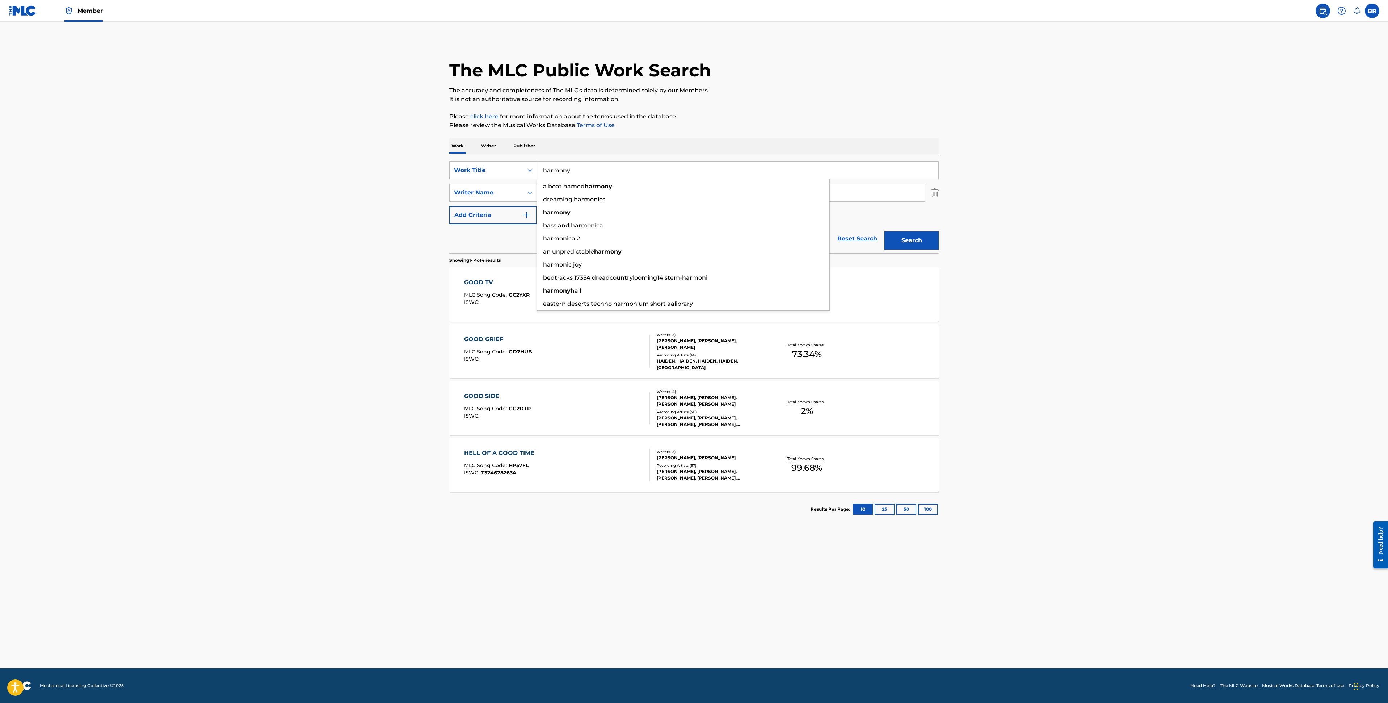
click at [885, 231] on button "Search" at bounding box center [912, 240] width 54 height 18
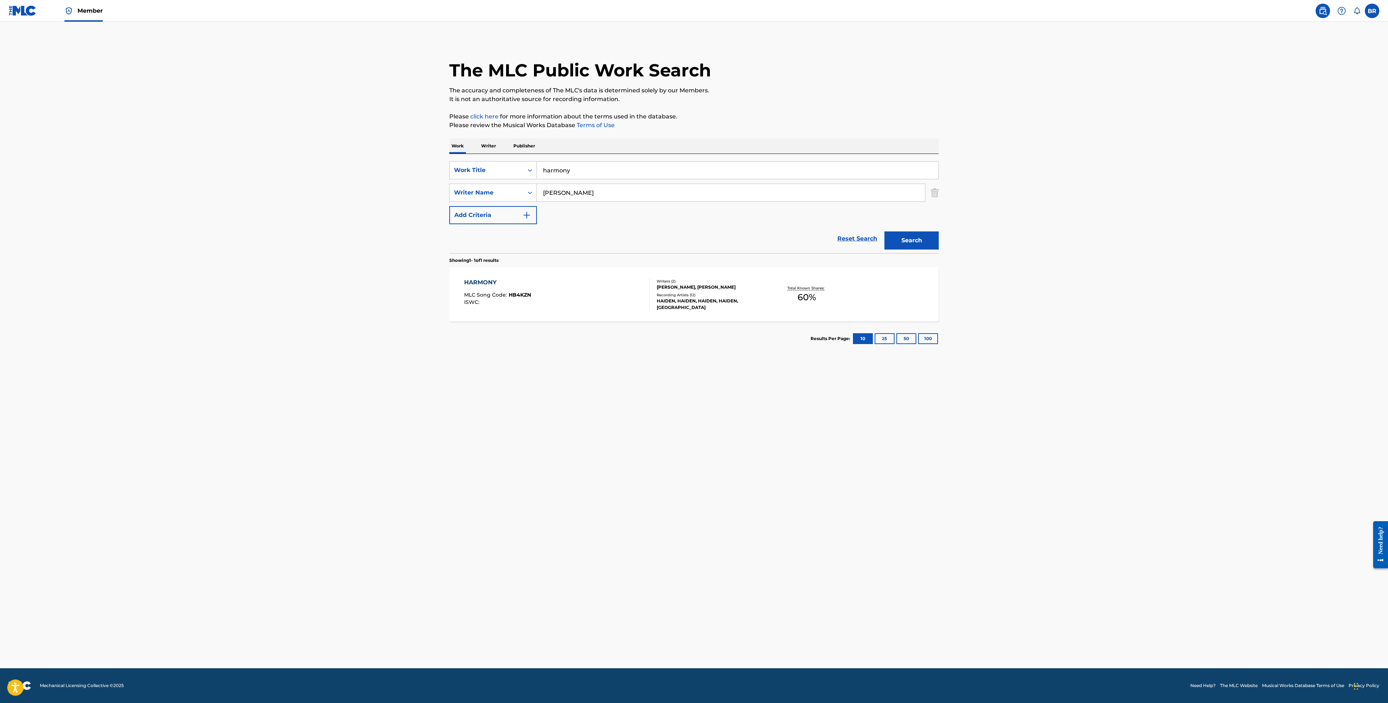
click at [512, 305] on div "HARMONY MLC Song Code : HB4KZN ISWC :" at bounding box center [497, 294] width 67 height 33
click at [578, 180] on div "SearchWithCriteriaf35230ae-a434-4b99-9771-6a9dd8507114 Work Title harmony Searc…" at bounding box center [694, 192] width 490 height 63
click at [581, 174] on input "harmony" at bounding box center [738, 170] width 402 height 17
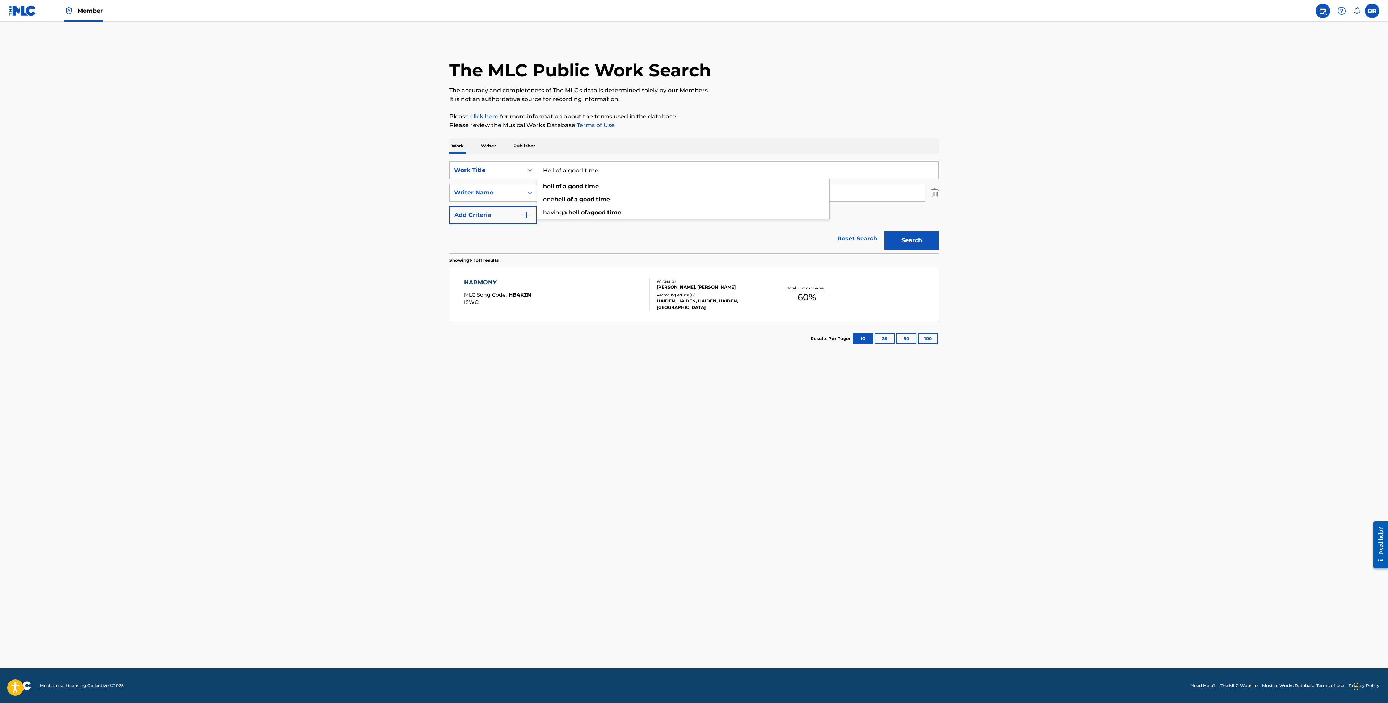
type input "Hell of a good time"
click at [885, 231] on button "Search" at bounding box center [912, 240] width 54 height 18
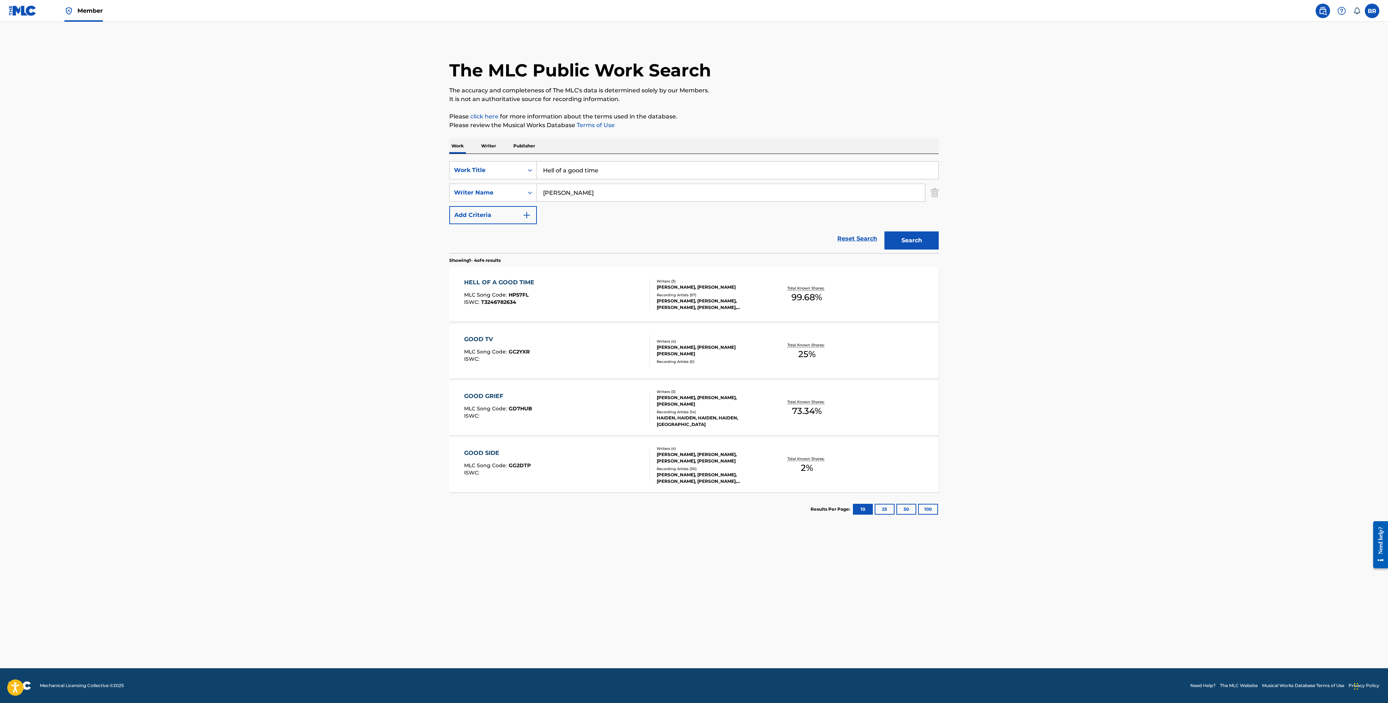
click at [507, 282] on div "HELL OF A GOOD TIME" at bounding box center [501, 282] width 74 height 9
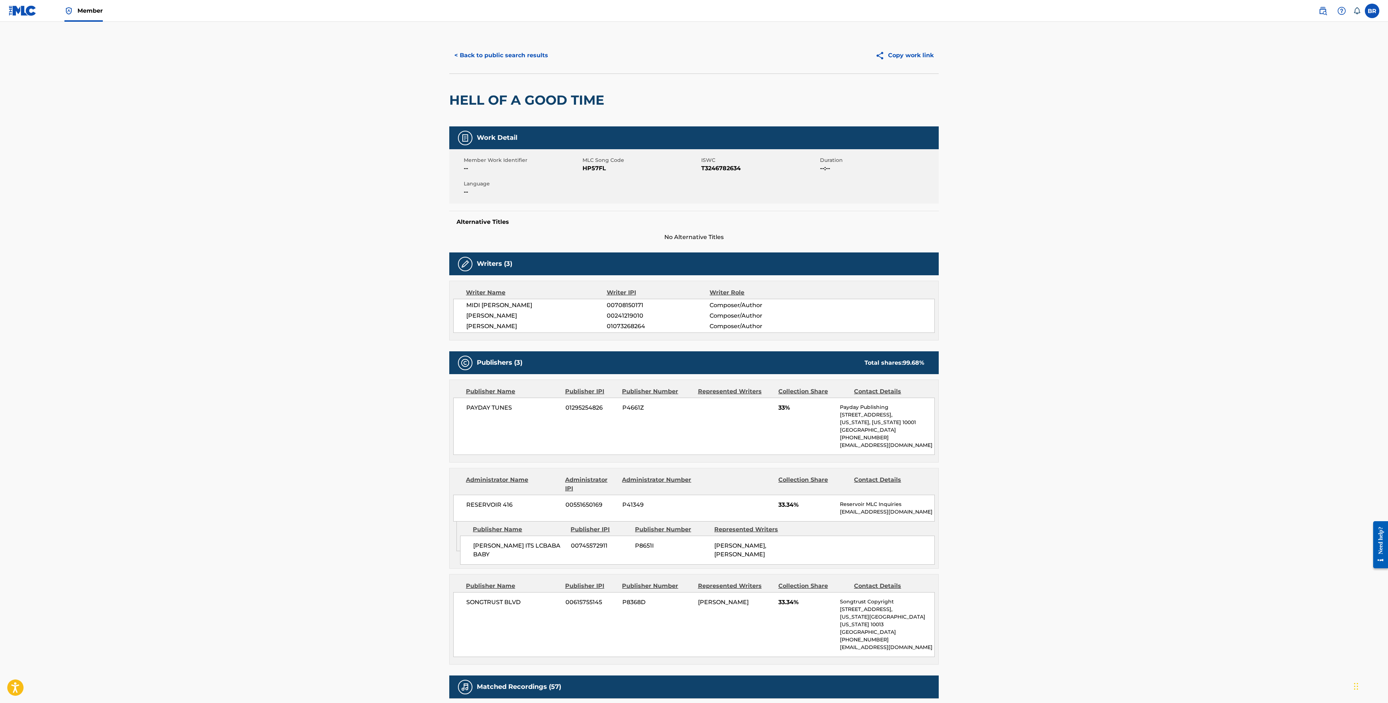
scroll to position [15, 0]
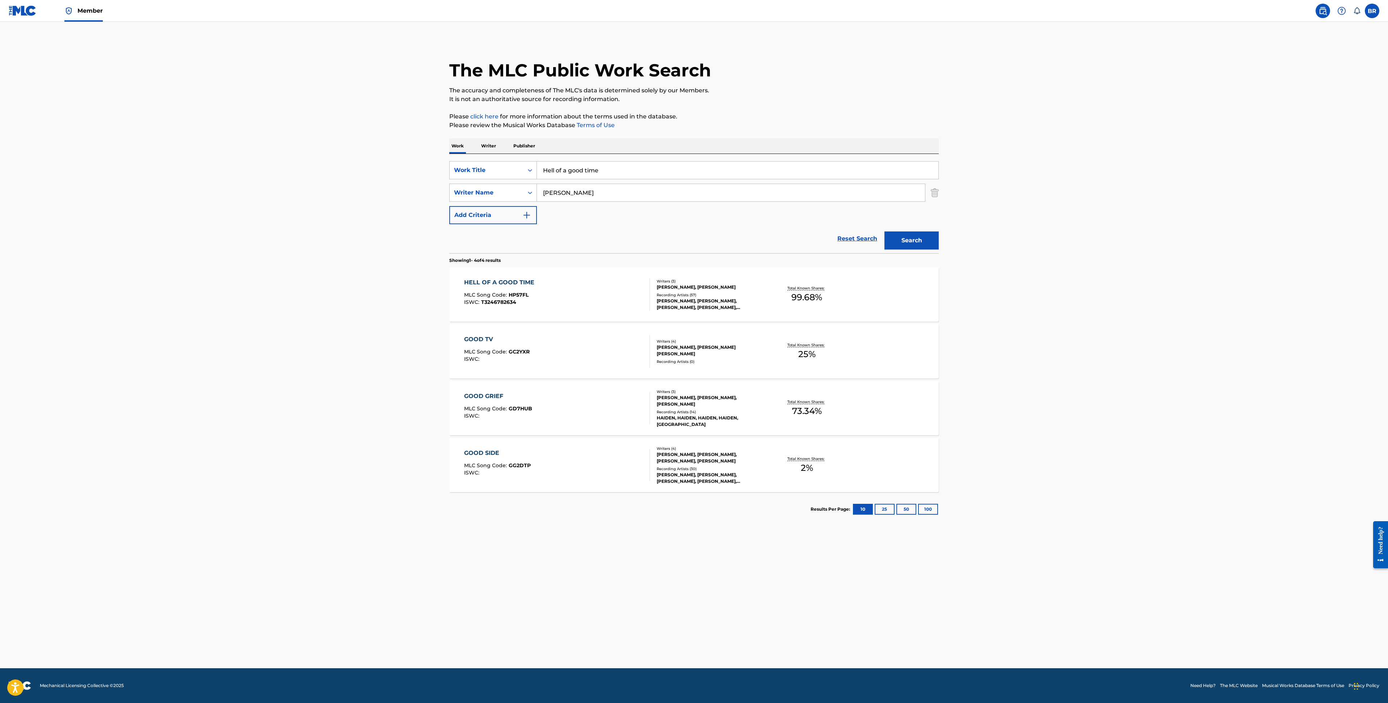
click at [572, 167] on input "Hell of a good time" at bounding box center [738, 170] width 402 height 17
click at [572, 164] on input "Hell of a good time" at bounding box center [738, 170] width 402 height 17
drag, startPoint x: 561, startPoint y: 170, endPoint x: 663, endPoint y: 170, distance: 102.5
click at [624, 170] on input "K.O.Hell of a good time" at bounding box center [738, 170] width 402 height 17
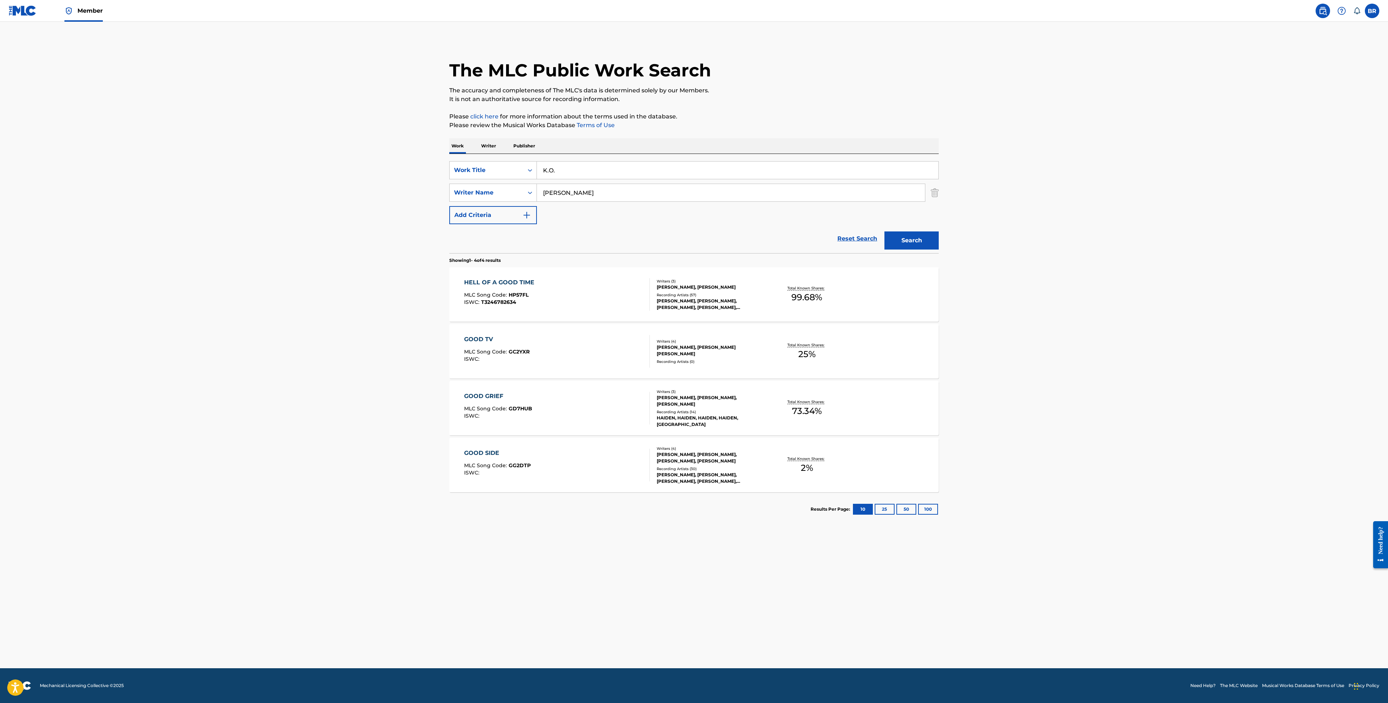
type input "K.O."
click at [885, 231] on button "Search" at bounding box center [912, 240] width 54 height 18
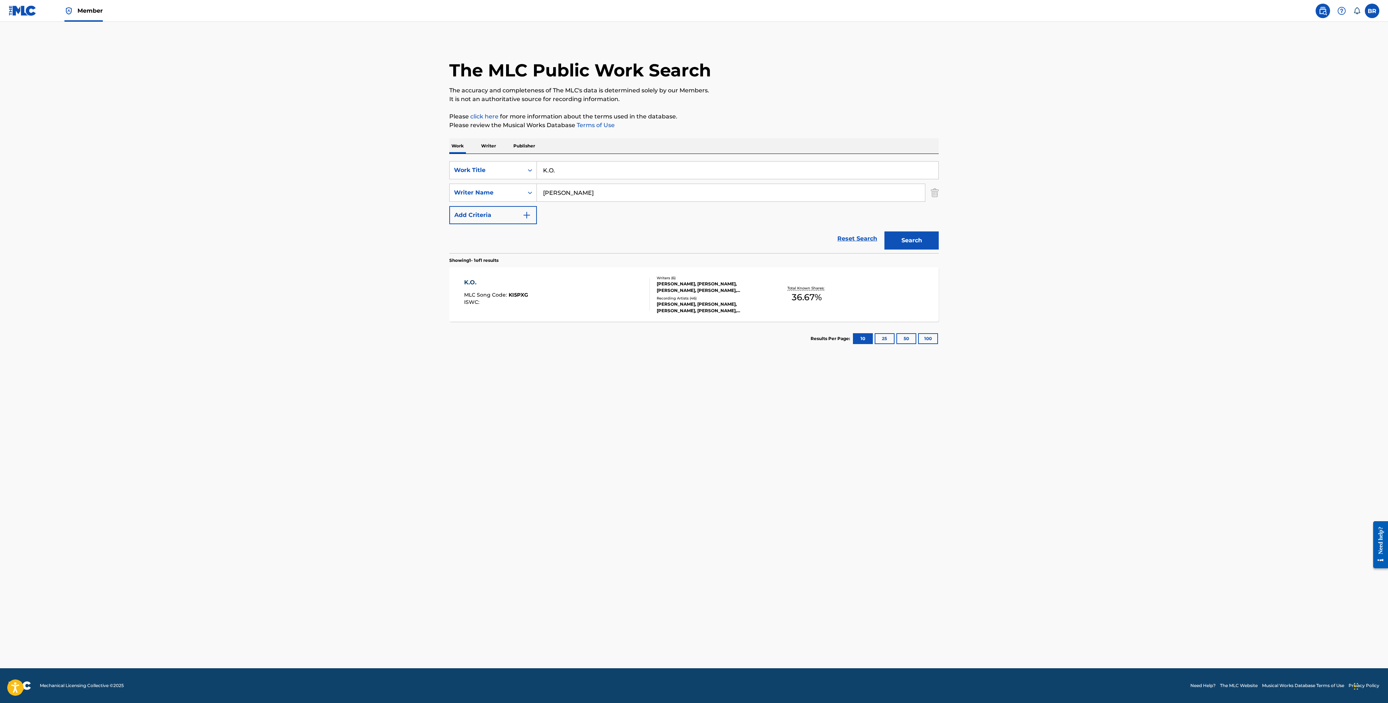
click at [459, 309] on div "K.O. MLC Song Code : KI5PXG ISWC : Writers ( 6 ) DANIEL FREDRICK RICHARDS, HAID…" at bounding box center [694, 294] width 490 height 54
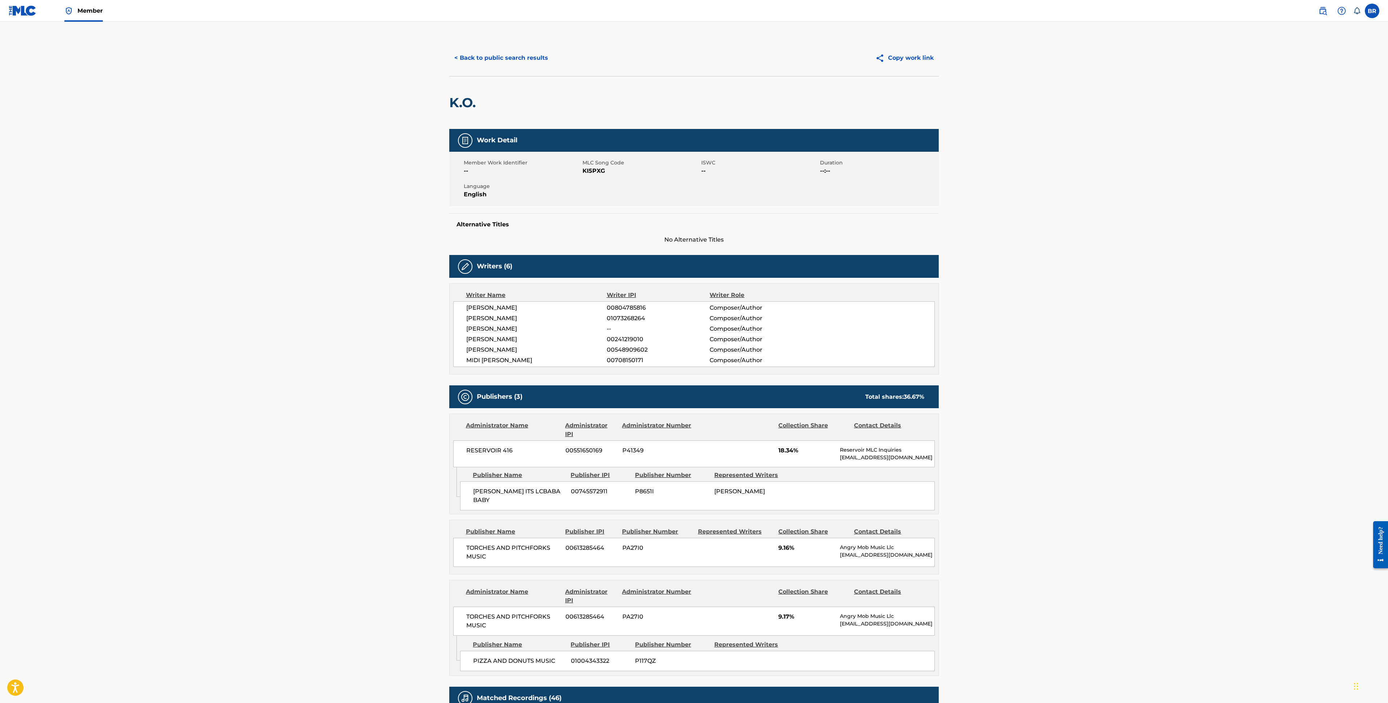
click at [387, 362] on main "< Back to public search results Copy work link K.O. Work Detail Member Work Ide…" at bounding box center [694, 489] width 1388 height 935
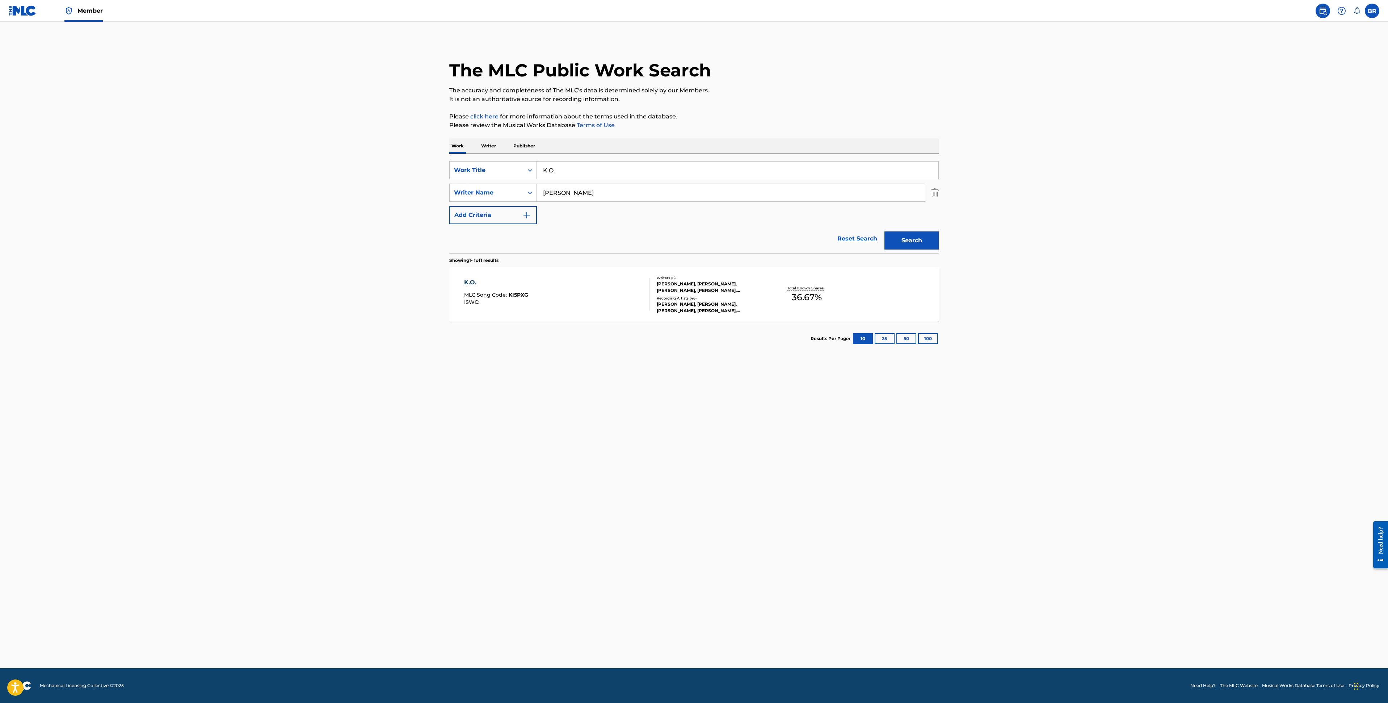
click at [590, 176] on input "K.O." at bounding box center [738, 170] width 402 height 17
type input "l"
type input "killed the kid"
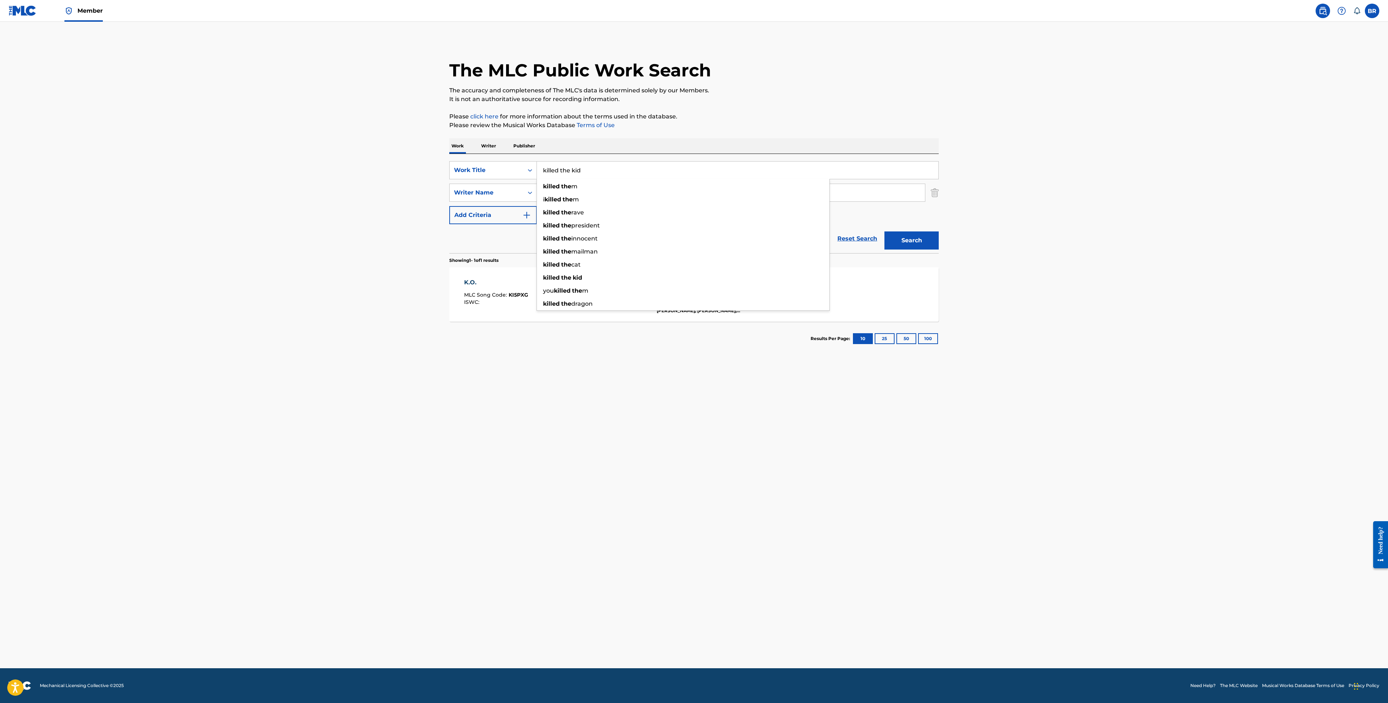
click at [885, 231] on button "Search" at bounding box center [912, 240] width 54 height 18
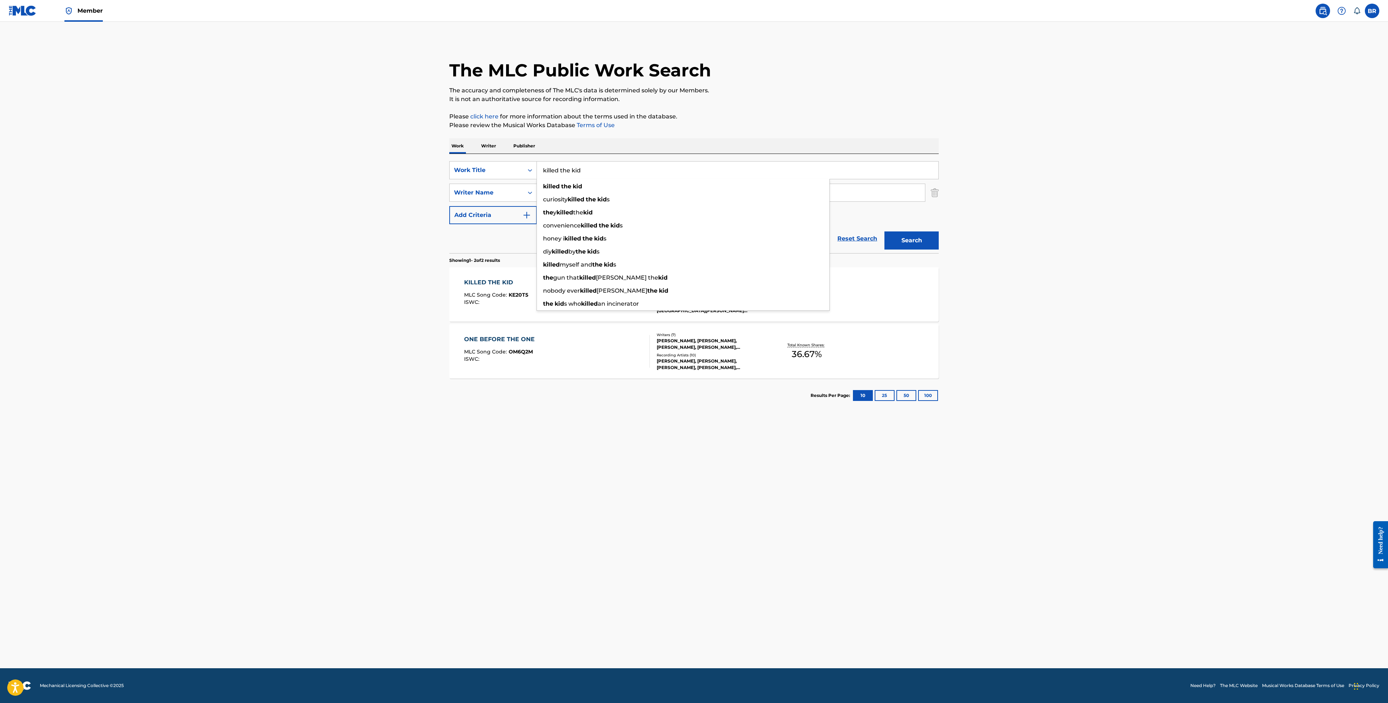
click at [410, 507] on main "The MLC Public Work Search The accuracy and completeness of The MLC's data is d…" at bounding box center [694, 345] width 1388 height 646
click at [480, 286] on div "KILLED THE KID" at bounding box center [496, 282] width 64 height 9
click at [596, 171] on input "killed the kid" at bounding box center [738, 170] width 402 height 17
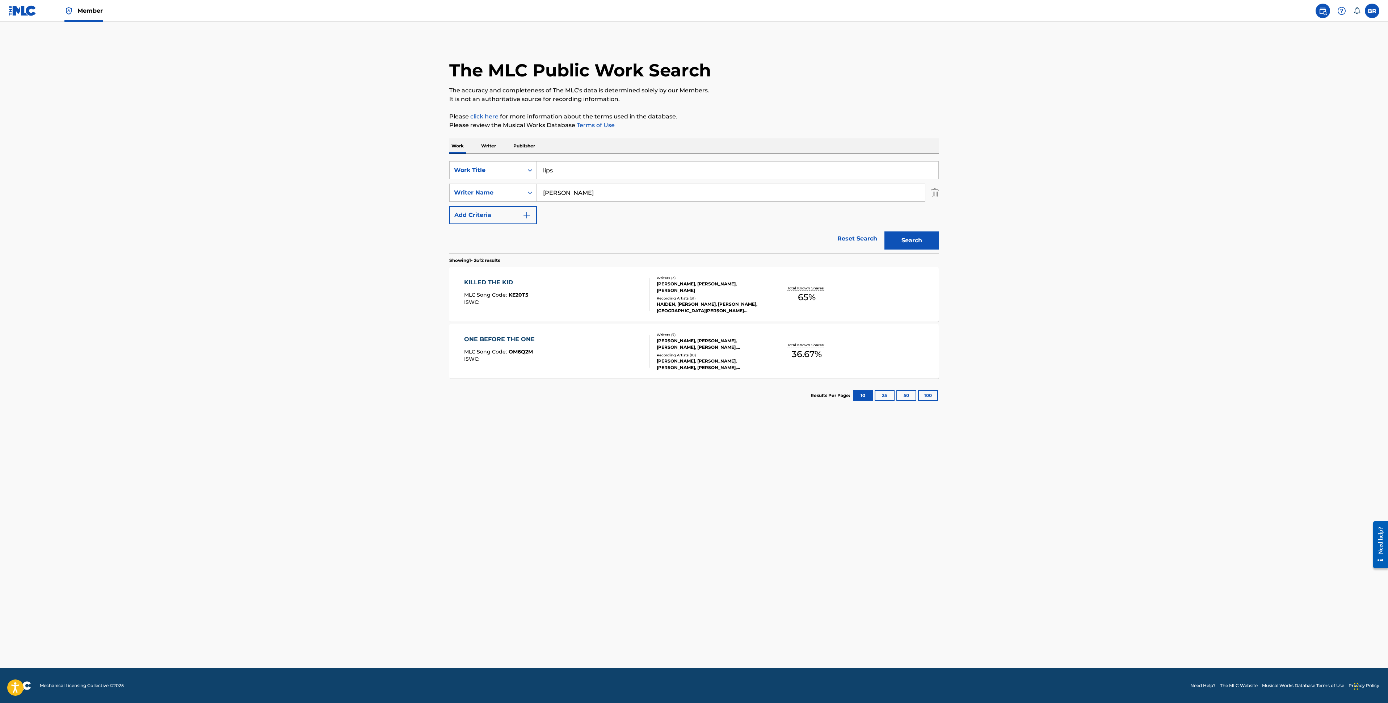
type input "lips"
click at [885, 231] on button "Search" at bounding box center [912, 240] width 54 height 18
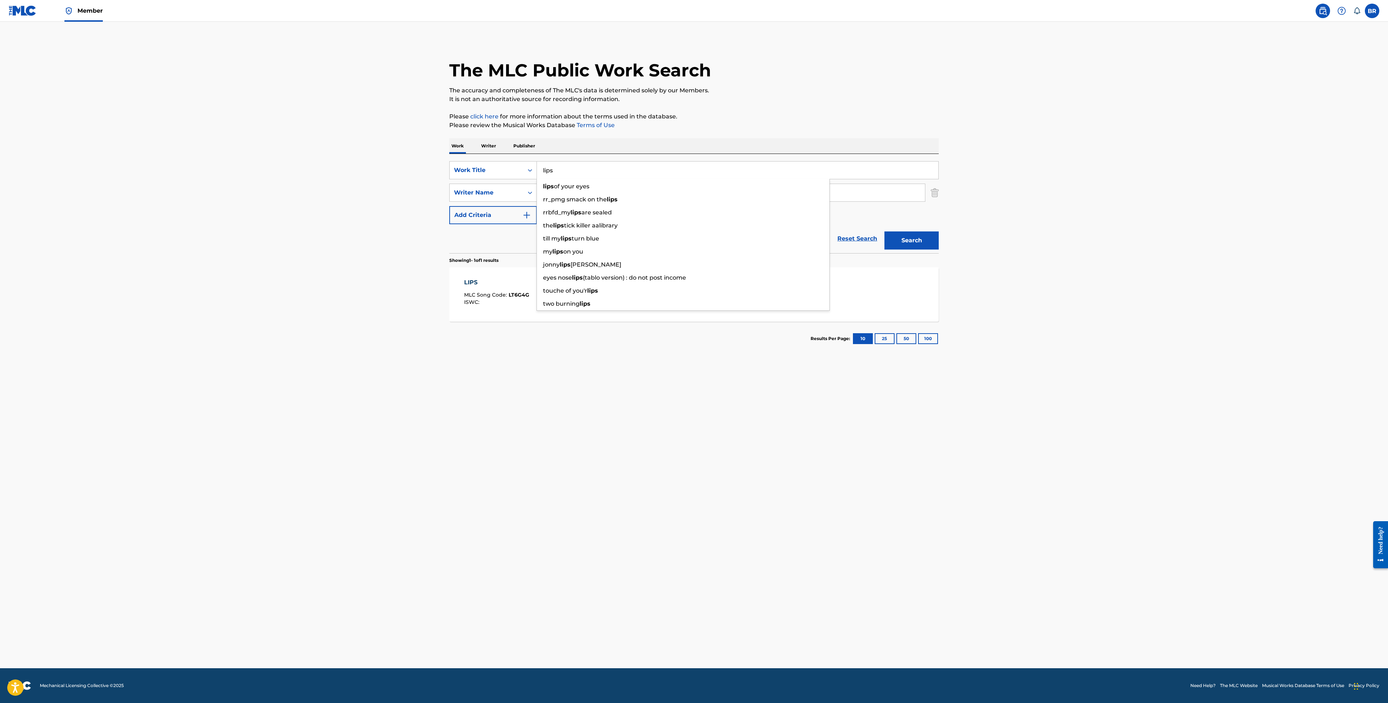
click at [489, 295] on span "MLC Song Code :" at bounding box center [486, 295] width 45 height 7
click at [590, 166] on input "lips" at bounding box center [738, 170] width 402 height 17
type input "lovesucker"
click at [885, 231] on button "Search" at bounding box center [912, 240] width 54 height 18
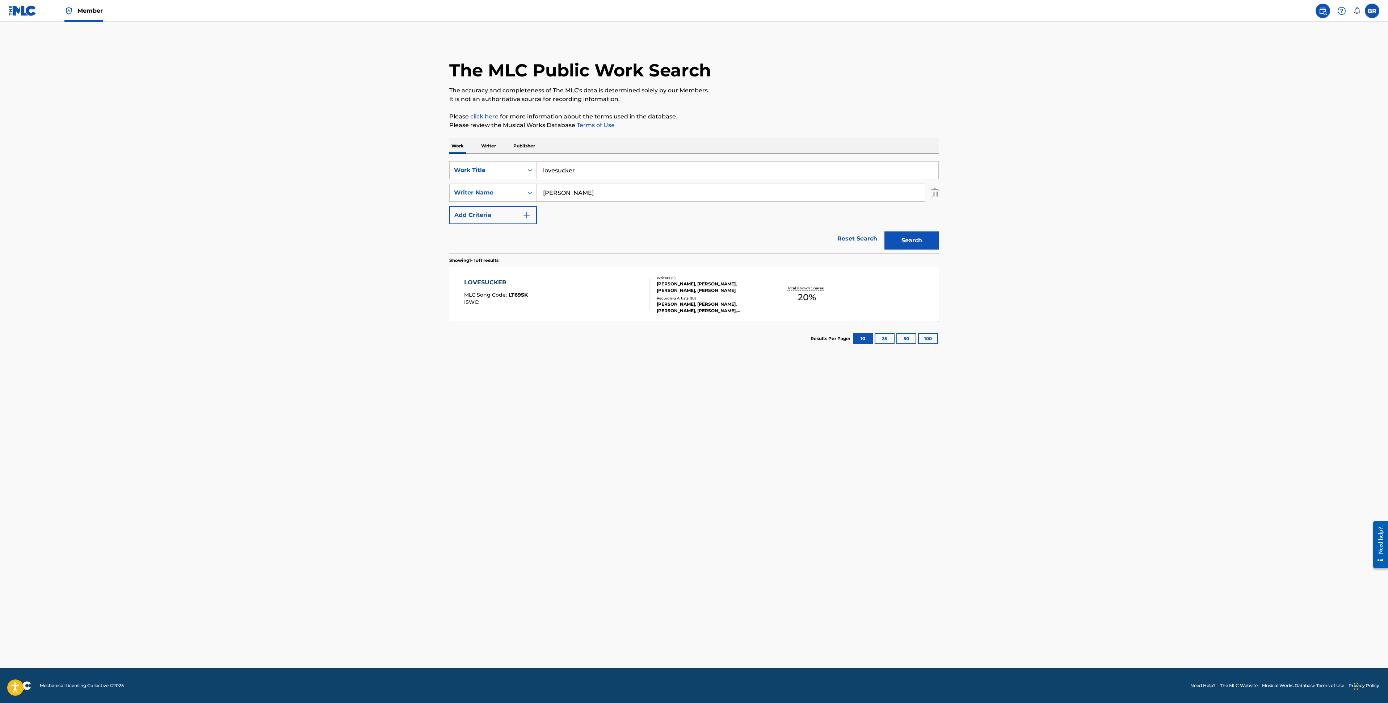
click at [511, 307] on div "LOVESUCKER MLC Song Code : LT69SK ISWC :" at bounding box center [496, 294] width 64 height 33
click at [585, 171] on input "lovesucker" at bounding box center [738, 170] width 402 height 17
type input "one before teh one"
click at [885, 231] on button "Search" at bounding box center [912, 240] width 54 height 18
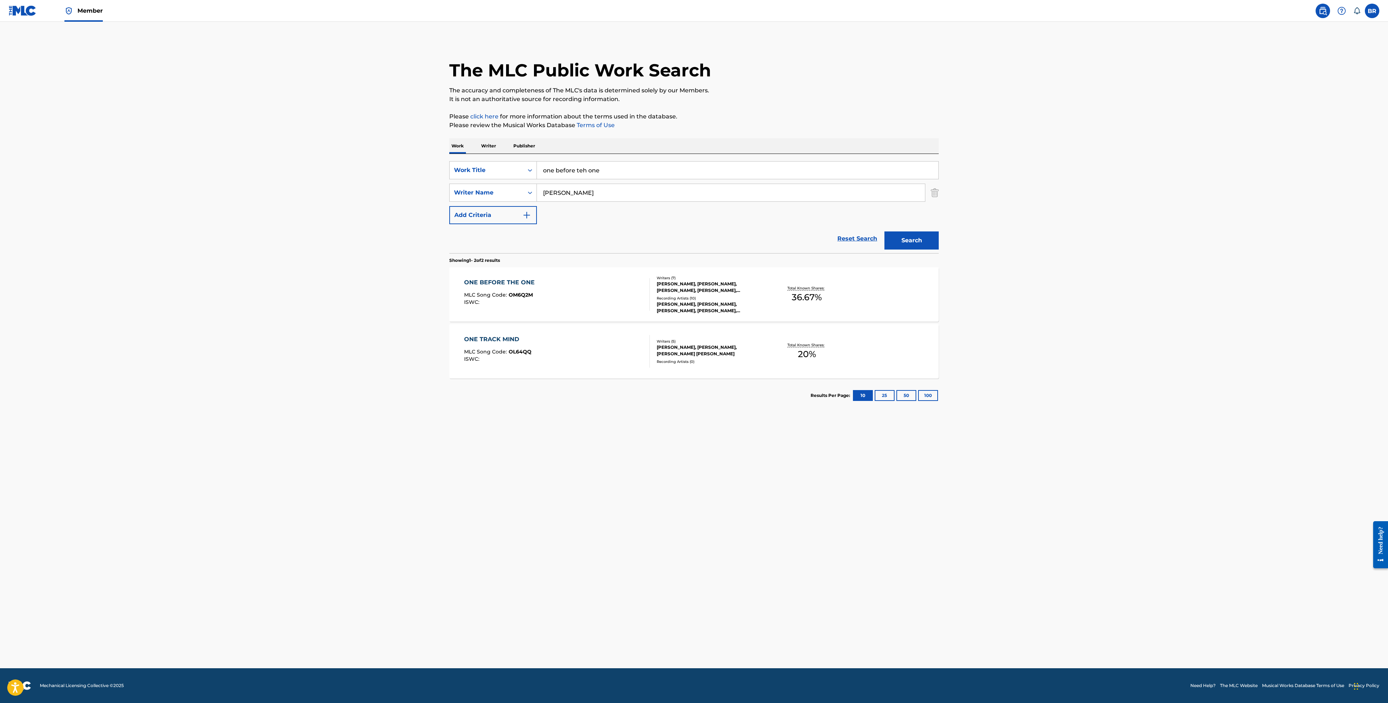
click at [469, 278] on div "ONE BEFORE THE ONE" at bounding box center [501, 282] width 74 height 9
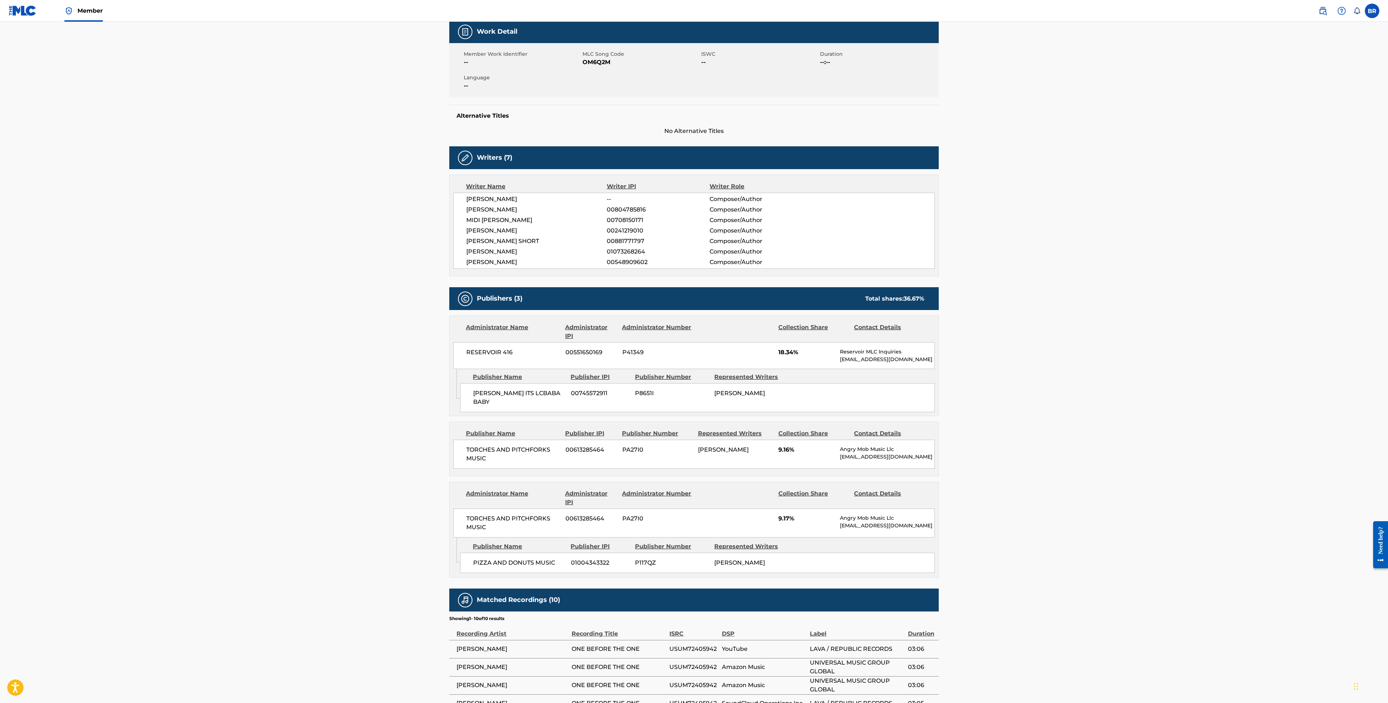
scroll to position [125, 0]
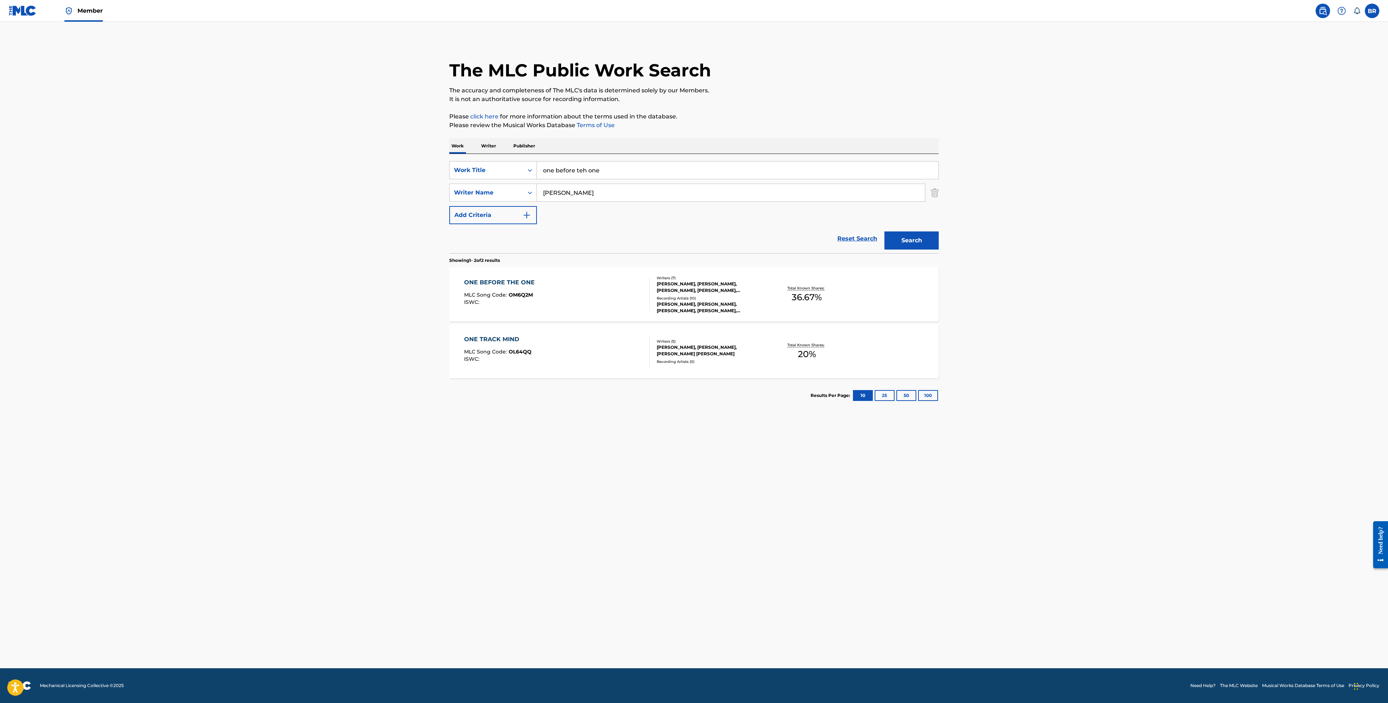
click at [547, 166] on input "one before teh one" at bounding box center [738, 170] width 402 height 17
type input "One track mind"
click at [885, 231] on button "Search" at bounding box center [912, 240] width 54 height 18
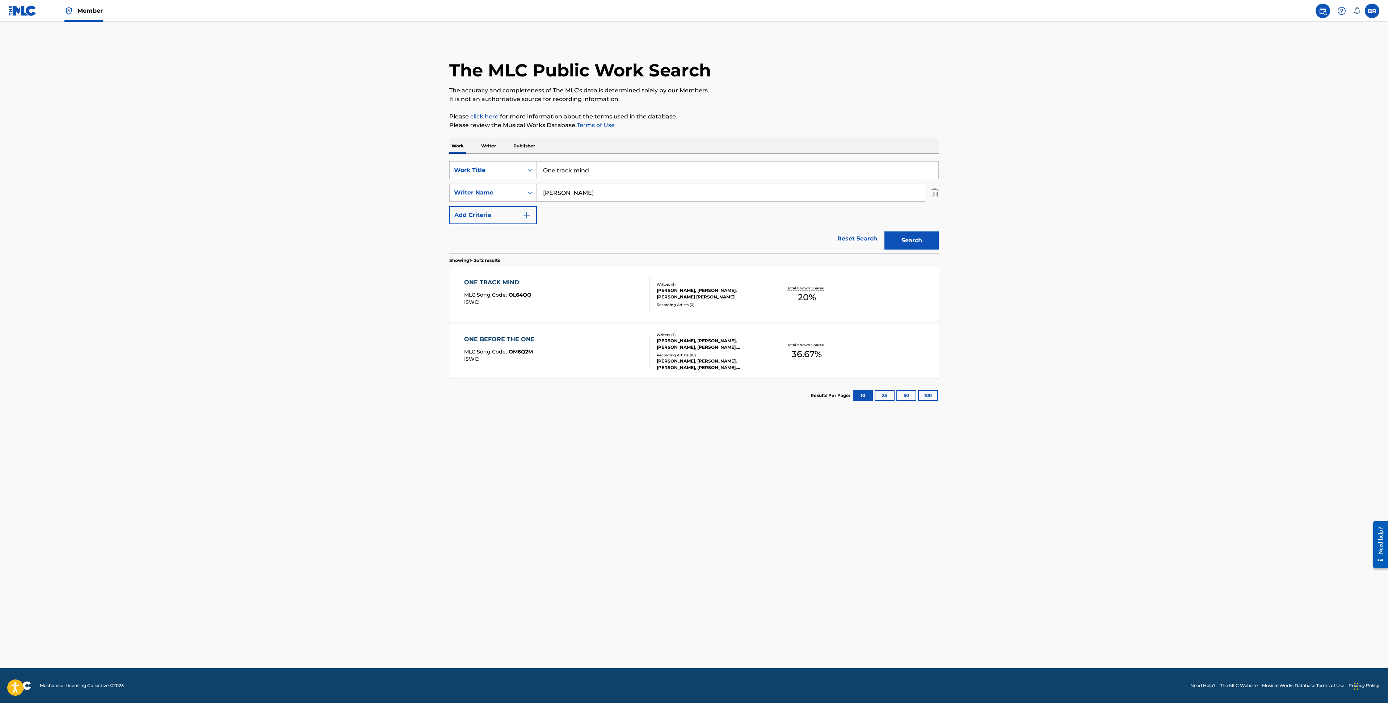
click at [527, 305] on div "ISWC :" at bounding box center [497, 301] width 67 height 5
click at [598, 171] on input "One track mind" at bounding box center [738, 170] width 402 height 17
type input "O"
type input "pretty little addict"
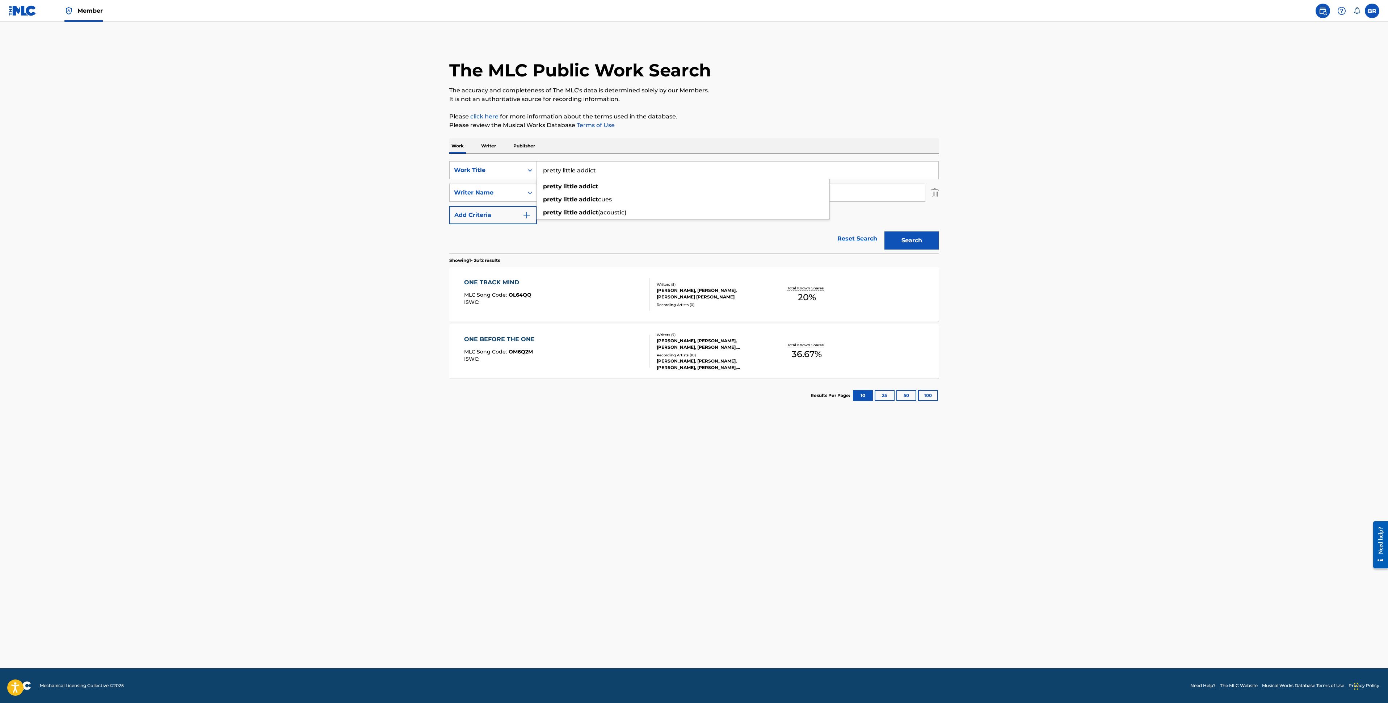
click at [885, 231] on button "Search" at bounding box center [912, 240] width 54 height 18
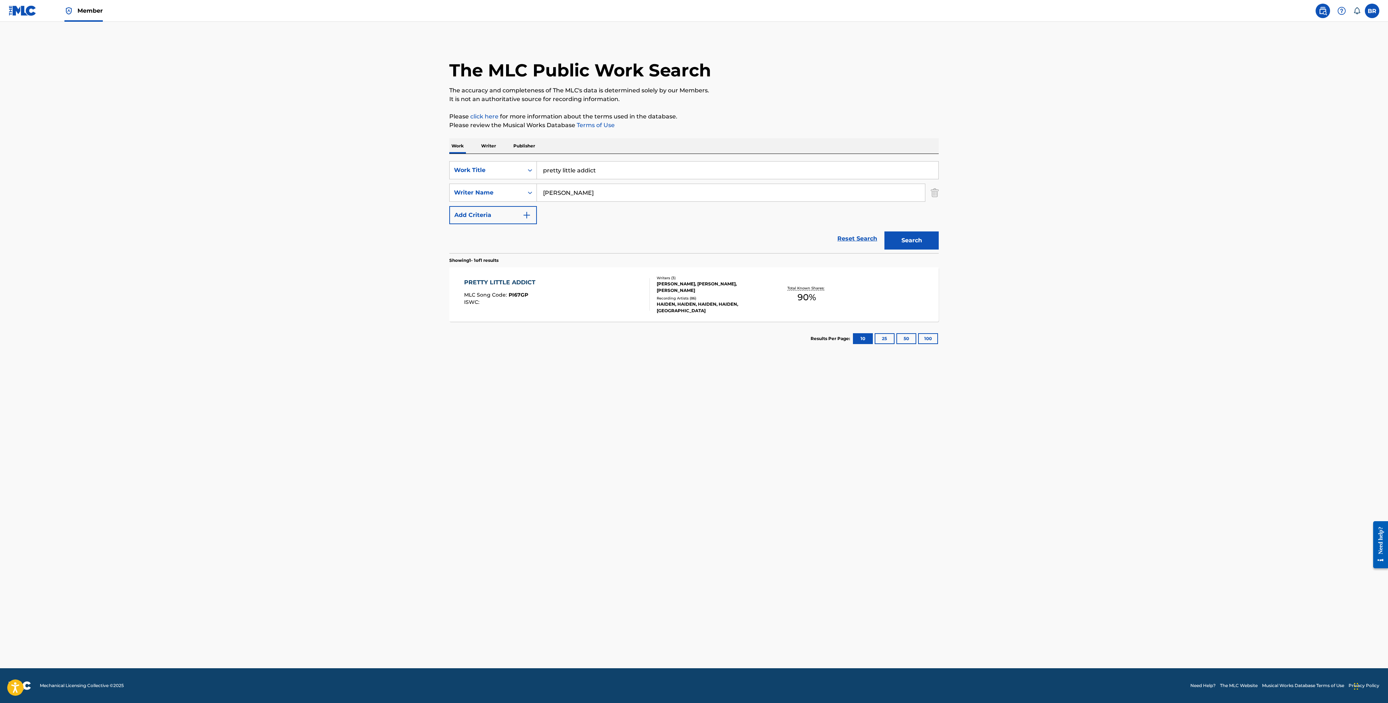
click at [512, 310] on div "PRETTY LITTLE ADDICT MLC Song Code : PI67GP ISWC :" at bounding box center [501, 294] width 75 height 33
click at [571, 173] on input "pretty little addict" at bounding box center [738, 170] width 402 height 17
type input "sweat"
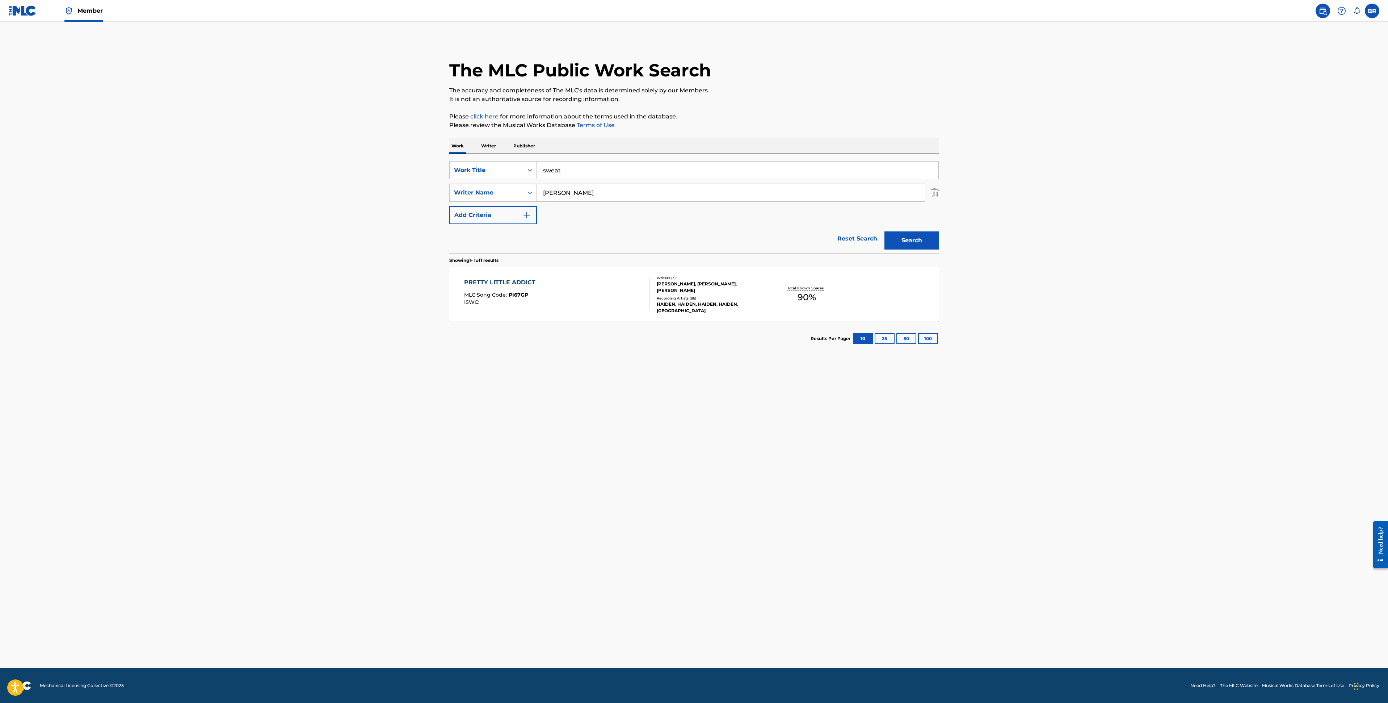
click at [885, 231] on button "Search" at bounding box center [912, 240] width 54 height 18
click at [508, 299] on div "ISWC :" at bounding box center [496, 301] width 64 height 5
click at [563, 169] on input "sweat" at bounding box center [738, 170] width 402 height 17
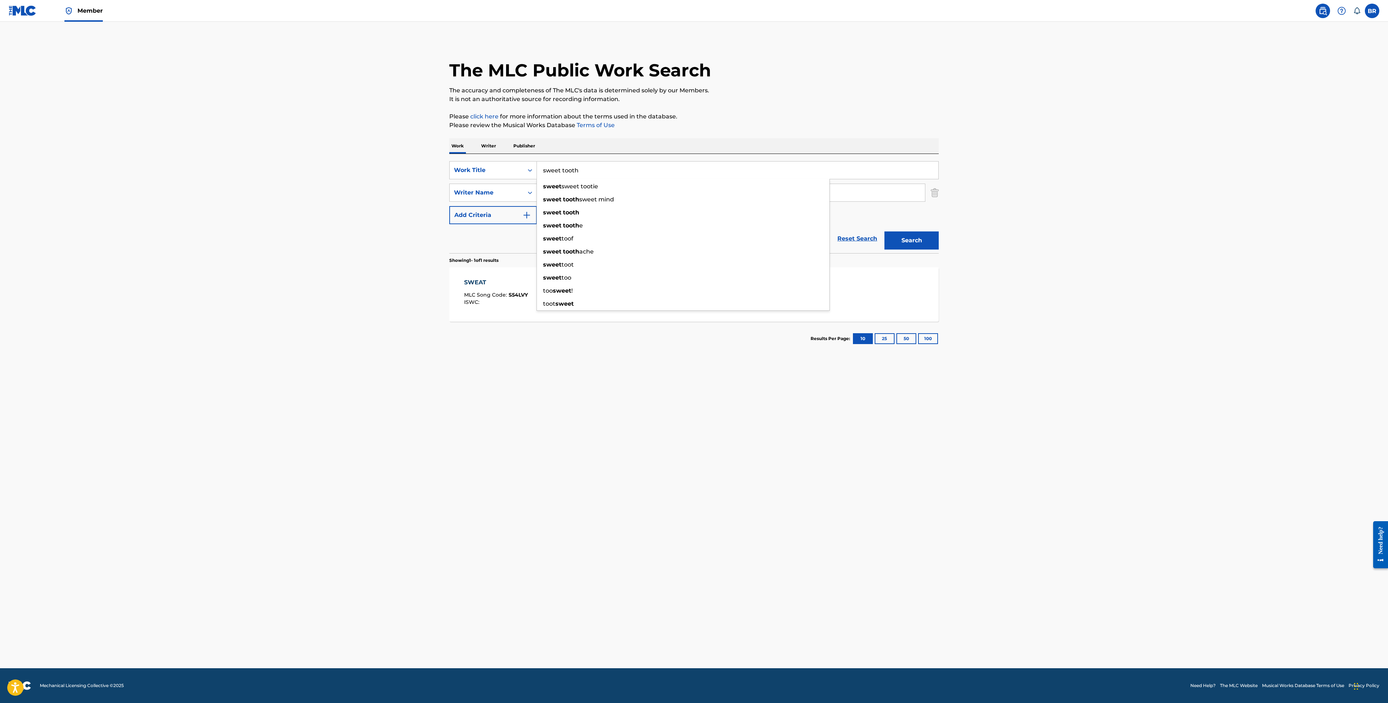
type input "sweet tooth"
click at [885, 231] on button "Search" at bounding box center [912, 240] width 54 height 18
click at [480, 293] on span "MLC Song Code :" at bounding box center [486, 295] width 45 height 7
click at [599, 180] on div "SearchWithCriteriaf35230ae-a434-4b99-9771-6a9dd8507114 Work Title sweet tooth S…" at bounding box center [694, 192] width 490 height 63
click at [599, 172] on input "sweet tooth" at bounding box center [738, 170] width 402 height 17
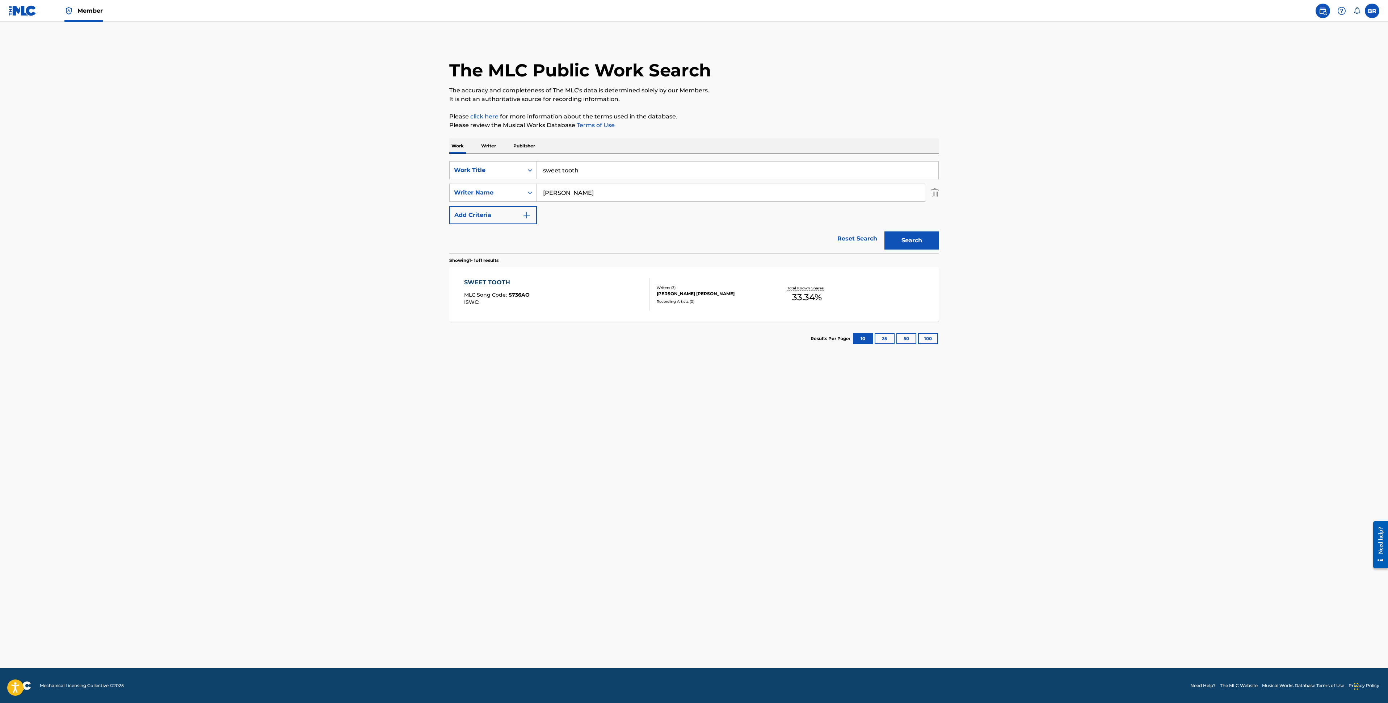
click at [599, 172] on input "sweet tooth" at bounding box center [738, 170] width 402 height 17
type input "tension"
click at [885, 231] on button "Search" at bounding box center [912, 240] width 54 height 18
click at [476, 276] on div "TENSION MLC Song Code : T51M41 ISWC : Writers ( 4 ) MIDI JONES, HAIDEN HENDERSO…" at bounding box center [694, 294] width 490 height 54
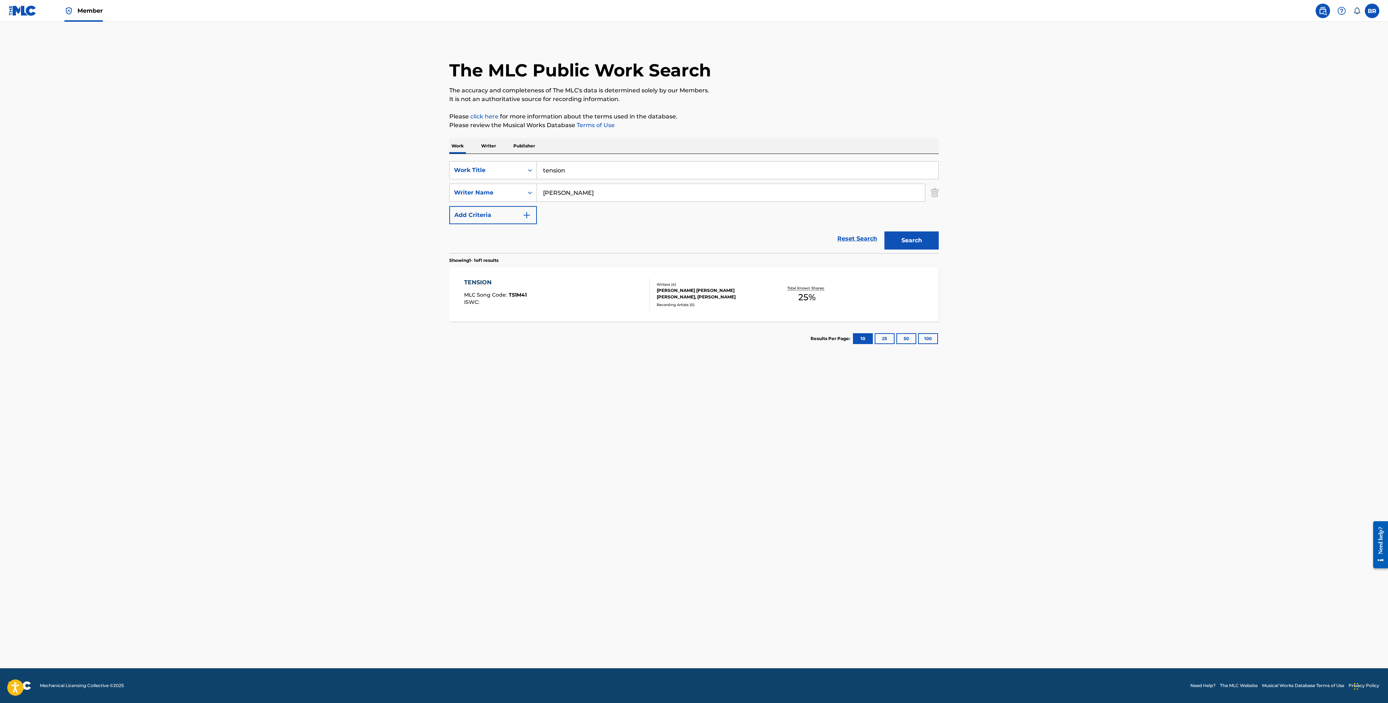
click at [598, 175] on input "tension" at bounding box center [738, 170] width 402 height 17
type input "unless"
click at [885, 231] on button "Search" at bounding box center [912, 240] width 54 height 18
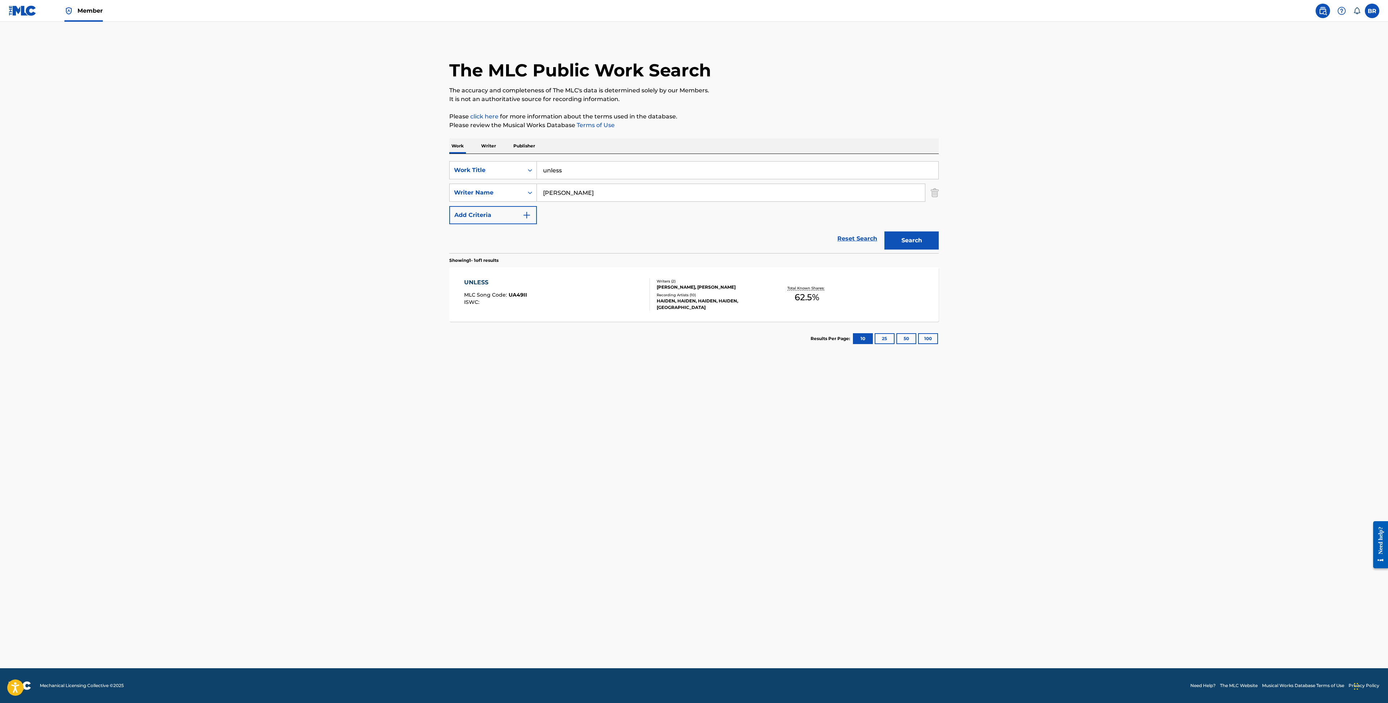
click at [498, 433] on main "The MLC Public Work Search The accuracy and completeness of The MLC's data is d…" at bounding box center [694, 345] width 1388 height 646
click at [498, 298] on span "MLC Song Code :" at bounding box center [486, 295] width 45 height 7
click at [547, 167] on input "unless" at bounding box center [738, 170] width 402 height 17
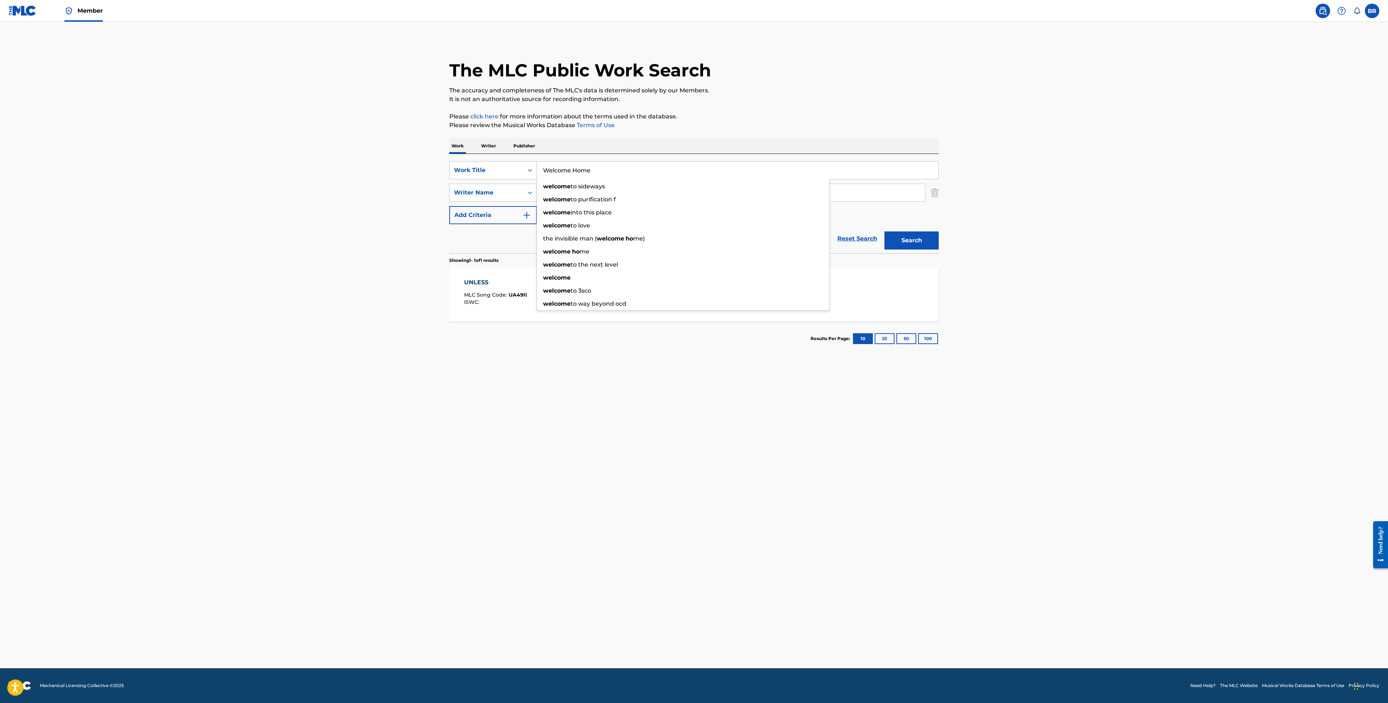
type input "Welcome Home"
click at [885, 231] on button "Search" at bounding box center [912, 240] width 54 height 18
click at [481, 344] on section "Results Per Page: 10 25 50 100" at bounding box center [694, 339] width 490 height 34
click at [493, 291] on div "WELCOME HOME MLC Song Code : WA8AX5 ISWC :" at bounding box center [497, 294] width 67 height 33
click at [575, 171] on input "Welcome Home" at bounding box center [738, 170] width 402 height 17
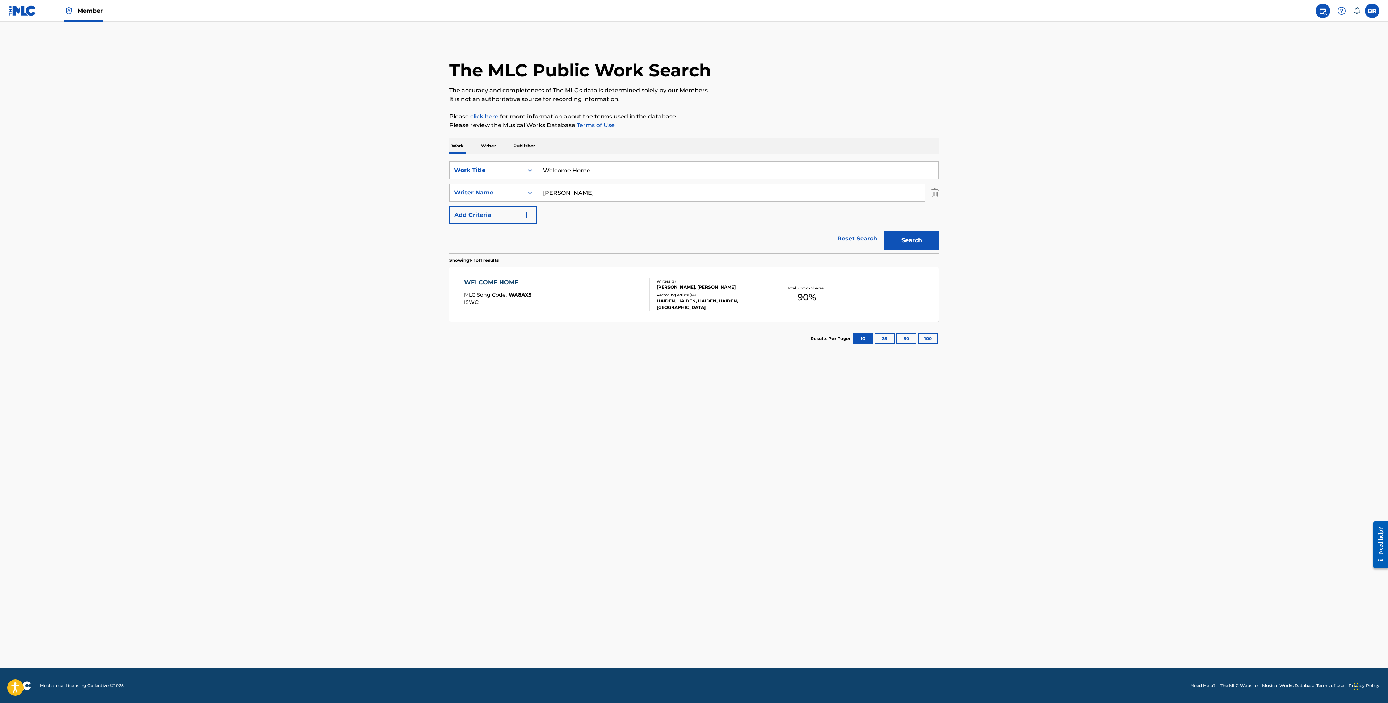
click at [575, 171] on input "Welcome Home" at bounding box center [738, 170] width 402 height 17
type input "What A Time to be young"
click at [885, 231] on button "Search" at bounding box center [912, 240] width 54 height 18
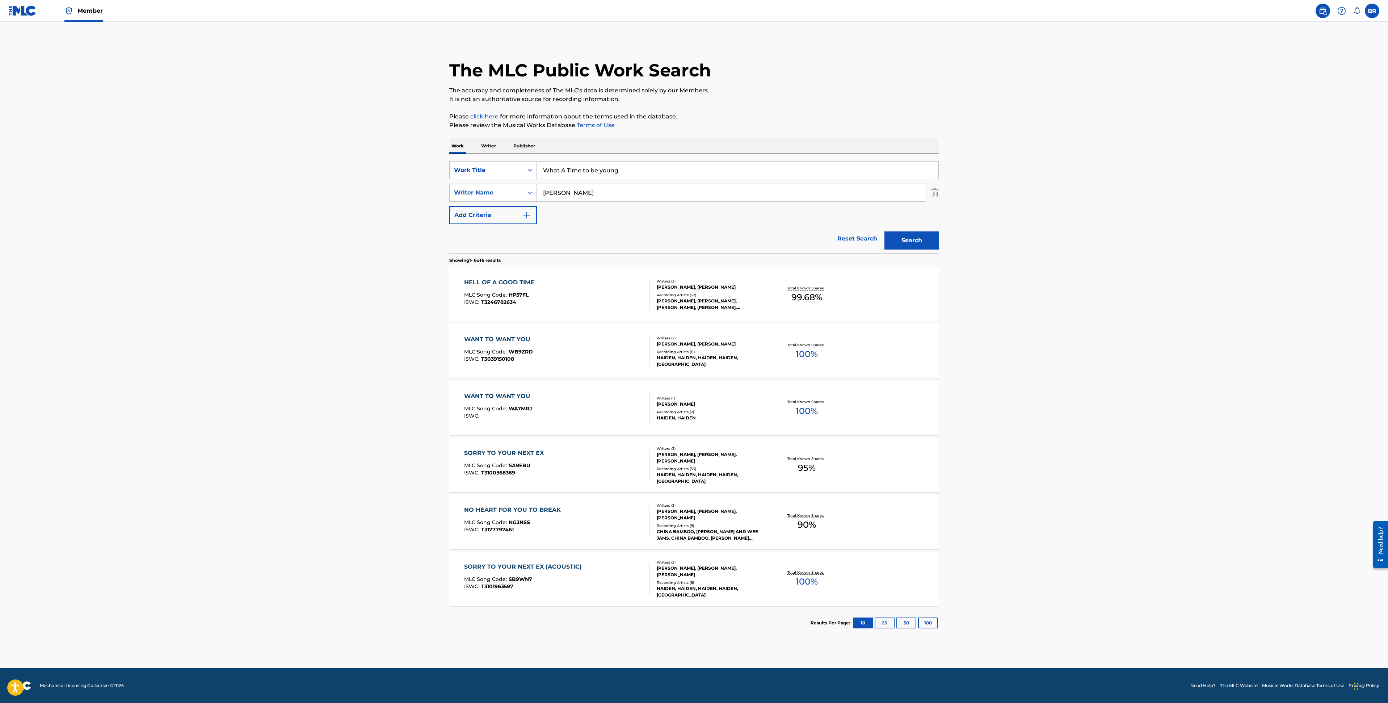
click at [516, 280] on div "HELL OF A GOOD TIME" at bounding box center [501, 282] width 74 height 9
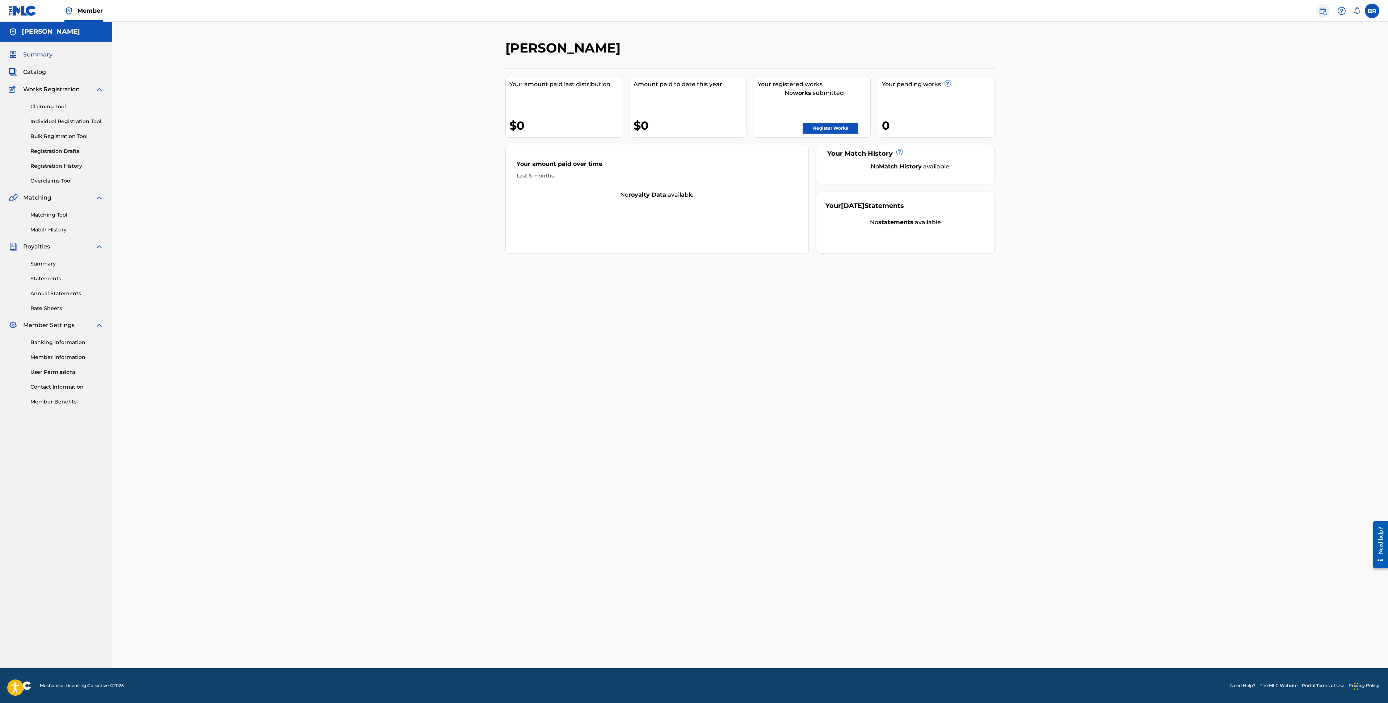
click at [1325, 9] on img at bounding box center [1323, 11] width 9 height 9
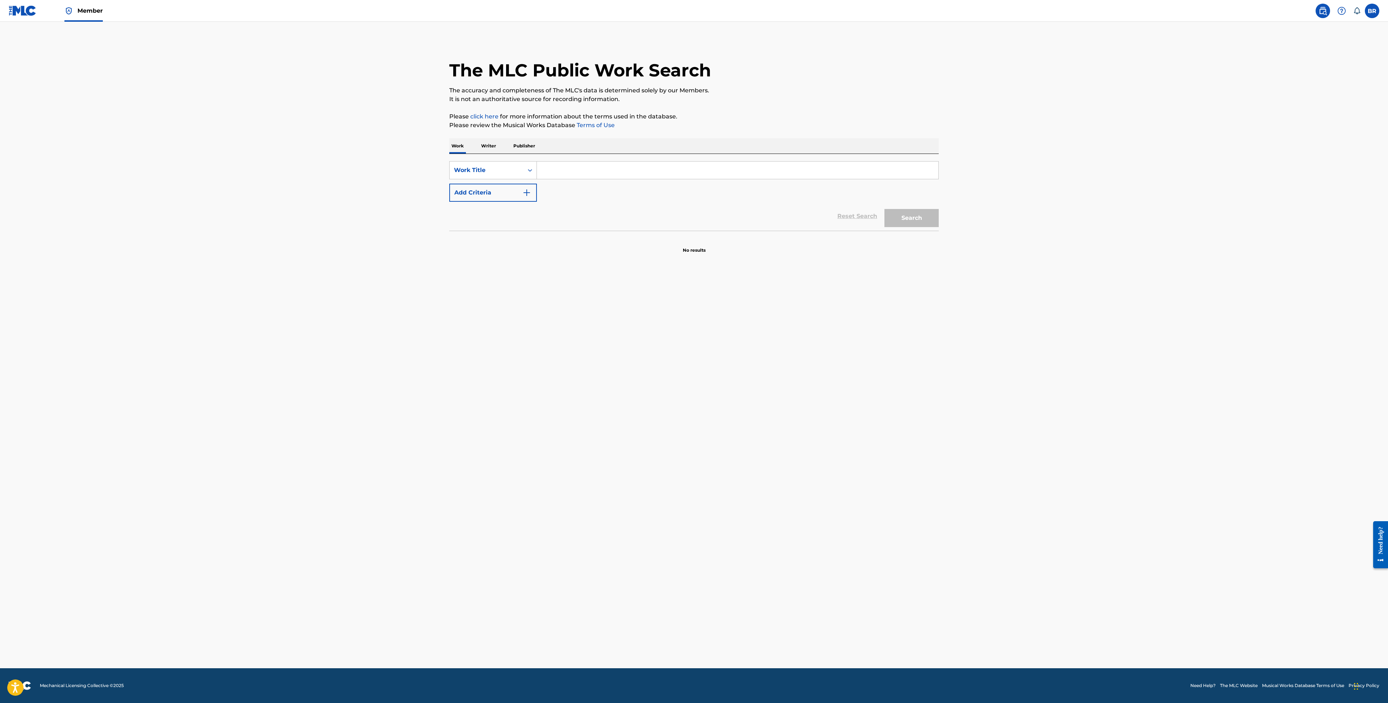
click at [617, 167] on input "Search Form" at bounding box center [738, 170] width 402 height 17
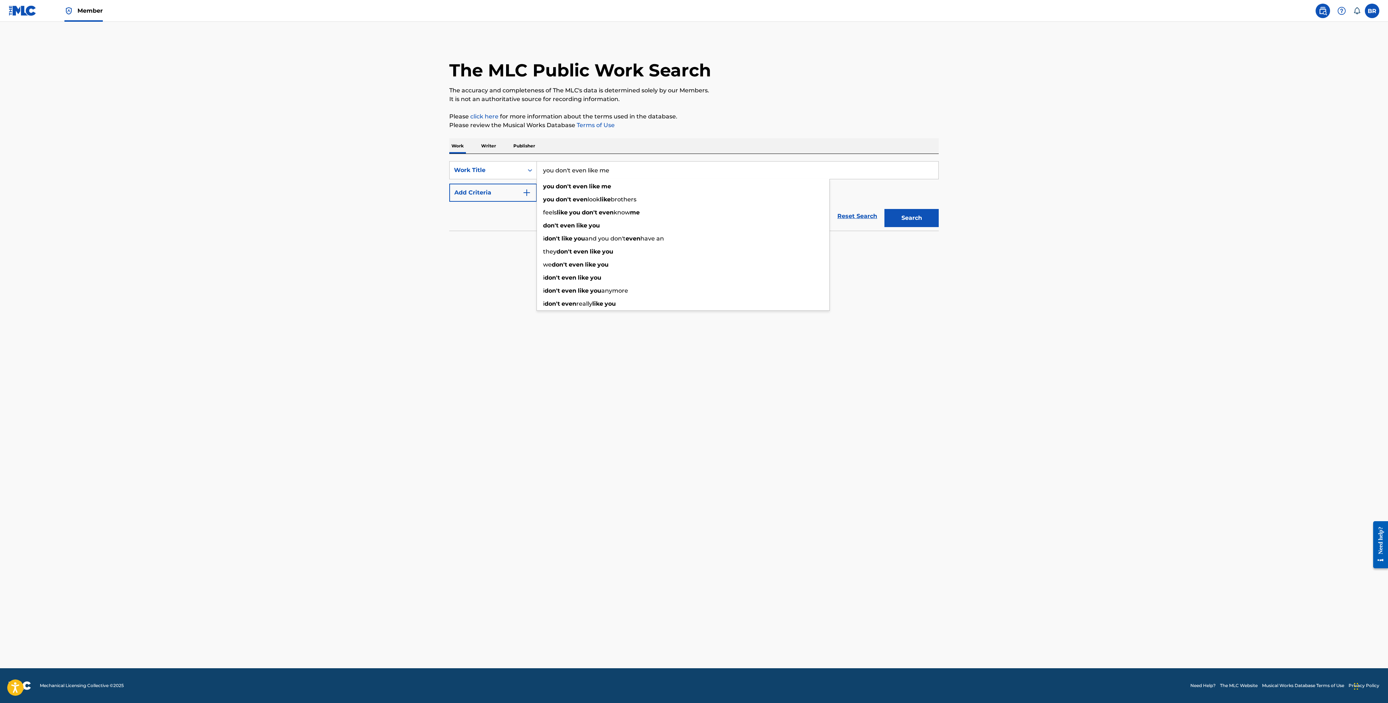
type input "you don't even like me"
click at [885, 209] on button "Search" at bounding box center [912, 218] width 54 height 18
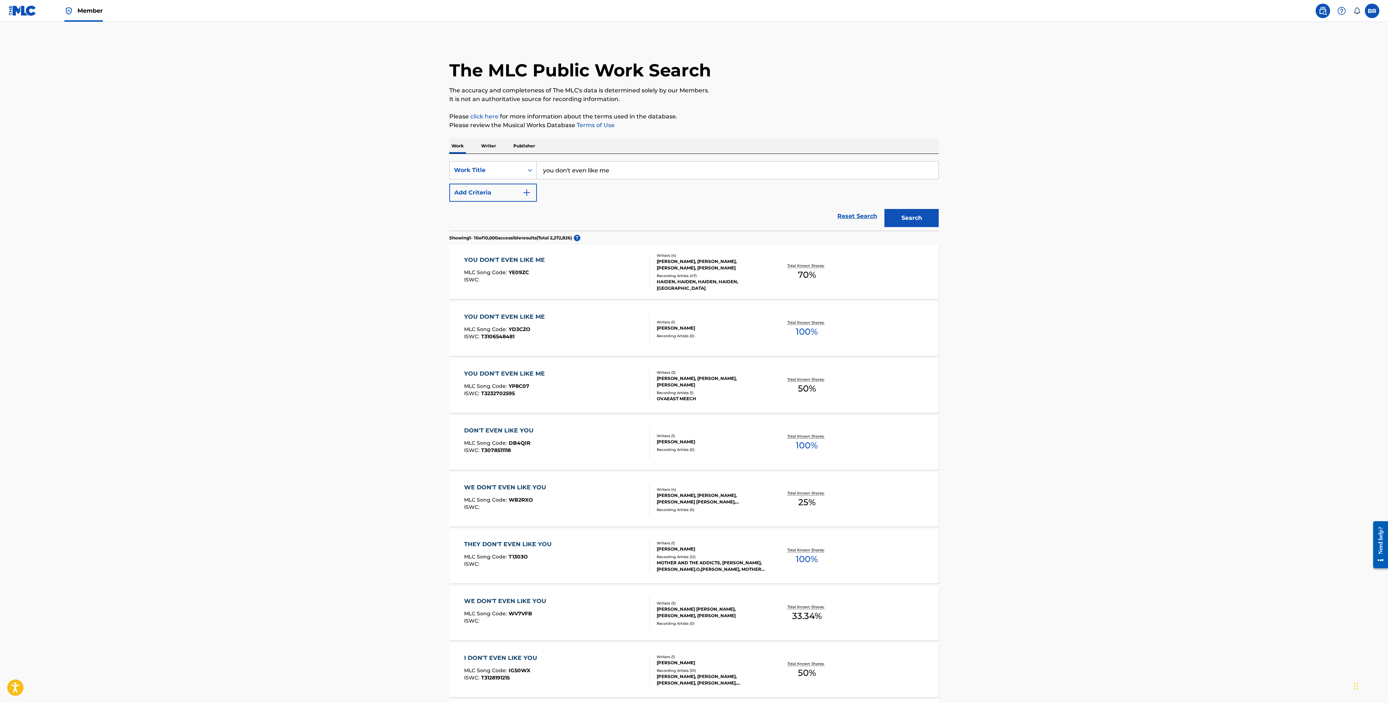
click at [437, 337] on main "The MLC Public Work Search The accuracy and completeness of The MLC's data is d…" at bounding box center [694, 437] width 1388 height 830
click at [511, 232] on section "Showing 1 - 10 of 10,000 accessible results (Total 2,272,826 ) ?" at bounding box center [694, 236] width 490 height 11
click at [505, 275] on span "MLC Song Code :" at bounding box center [486, 272] width 45 height 7
click at [624, 173] on input "you don't even like me" at bounding box center [738, 170] width 402 height 17
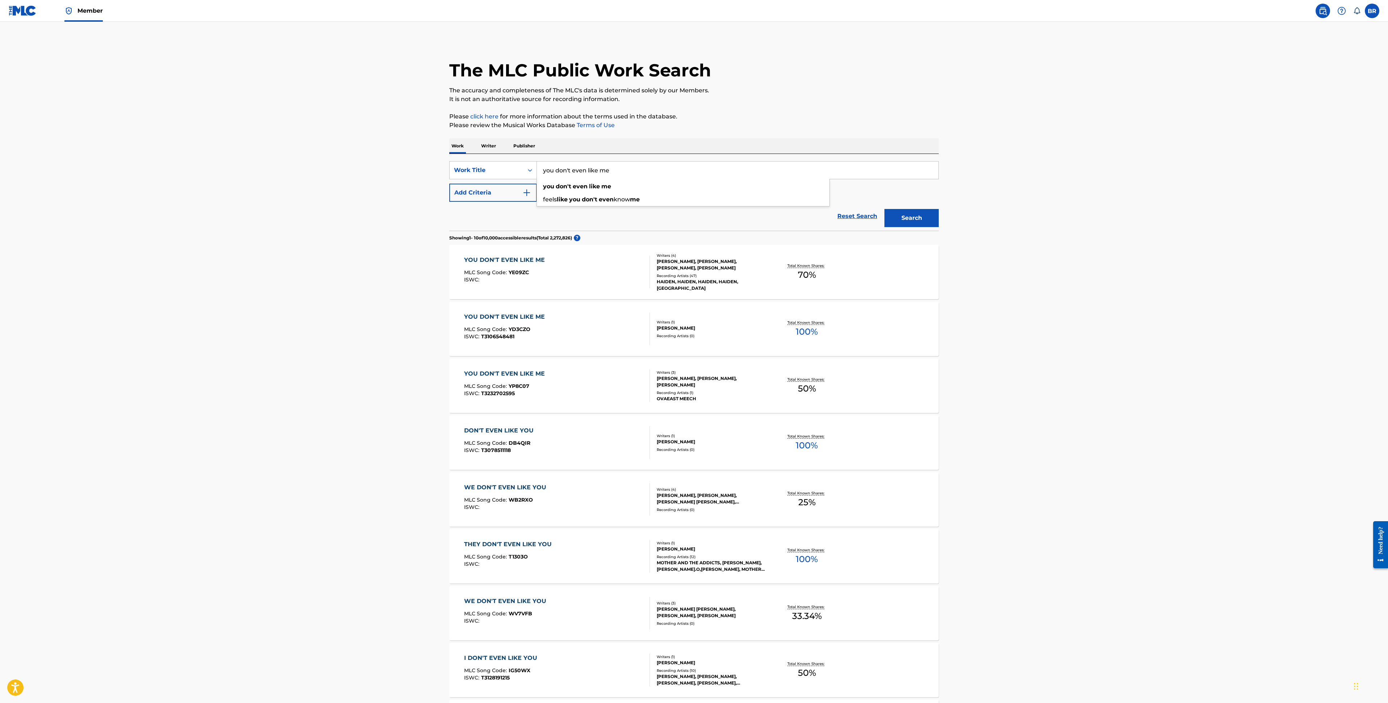
click at [624, 173] on input "you don't even like me" at bounding box center [738, 170] width 402 height 17
type input "you suck"
click at [885, 209] on button "Search" at bounding box center [912, 218] width 54 height 18
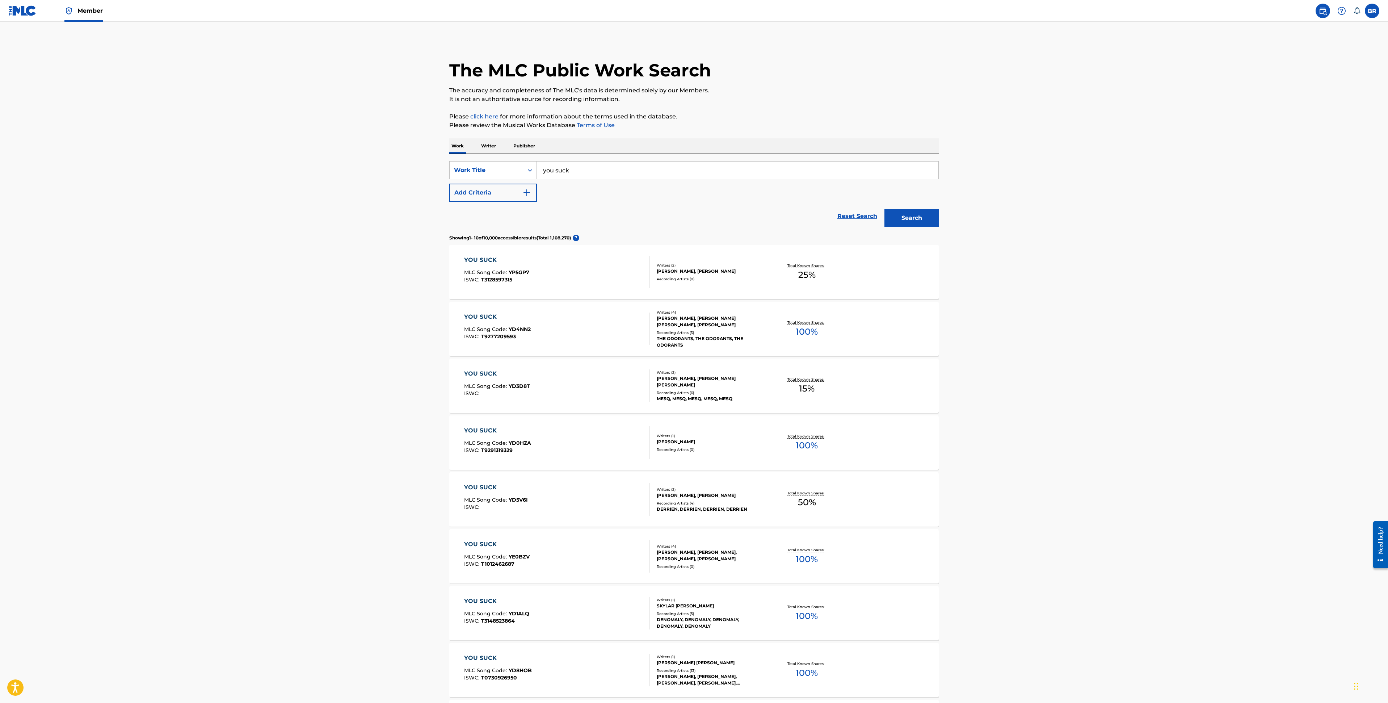
click at [564, 269] on div "YOU SUCK MLC Song Code : YP5GP7 ISWC : T3128597315" at bounding box center [557, 272] width 186 height 33
click at [518, 191] on button "Add Criteria" at bounding box center [493, 193] width 88 height 18
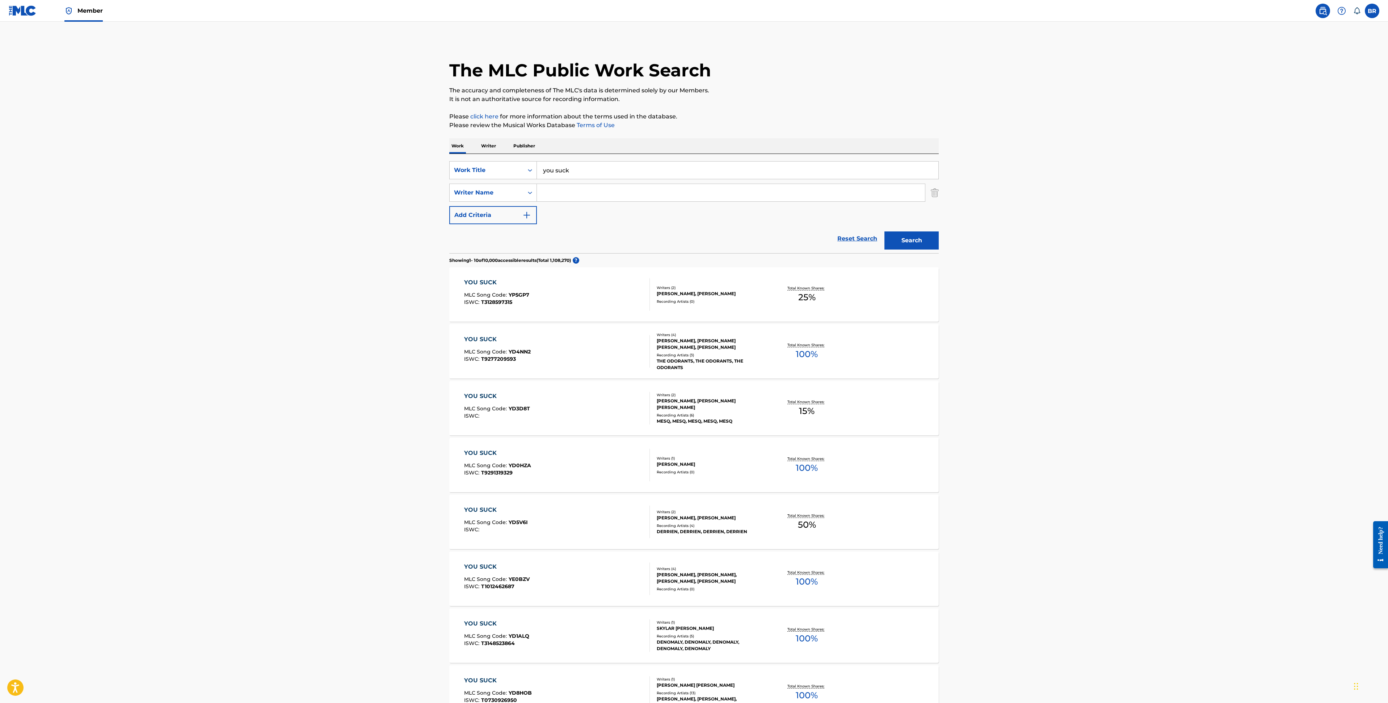
click at [548, 192] on input "Search Form" at bounding box center [731, 192] width 388 height 17
type input "j"
type input "haiden henderson"
click at [885, 231] on button "Search" at bounding box center [912, 240] width 54 height 18
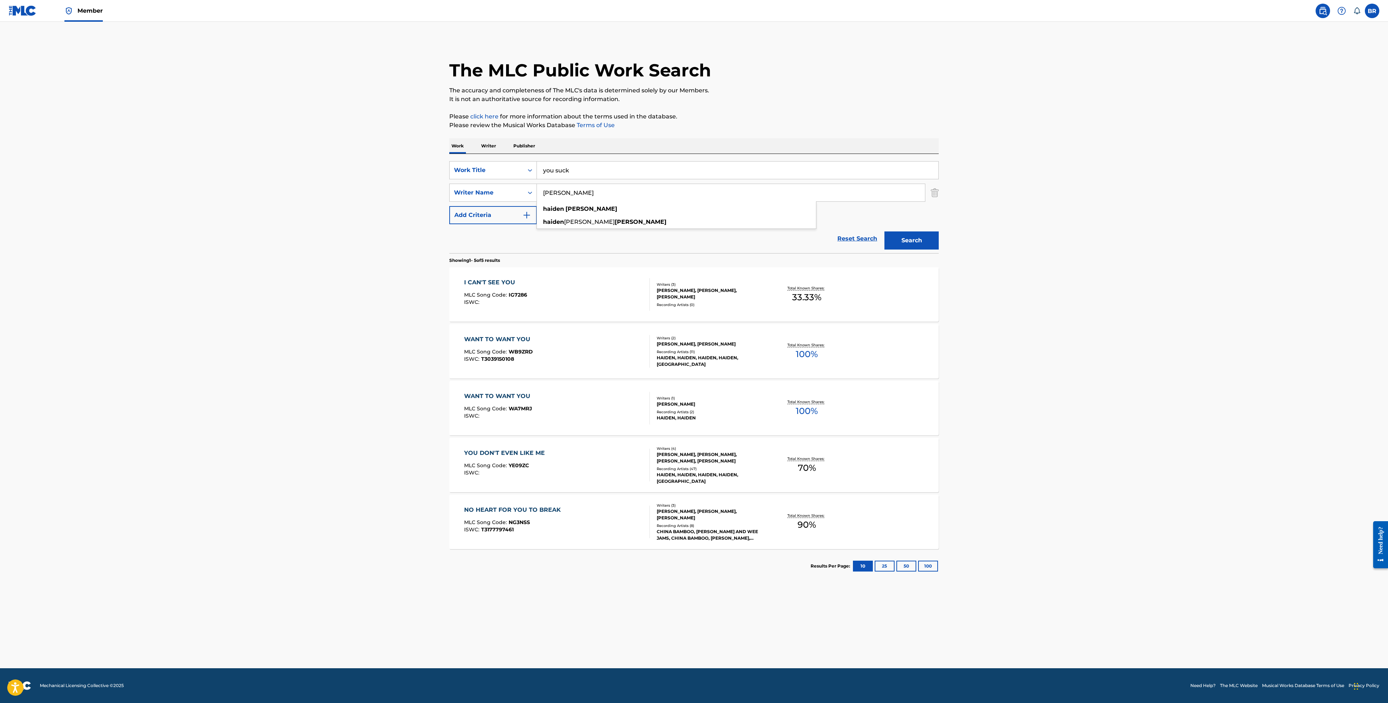
click at [581, 164] on input "you suck" at bounding box center [738, 170] width 402 height 17
type input "What A Time to be young"
click at [885, 231] on button "Search" at bounding box center [912, 240] width 54 height 18
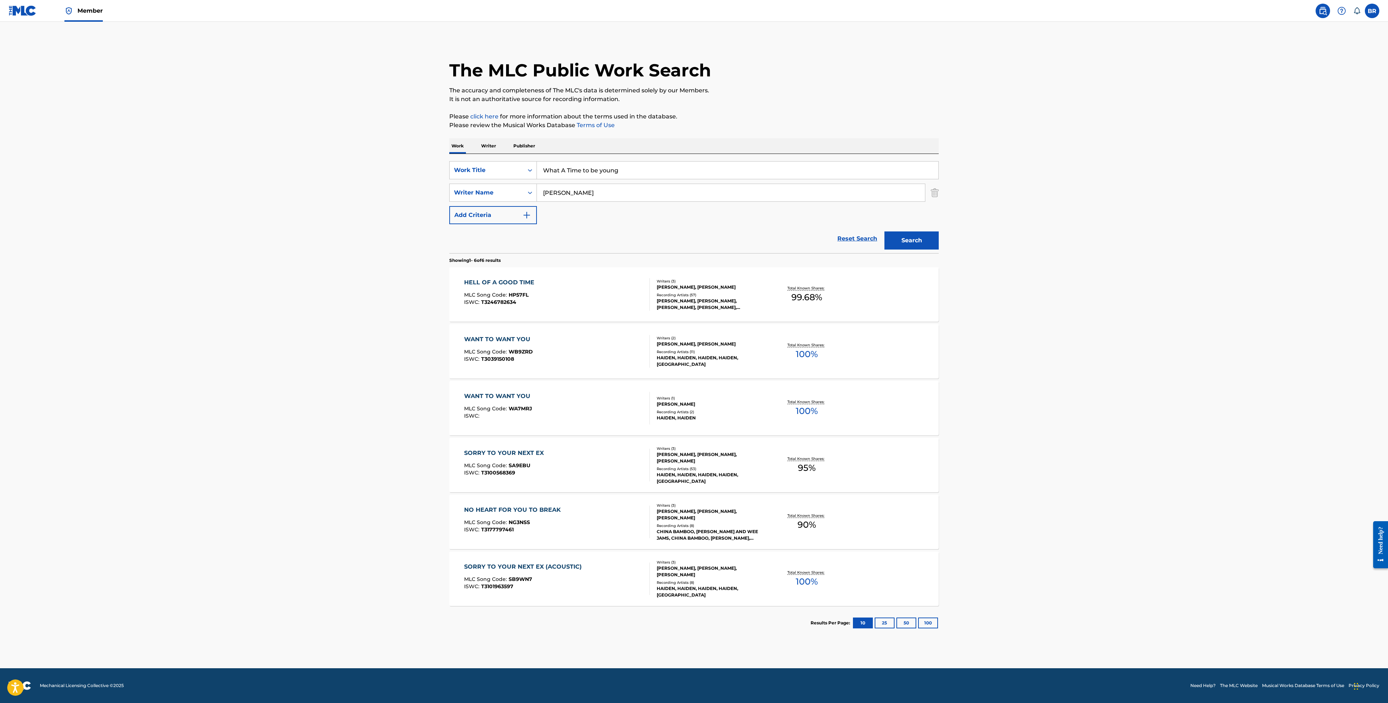
click at [492, 152] on p "Writer" at bounding box center [488, 145] width 19 height 15
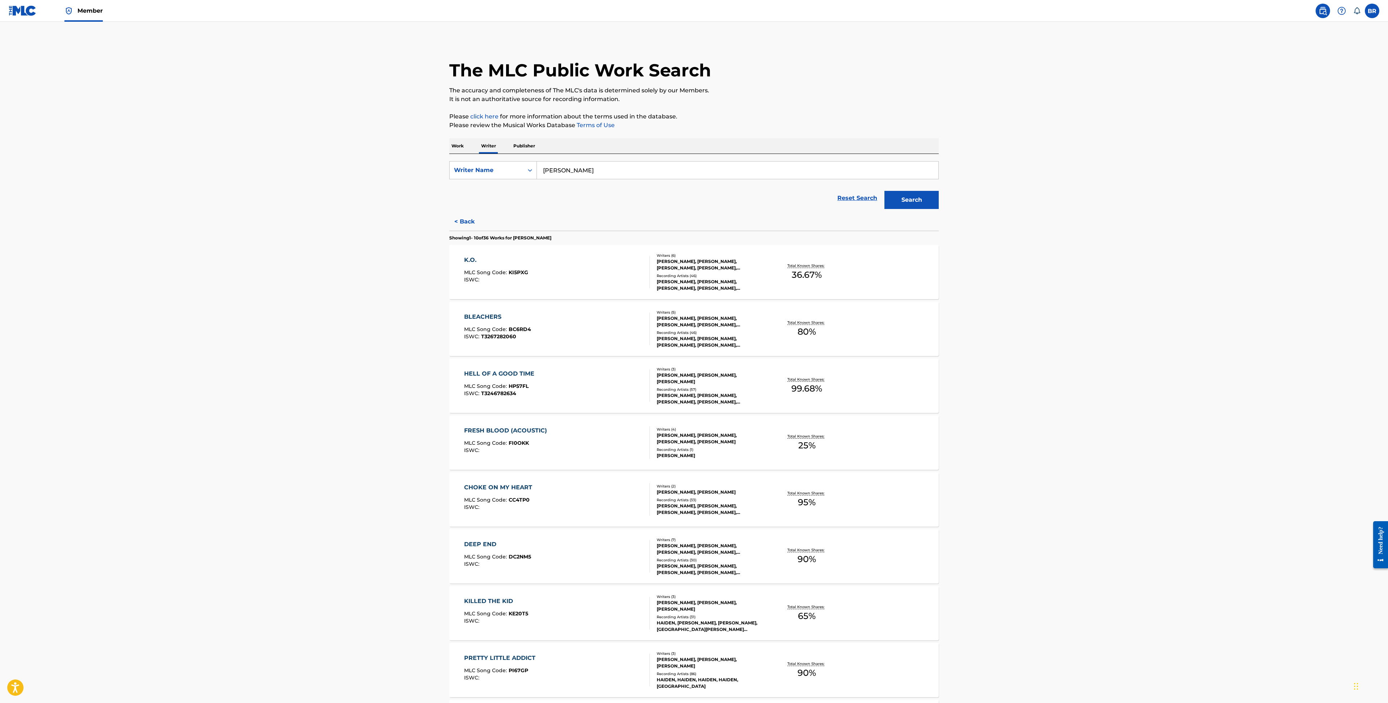
click at [602, 176] on input "haiden henderson" at bounding box center [738, 170] width 402 height 17
type input "h"
type input "jaiel blackmon"
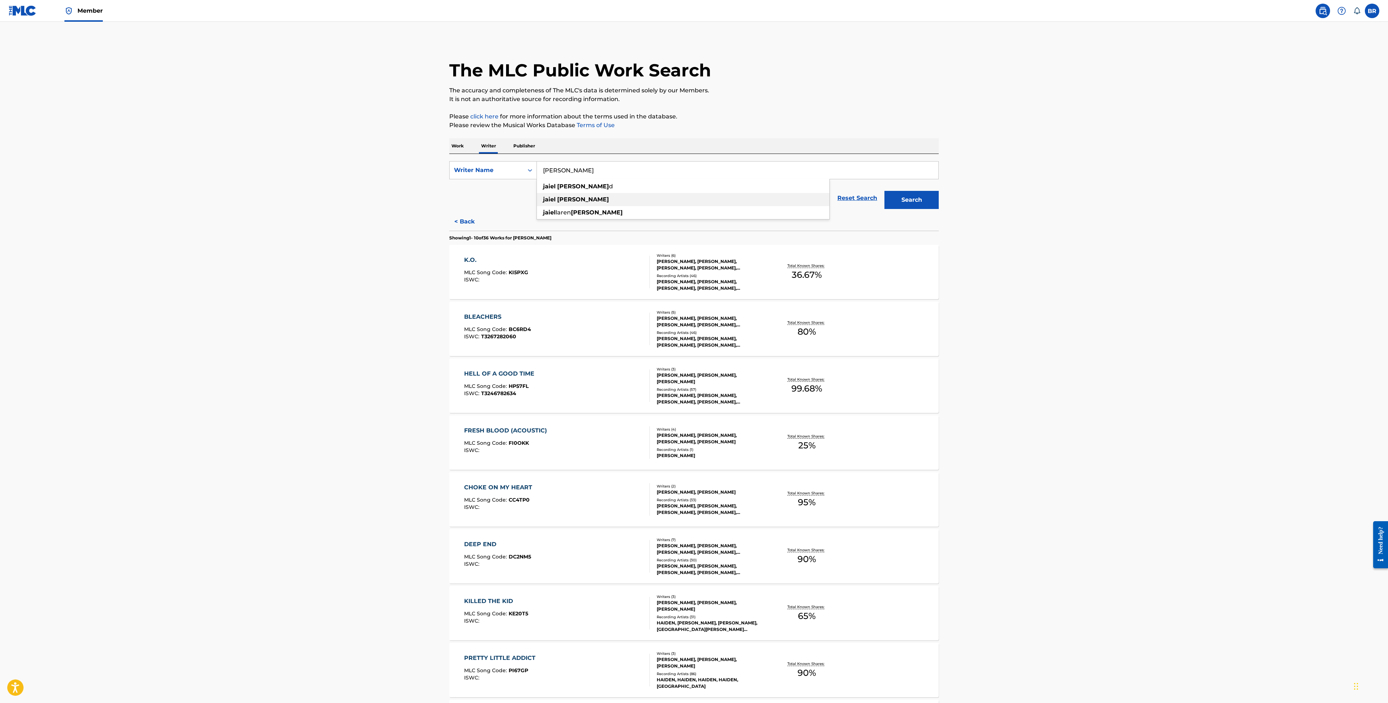
click at [609, 199] on div "jaiel blackmon" at bounding box center [683, 199] width 293 height 13
click at [920, 198] on button "Search" at bounding box center [912, 200] width 54 height 18
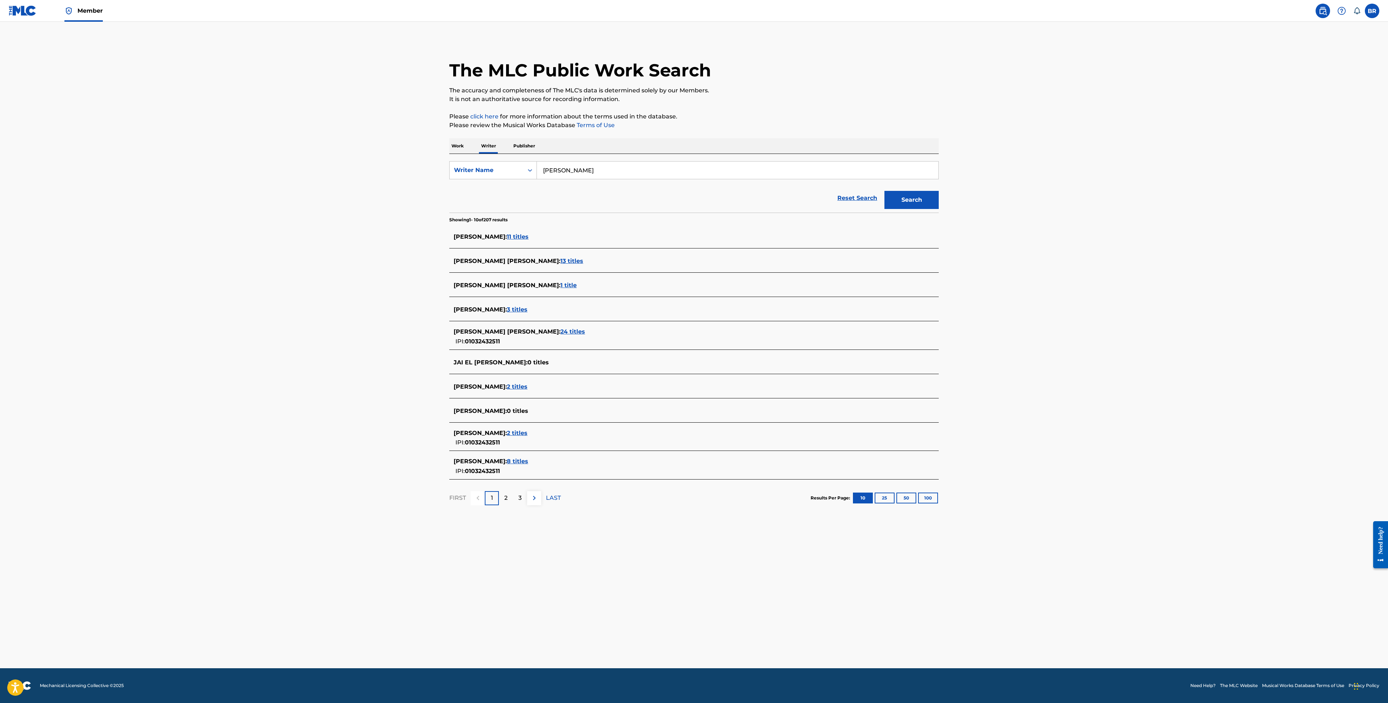
click at [533, 335] on div "JAI'EL BLACKMON : 24 titles" at bounding box center [685, 331] width 462 height 9
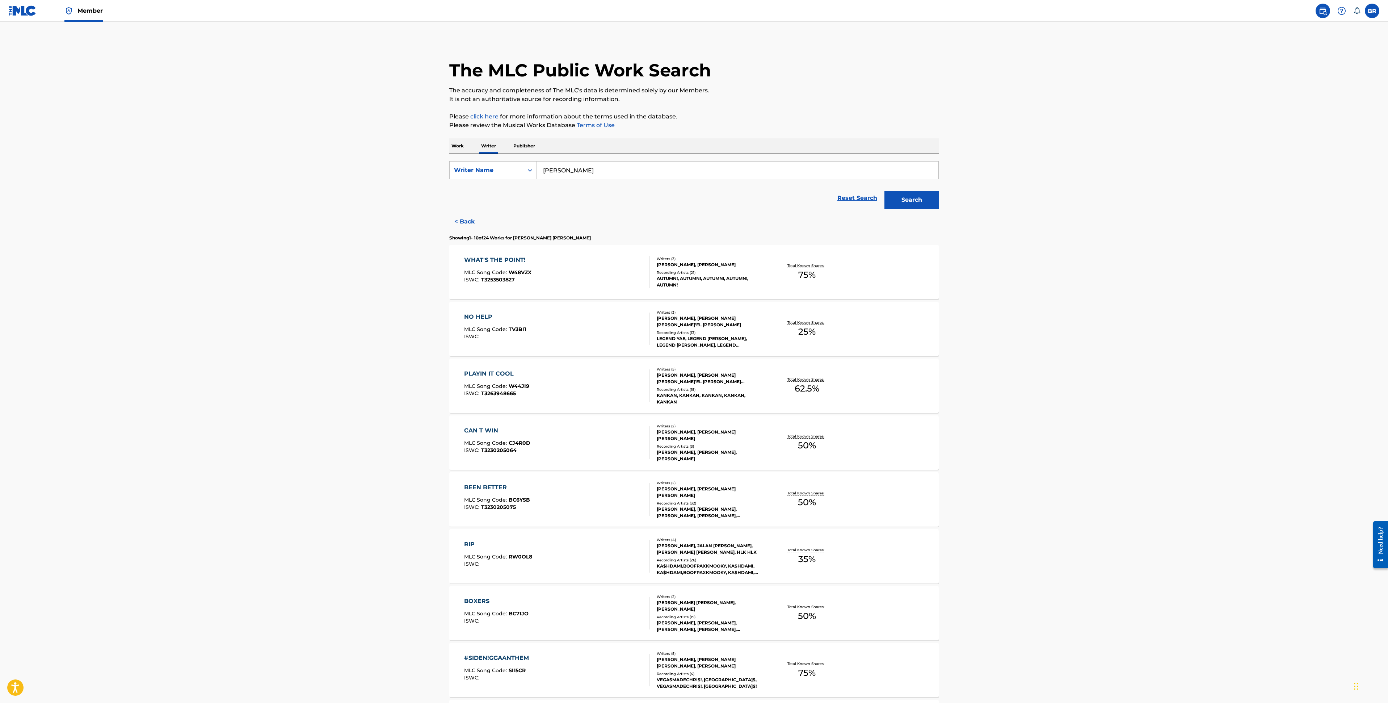
click at [457, 144] on p "Work" at bounding box center [457, 145] width 17 height 15
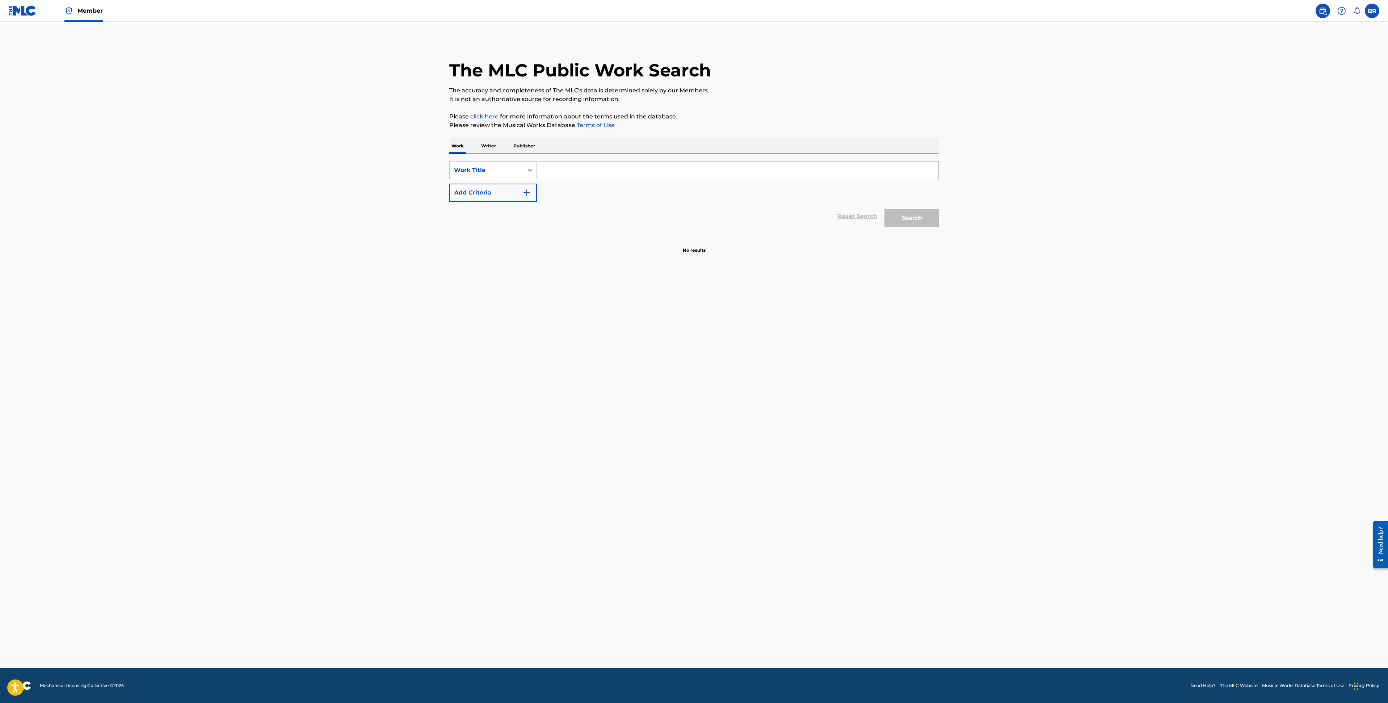
click at [564, 175] on input "Search Form" at bounding box center [738, 170] width 402 height 17
type input "miles"
click at [567, 306] on div "miles" at bounding box center [683, 303] width 293 height 13
click at [527, 195] on img "Search Form" at bounding box center [527, 192] width 9 height 9
click at [567, 195] on input "Search Form" at bounding box center [731, 192] width 388 height 17
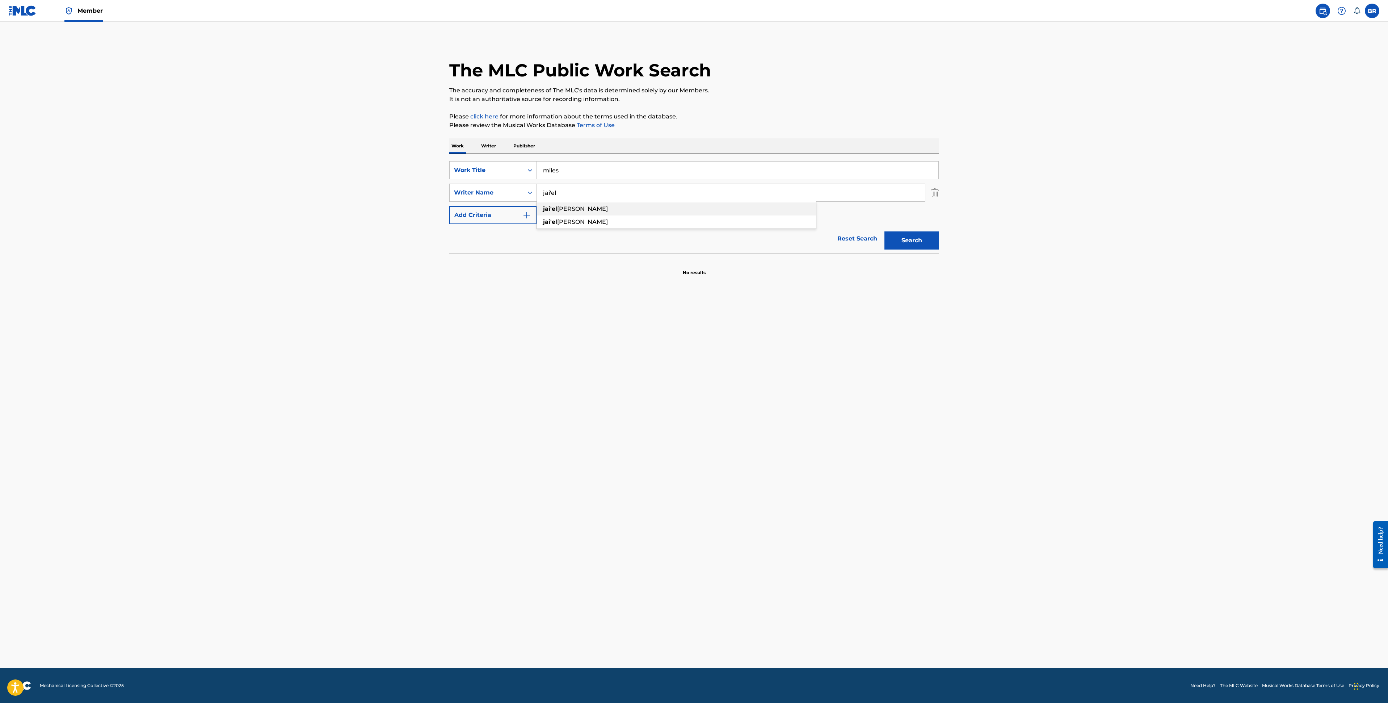
click at [585, 212] on span "blackmon" at bounding box center [582, 208] width 51 height 7
type input "jai'el blackmon"
click at [931, 240] on button "Search" at bounding box center [912, 240] width 54 height 18
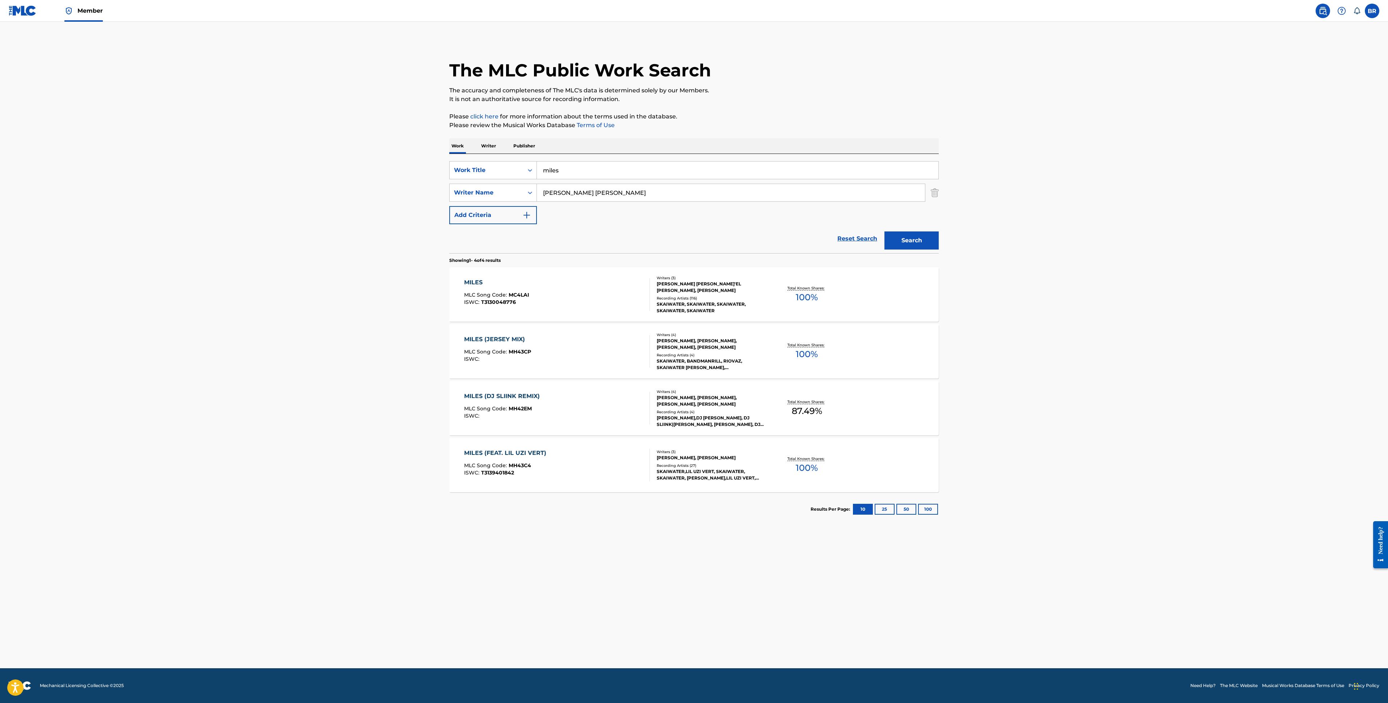
click at [498, 296] on span "MLC Song Code :" at bounding box center [486, 295] width 45 height 7
click at [577, 176] on input "miles" at bounding box center [738, 170] width 402 height 17
click at [753, 186] on div "miles ( feat . lil uzi vert)" at bounding box center [683, 186] width 293 height 13
type input "miles (feat. lil uzi vert)"
click at [574, 473] on div "MILES (FEAT. LIL UZI VERT) MLC Song Code : MH43C4 ISWC : T3139401842" at bounding box center [557, 465] width 186 height 33
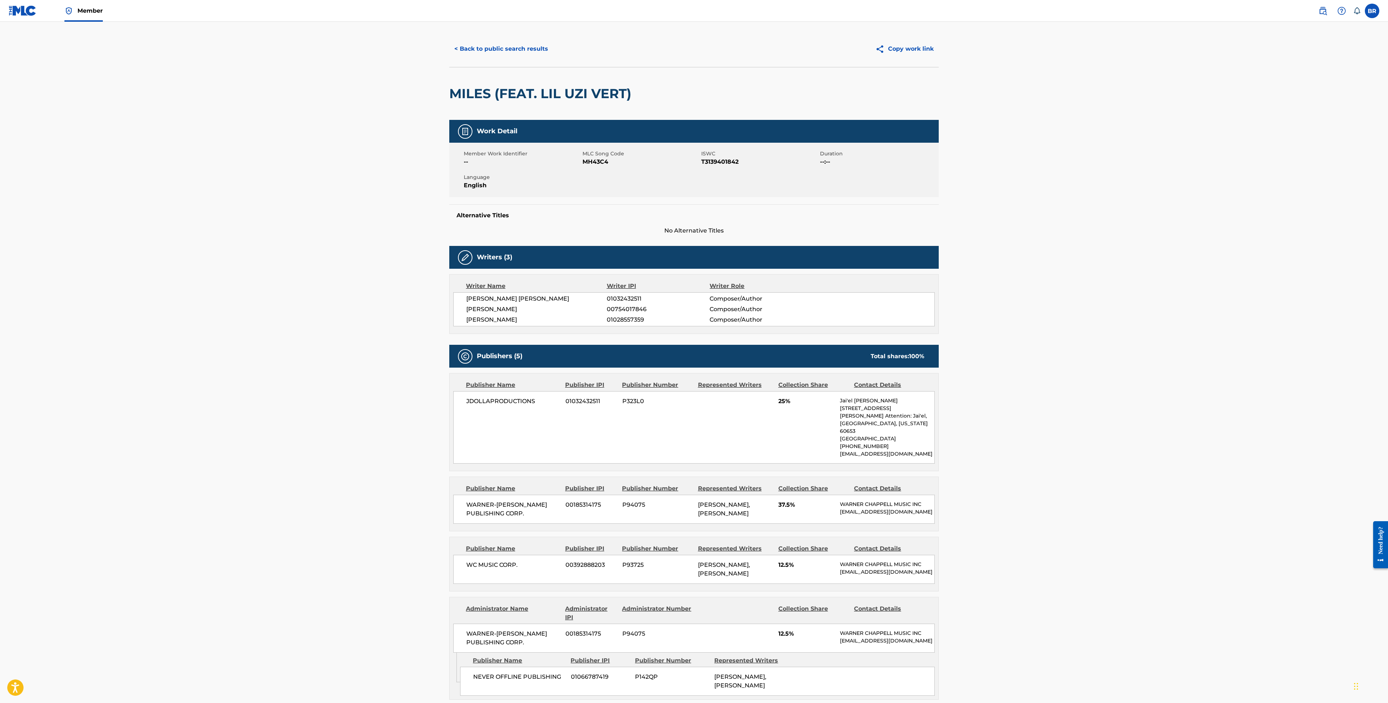
scroll to position [10, 0]
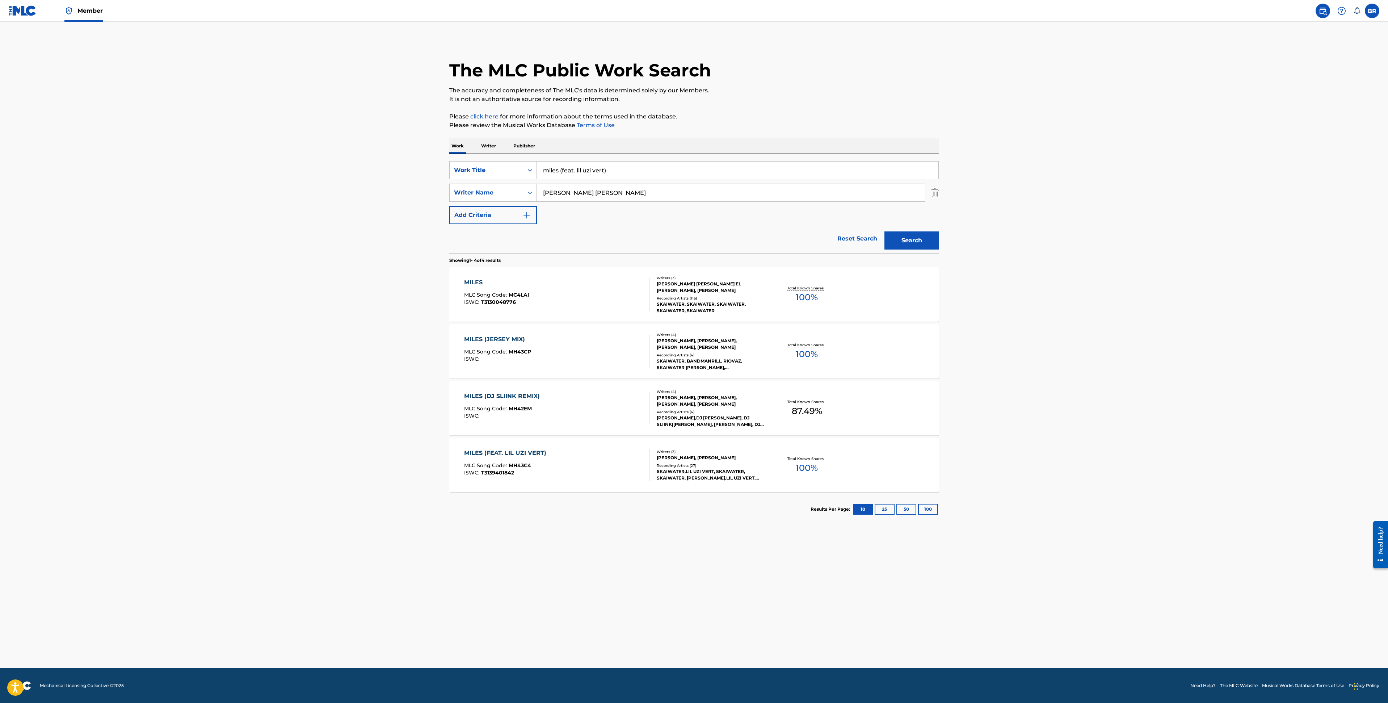
click at [514, 299] on span "T3130048776" at bounding box center [498, 302] width 35 height 7
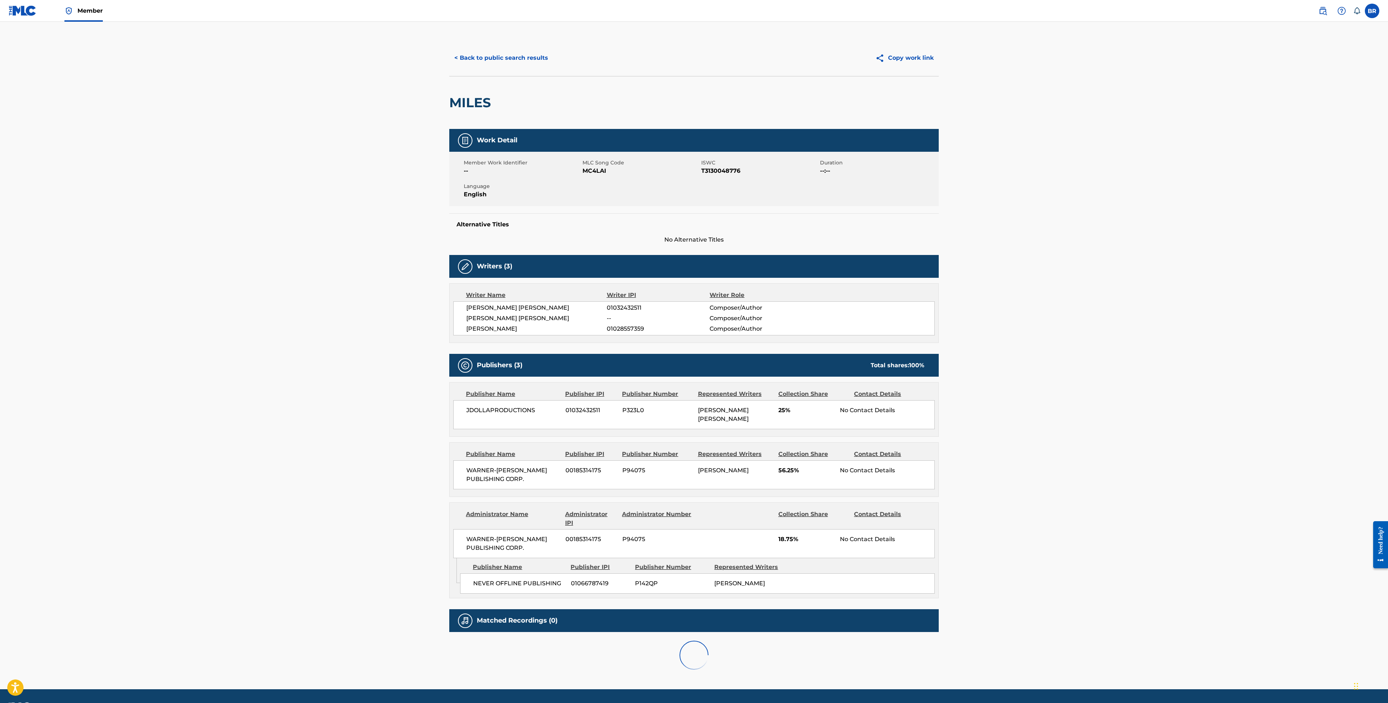
click at [514, 299] on div "Writer Name" at bounding box center [536, 295] width 141 height 9
